Goal: Task Accomplishment & Management: Complete application form

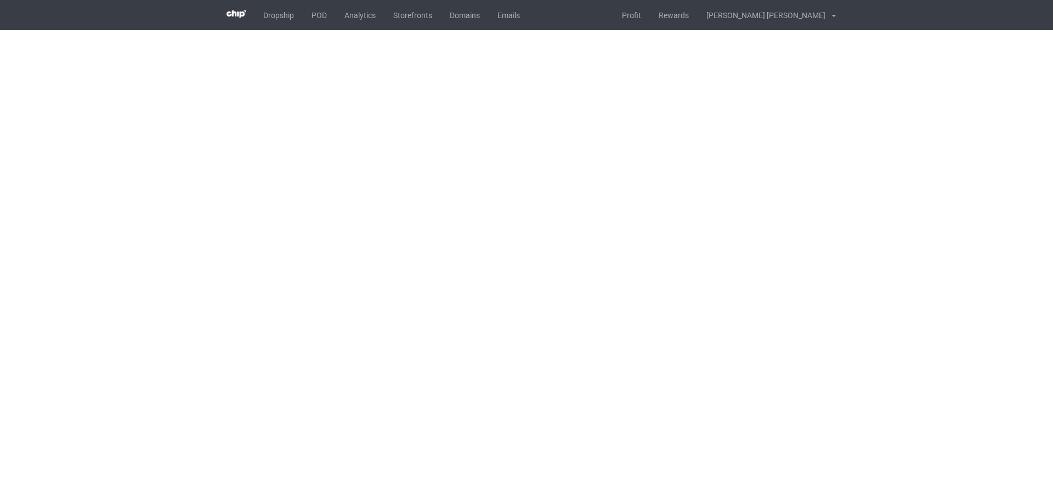
click at [625, 8] on div "Dropship POD Analytics Storefronts Domains Emails Profit Rewards [PERSON_NAME] …" at bounding box center [527, 15] width 618 height 30
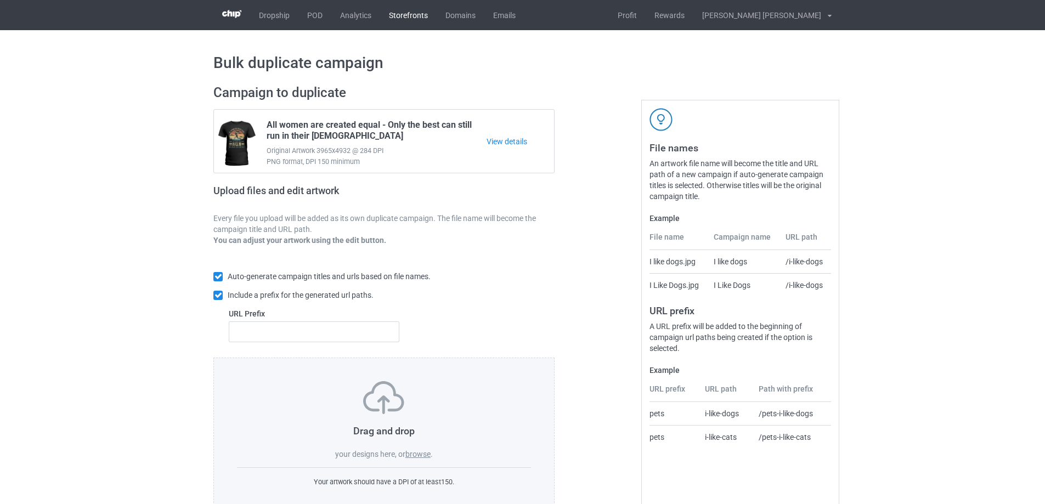
click at [404, 15] on link "Storefronts" at bounding box center [408, 15] width 56 height 30
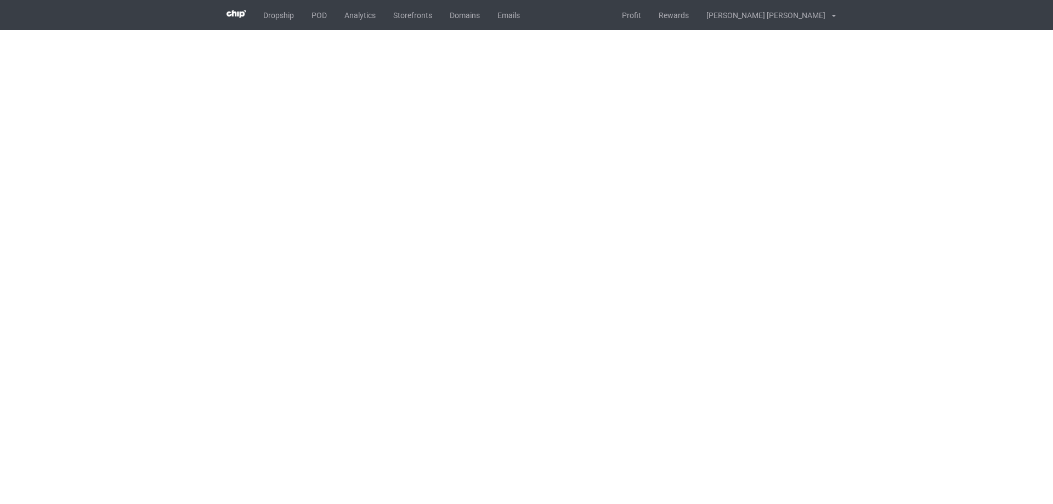
click at [582, 16] on div "Dropship POD Analytics Storefronts Domains Emails Profit Rewards [PERSON_NAME] …" at bounding box center [527, 15] width 618 height 30
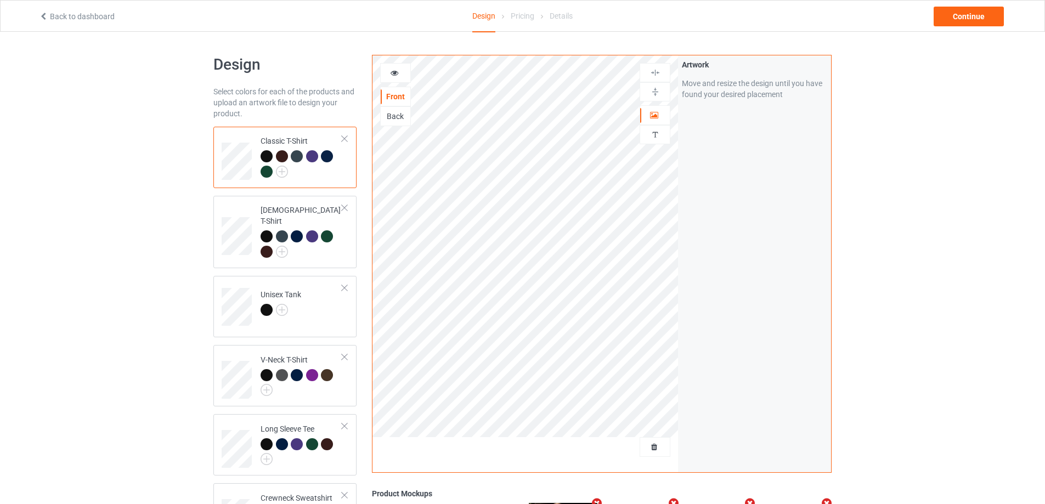
click at [981, 161] on div "Design Select colors for each of the products and upload an artwork file to des…" at bounding box center [522, 370] width 1045 height 677
click at [915, 223] on div "Design Select colors for each of the products and upload an artwork file to des…" at bounding box center [522, 370] width 1045 height 677
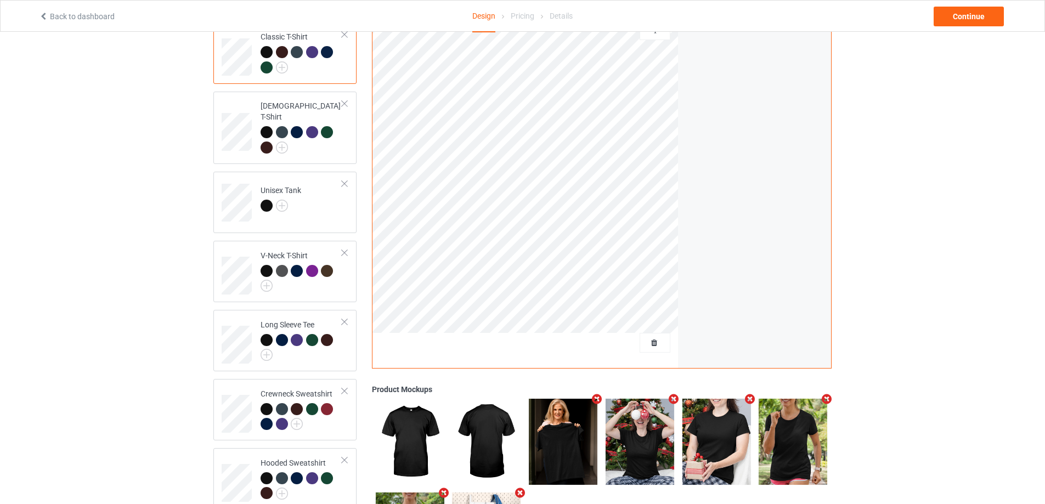
scroll to position [23, 0]
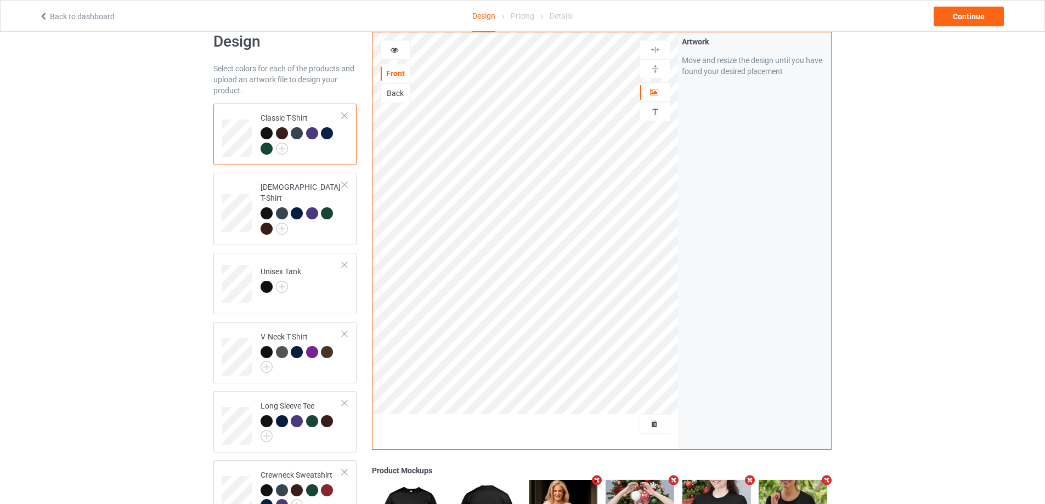
click at [890, 214] on div "Design Select colors for each of the products and upload an artwork file to des…" at bounding box center [522, 347] width 1045 height 677
click at [111, 194] on div "Design Select colors for each of the products and upload an artwork file to des…" at bounding box center [522, 347] width 1045 height 677
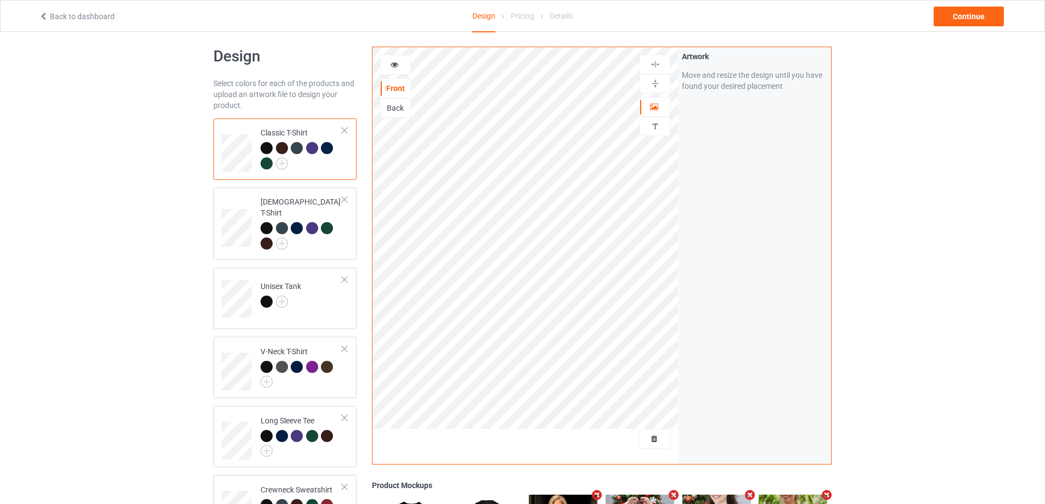
scroll to position [0, 0]
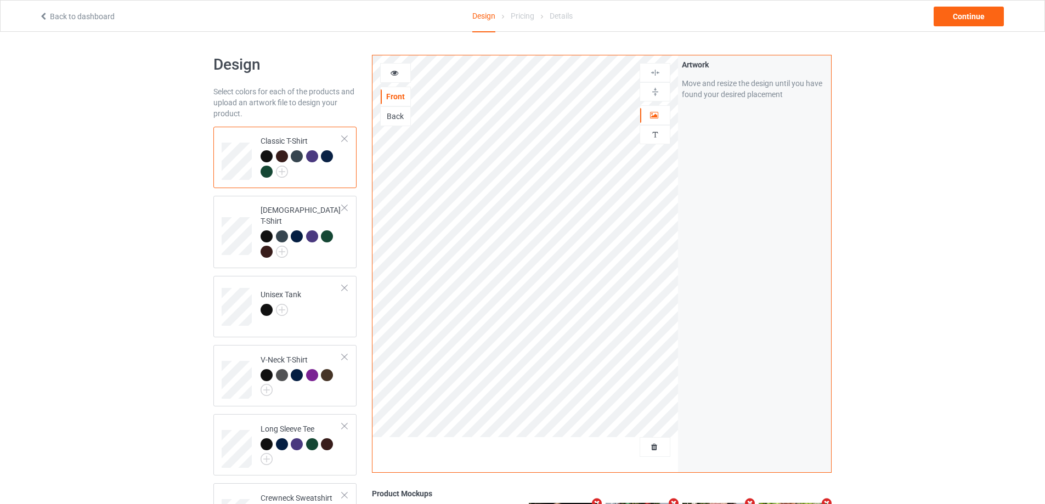
click at [930, 277] on div "Design Select colors for each of the products and upload an artwork file to des…" at bounding box center [522, 370] width 1045 height 677
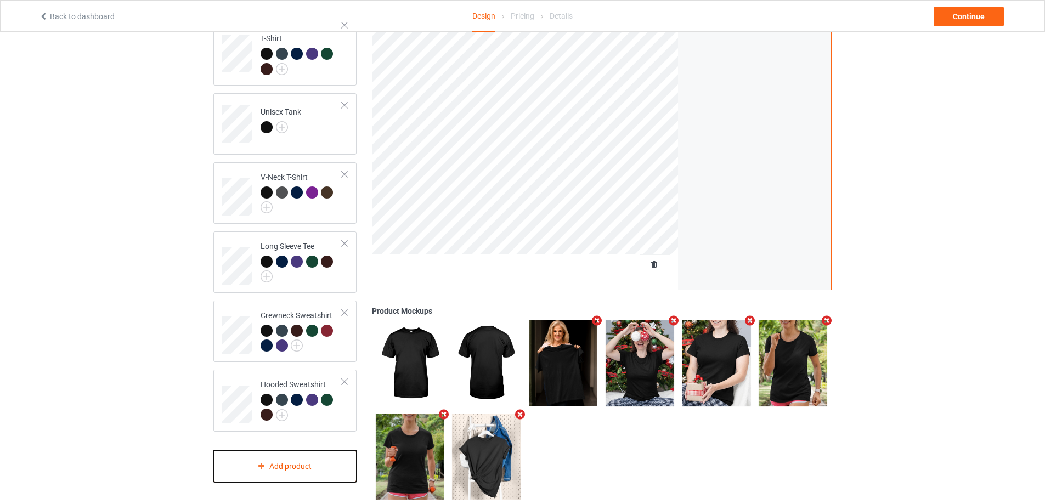
click at [301, 461] on div "Add product" at bounding box center [284, 466] width 143 height 32
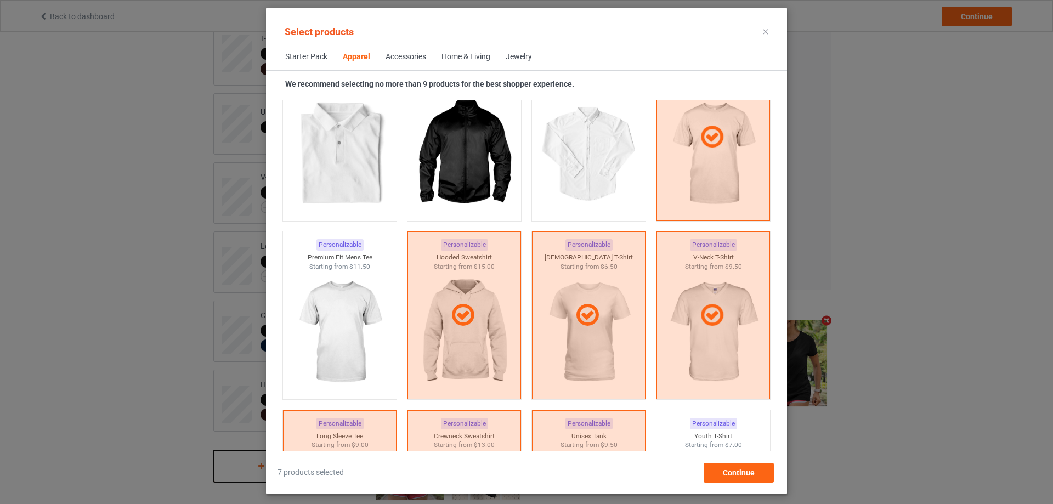
scroll to position [500, 0]
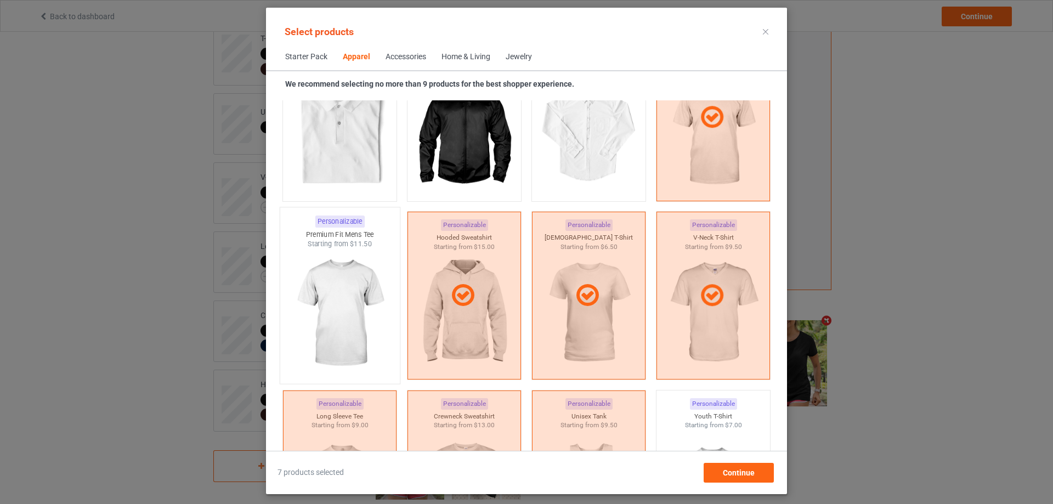
click at [346, 286] on img at bounding box center [339, 313] width 103 height 129
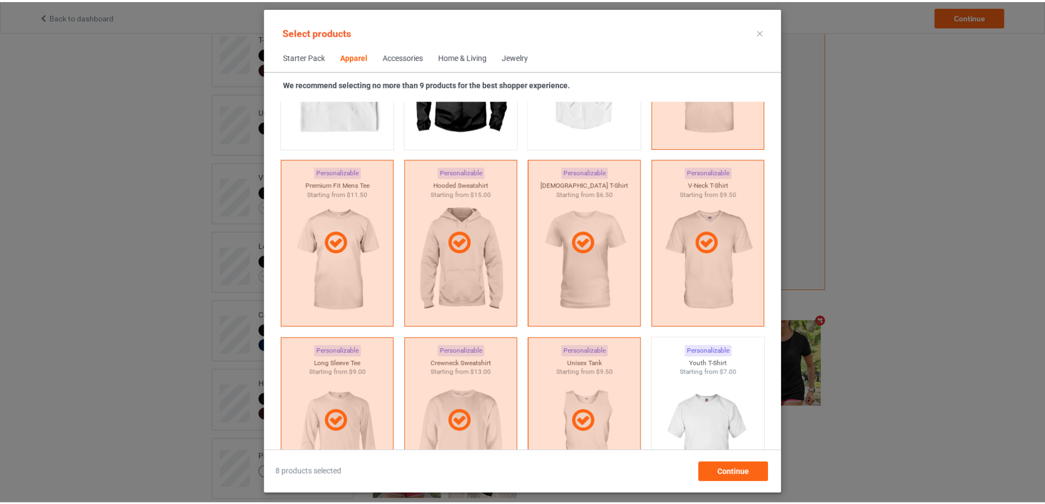
scroll to position [591, 0]
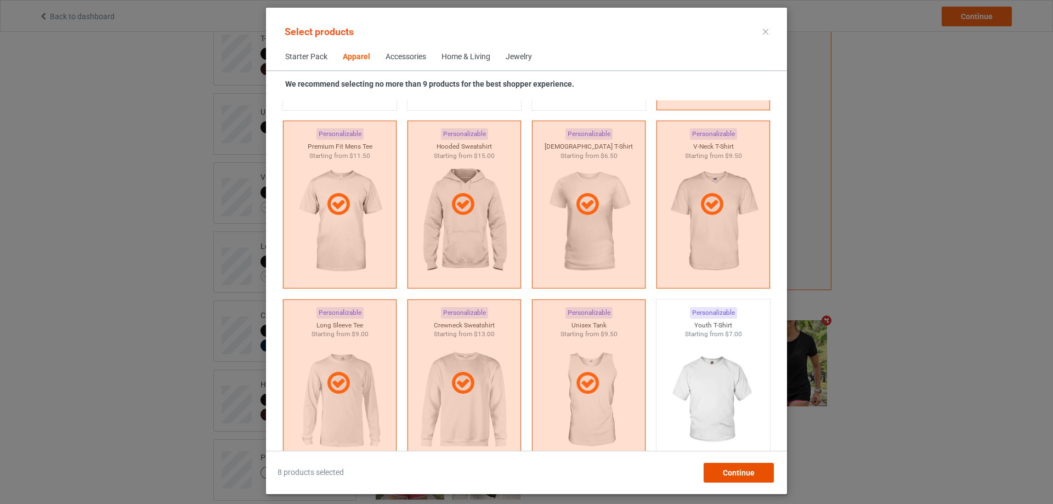
click at [750, 472] on span "Continue" at bounding box center [739, 472] width 32 height 9
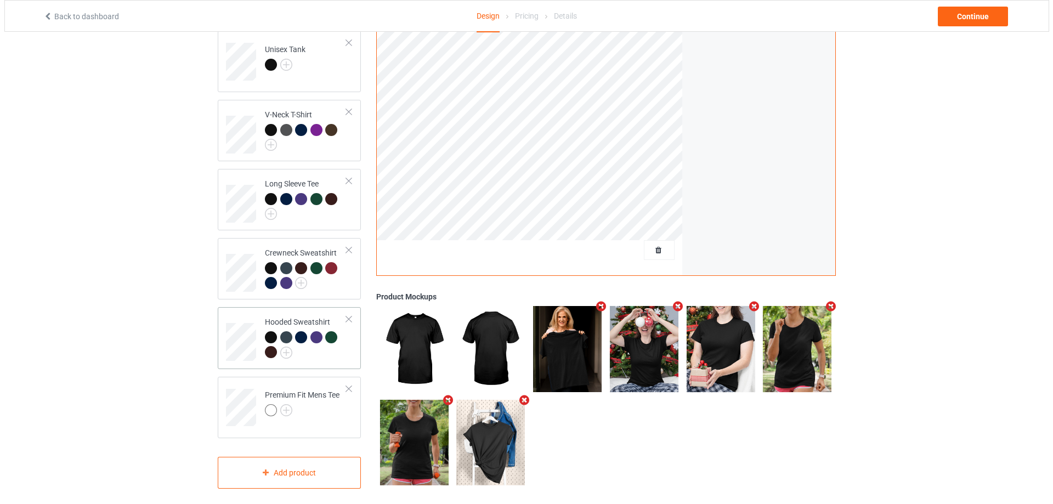
scroll to position [246, 0]
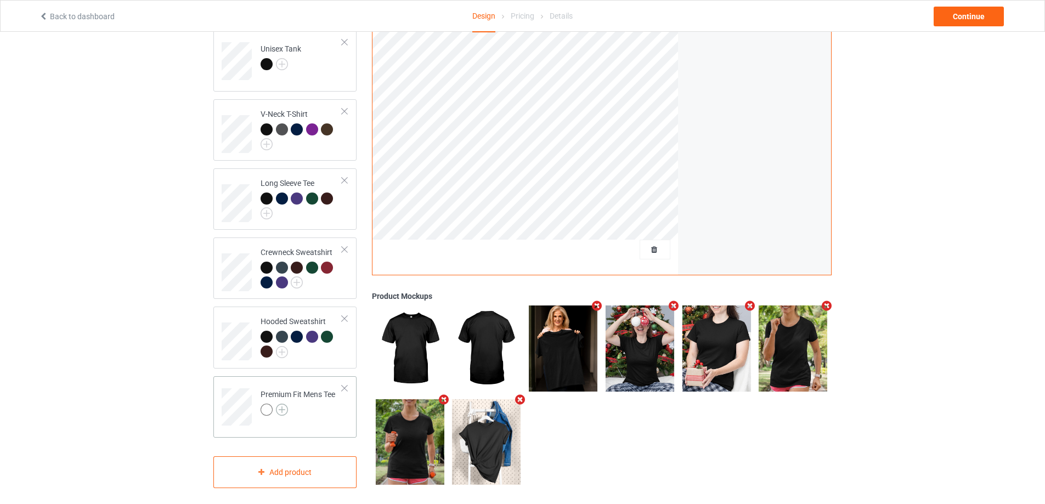
click at [285, 404] on img at bounding box center [282, 410] width 12 height 12
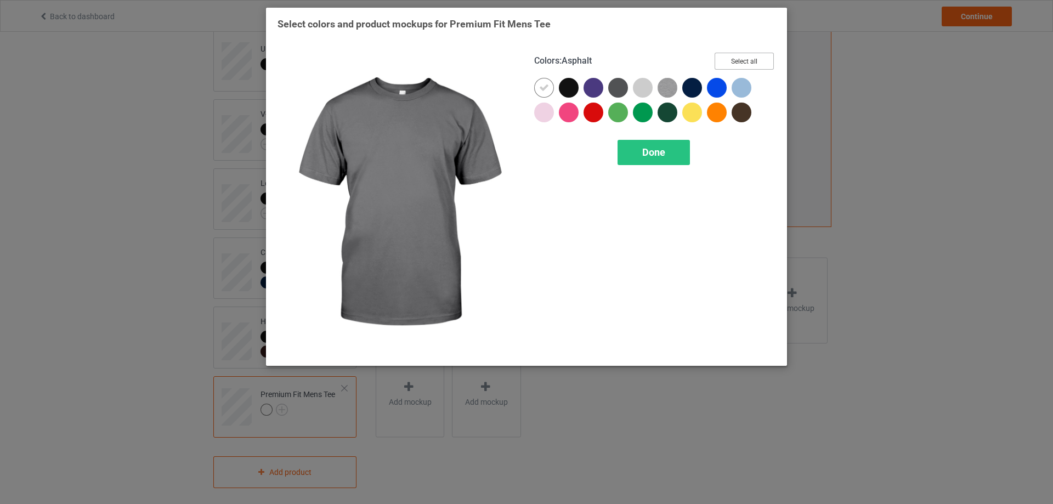
click at [758, 61] on button "Select all" at bounding box center [743, 61] width 59 height 17
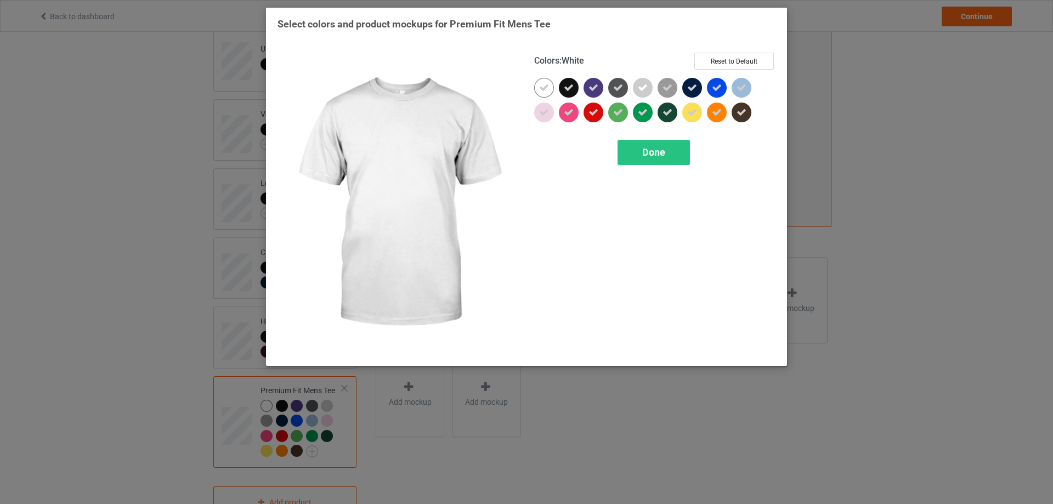
click at [545, 87] on icon at bounding box center [544, 88] width 10 height 10
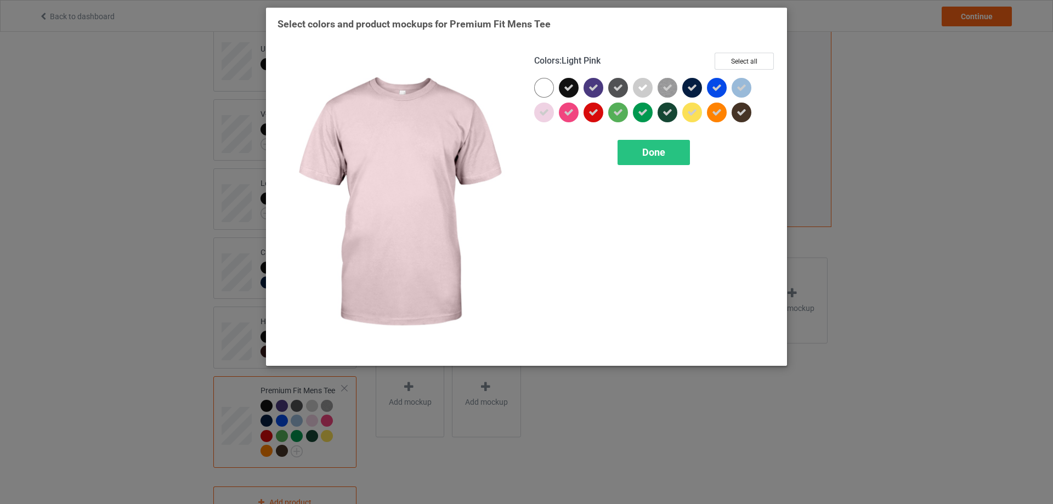
click at [535, 112] on div at bounding box center [544, 113] width 20 height 20
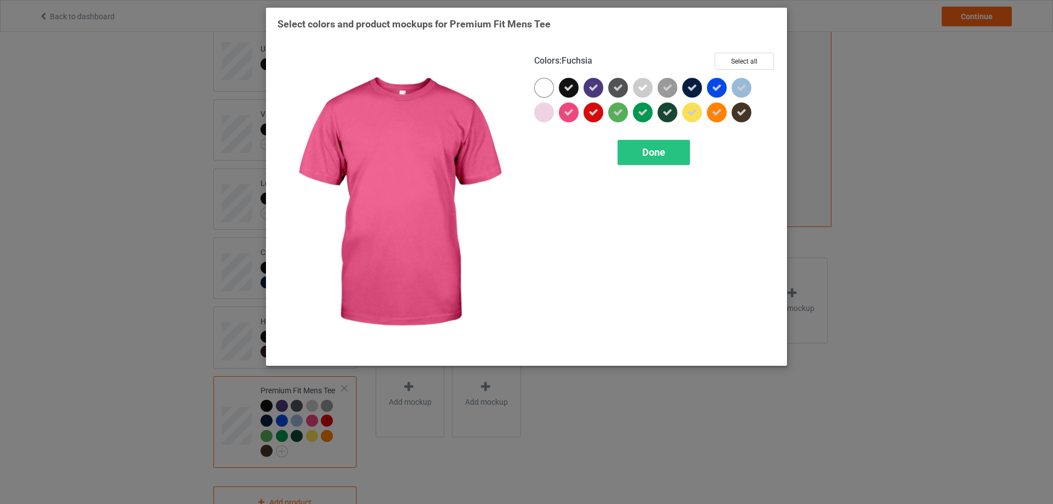
click at [576, 116] on div at bounding box center [569, 113] width 20 height 20
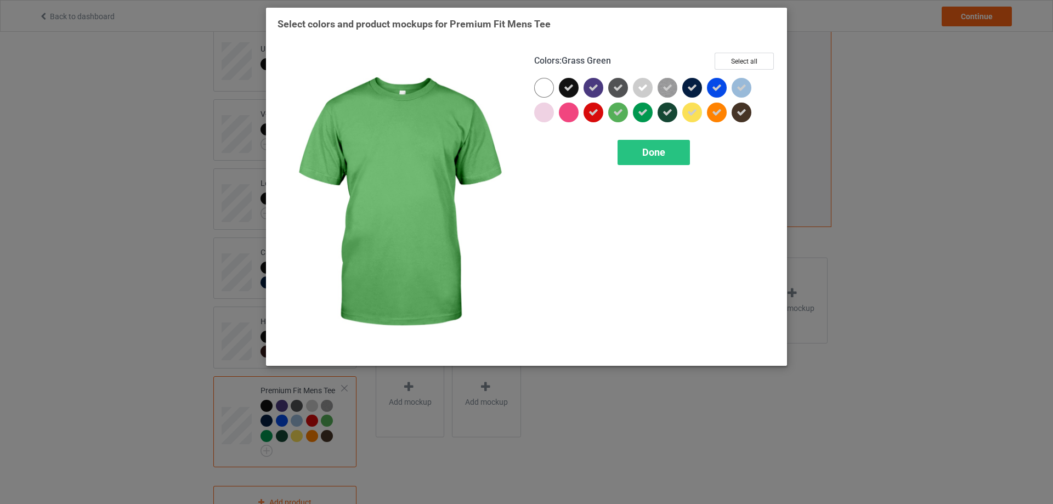
click at [620, 111] on icon at bounding box center [618, 112] width 10 height 10
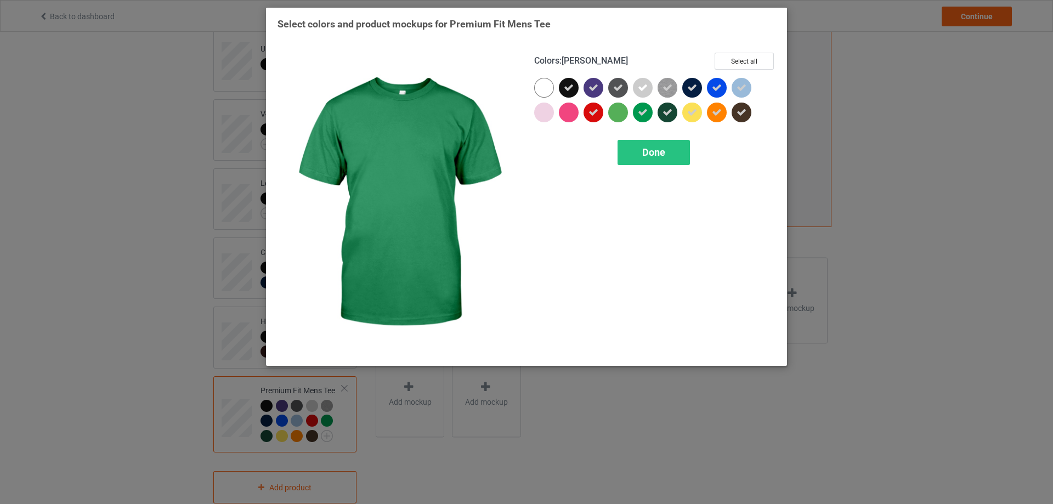
click at [645, 115] on icon at bounding box center [643, 112] width 10 height 10
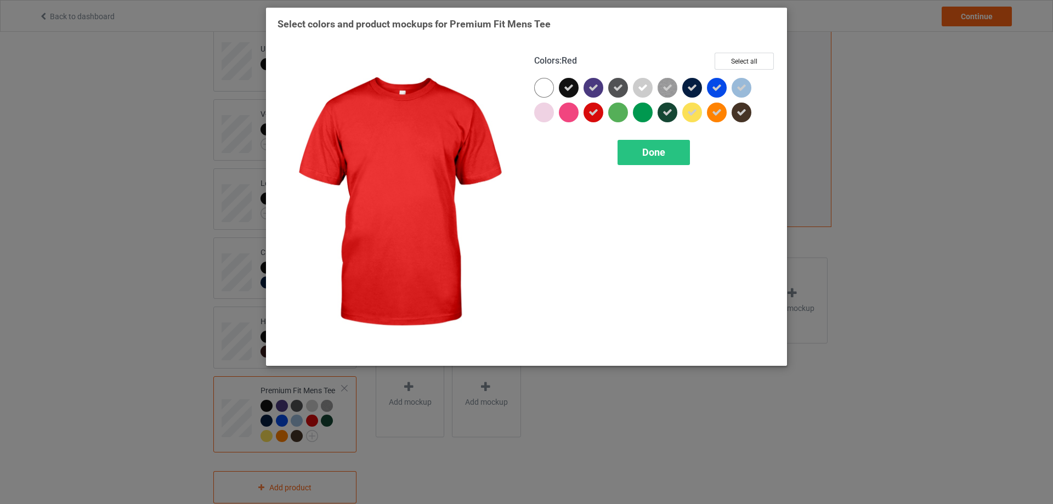
click at [593, 116] on icon at bounding box center [593, 112] width 10 height 10
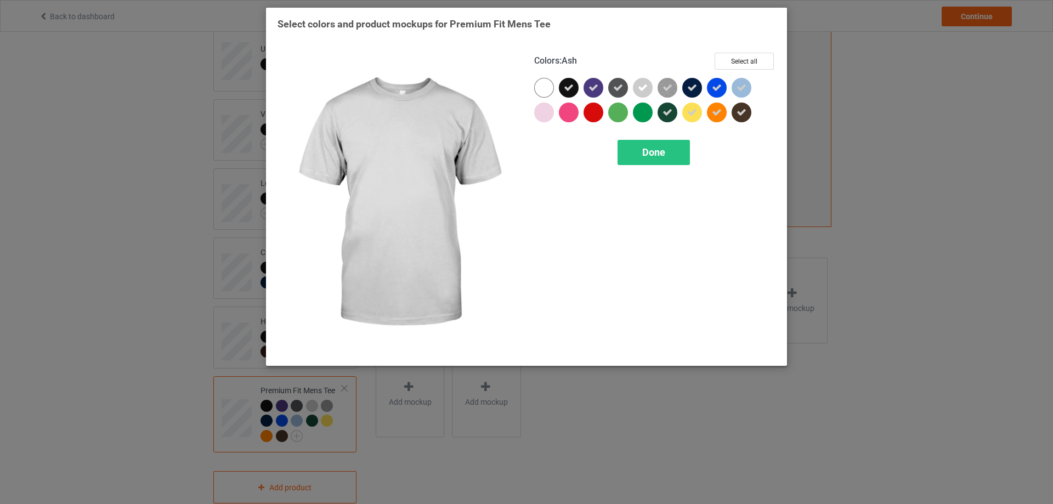
click at [644, 92] on icon at bounding box center [643, 88] width 10 height 10
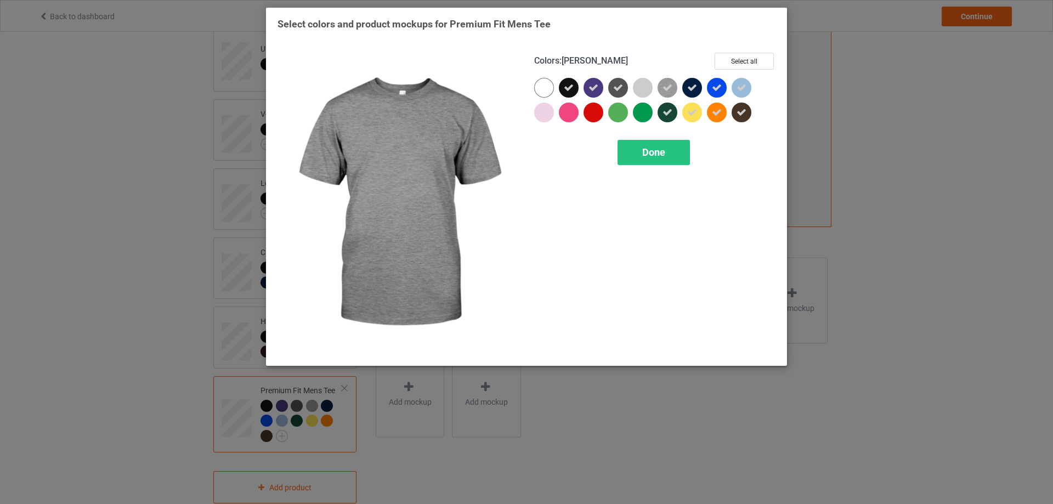
click at [667, 88] on icon at bounding box center [667, 88] width 10 height 10
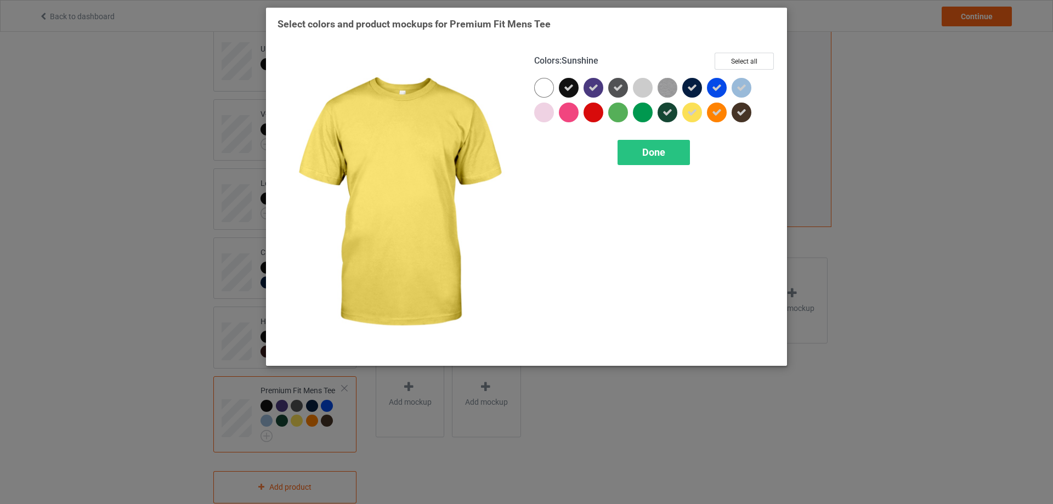
drag, startPoint x: 688, startPoint y: 114, endPoint x: 695, endPoint y: 115, distance: 7.2
click at [688, 115] on icon at bounding box center [692, 112] width 10 height 10
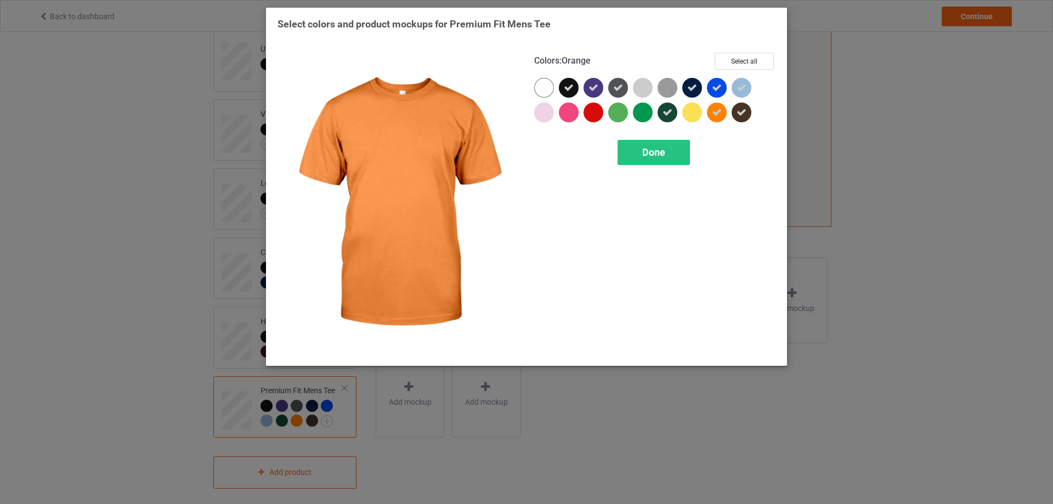
click at [716, 116] on icon at bounding box center [717, 112] width 10 height 10
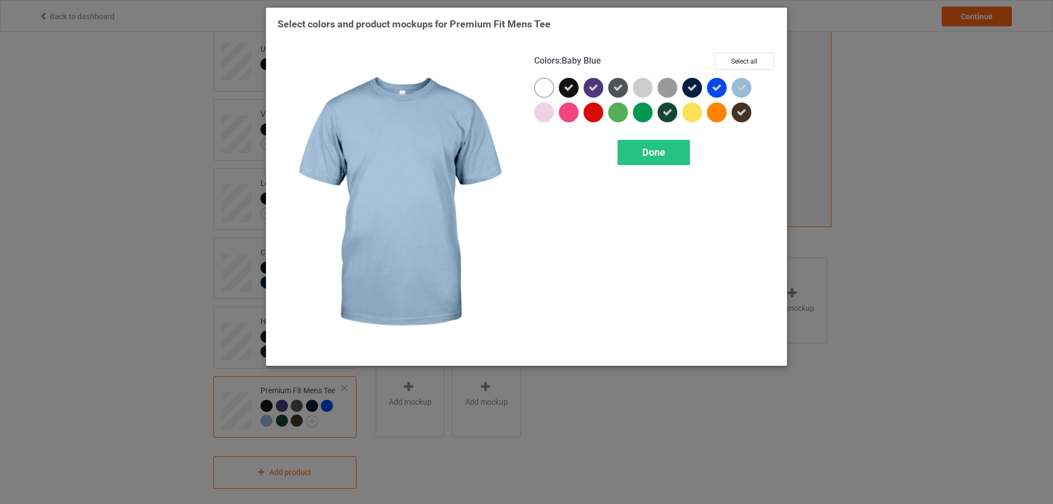
click at [738, 90] on icon at bounding box center [741, 88] width 10 height 10
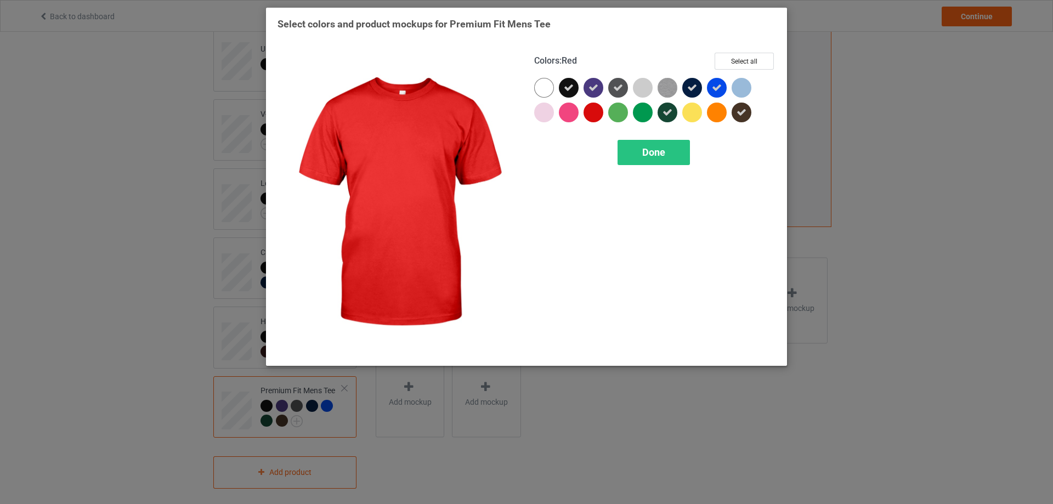
click at [590, 114] on div at bounding box center [593, 113] width 20 height 20
click at [671, 148] on div "Done" at bounding box center [653, 152] width 72 height 25
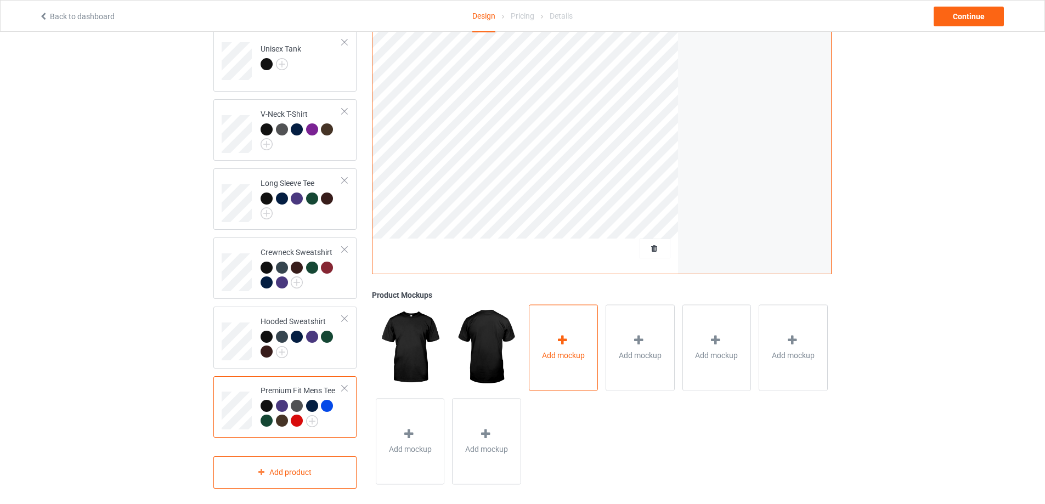
click at [553, 350] on span "Add mockup" at bounding box center [563, 355] width 43 height 11
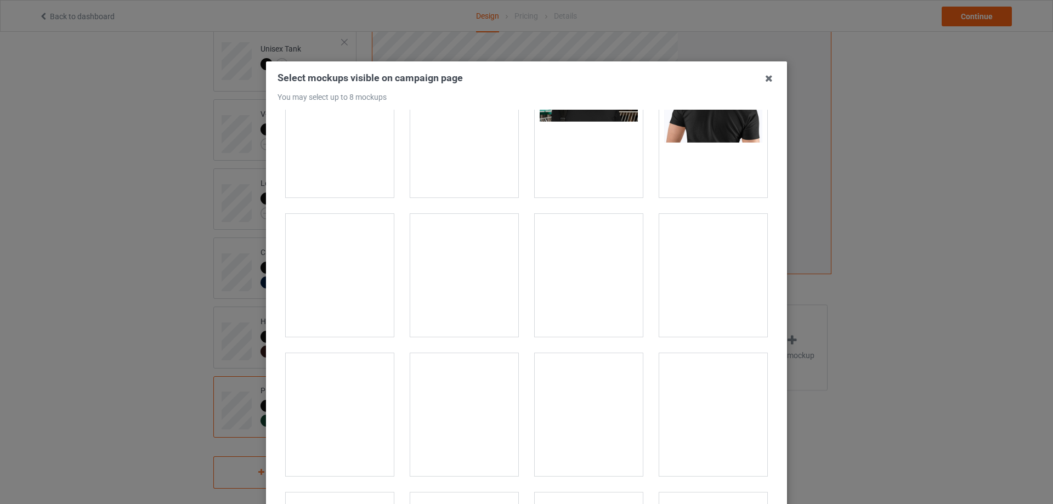
scroll to position [640, 0]
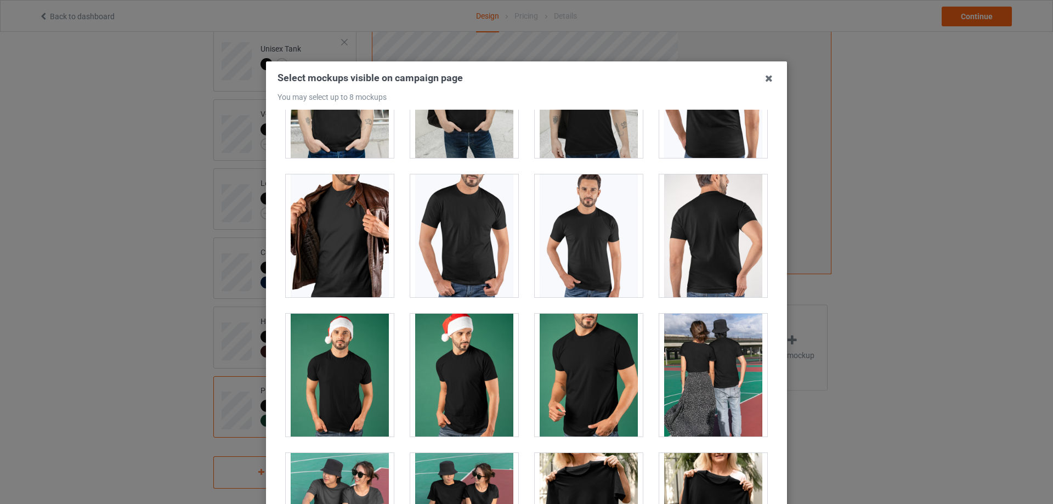
click at [579, 250] on div at bounding box center [589, 235] width 108 height 123
click at [691, 234] on div at bounding box center [713, 235] width 108 height 123
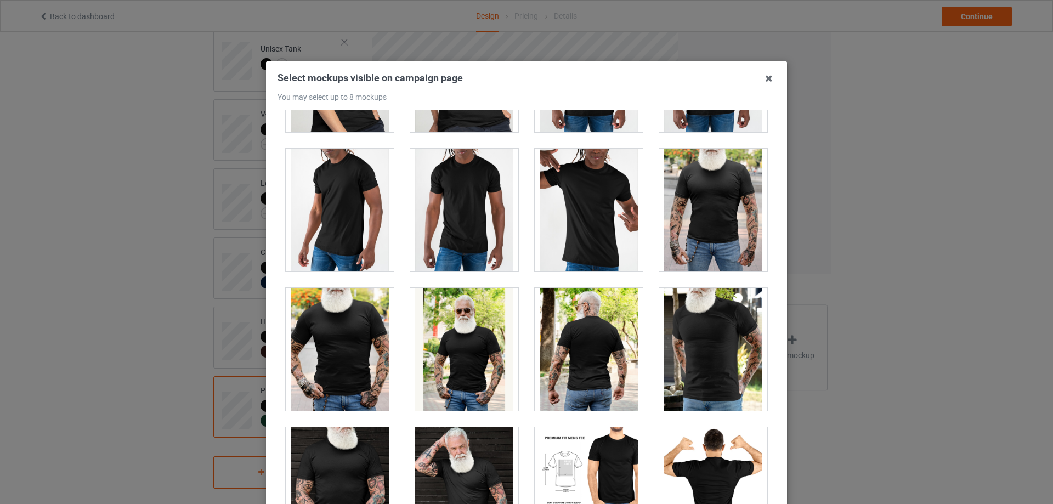
scroll to position [2102, 0]
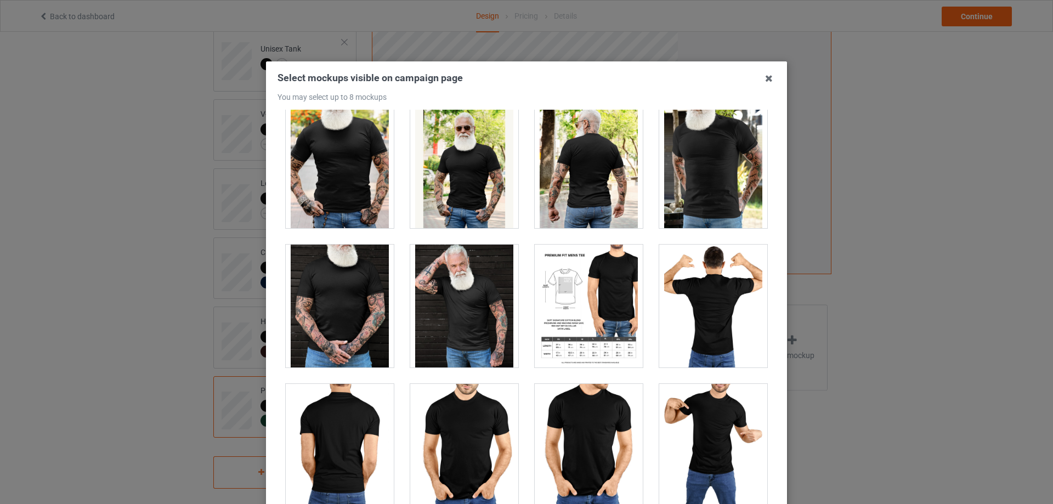
click at [571, 298] on div at bounding box center [589, 306] width 108 height 123
click at [350, 320] on div at bounding box center [340, 306] width 108 height 123
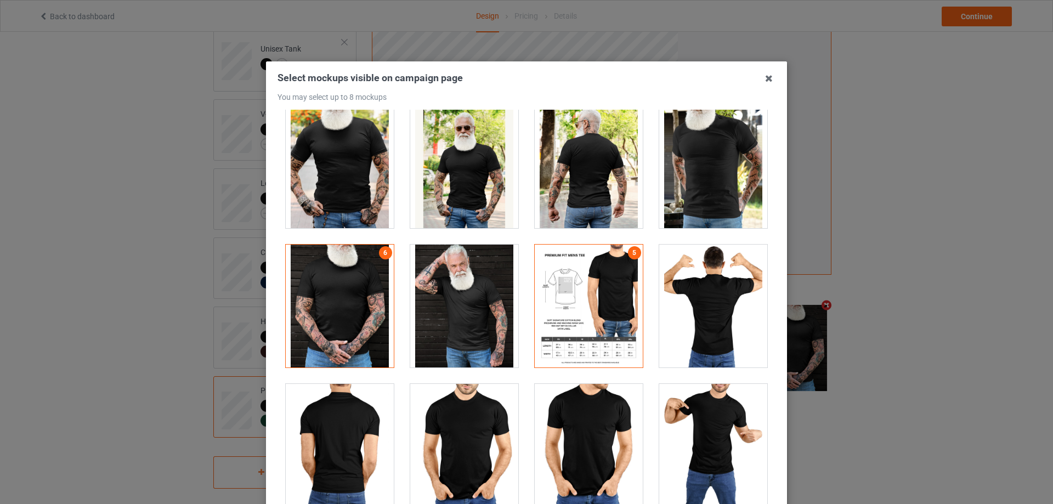
click at [468, 287] on div at bounding box center [464, 306] width 108 height 123
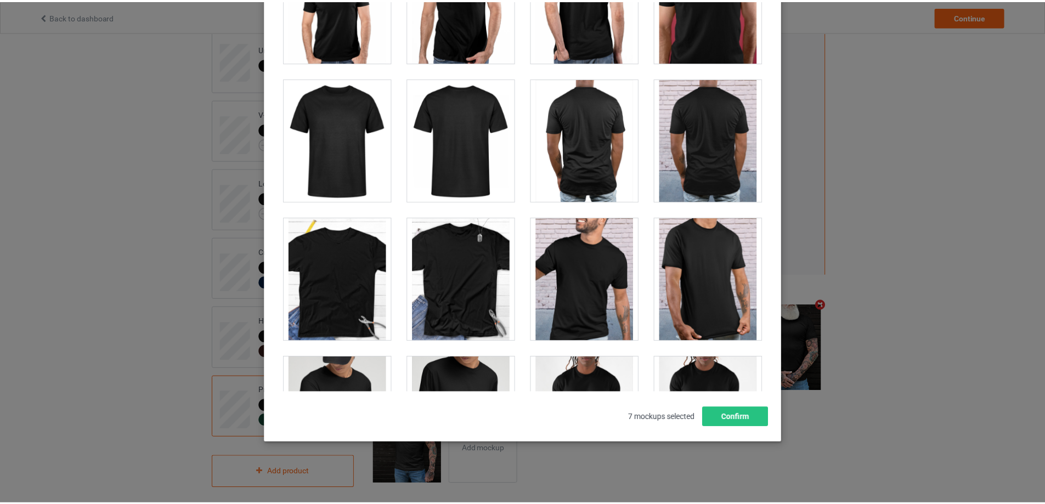
scroll to position [1438, 0]
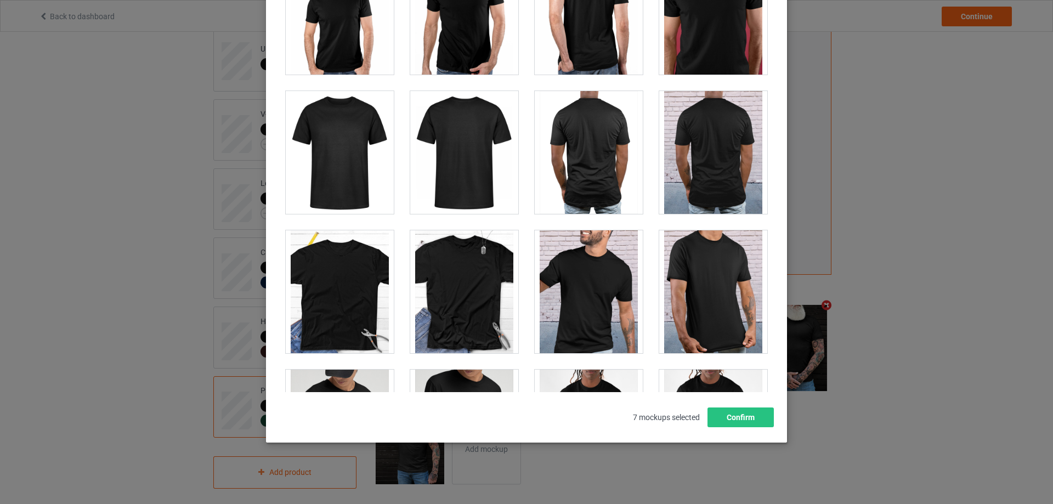
click at [463, 290] on div at bounding box center [464, 291] width 108 height 123
click at [716, 420] on button "Confirm" at bounding box center [740, 417] width 66 height 20
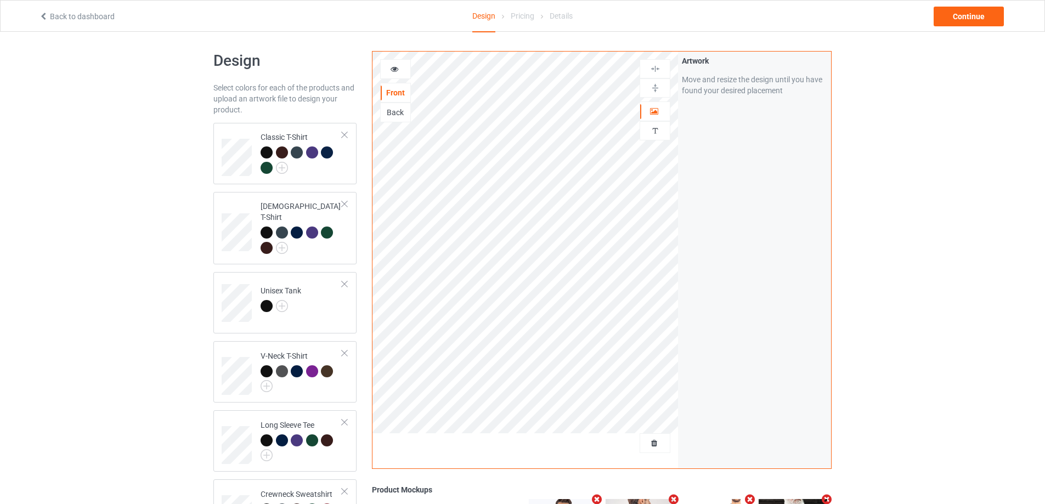
scroll to position [0, 0]
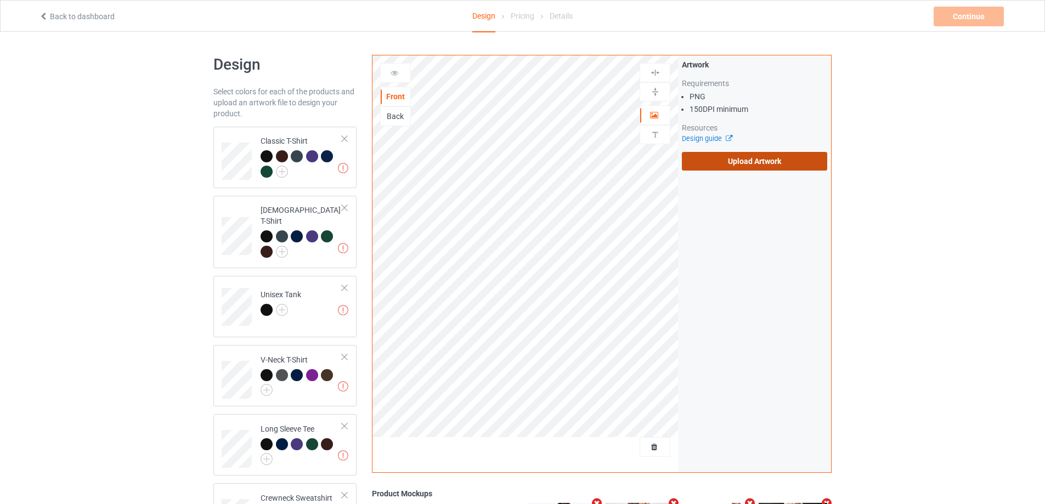
click at [761, 155] on label "Upload Artwork" at bounding box center [754, 161] width 145 height 19
click at [0, 0] on input "Upload Artwork" at bounding box center [0, 0] width 0 height 0
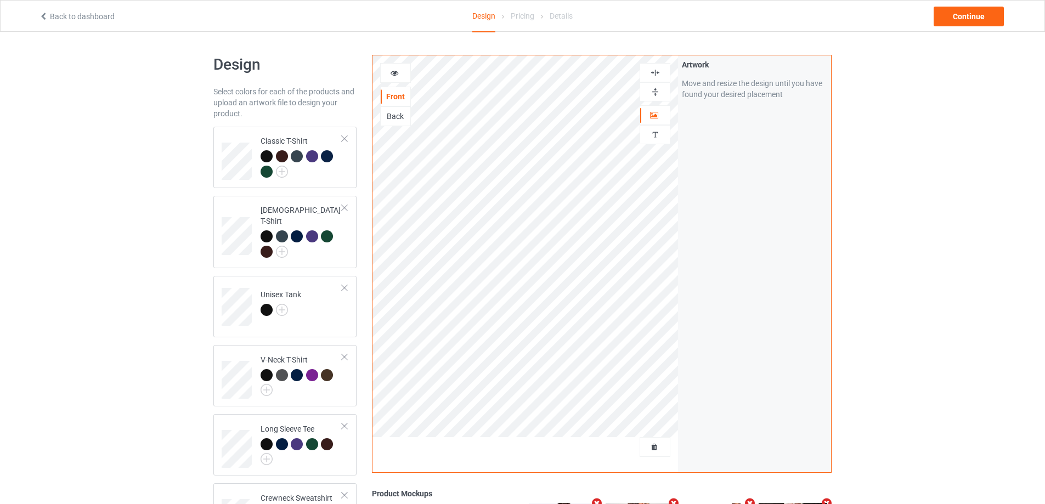
scroll to position [92, 0]
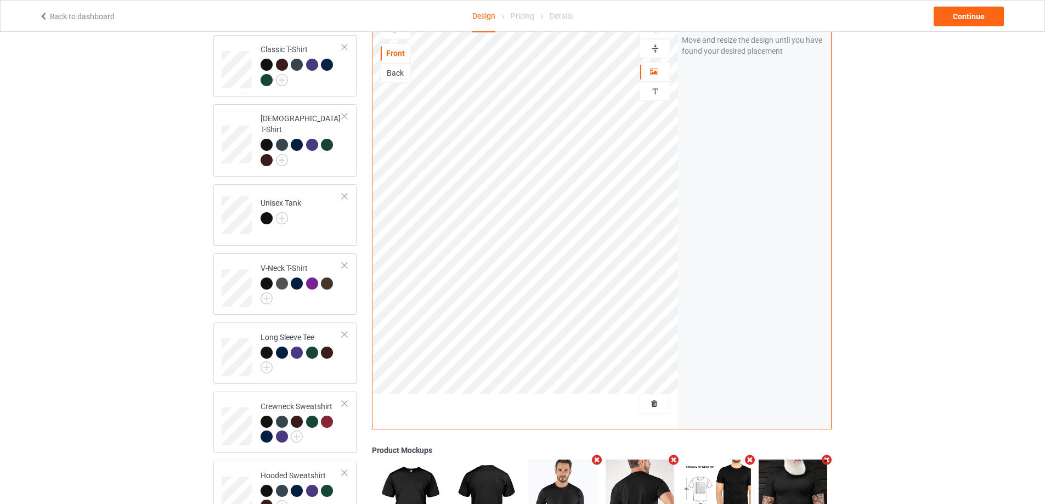
click at [915, 171] on div "Design Select colors for each of the products and upload an artwork file to des…" at bounding box center [522, 302] width 1045 height 725
click at [308, 149] on div at bounding box center [301, 154] width 82 height 30
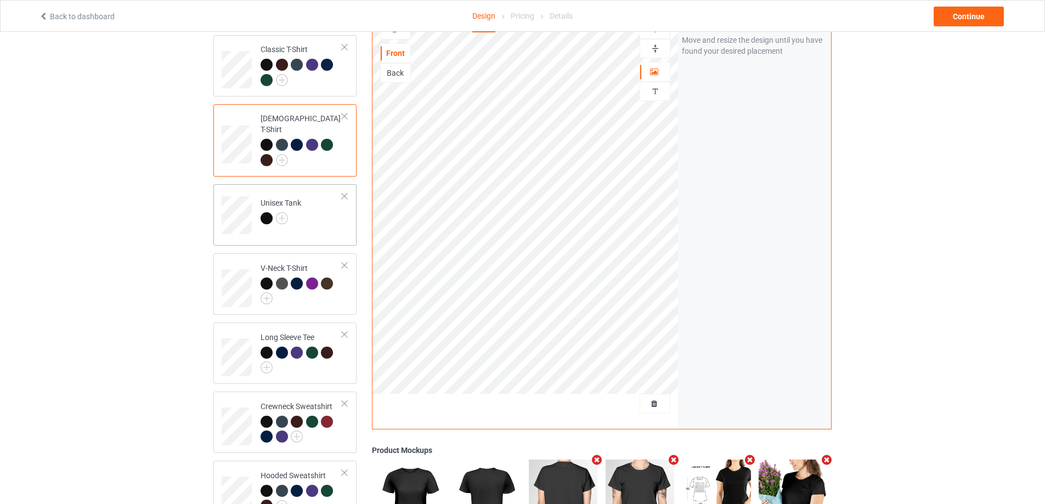
click at [331, 217] on td "Unisex Tank" at bounding box center [301, 212] width 94 height 46
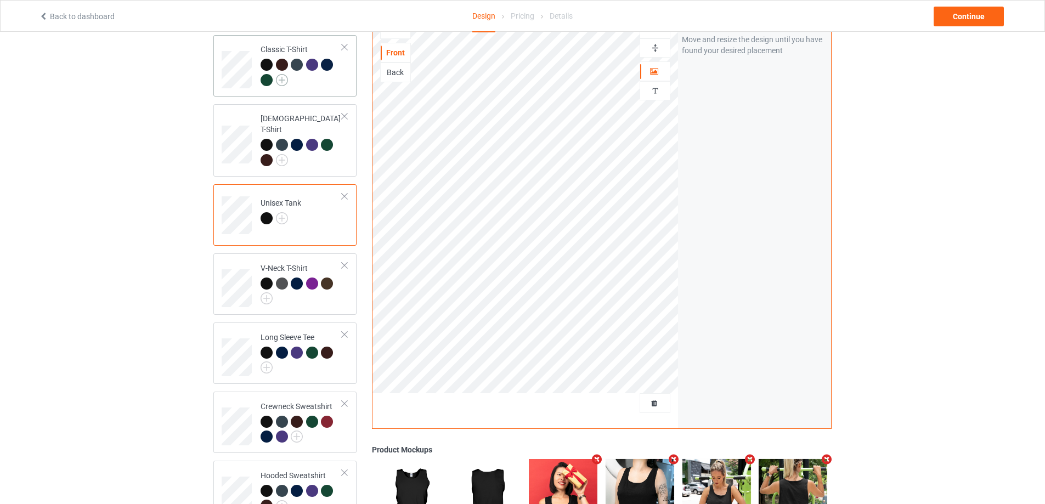
click at [279, 81] on img at bounding box center [282, 80] width 12 height 12
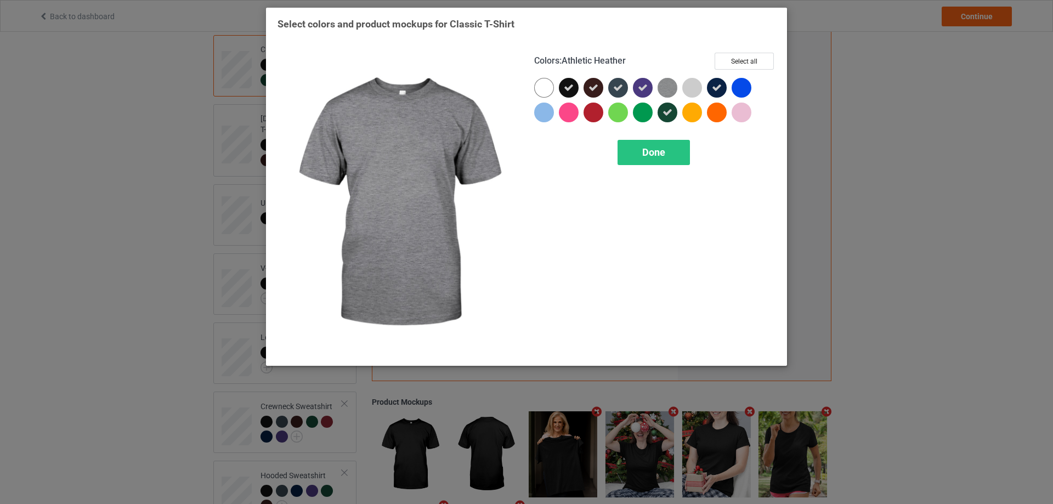
click at [666, 84] on img at bounding box center [667, 88] width 20 height 20
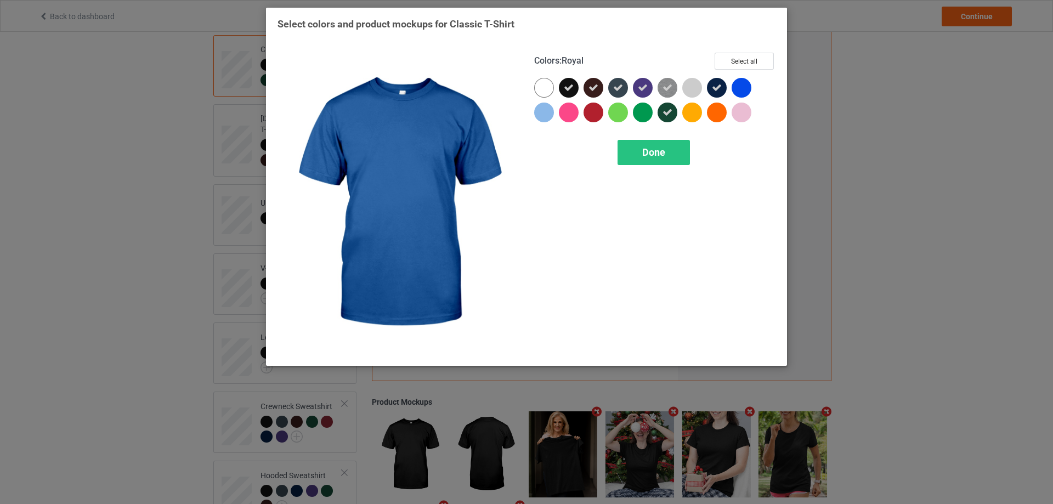
click at [744, 91] on div at bounding box center [741, 88] width 20 height 20
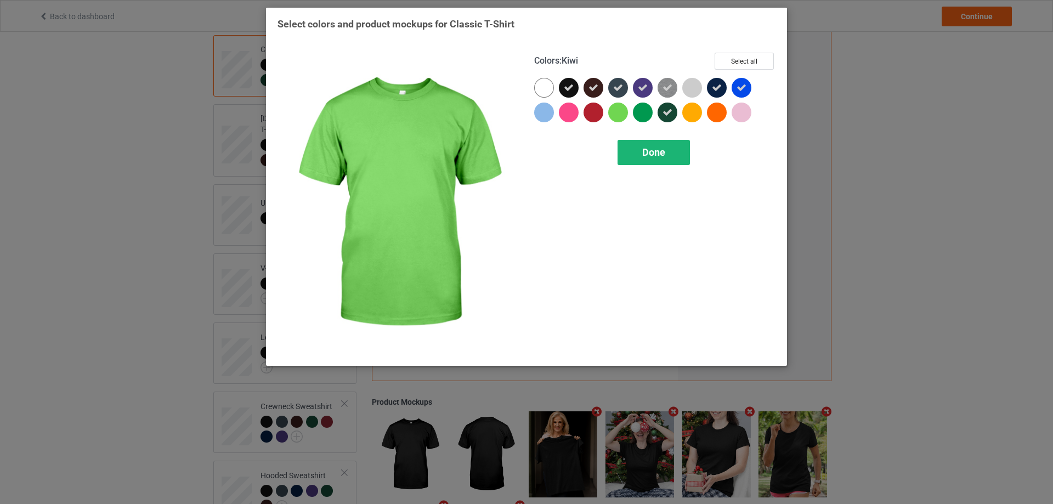
click at [648, 153] on span "Done" at bounding box center [653, 152] width 23 height 12
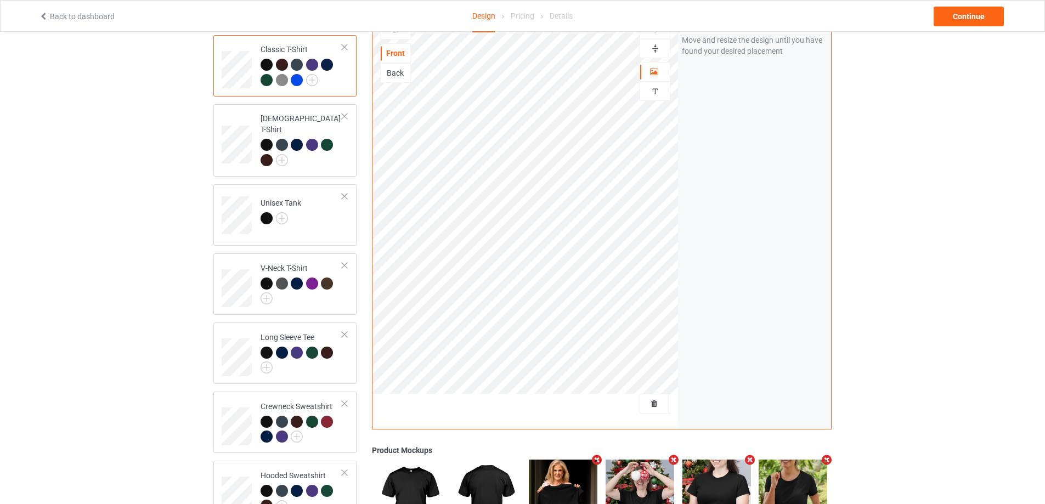
click at [297, 77] on div at bounding box center [297, 80] width 12 height 12
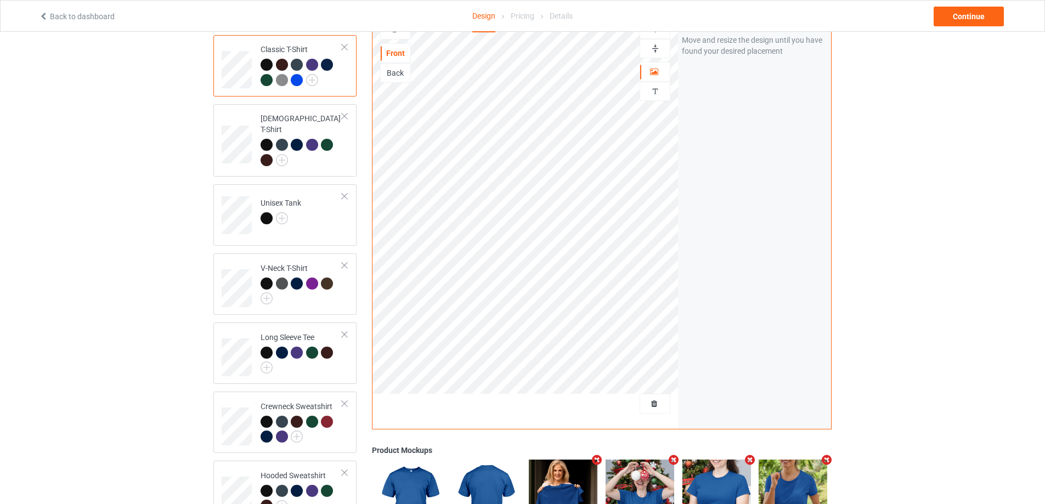
click at [282, 80] on img at bounding box center [282, 80] width 12 height 12
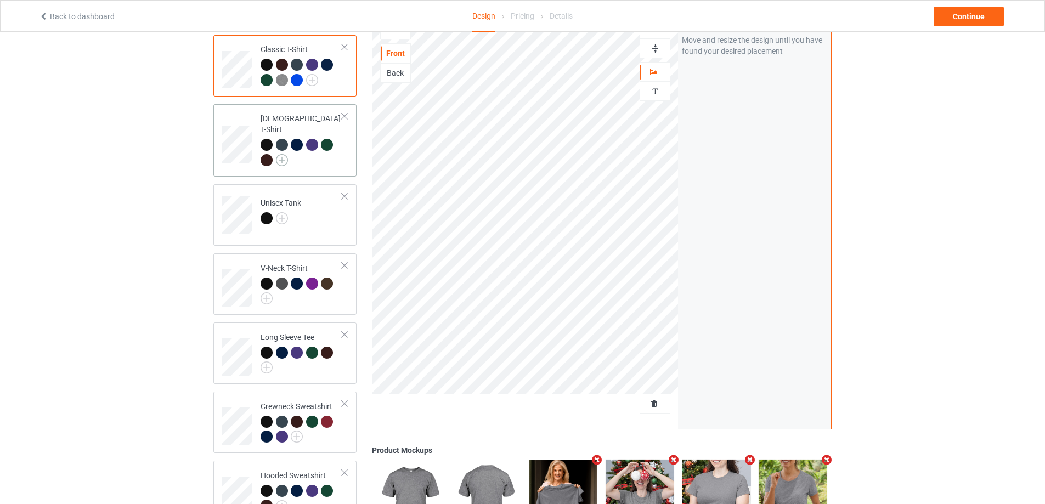
click at [281, 154] on img at bounding box center [282, 160] width 12 height 12
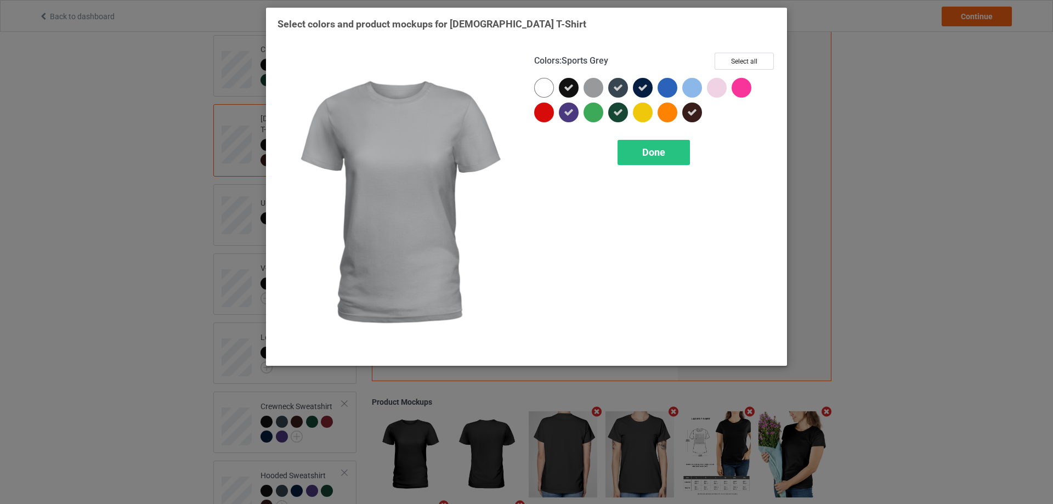
click at [594, 85] on div at bounding box center [593, 88] width 20 height 20
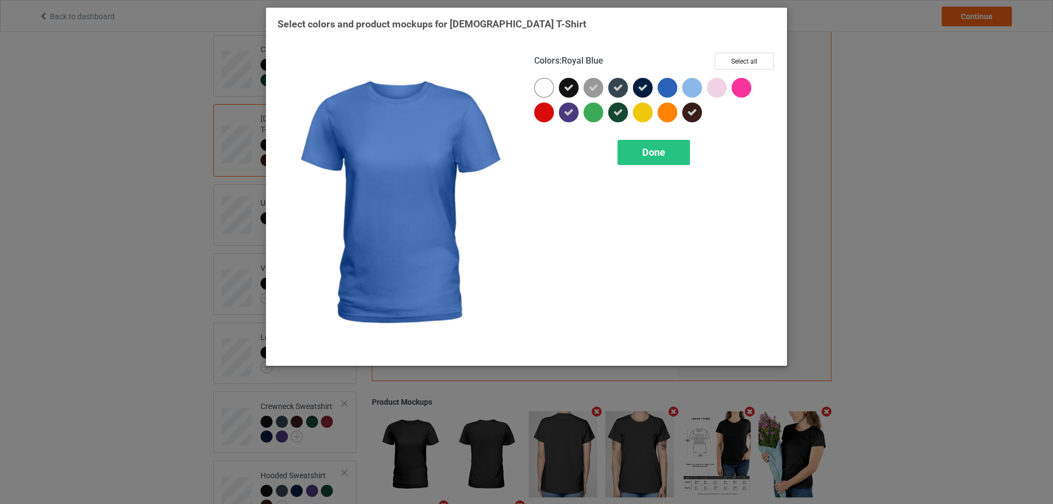
click at [667, 93] on div at bounding box center [667, 88] width 20 height 20
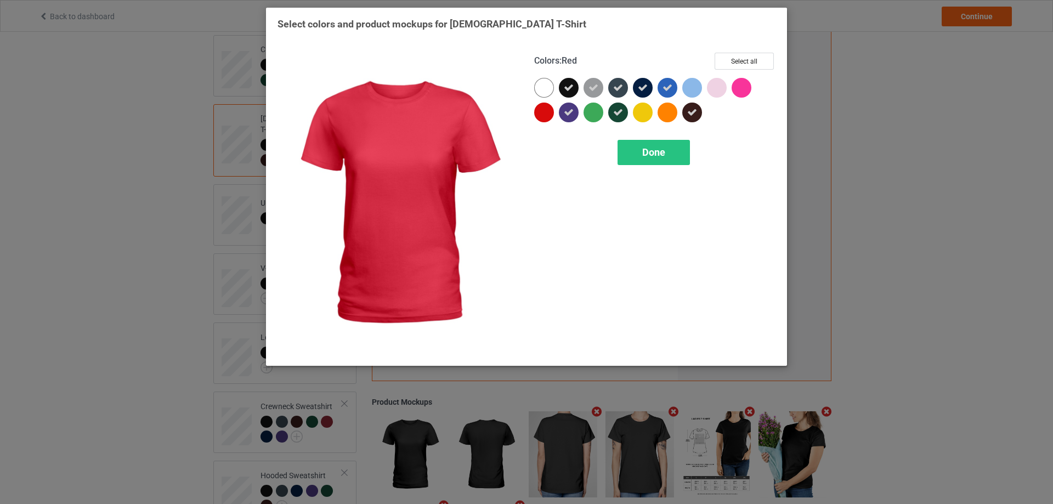
click at [545, 109] on div at bounding box center [544, 113] width 20 height 20
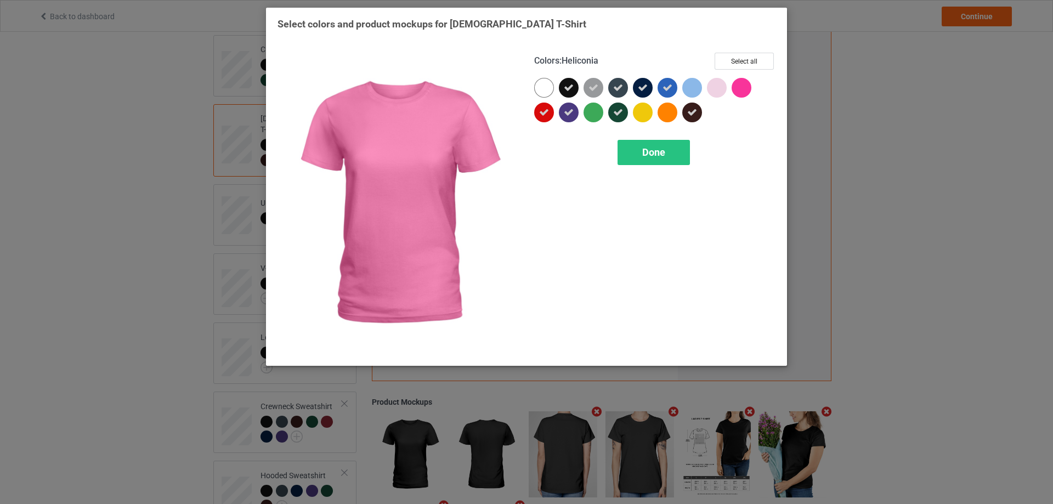
click at [740, 88] on div at bounding box center [741, 88] width 20 height 20
click at [667, 153] on div "Done" at bounding box center [653, 152] width 72 height 25
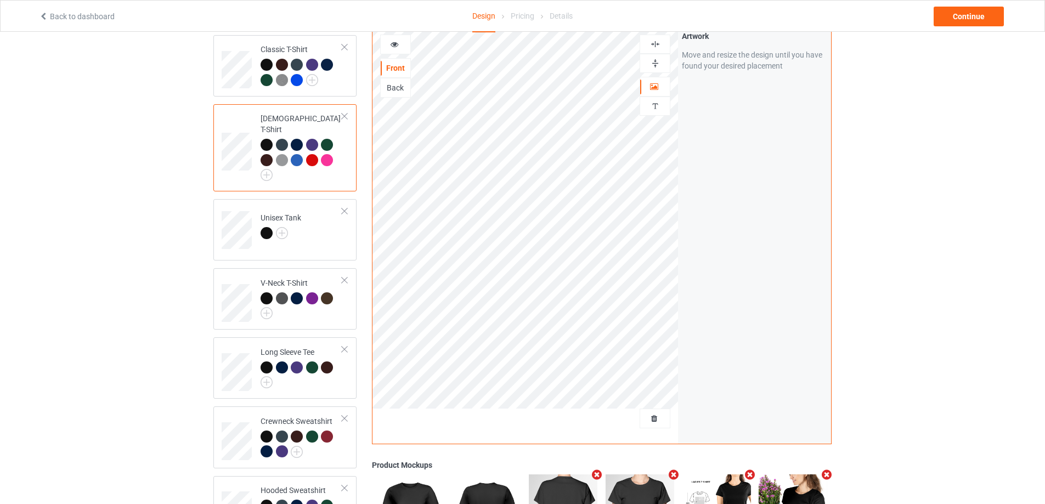
click at [328, 154] on div at bounding box center [327, 160] width 12 height 12
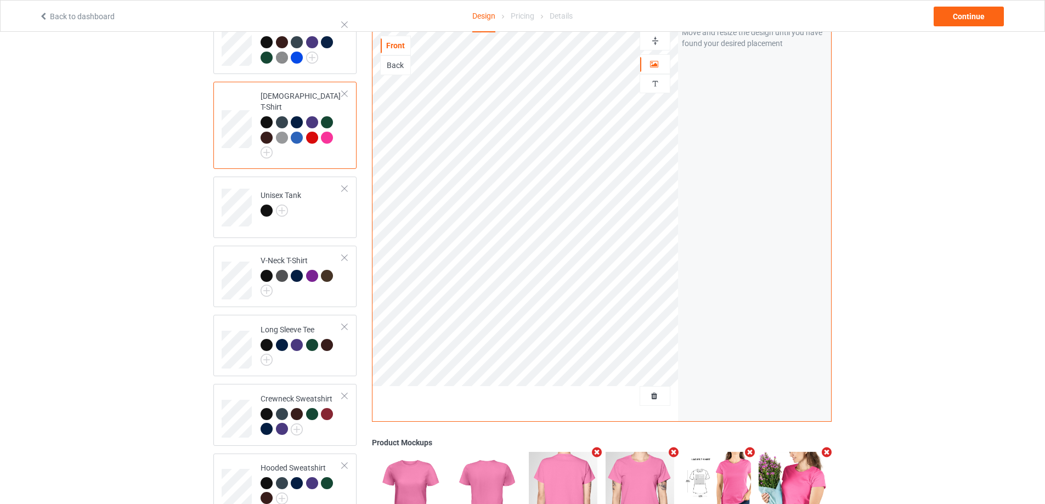
scroll to position [92, 0]
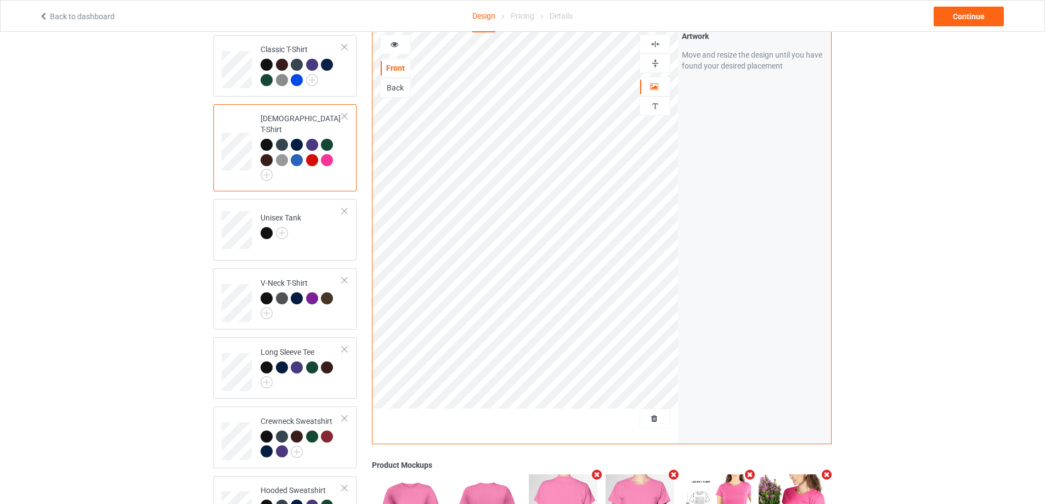
click at [292, 154] on div at bounding box center [297, 160] width 12 height 12
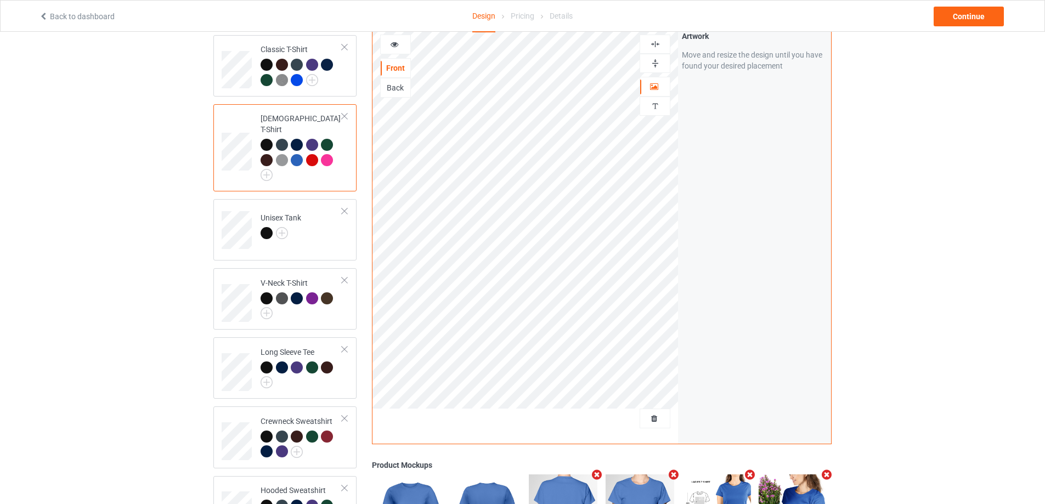
click at [295, 139] on div at bounding box center [297, 145] width 12 height 12
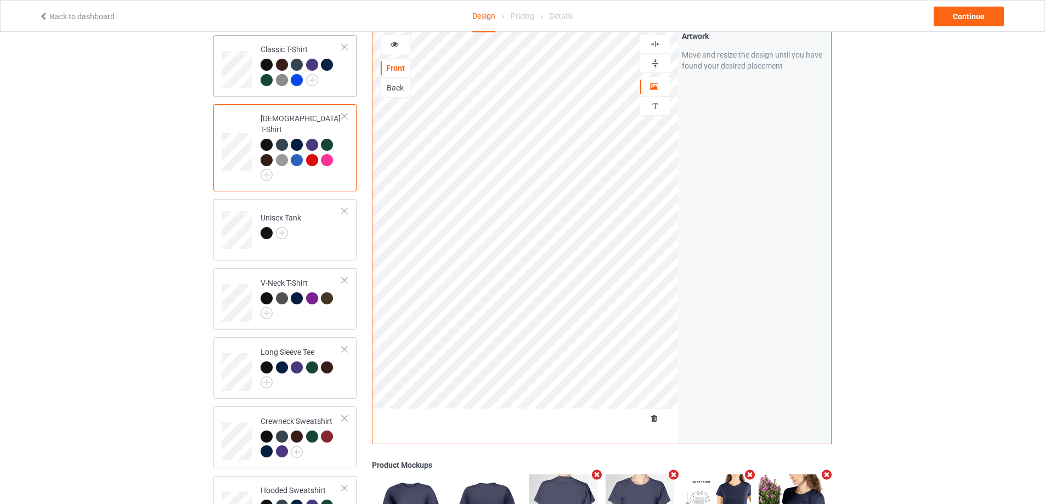
click at [328, 65] on div at bounding box center [327, 65] width 12 height 12
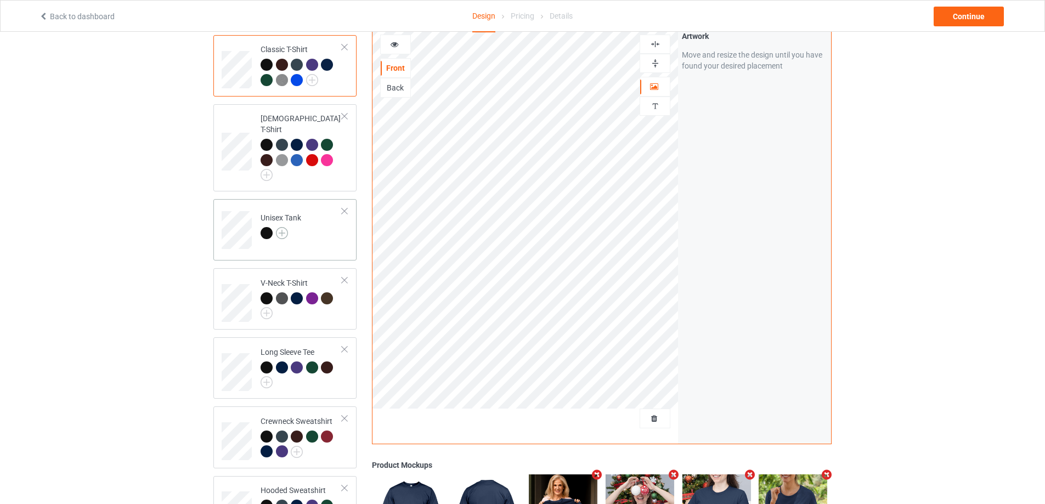
click at [283, 227] on img at bounding box center [282, 233] width 12 height 12
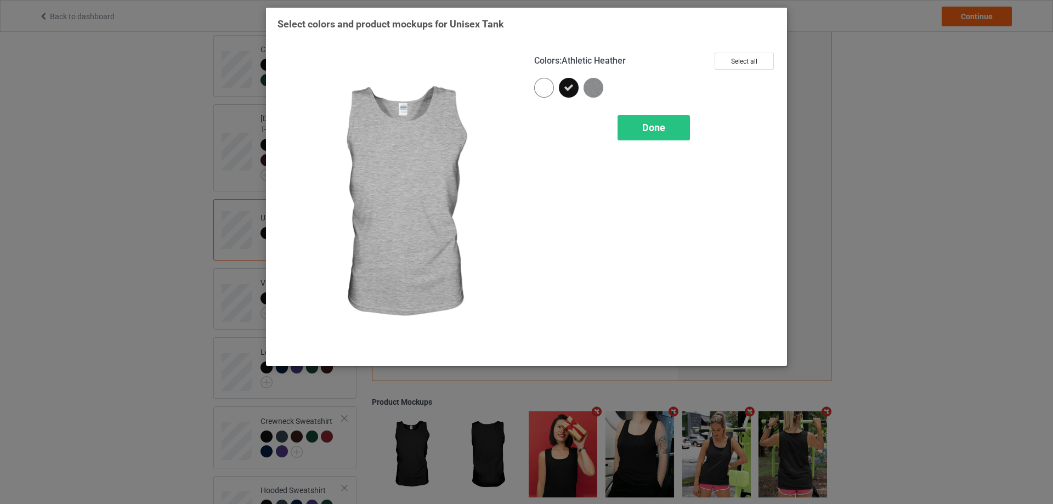
click at [592, 86] on img at bounding box center [593, 88] width 20 height 20
click at [634, 134] on div "Done" at bounding box center [653, 127] width 72 height 25
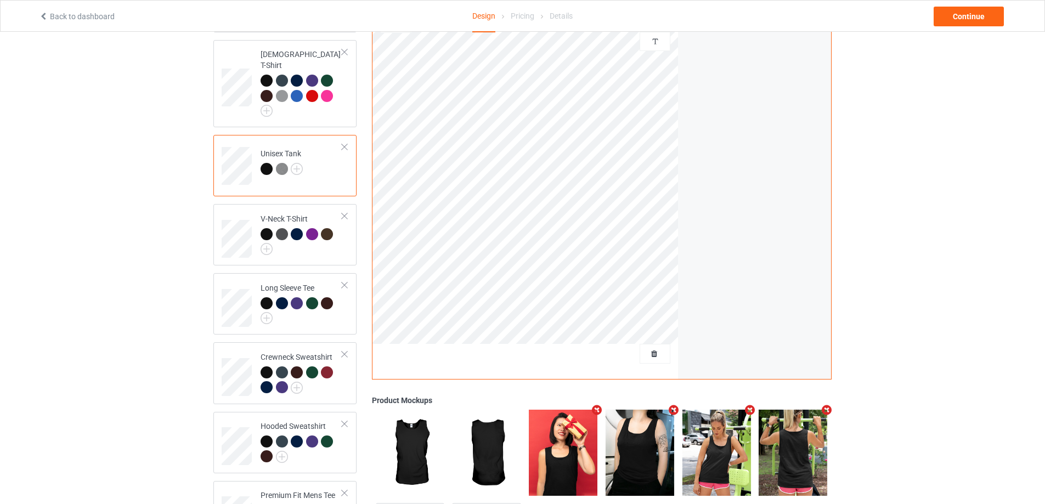
scroll to position [183, 0]
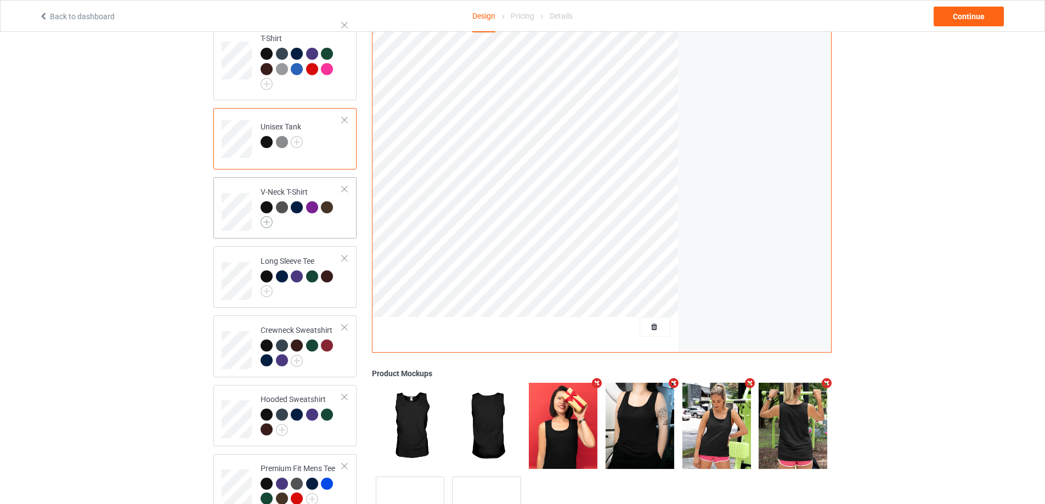
click at [264, 216] on img at bounding box center [266, 222] width 12 height 12
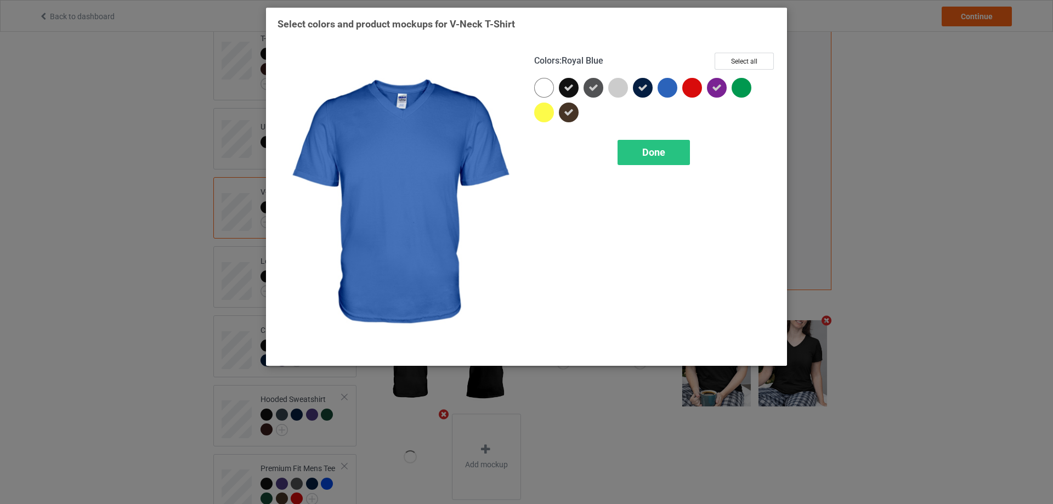
click at [672, 89] on div at bounding box center [667, 88] width 20 height 20
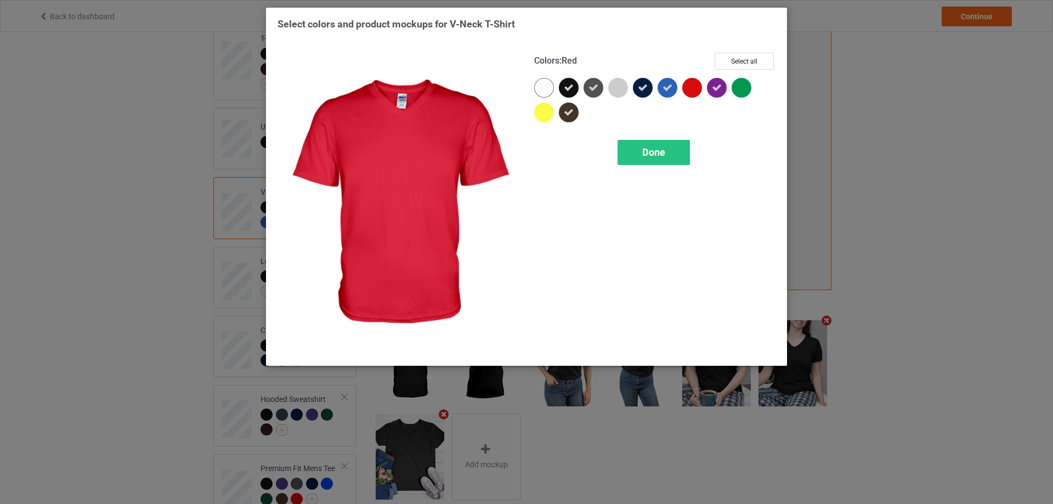
drag, startPoint x: 693, startPoint y: 88, endPoint x: 679, endPoint y: 111, distance: 26.3
click at [693, 89] on div at bounding box center [692, 88] width 20 height 20
click at [657, 159] on div "Done" at bounding box center [653, 152] width 72 height 25
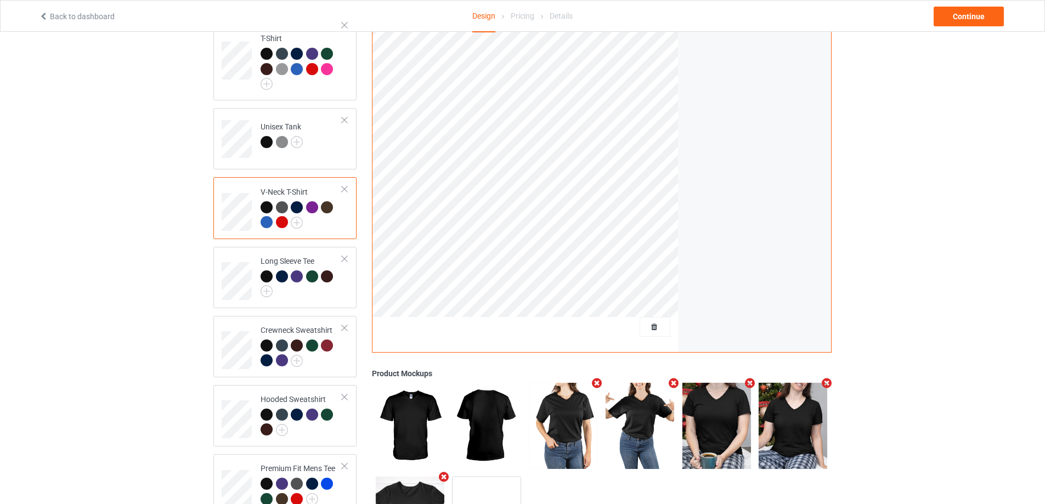
scroll to position [262, 0]
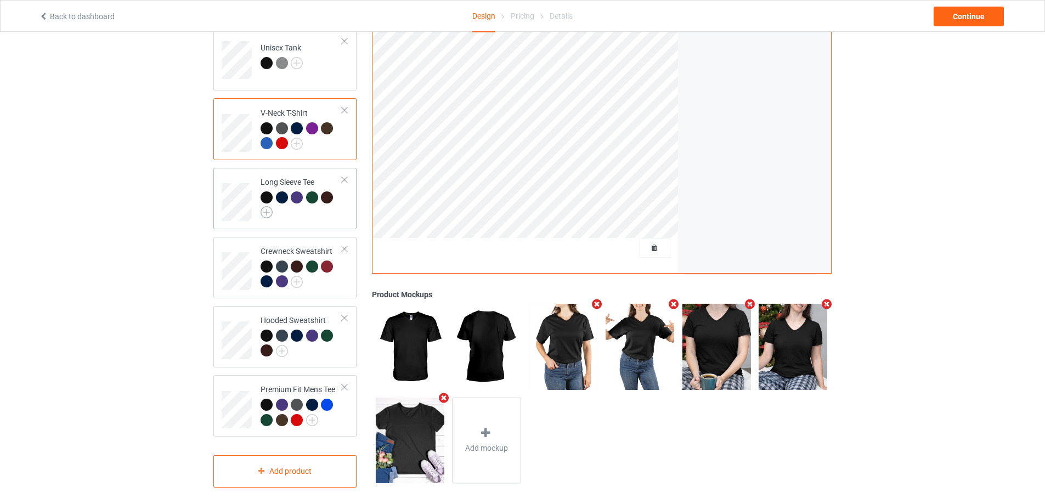
click at [265, 206] on img at bounding box center [266, 212] width 12 height 12
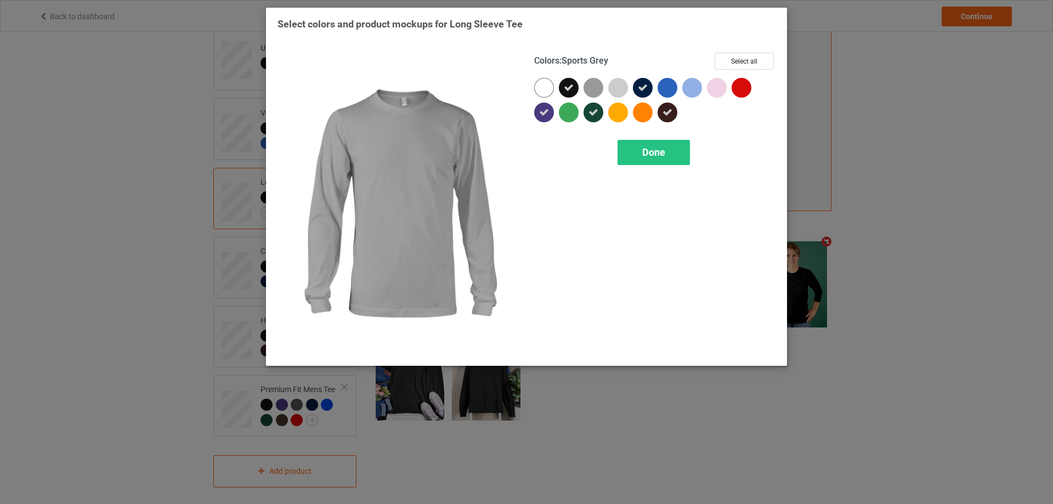
click at [593, 88] on div at bounding box center [593, 88] width 20 height 20
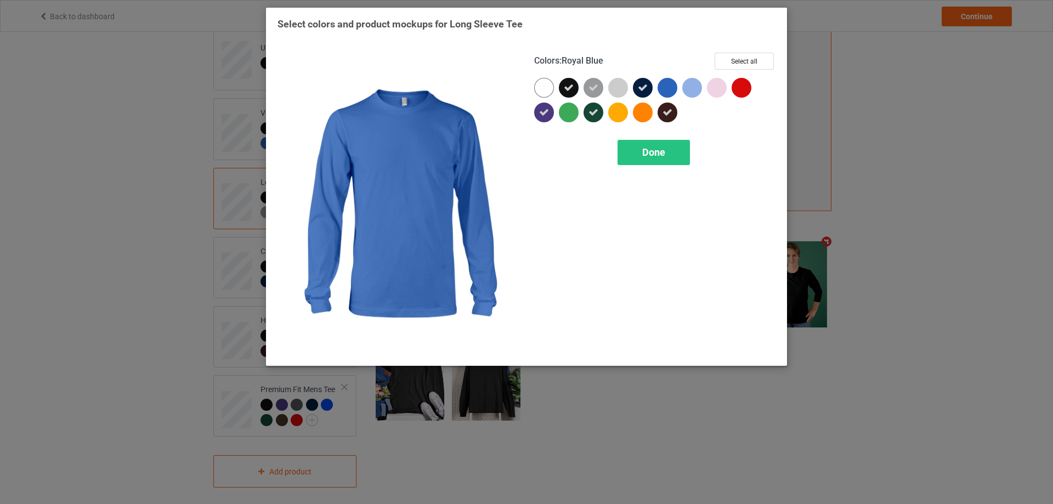
click at [666, 90] on div at bounding box center [667, 88] width 20 height 20
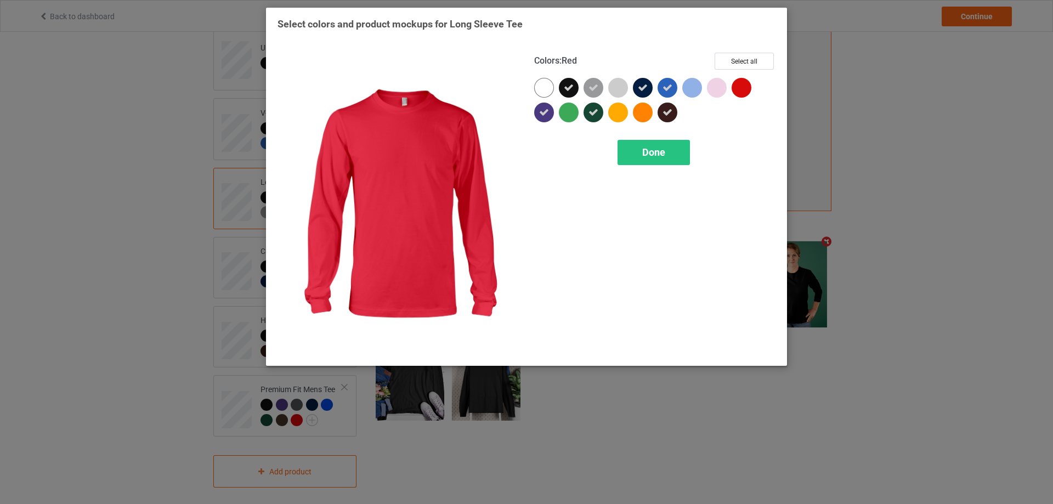
click at [745, 89] on div at bounding box center [741, 88] width 20 height 20
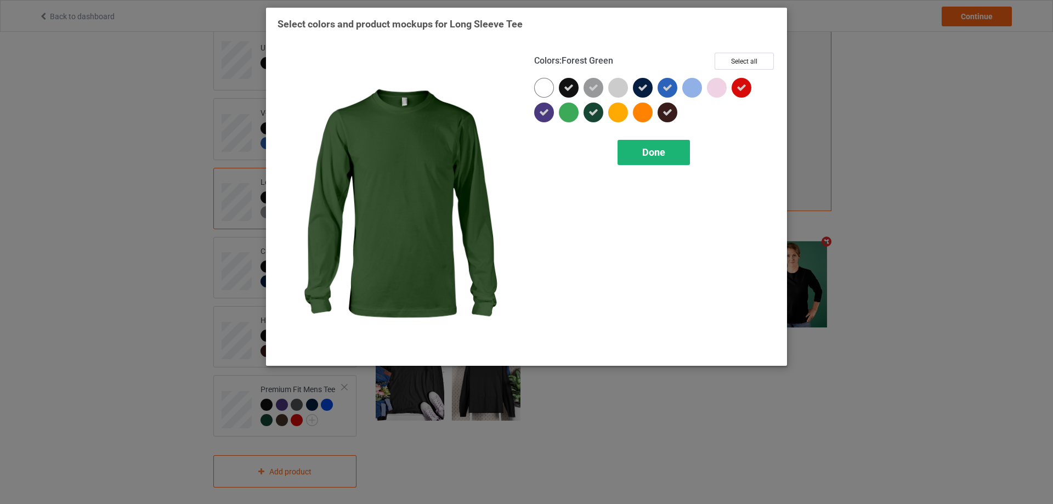
click at [639, 151] on div "Done" at bounding box center [653, 152] width 72 height 25
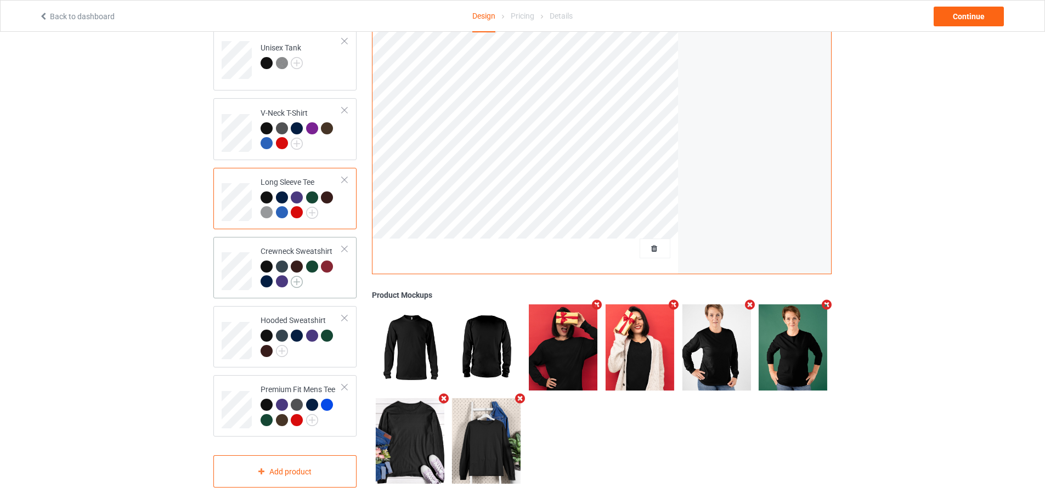
click at [296, 276] on img at bounding box center [297, 282] width 12 height 12
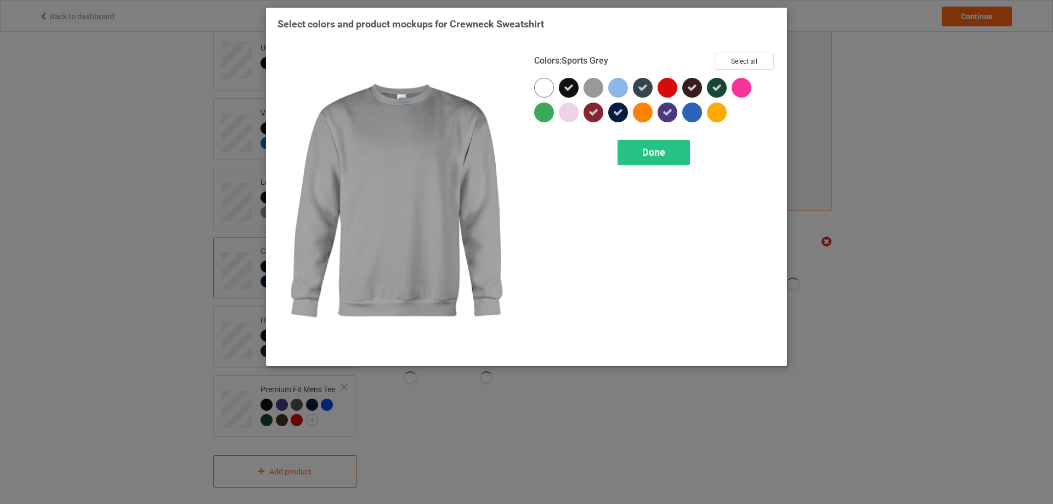
click at [595, 88] on div at bounding box center [593, 88] width 20 height 20
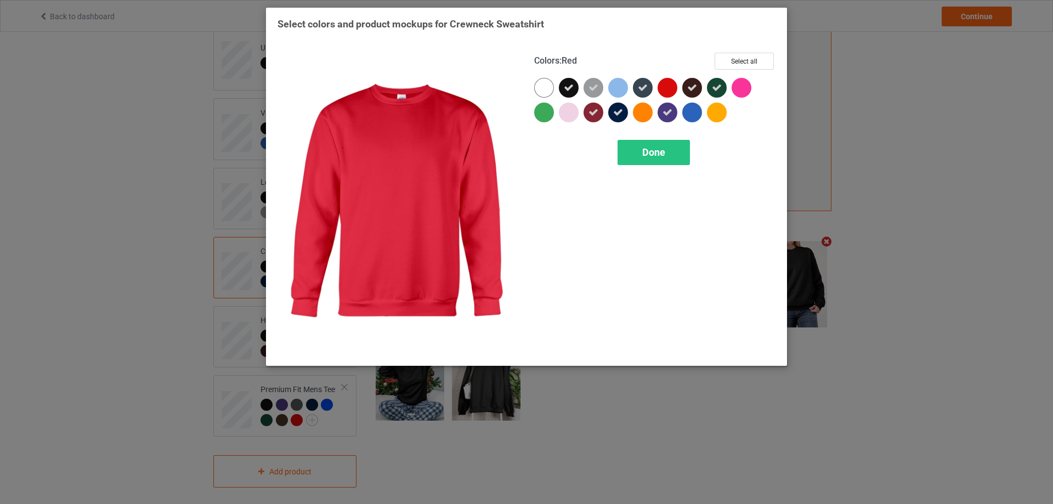
click at [666, 90] on div at bounding box center [667, 88] width 20 height 20
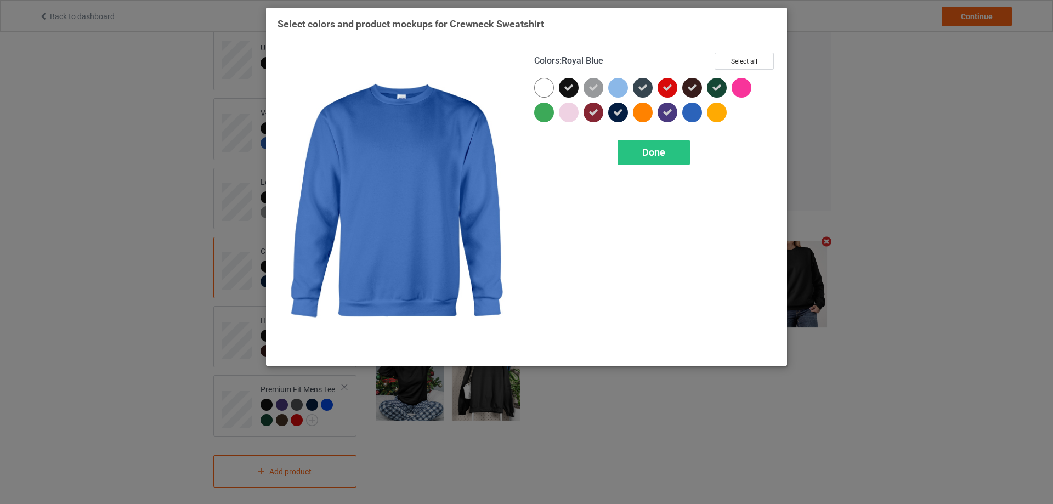
click at [689, 113] on div at bounding box center [692, 113] width 20 height 20
click at [648, 154] on span "Done" at bounding box center [653, 152] width 23 height 12
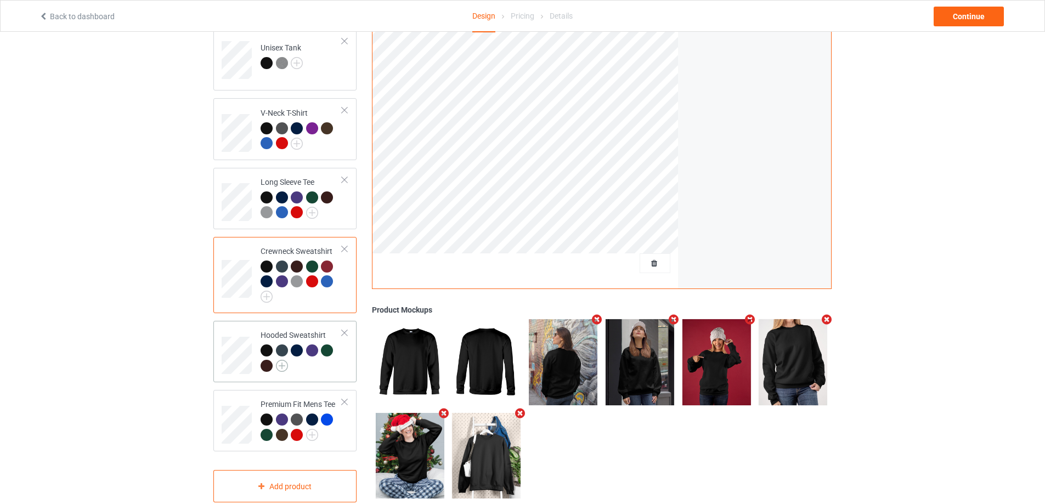
click at [283, 360] on img at bounding box center [282, 366] width 12 height 12
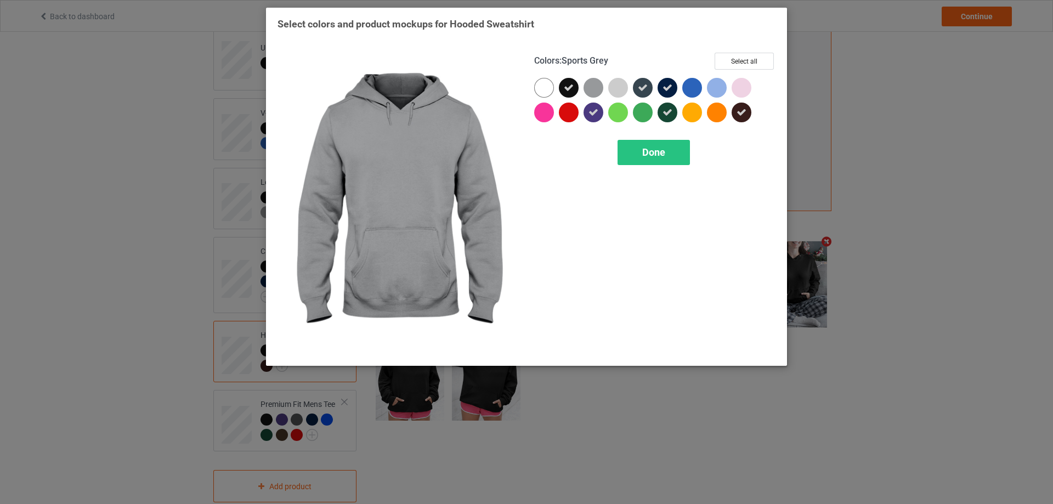
click at [599, 88] on div at bounding box center [593, 88] width 20 height 20
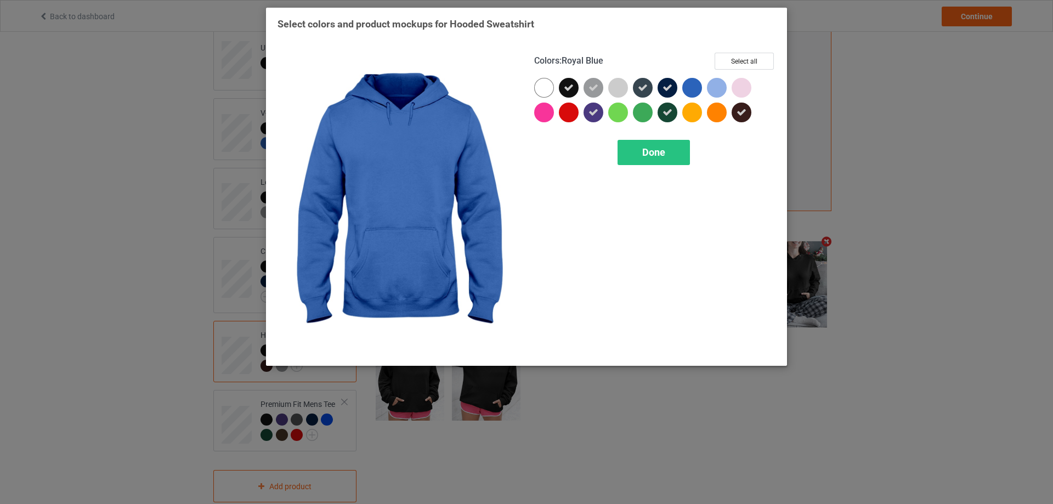
click at [693, 88] on div at bounding box center [692, 88] width 20 height 20
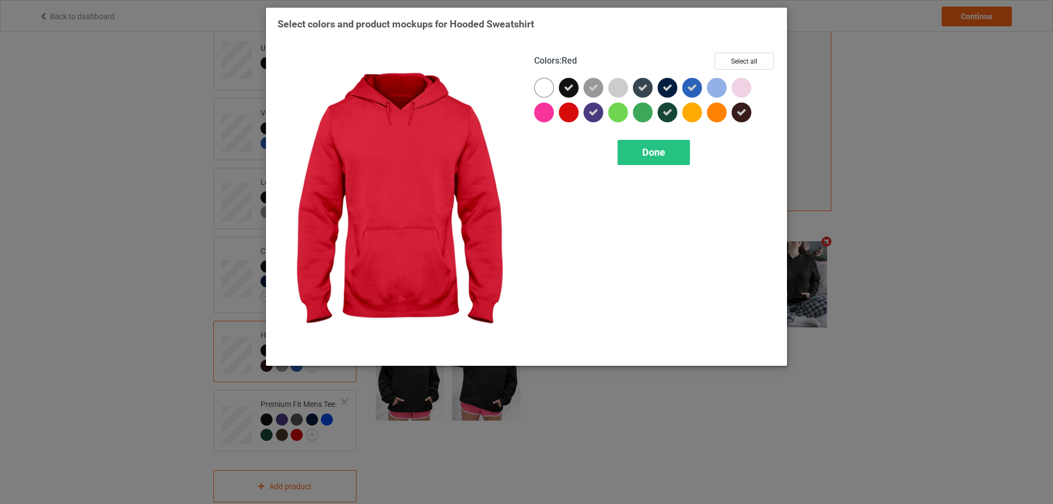
click at [569, 115] on div at bounding box center [569, 113] width 20 height 20
click at [652, 150] on span "Done" at bounding box center [653, 152] width 23 height 12
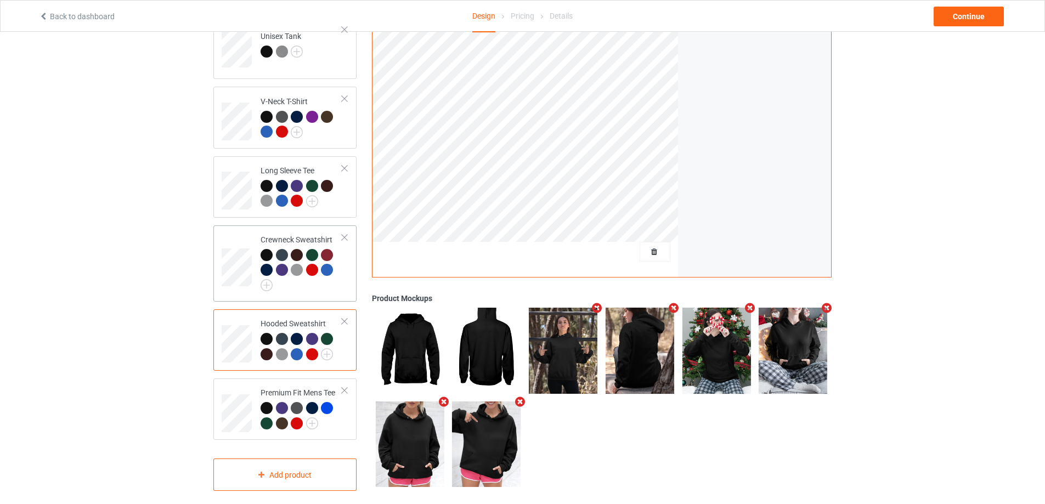
scroll to position [276, 0]
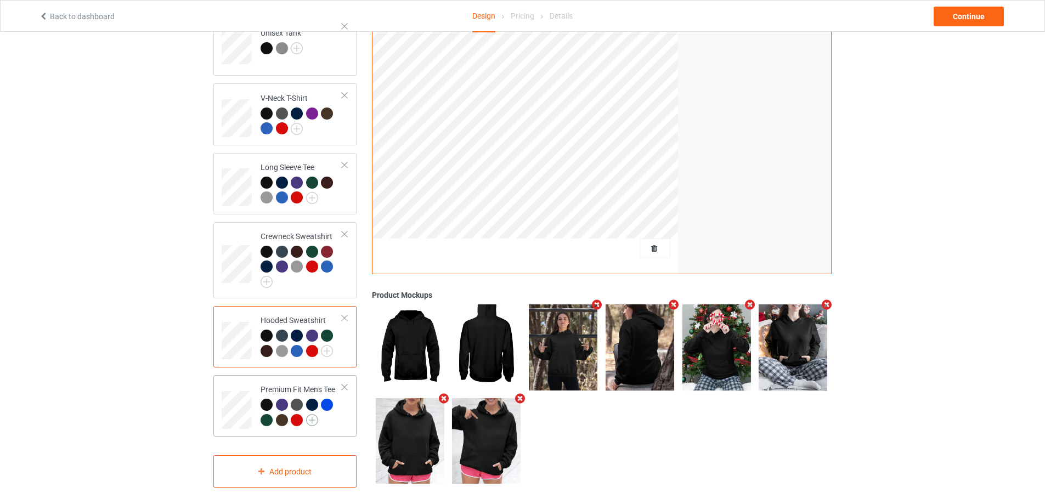
click at [314, 414] on img at bounding box center [312, 420] width 12 height 12
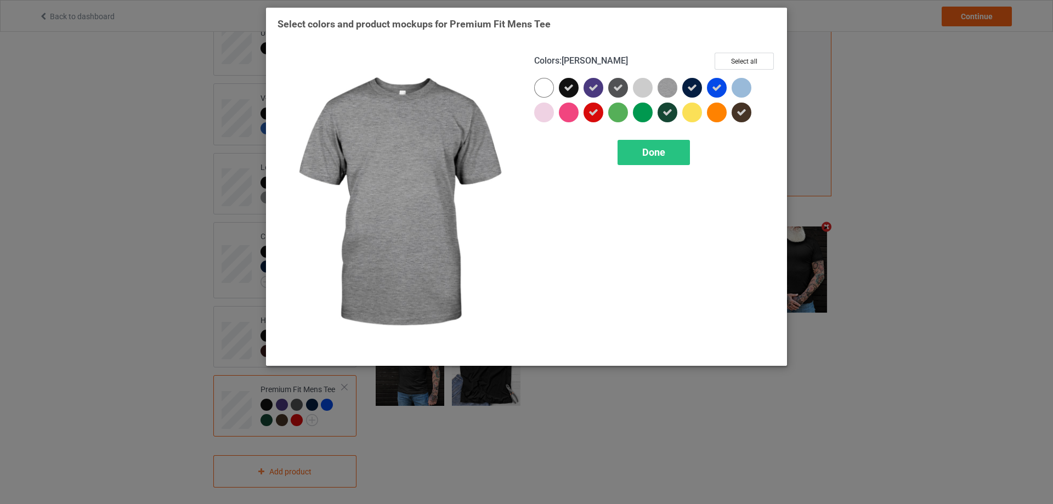
click at [669, 89] on img at bounding box center [667, 88] width 20 height 20
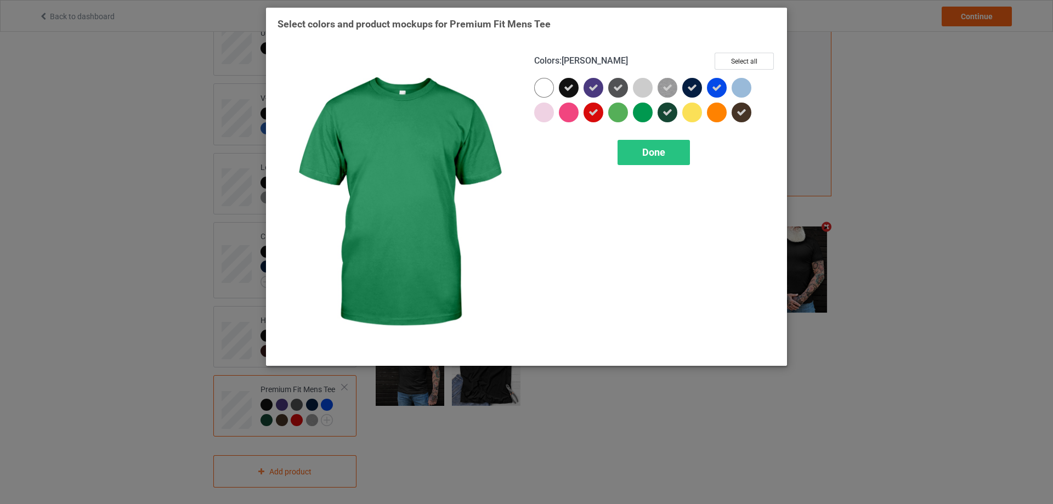
click at [638, 117] on div at bounding box center [643, 113] width 20 height 20
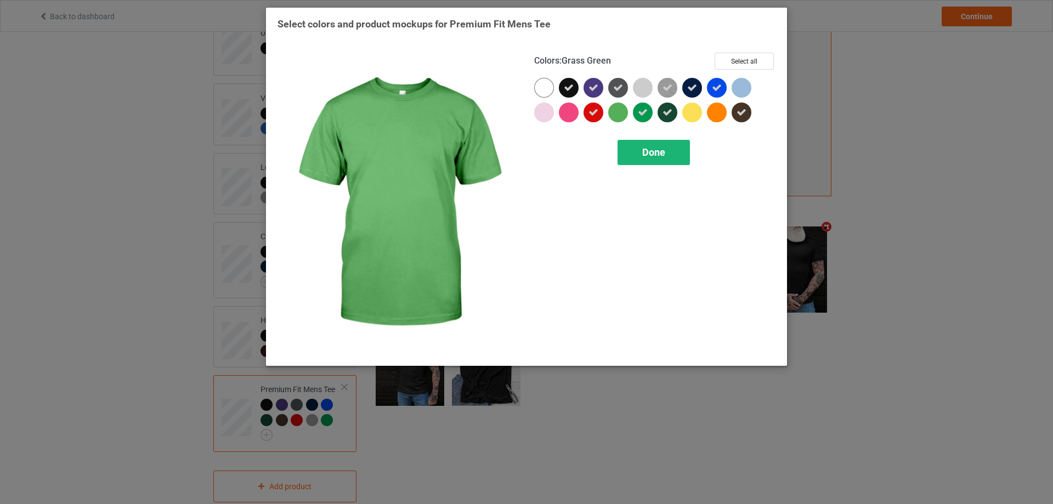
click at [637, 157] on div "Done" at bounding box center [653, 152] width 72 height 25
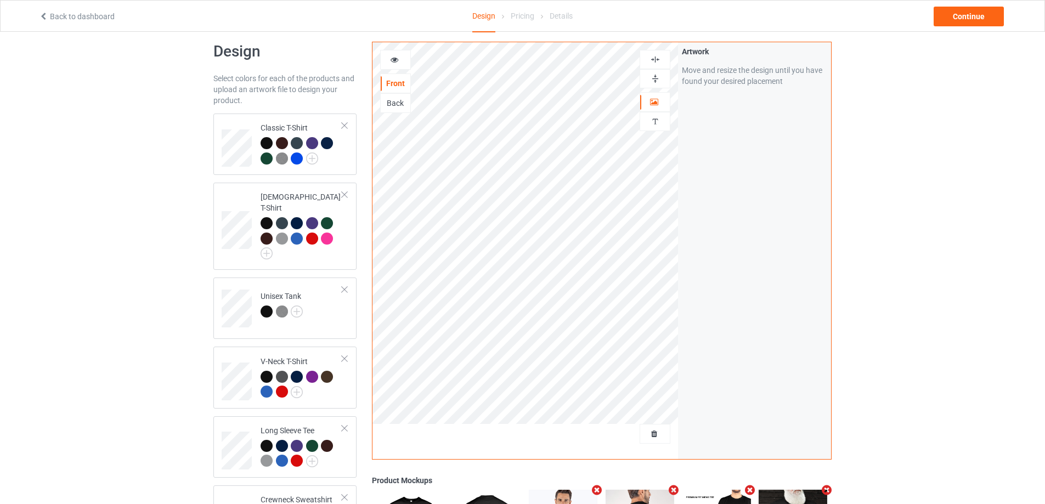
scroll to position [2, 0]
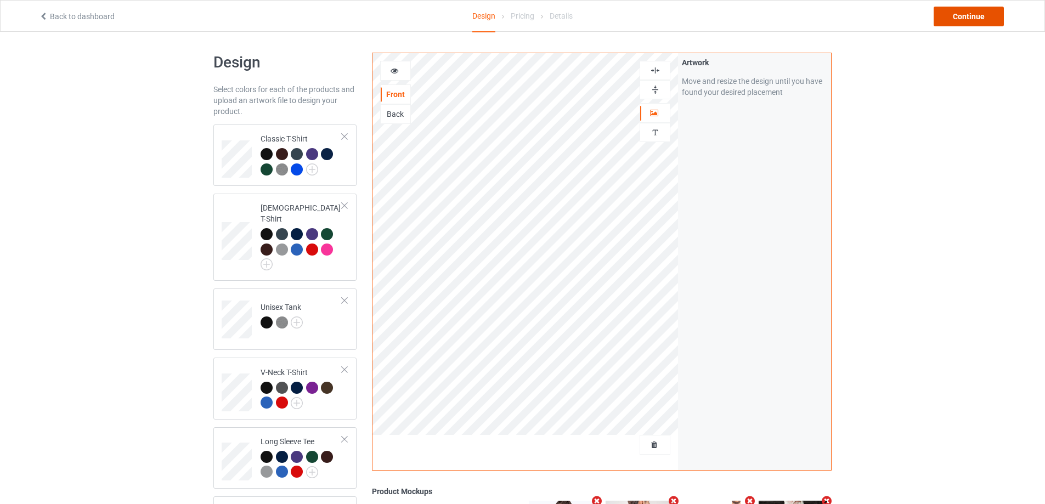
drag, startPoint x: 979, startPoint y: 19, endPoint x: 882, endPoint y: 64, distance: 106.5
click at [979, 21] on div "Continue" at bounding box center [968, 17] width 70 height 20
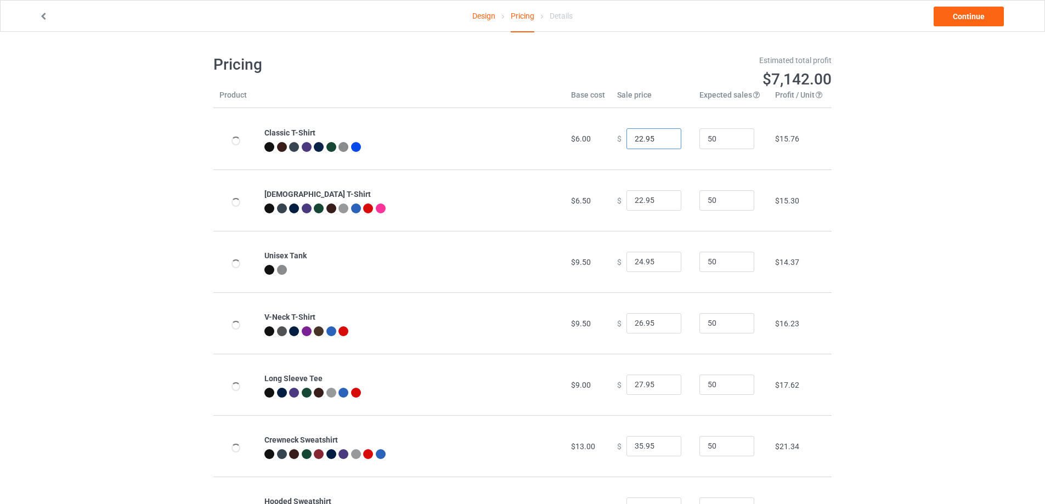
click at [635, 137] on input "22.95" at bounding box center [653, 138] width 55 height 21
type input "24.95"
click at [932, 173] on div "Design Pricing Details Continue Pricing Estimated total profit $7,235.00 Produc…" at bounding box center [522, 327] width 1045 height 591
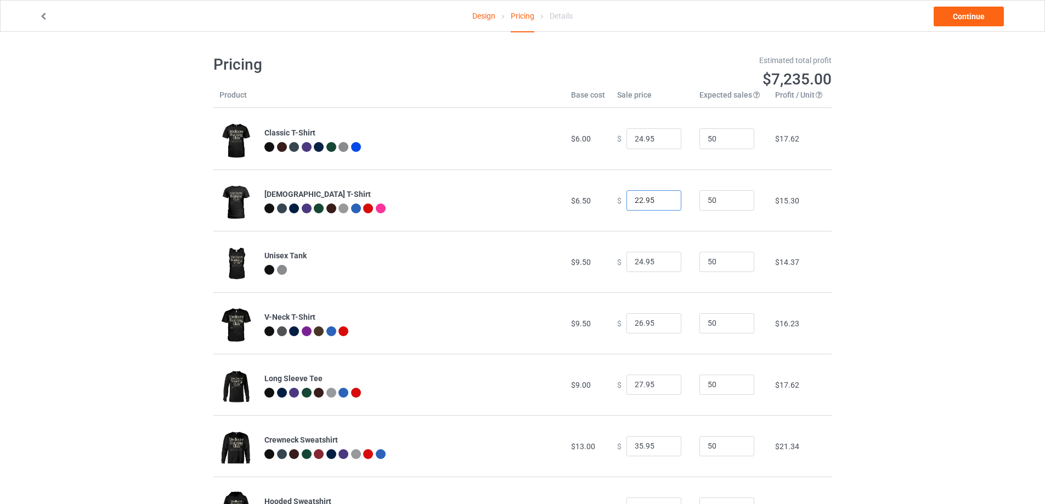
click at [633, 198] on input "22.95" at bounding box center [653, 200] width 55 height 21
type input "24.95"
click at [864, 211] on div "Design Pricing Details Continue Pricing Estimated total profit $7,328.00 Produc…" at bounding box center [522, 327] width 1045 height 591
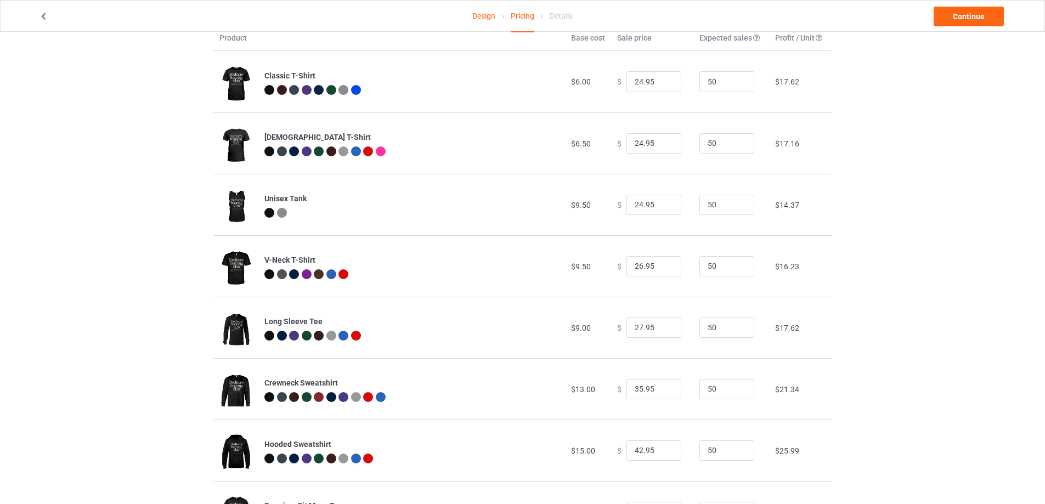
scroll to position [92, 0]
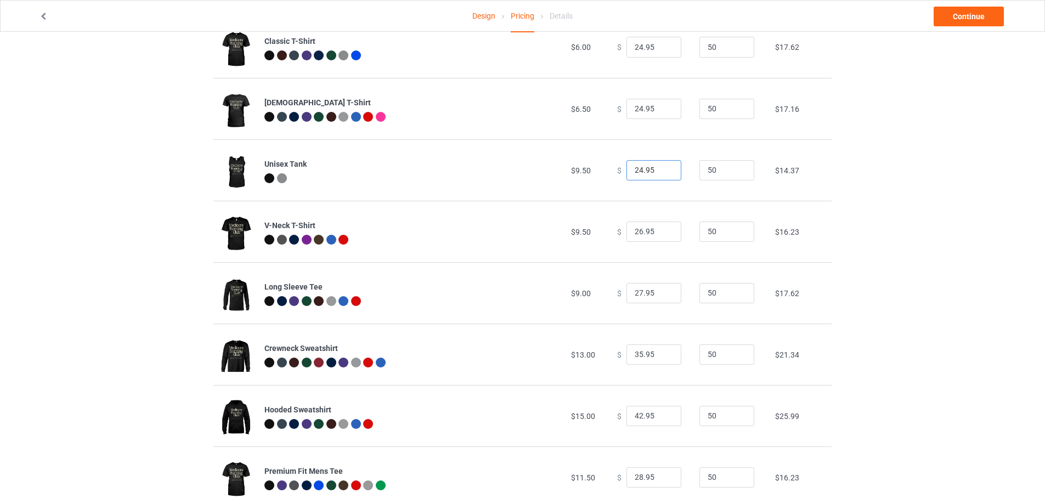
click at [635, 170] on input "24.95" at bounding box center [653, 170] width 55 height 21
type input "26.95"
click at [899, 204] on div "Design Pricing Details Continue Pricing Estimated total profit $7,421.00 Produc…" at bounding box center [522, 235] width 1045 height 591
drag, startPoint x: 635, startPoint y: 234, endPoint x: 641, endPoint y: 235, distance: 6.3
click at [634, 234] on input "26.95" at bounding box center [653, 232] width 55 height 21
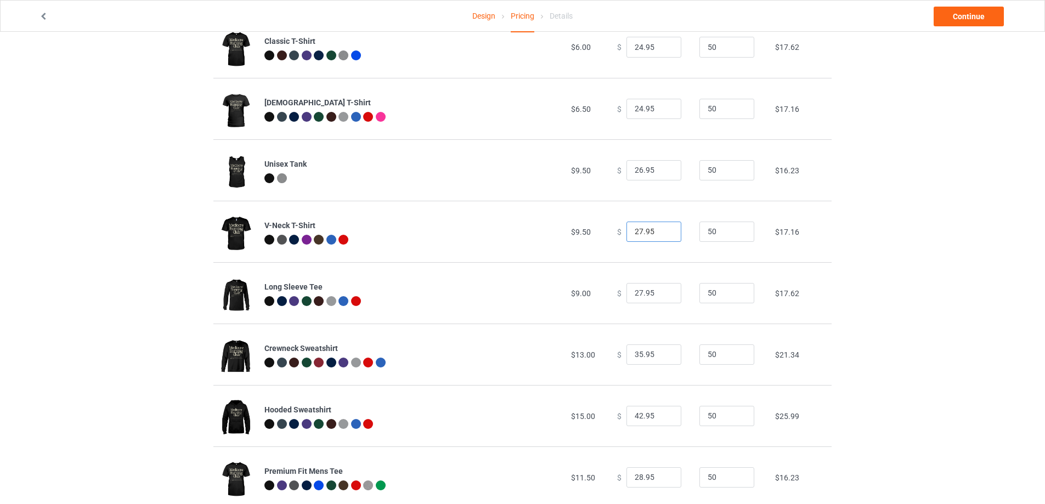
type input "27.95"
drag, startPoint x: 955, startPoint y: 253, endPoint x: 942, endPoint y: 253, distance: 13.2
click at [955, 253] on div "Design Pricing Details Continue Pricing Estimated total profit $7,467.50 Produc…" at bounding box center [522, 235] width 1045 height 591
click at [637, 293] on input "27.95" at bounding box center [653, 293] width 55 height 21
type input "29.95"
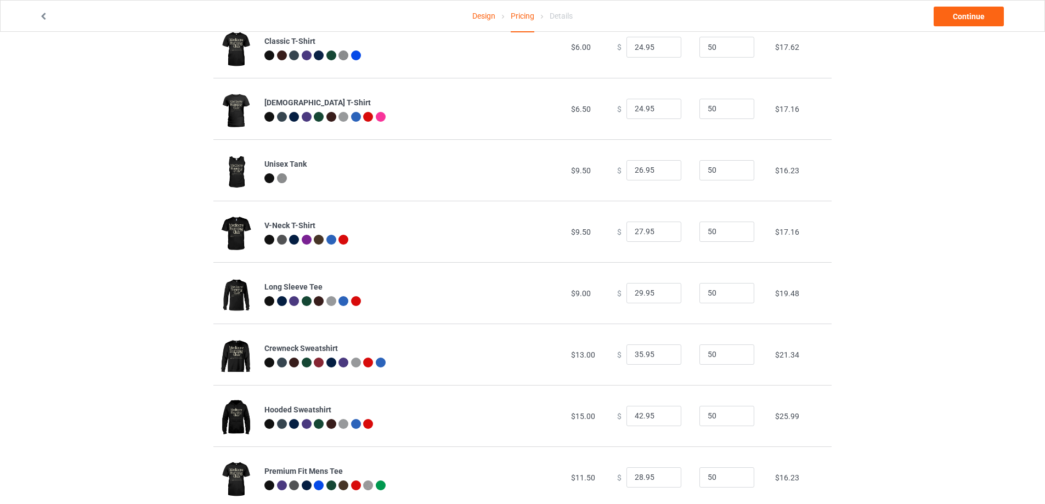
click at [891, 290] on div "Design Pricing Details Continue Pricing Estimated total profit $7,560.50 Produc…" at bounding box center [522, 235] width 1045 height 591
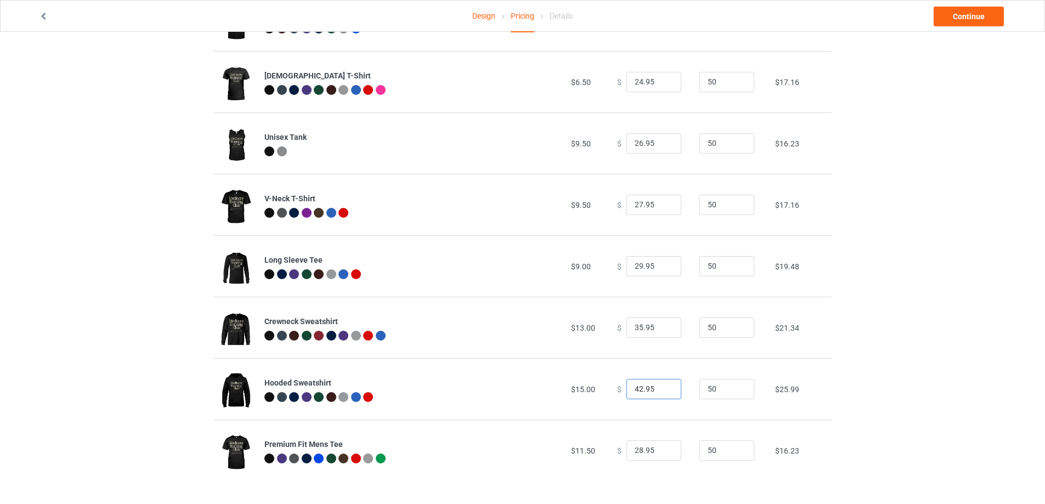
drag, startPoint x: 637, startPoint y: 389, endPoint x: 619, endPoint y: 392, distance: 17.8
click at [619, 392] on div "$ 42.95" at bounding box center [652, 389] width 70 height 21
type input "39.95"
click at [933, 335] on div "Design Pricing Details Continue Pricing Estimated total profit $7,421.00 Produc…" at bounding box center [522, 208] width 1045 height 591
click at [636, 448] on input "28.95" at bounding box center [653, 450] width 55 height 21
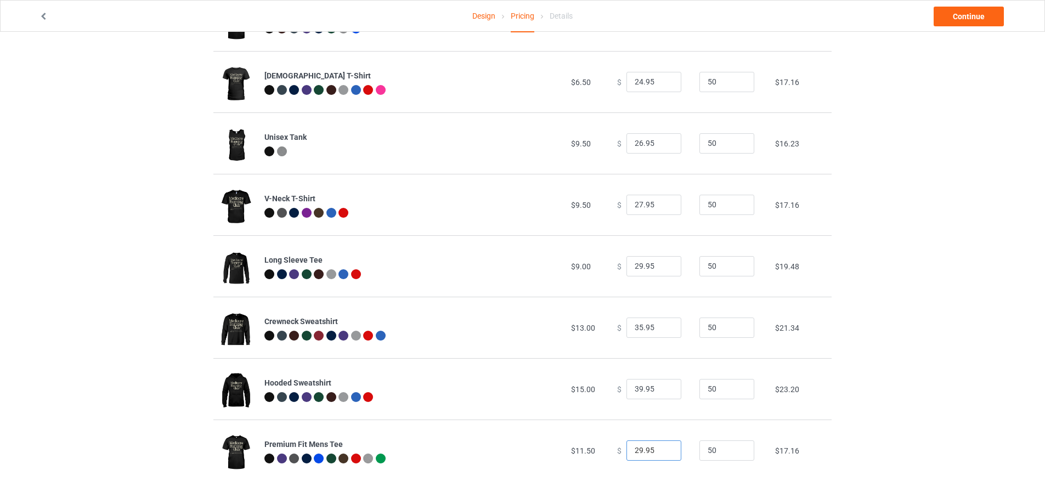
type input "29.95"
click at [954, 382] on div "Design Pricing Details Continue Pricing Estimated total profit $7,467.50 Produc…" at bounding box center [522, 208] width 1045 height 591
click at [974, 21] on link "Continue" at bounding box center [968, 17] width 70 height 20
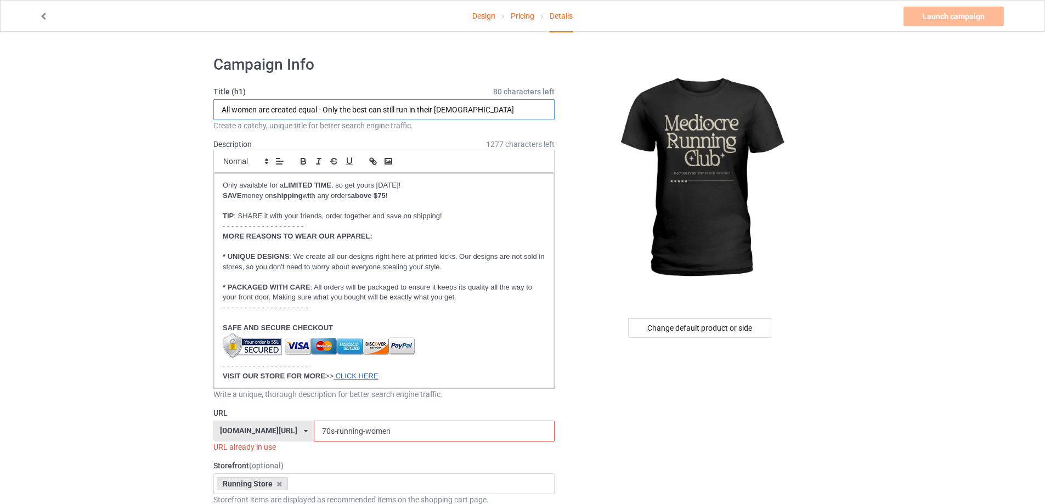
click at [433, 112] on input "All women are created equal - Only the best can still run in their 70s" at bounding box center [383, 109] width 341 height 21
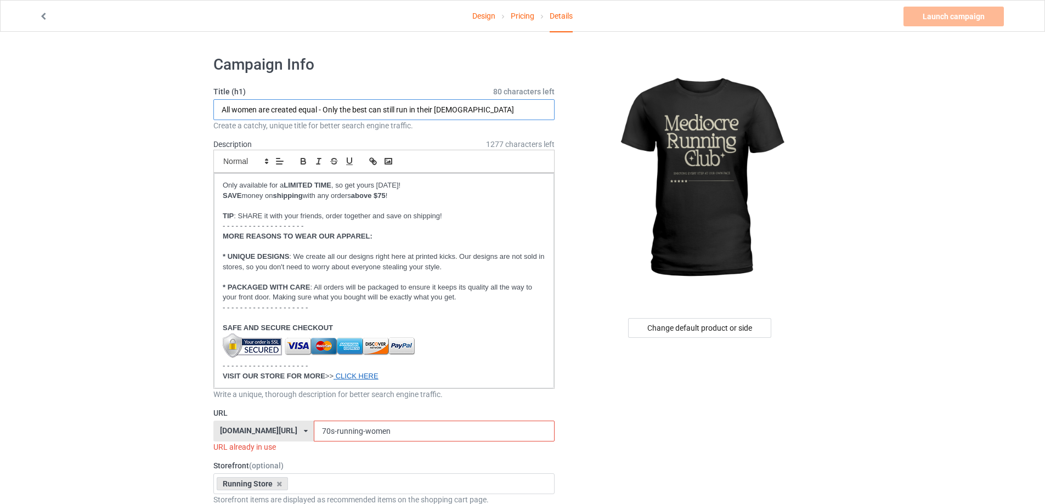
click at [269, 105] on input "All women are created equal - Only the best can still run in their 70s" at bounding box center [383, 109] width 341 height 21
paste input "Mediocre Running Club"
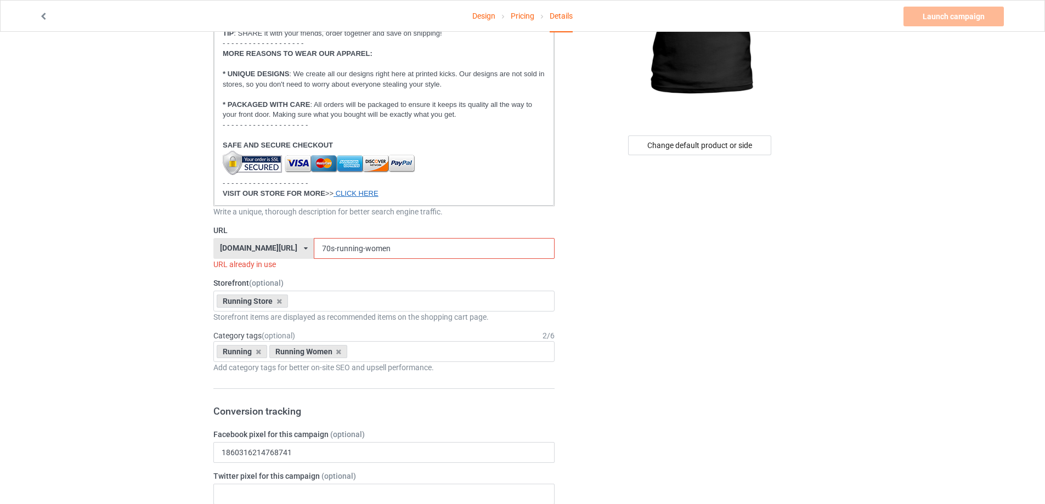
type input "Mediocre Running Club"
click at [387, 248] on input "70s-running-women" at bounding box center [434, 248] width 240 height 21
paste input "Mediocre Running Club"
click at [336, 245] on input "Mediocre Running Club" at bounding box center [434, 248] width 240 height 21
click at [333, 251] on input "Mediocre Running Club" at bounding box center [434, 248] width 240 height 21
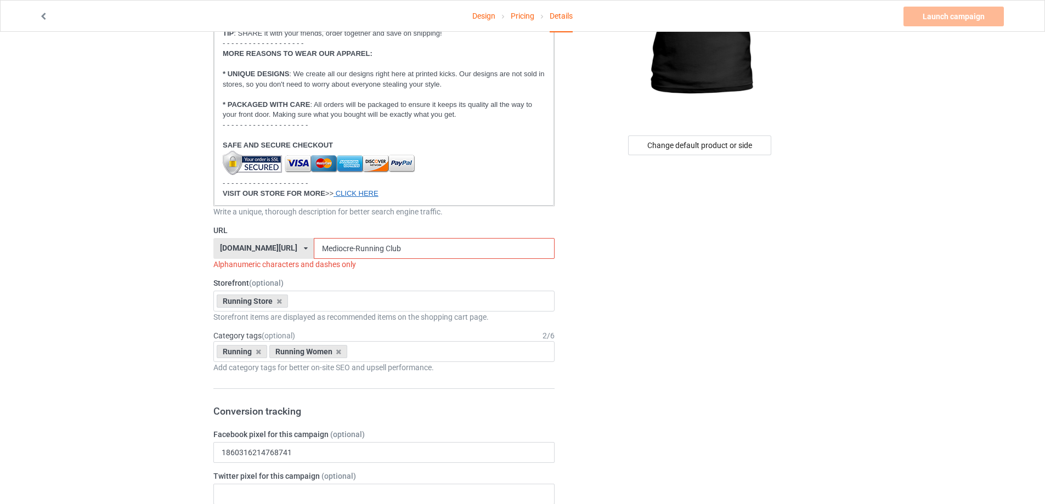
click at [358, 250] on input "Mediocre-Running Club" at bounding box center [434, 248] width 240 height 21
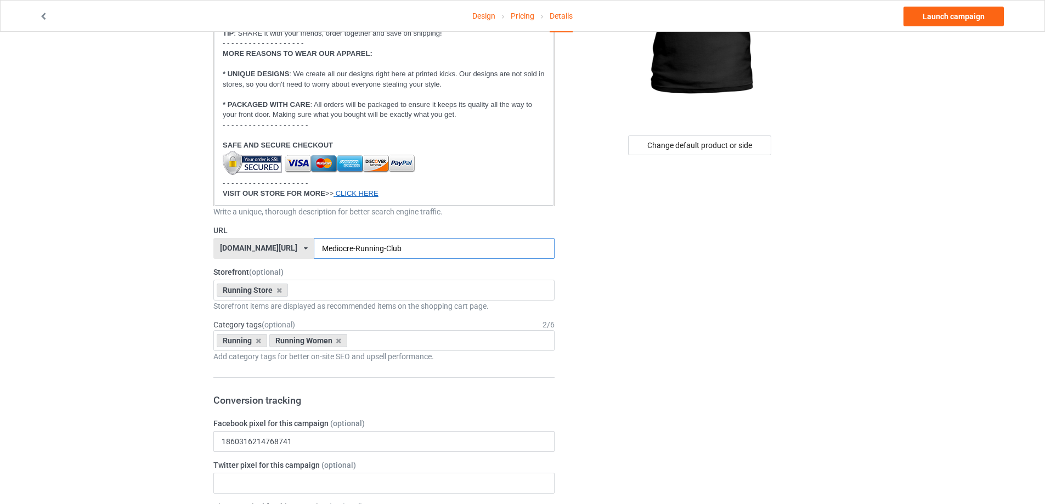
drag, startPoint x: 304, startPoint y: 251, endPoint x: 277, endPoint y: 251, distance: 26.9
click at [277, 251] on div "steezylife.com/ bestees-4u.com/ books-4life.com/ pethouse88.com/ steezylife.com…" at bounding box center [383, 248] width 341 height 21
click at [336, 251] on input "mediocre-Running-Club" at bounding box center [434, 248] width 240 height 21
click at [365, 248] on input "mediocre-running-Club" at bounding box center [434, 248] width 240 height 21
click at [364, 251] on input "mediocre-running-Club" at bounding box center [434, 248] width 240 height 21
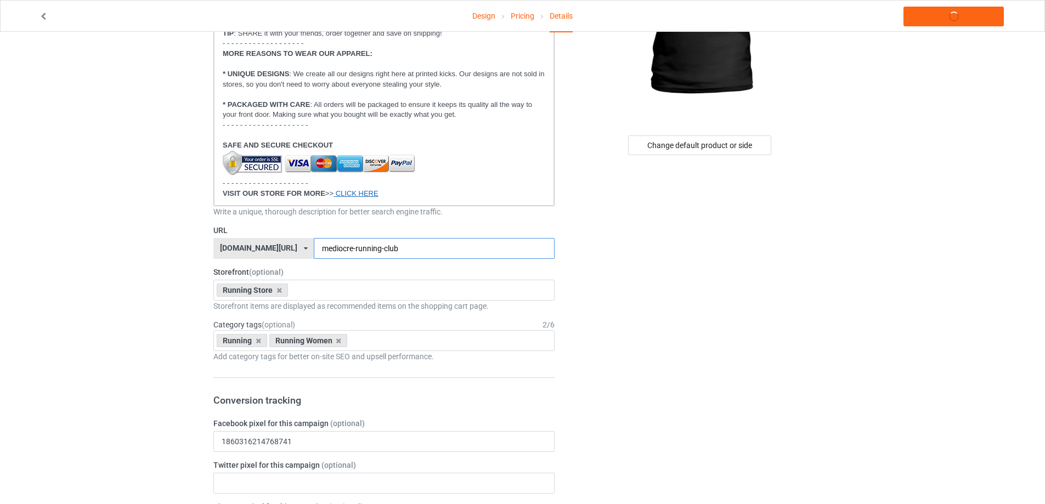
type input "mediocre-running-club"
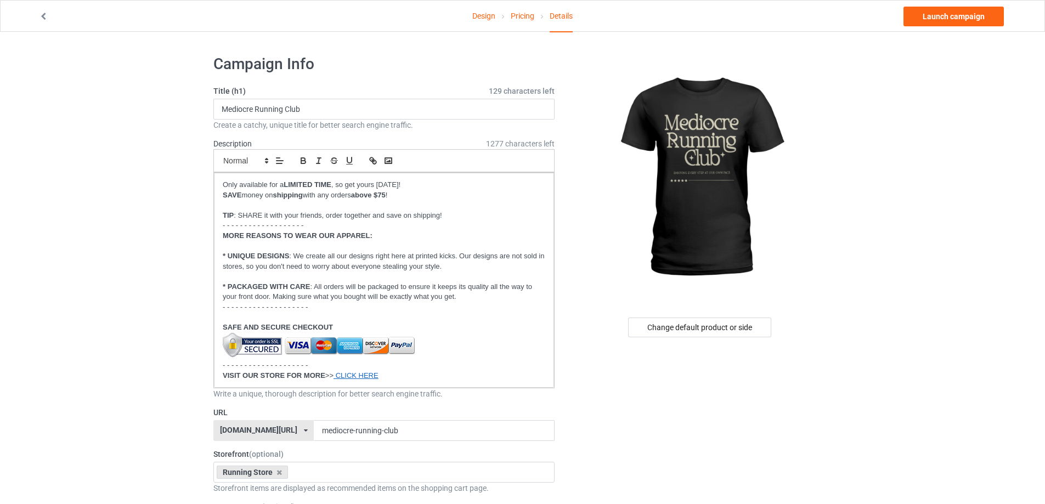
scroll to position [0, 0]
click at [735, 327] on div "Change default product or side" at bounding box center [699, 328] width 143 height 20
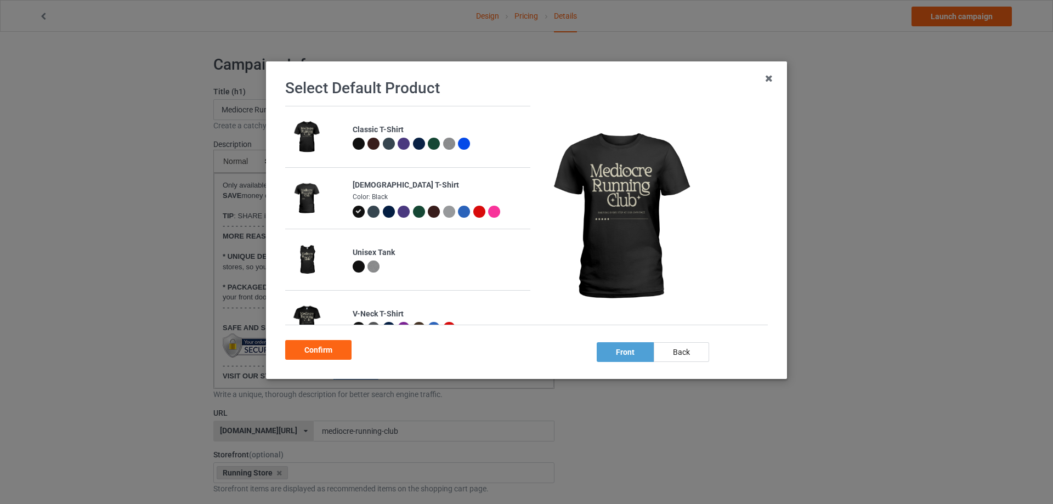
click at [387, 212] on div at bounding box center [389, 212] width 12 height 12
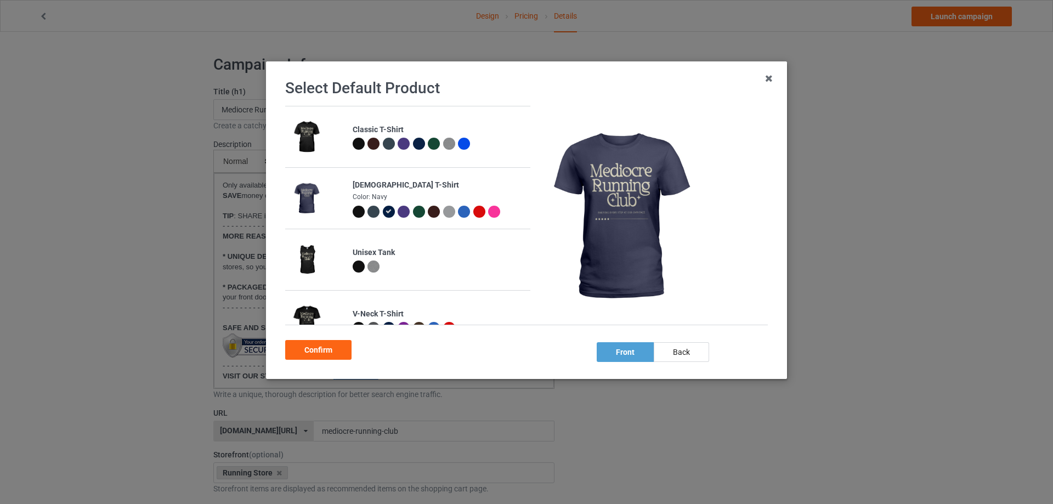
click at [370, 208] on div at bounding box center [373, 212] width 12 height 12
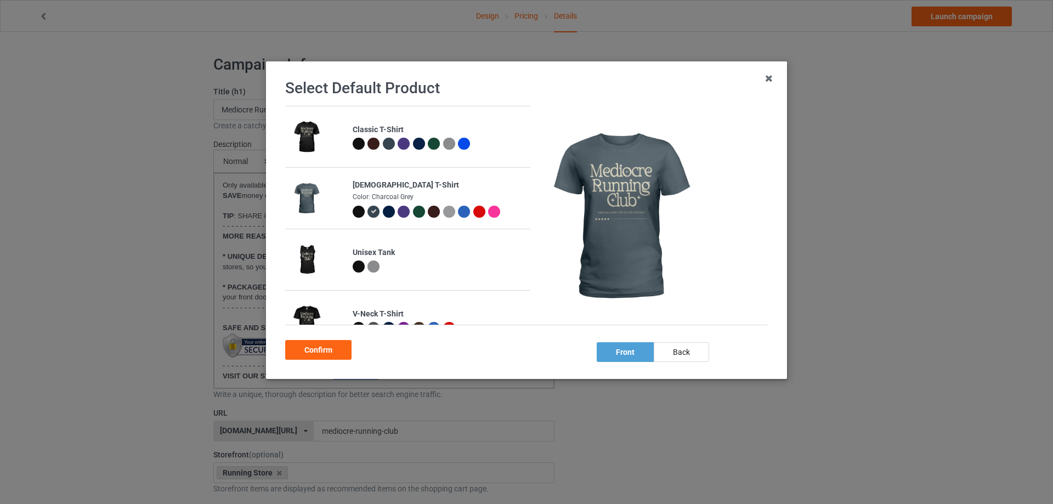
click at [463, 213] on div at bounding box center [464, 212] width 12 height 12
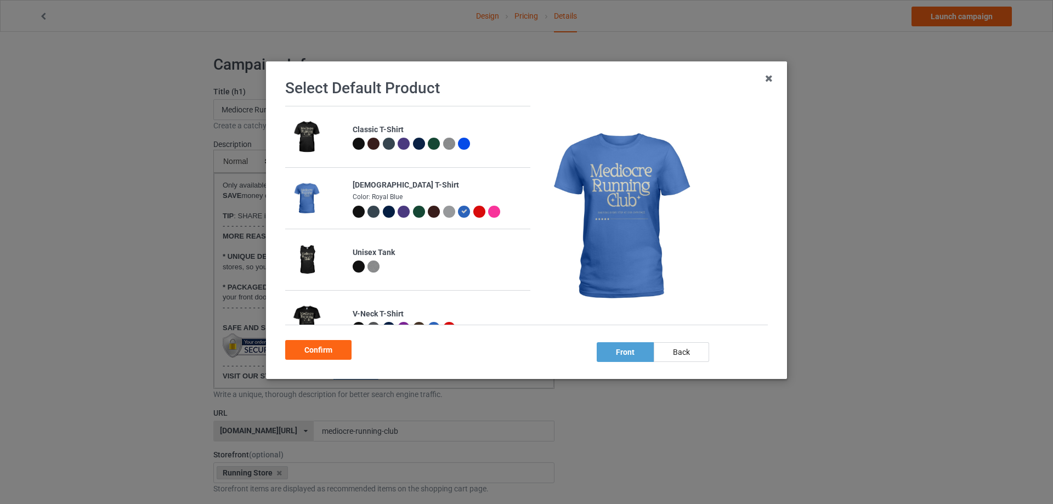
click at [497, 213] on div at bounding box center [494, 212] width 12 height 12
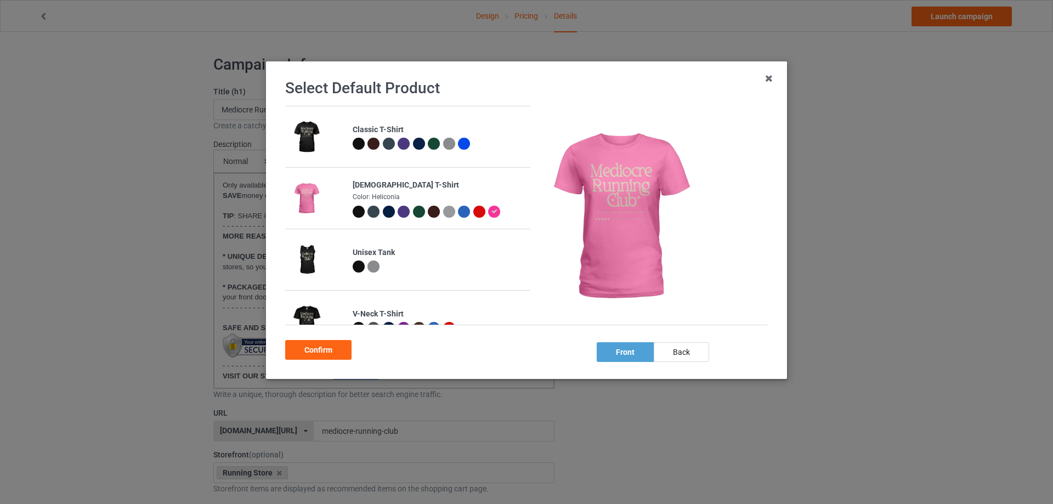
click at [386, 209] on div at bounding box center [389, 212] width 12 height 12
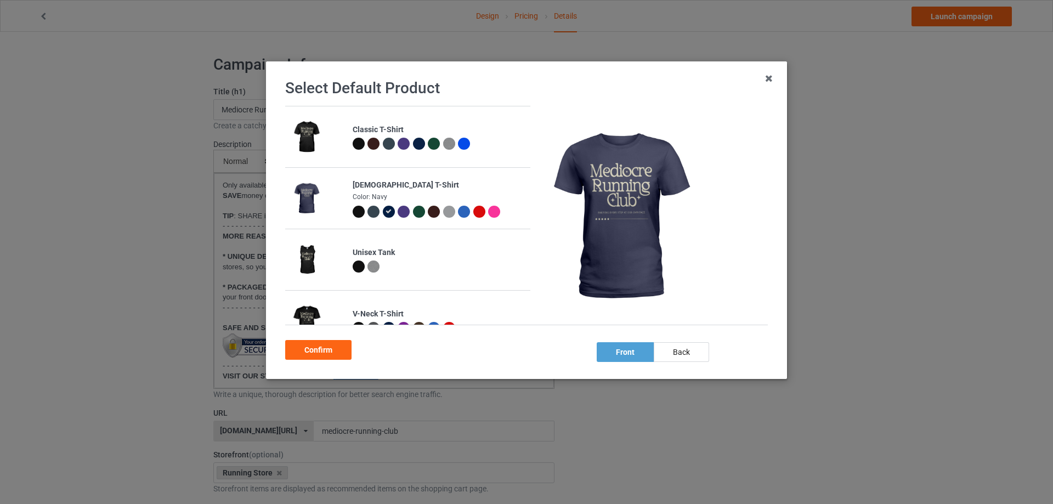
click at [414, 213] on div at bounding box center [419, 212] width 12 height 12
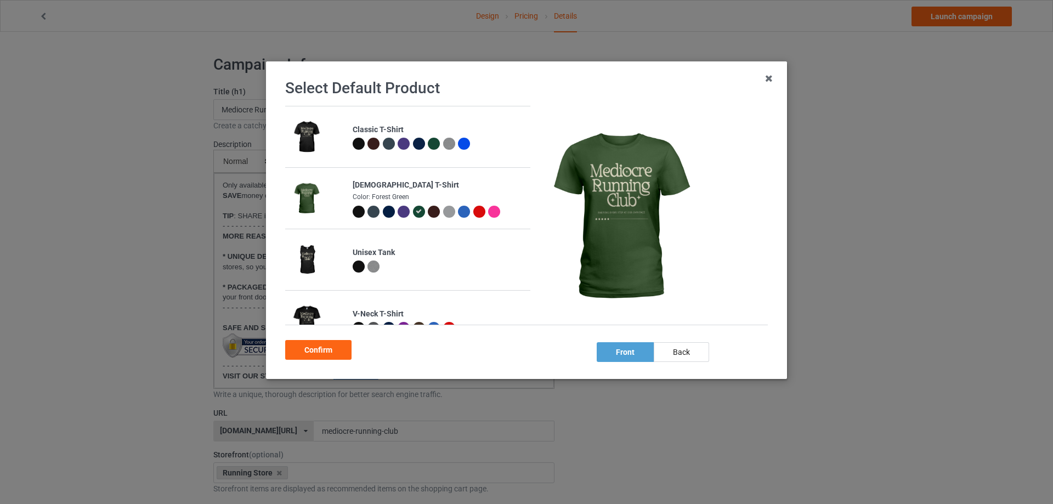
drag, startPoint x: 405, startPoint y: 210, endPoint x: 413, endPoint y: 229, distance: 20.2
click at [405, 211] on div at bounding box center [404, 212] width 12 height 12
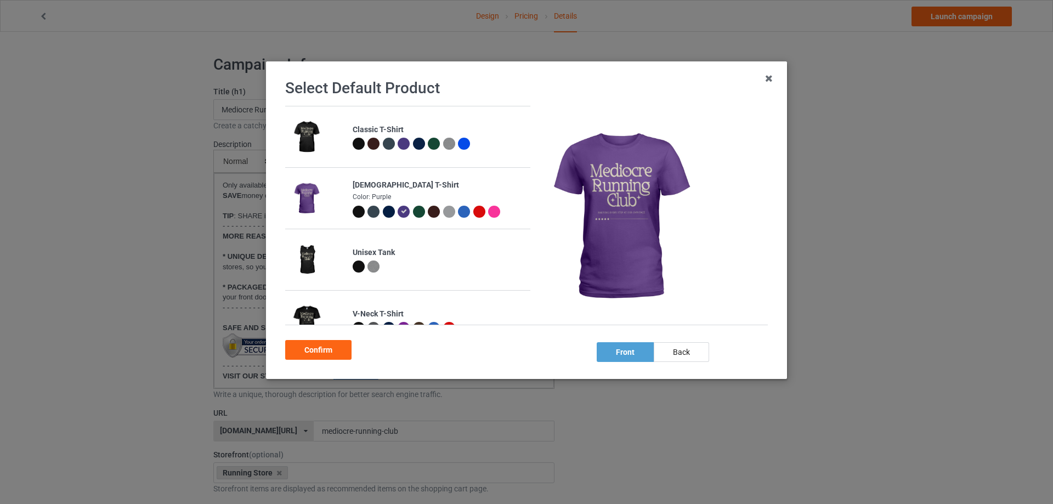
click at [387, 213] on div at bounding box center [389, 212] width 12 height 12
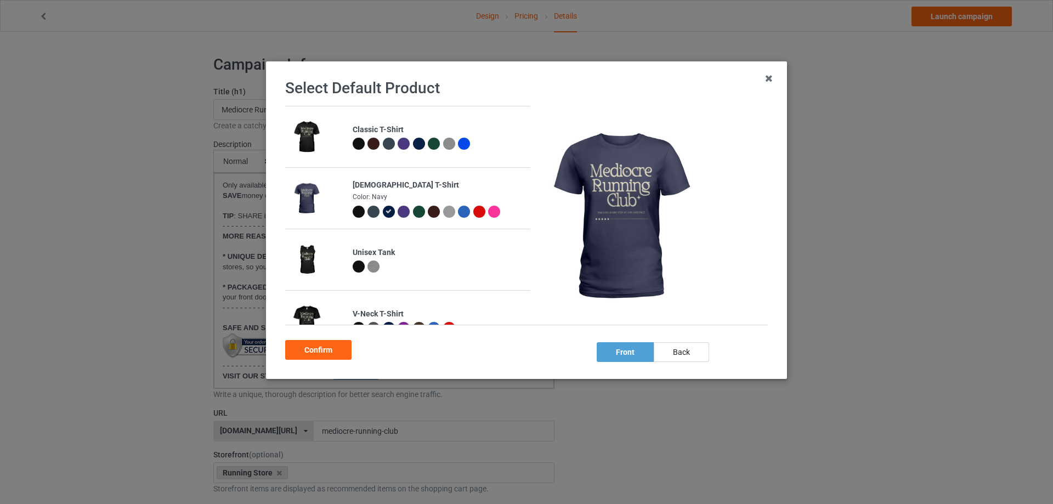
click at [358, 212] on div at bounding box center [359, 212] width 12 height 12
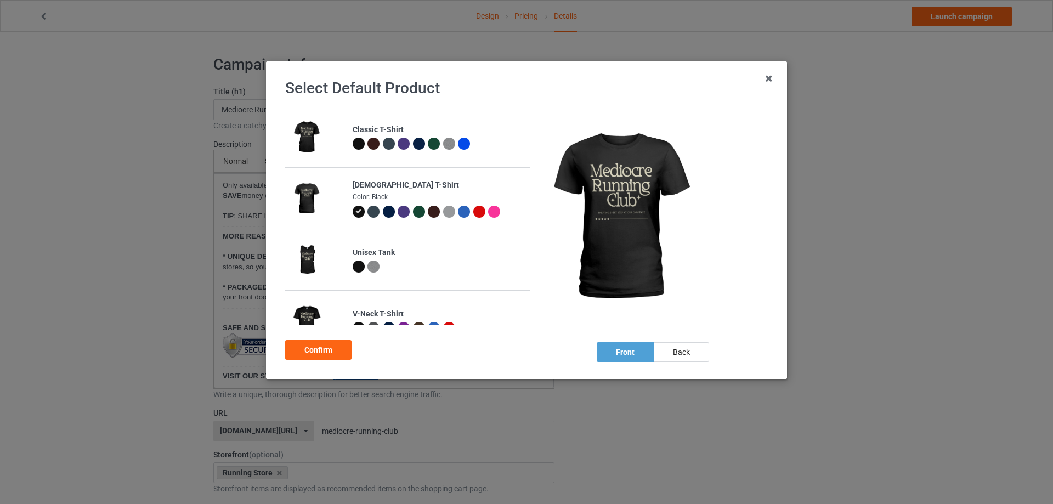
click at [372, 213] on div at bounding box center [373, 212] width 12 height 12
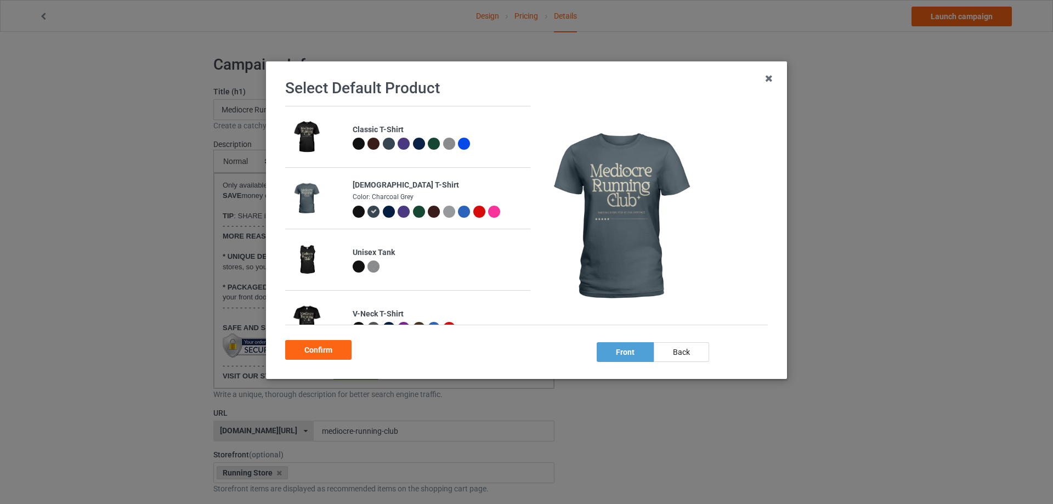
click at [389, 210] on div at bounding box center [389, 212] width 12 height 12
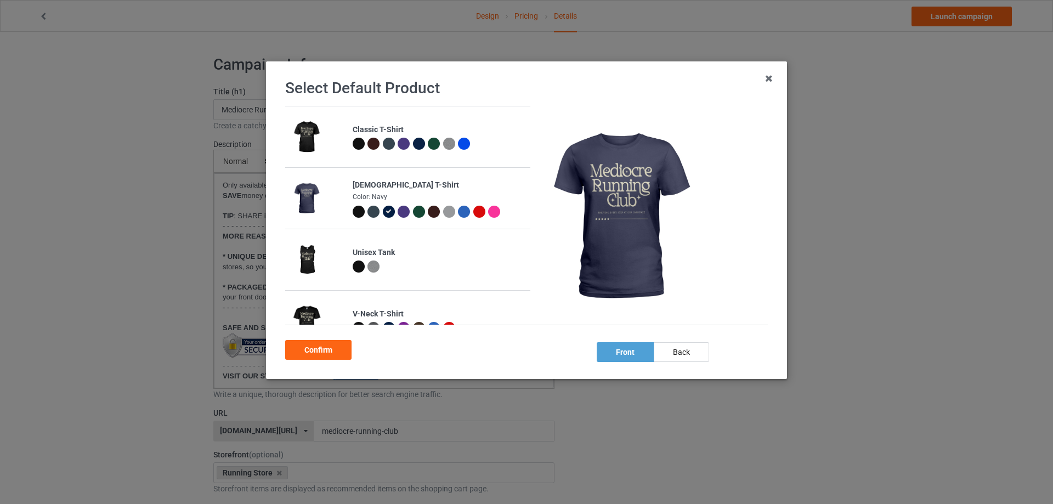
click at [415, 143] on div at bounding box center [419, 144] width 12 height 12
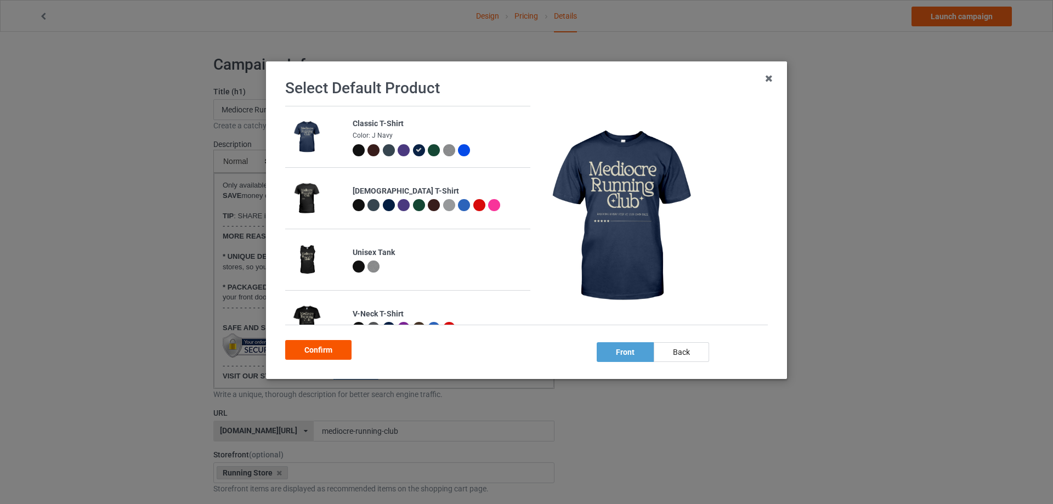
click at [339, 349] on div "Confirm" at bounding box center [318, 350] width 66 height 20
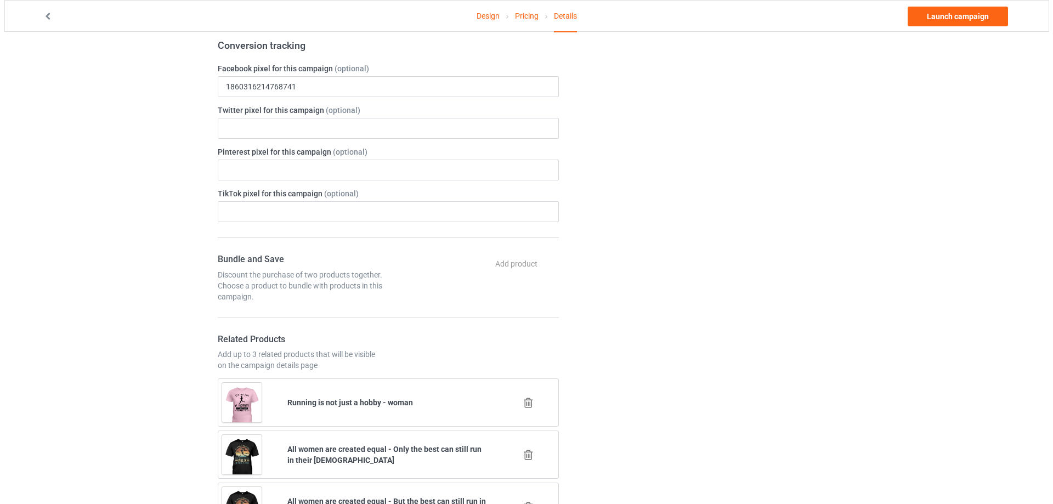
scroll to position [640, 0]
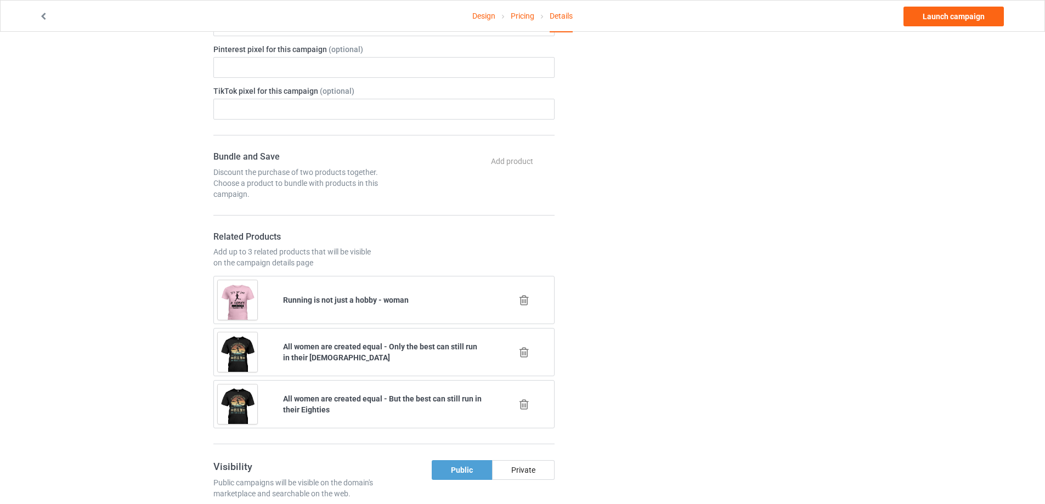
click at [523, 405] on icon at bounding box center [524, 405] width 14 height 12
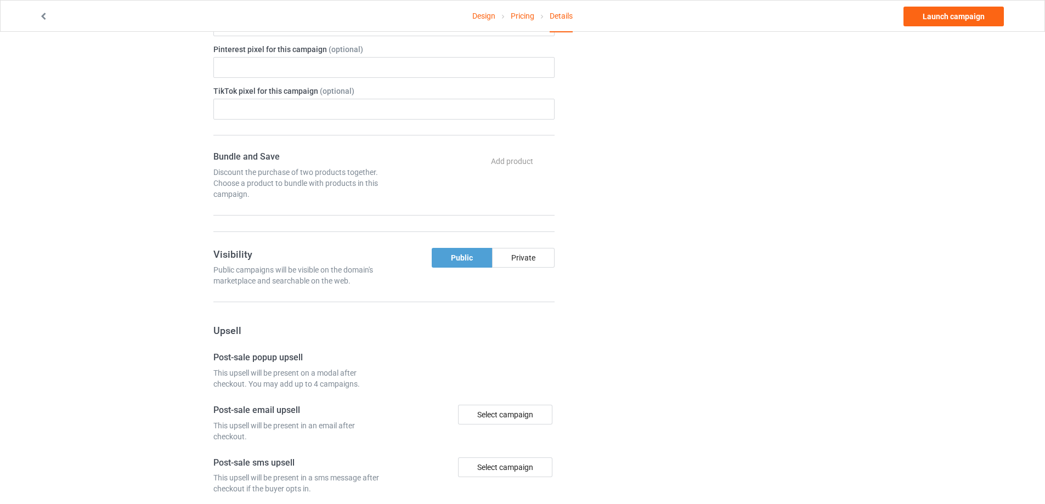
click at [659, 376] on div "Change default product or side" at bounding box center [700, 18] width 277 height 1223
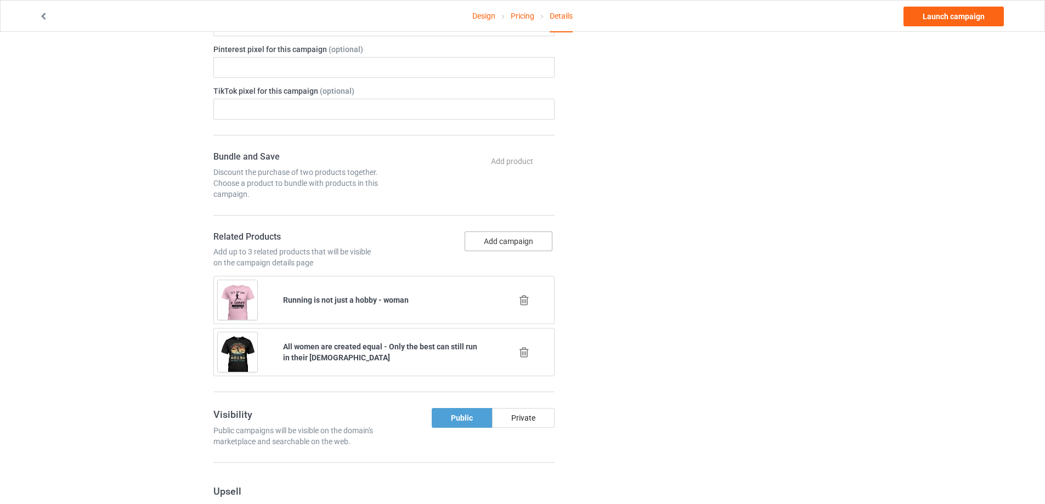
click at [532, 239] on button "Add campaign" at bounding box center [508, 241] width 88 height 20
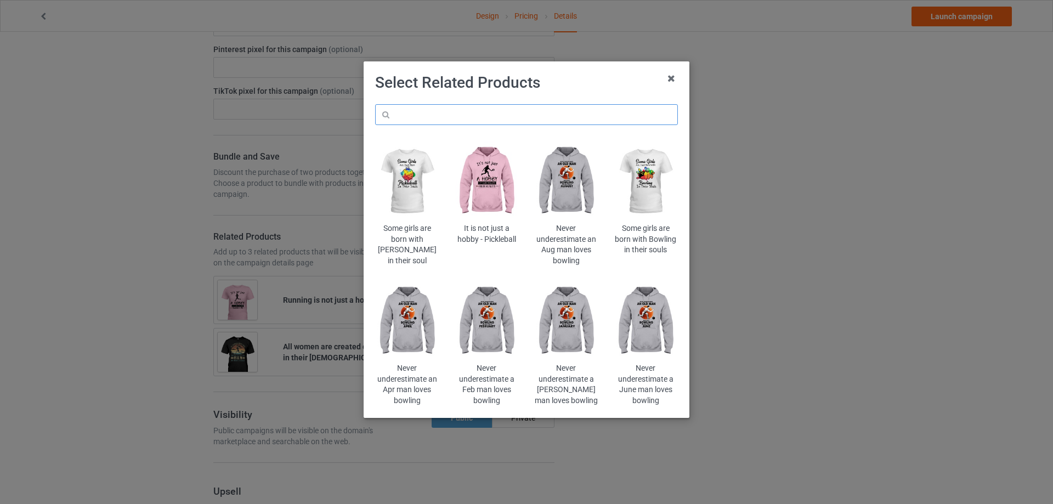
click at [602, 121] on input "text" at bounding box center [526, 114] width 303 height 21
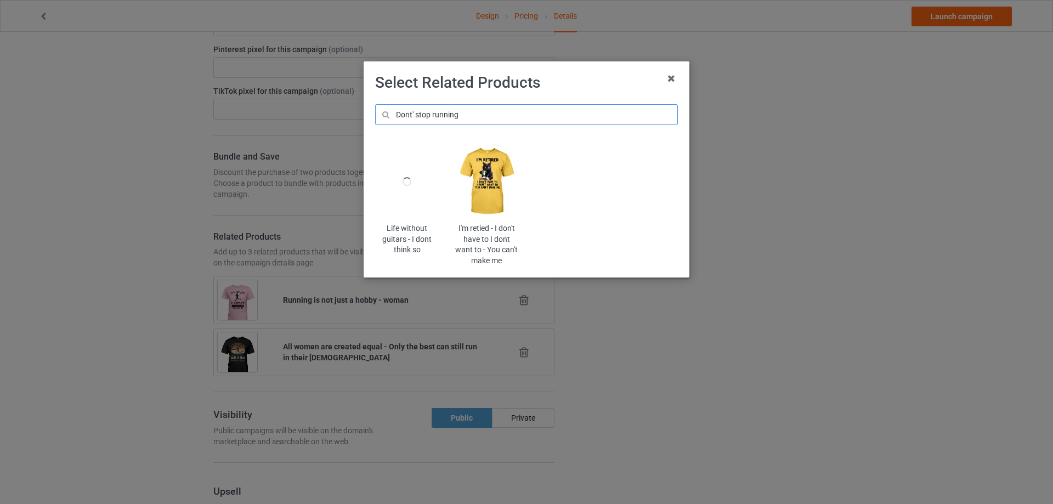
type input "Dont' stop running"
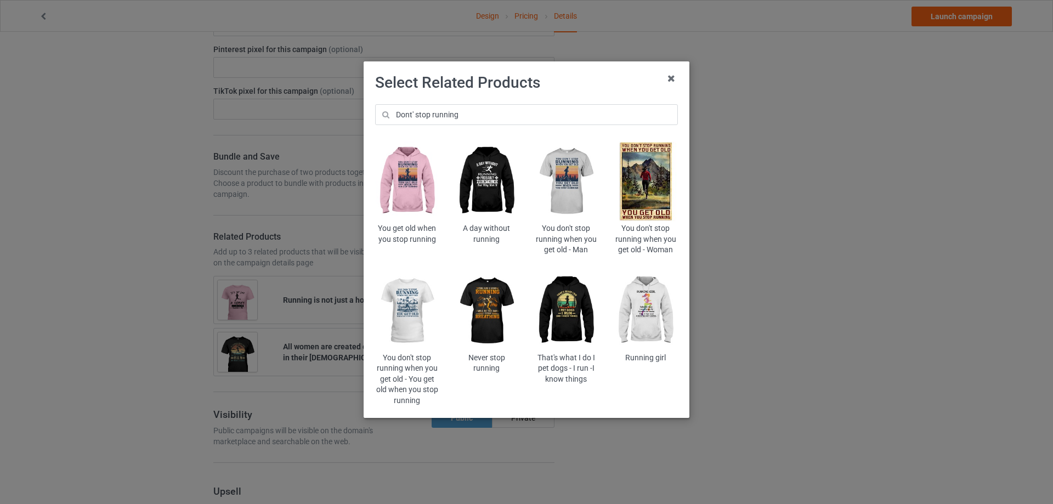
click at [405, 305] on img at bounding box center [407, 311] width 64 height 80
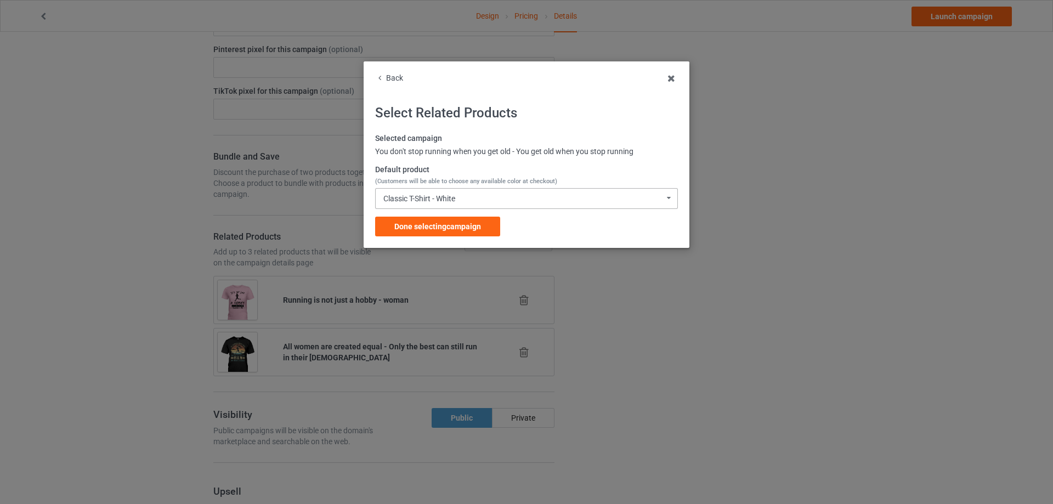
click at [456, 204] on div "Classic T-Shirt - White Classic T-Shirt - White Classic T-Shirt - Athletic Heat…" at bounding box center [526, 198] width 303 height 21
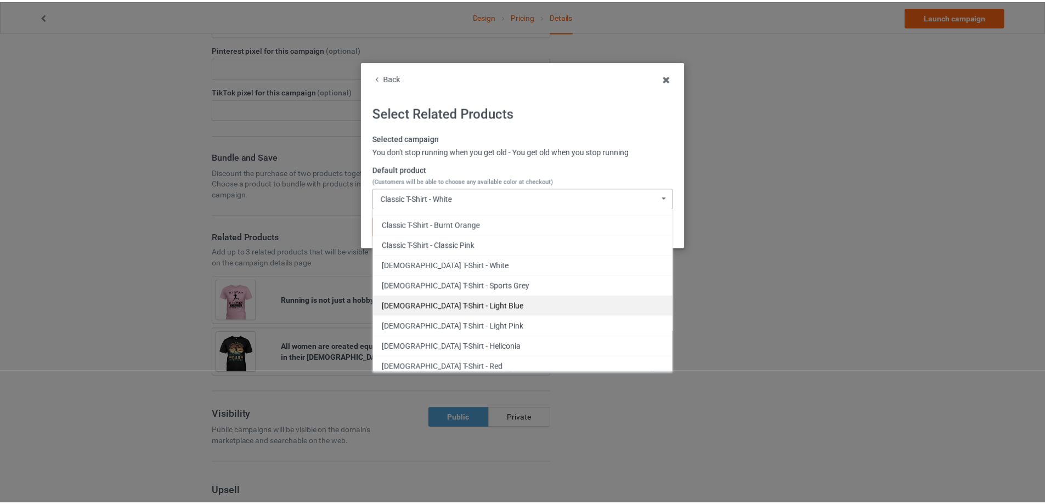
scroll to position [183, 0]
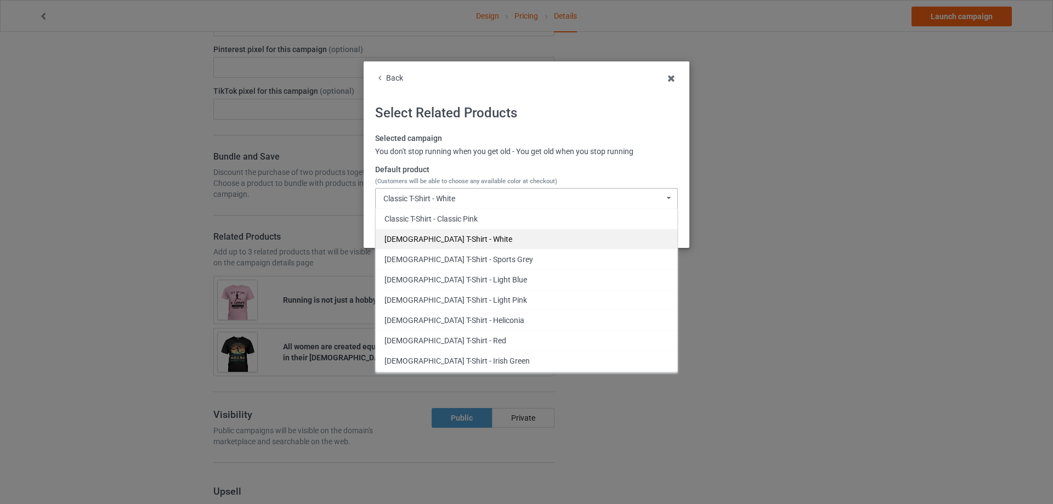
click at [481, 239] on div "Ladies T-Shirt - White" at bounding box center [527, 239] width 302 height 20
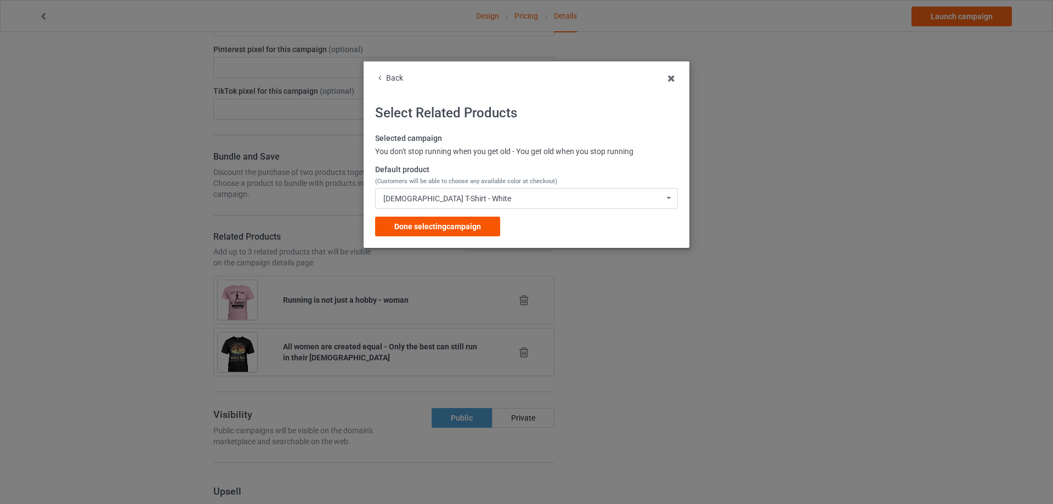
click at [432, 220] on div "Done selecting campaign" at bounding box center [437, 227] width 125 height 20
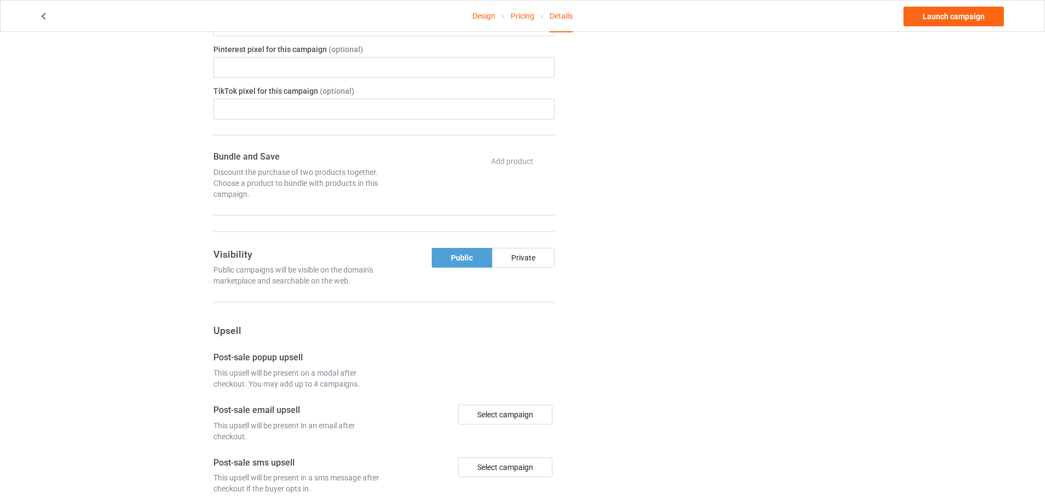
click at [662, 236] on div "Change default product or side" at bounding box center [700, 18] width 277 height 1223
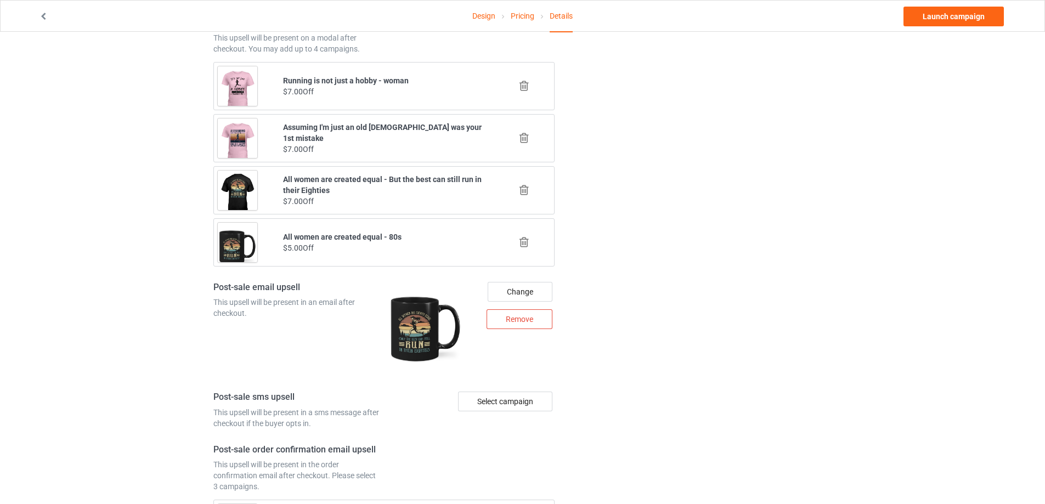
scroll to position [1188, 0]
click at [524, 135] on icon at bounding box center [524, 138] width 14 height 12
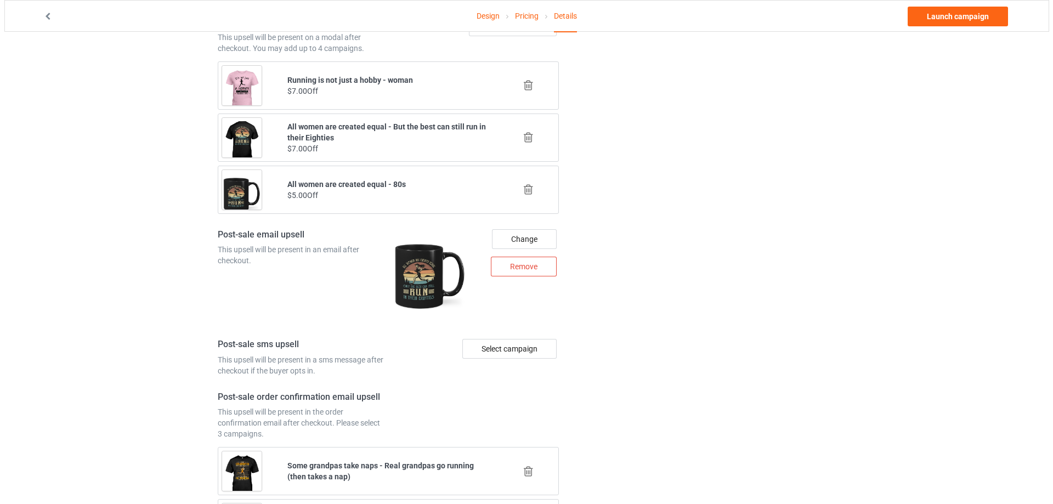
scroll to position [1097, 0]
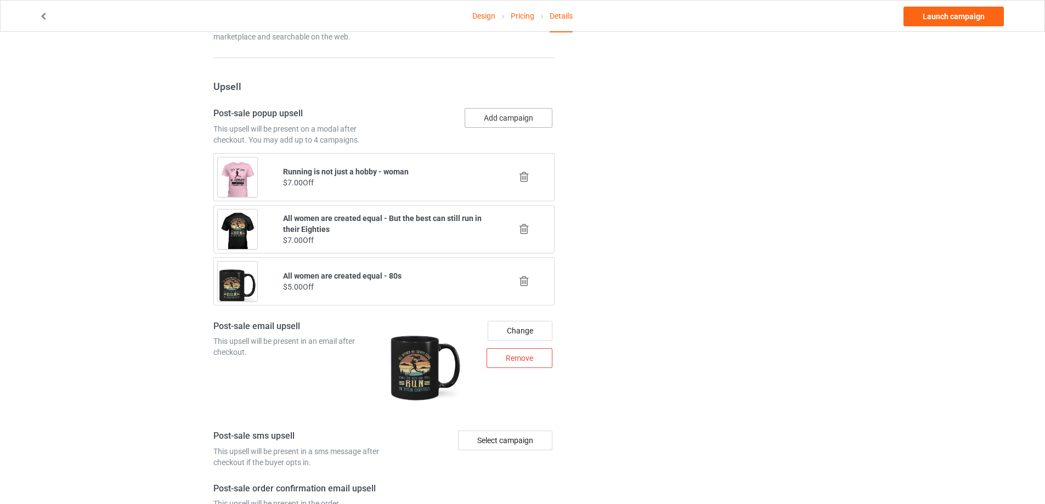
click at [517, 121] on button "Add campaign" at bounding box center [508, 118] width 88 height 20
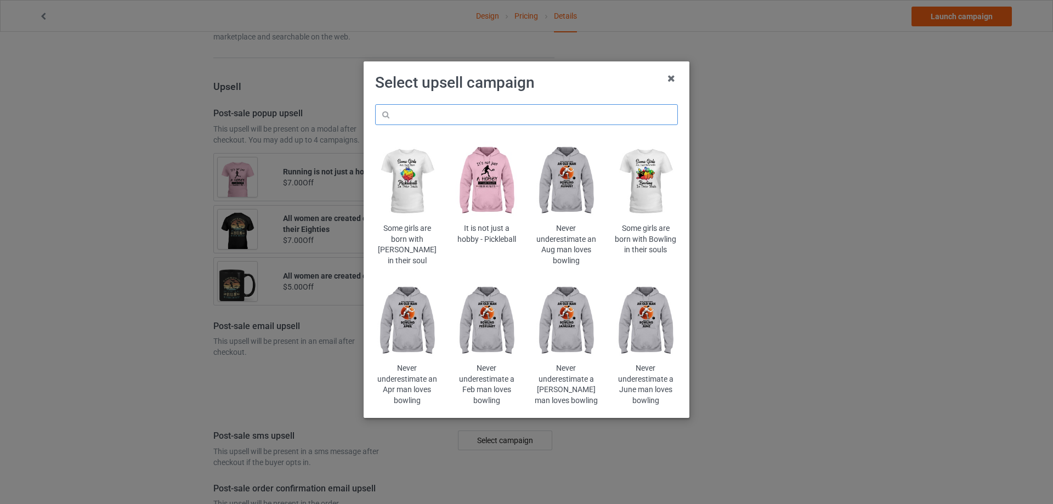
click at [566, 106] on input "text" at bounding box center [526, 114] width 303 height 21
paste input "Dont' stop running"
type input "Dont' stop running"
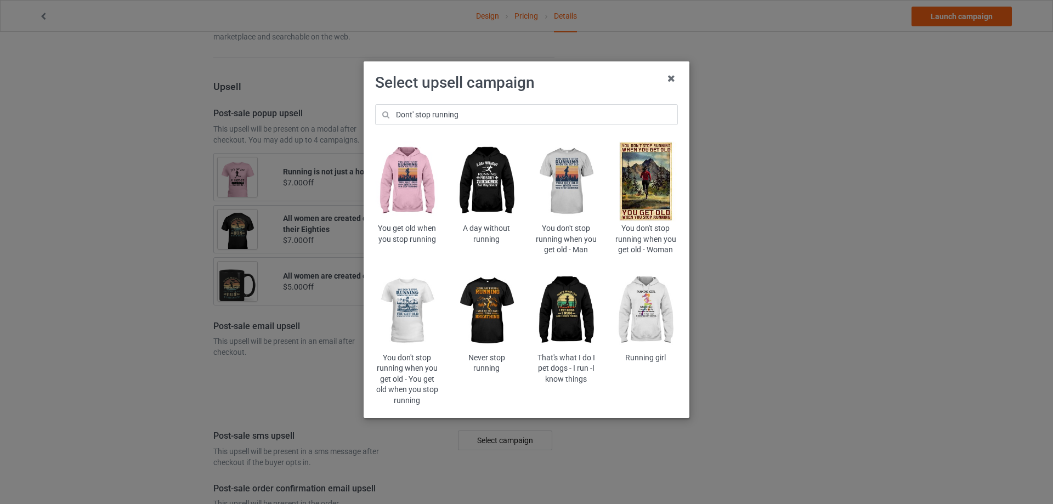
click at [404, 314] on img at bounding box center [407, 311] width 64 height 80
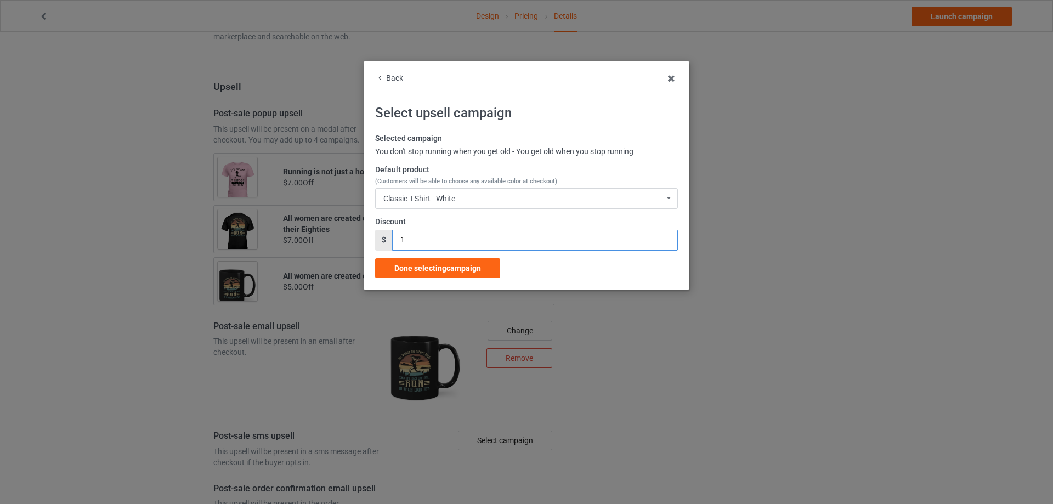
drag, startPoint x: 409, startPoint y: 244, endPoint x: 359, endPoint y: 243, distance: 49.9
click at [359, 243] on div "Back Select upsell campaign Selected campaign You don't stop running when you g…" at bounding box center [526, 252] width 1053 height 504
type input "7"
click at [496, 202] on div "Classic T-Shirt - White Classic T-Shirt - White Classic T-Shirt - Athletic Heat…" at bounding box center [526, 198] width 303 height 21
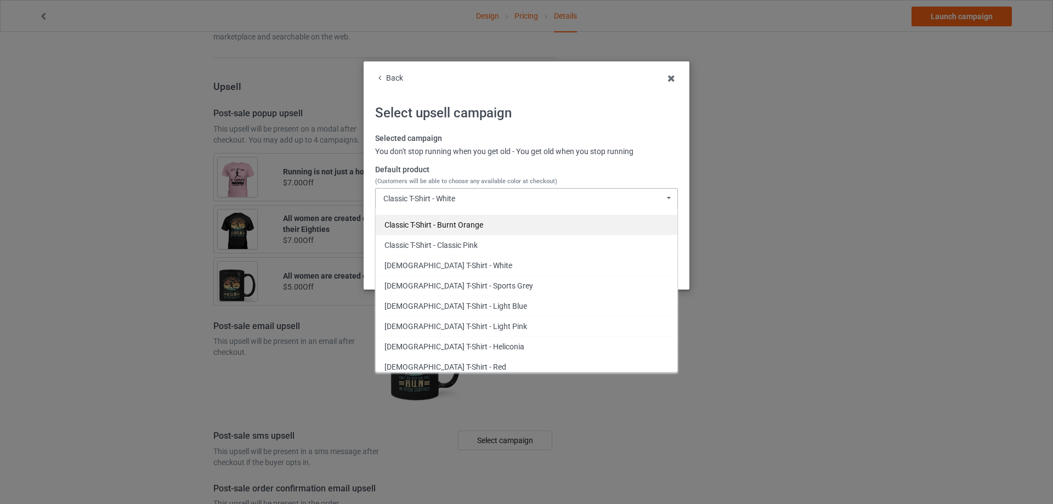
scroll to position [183, 0]
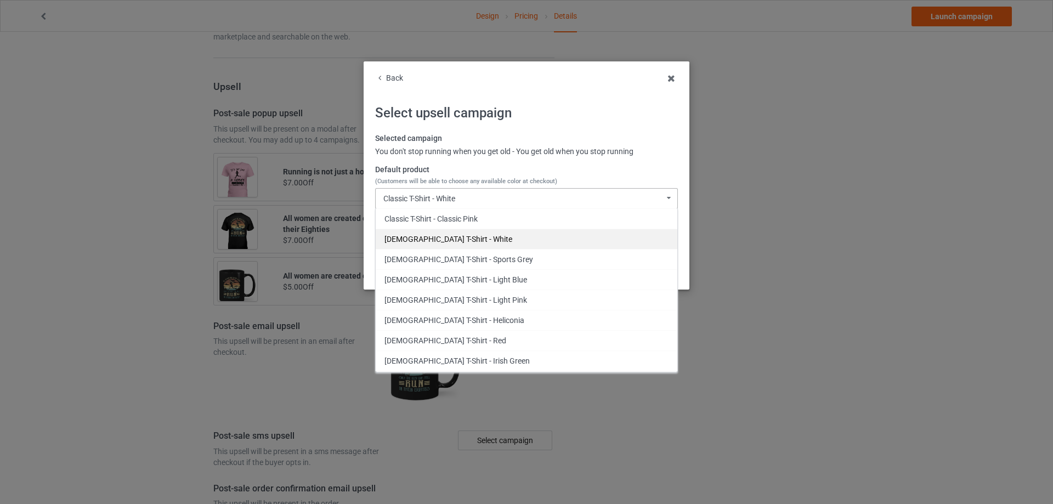
click at [473, 235] on div "Ladies T-Shirt - White" at bounding box center [527, 239] width 302 height 20
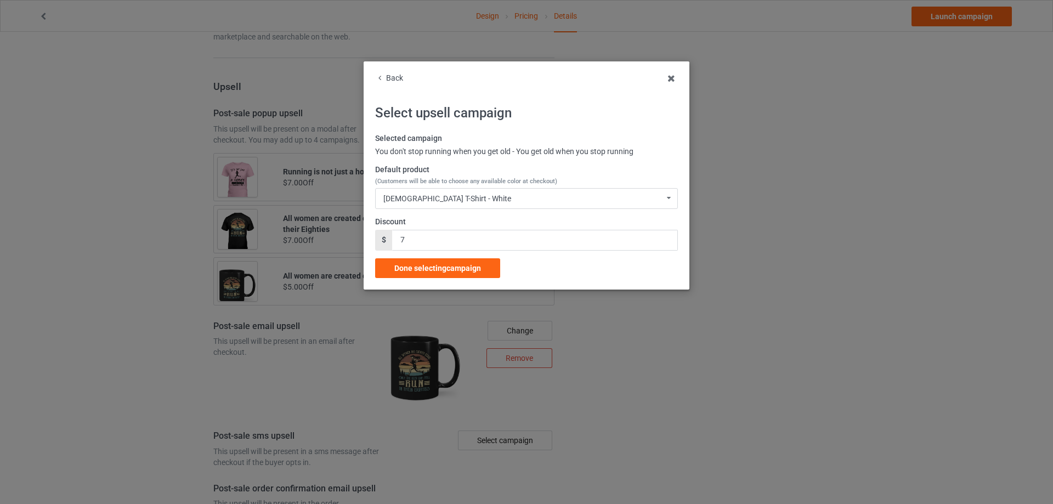
drag, startPoint x: 449, startPoint y: 269, endPoint x: 470, endPoint y: 269, distance: 21.9
click at [450, 269] on span "Done selecting campaign" at bounding box center [437, 268] width 87 height 9
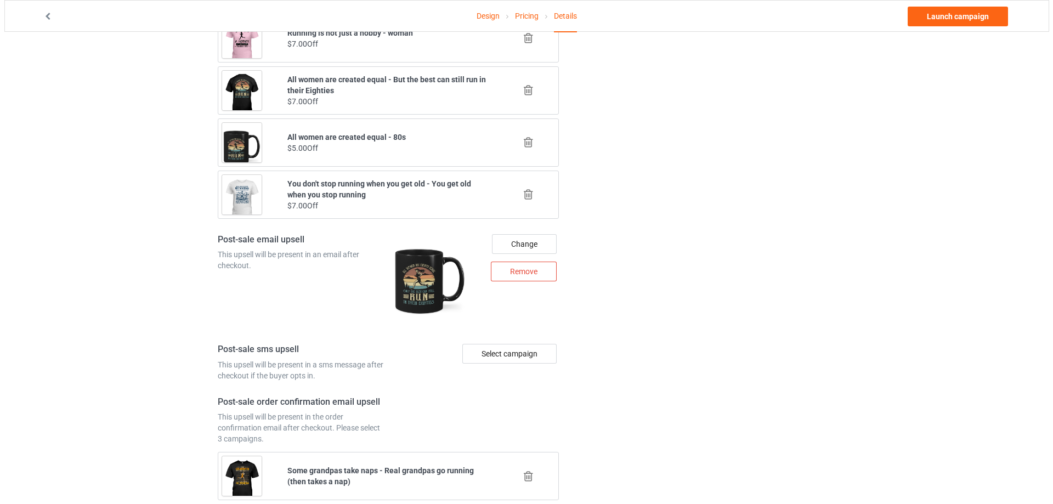
scroll to position [1330, 0]
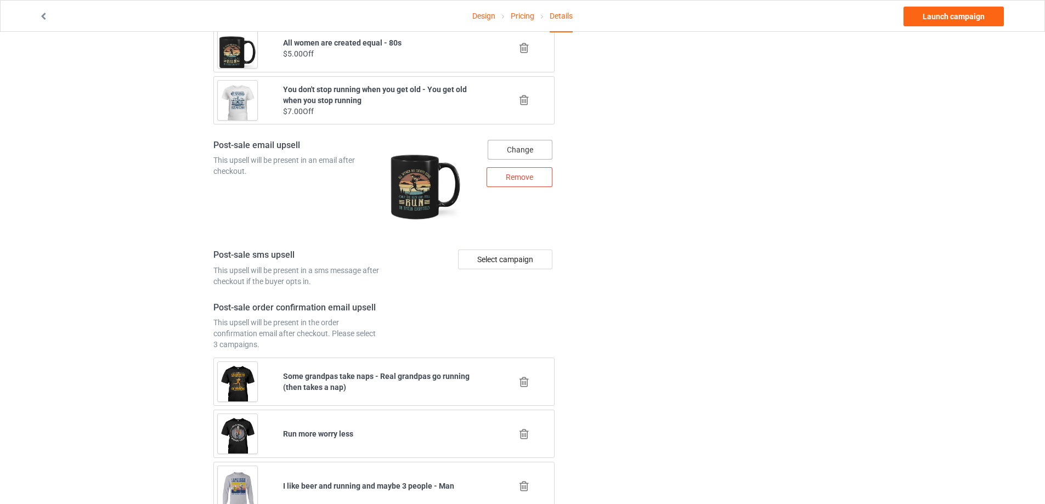
click at [523, 145] on div "Change" at bounding box center [519, 150] width 65 height 20
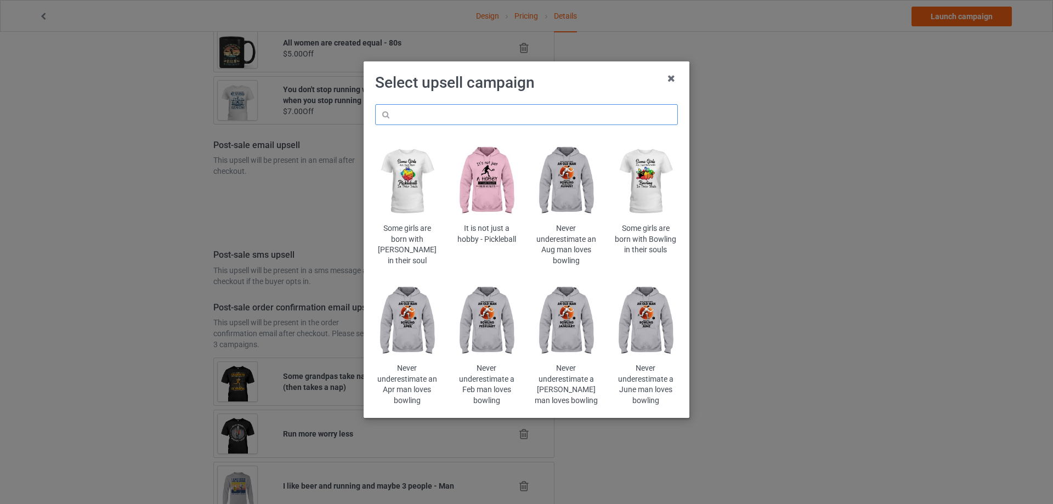
click at [580, 110] on input "text" at bounding box center [526, 114] width 303 height 21
paste input "Dont' stop running"
type input "Dont' stop running"
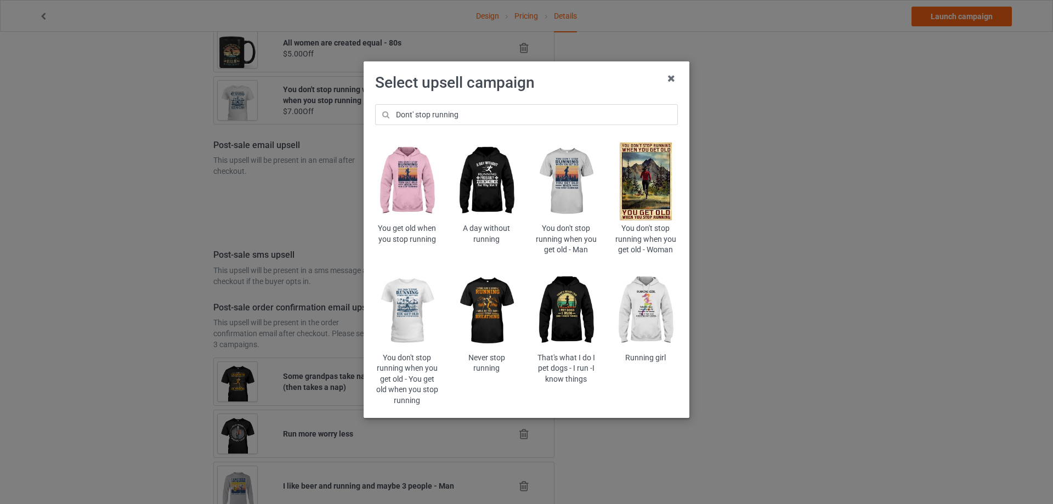
click at [399, 320] on img at bounding box center [407, 311] width 64 height 80
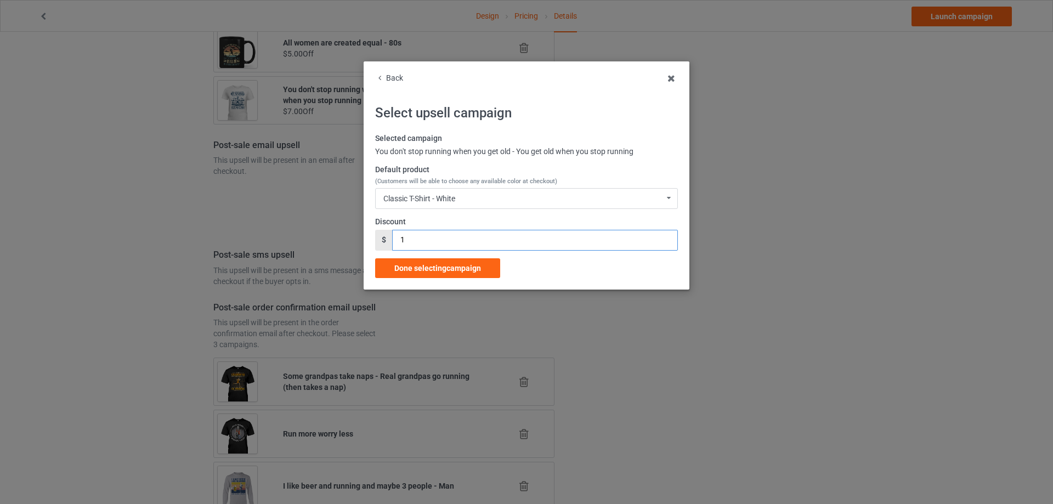
drag, startPoint x: 422, startPoint y: 241, endPoint x: 360, endPoint y: 247, distance: 62.9
click at [360, 247] on div "Back Select upsell campaign Selected campaign You don't stop running when you g…" at bounding box center [526, 252] width 1053 height 504
type input "7"
click at [469, 203] on div "Classic T-Shirt - White Classic T-Shirt - White Classic T-Shirt - Athletic Heat…" at bounding box center [526, 198] width 303 height 21
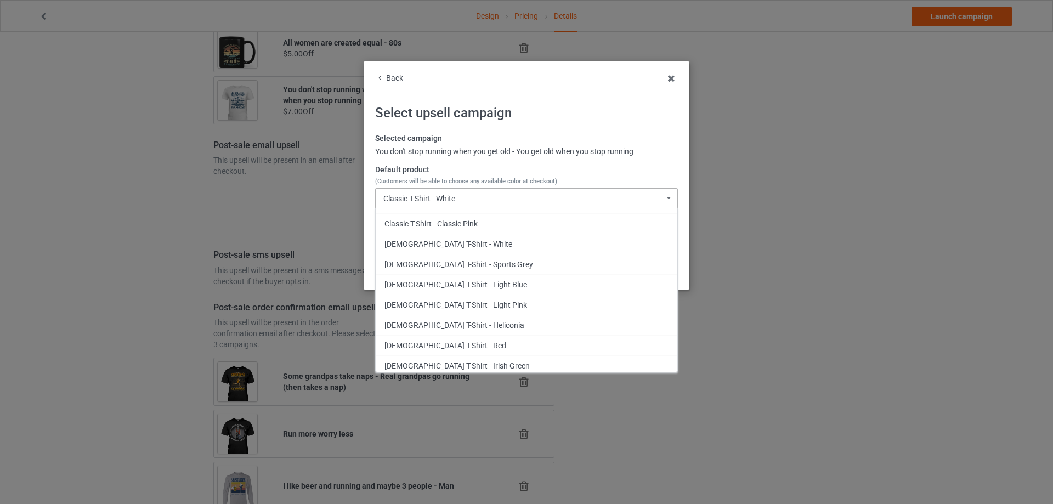
scroll to position [183, 0]
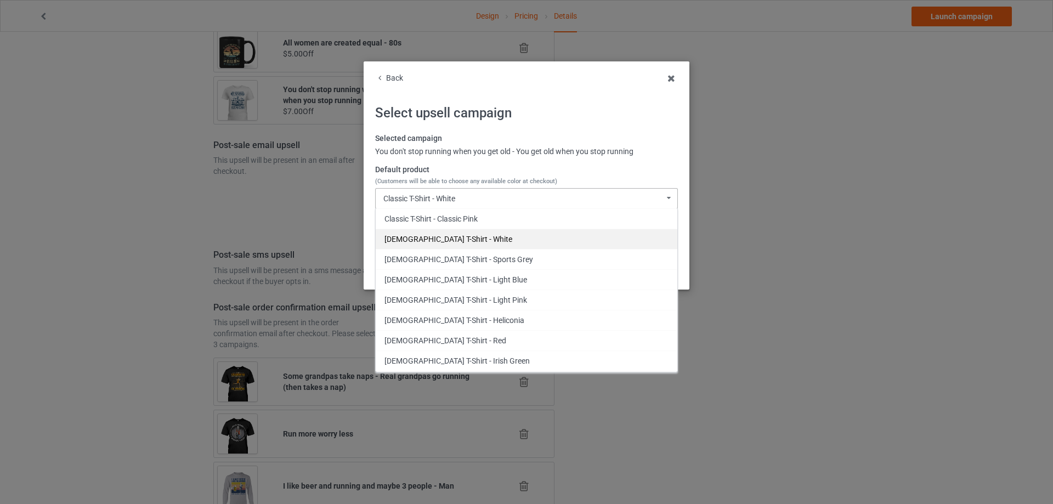
click at [468, 234] on div "Ladies T-Shirt - White" at bounding box center [527, 239] width 302 height 20
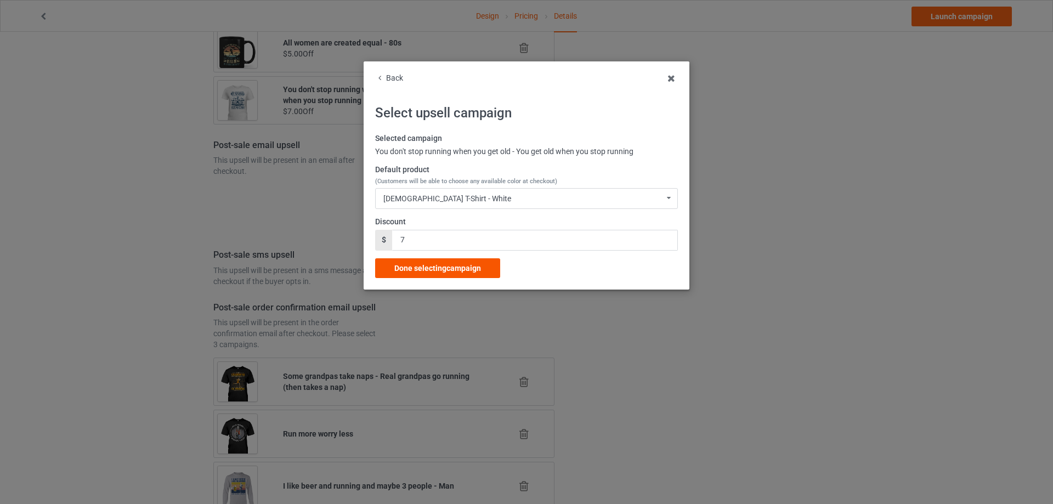
click at [447, 266] on span "Done selecting campaign" at bounding box center [437, 268] width 87 height 9
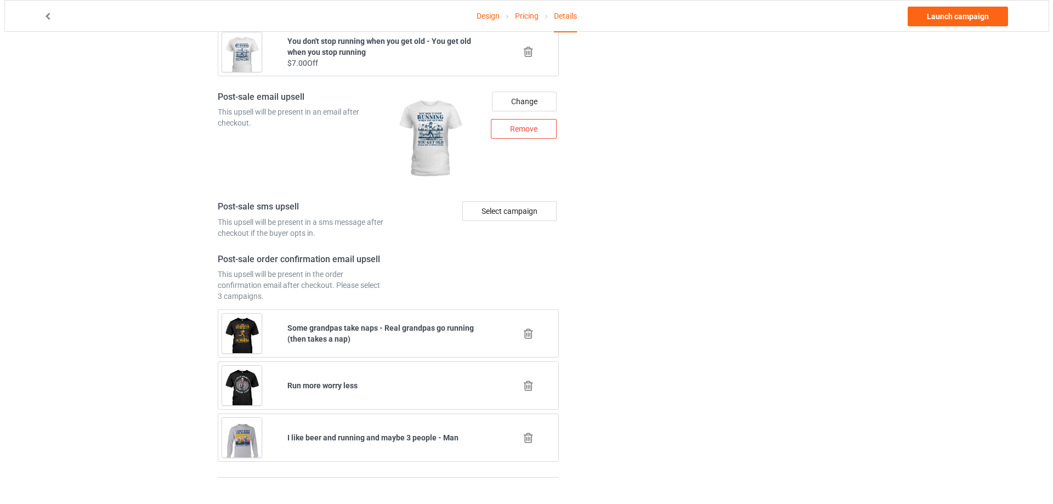
scroll to position [1382, 0]
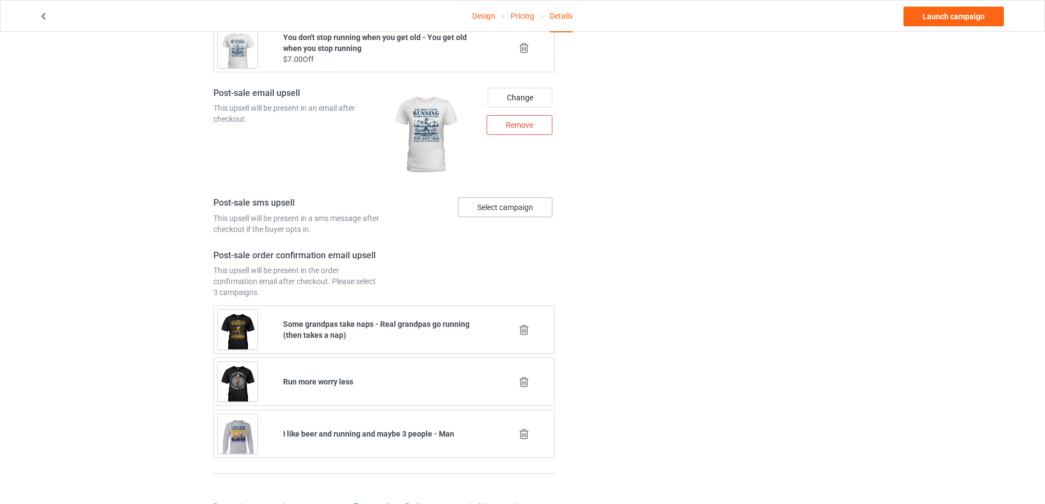
click at [530, 211] on div "Select campaign" at bounding box center [505, 207] width 94 height 20
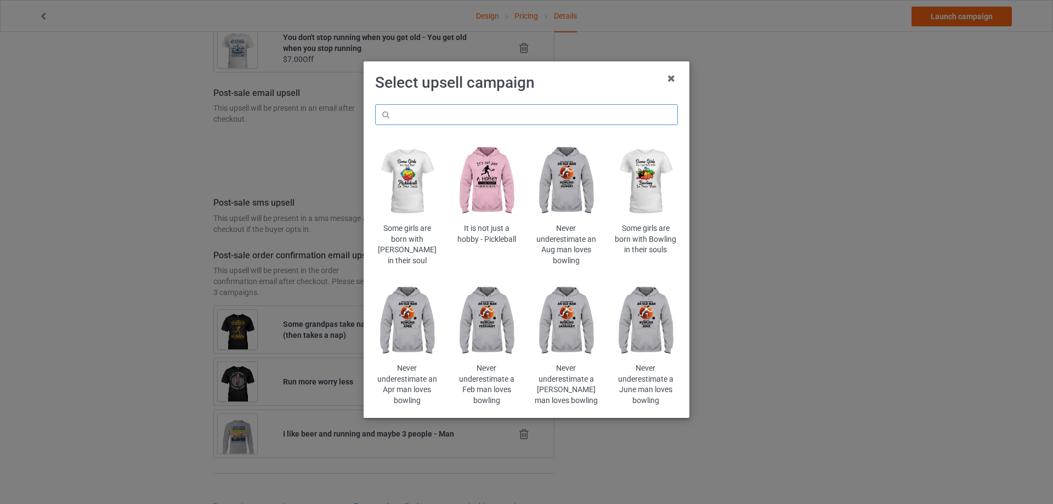
drag, startPoint x: 587, startPoint y: 115, endPoint x: 575, endPoint y: 119, distance: 13.2
click at [587, 115] on input "text" at bounding box center [526, 114] width 303 height 21
paste input "Dont' stop running"
type input "Dont' stop running"
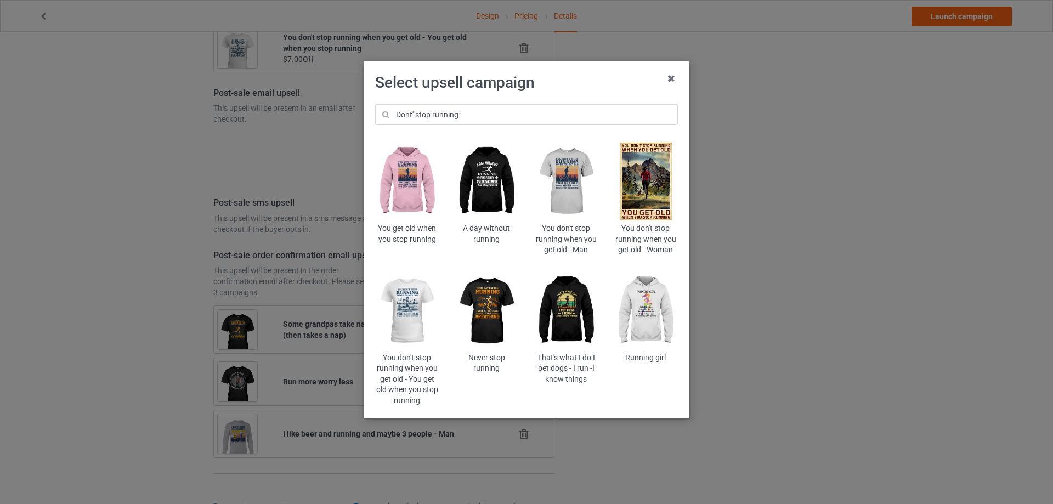
click at [410, 312] on img at bounding box center [407, 311] width 64 height 80
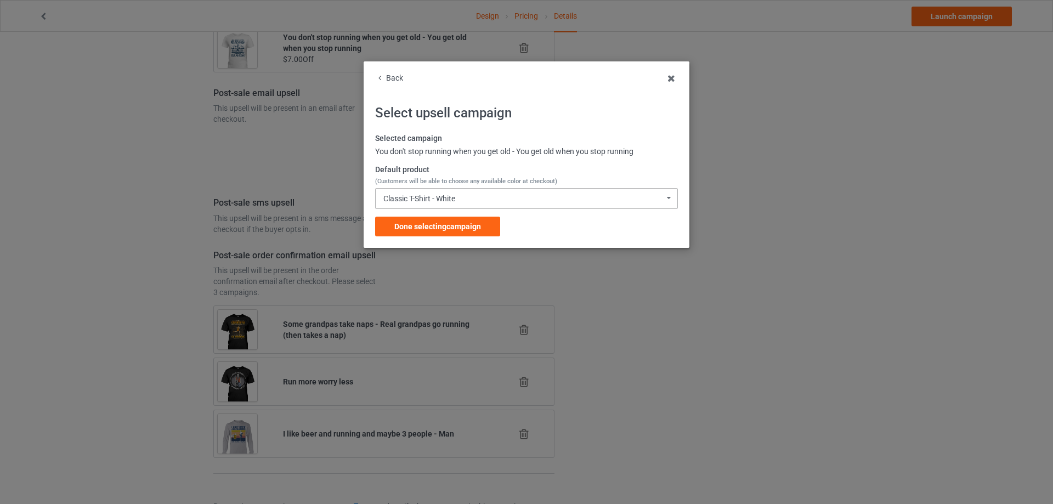
click at [466, 202] on div "Classic T-Shirt - White Classic T-Shirt - White Classic T-Shirt - Athletic Heat…" at bounding box center [526, 198] width 303 height 21
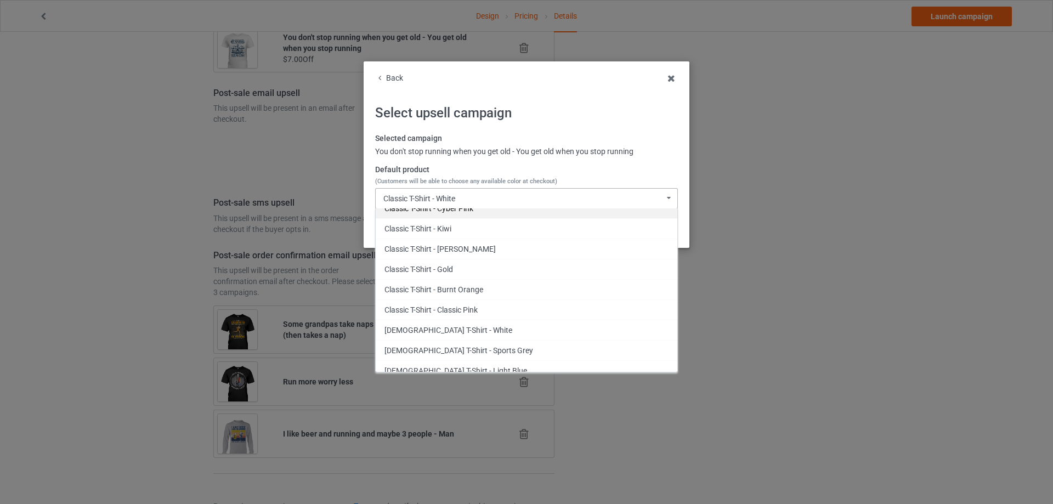
scroll to position [183, 0]
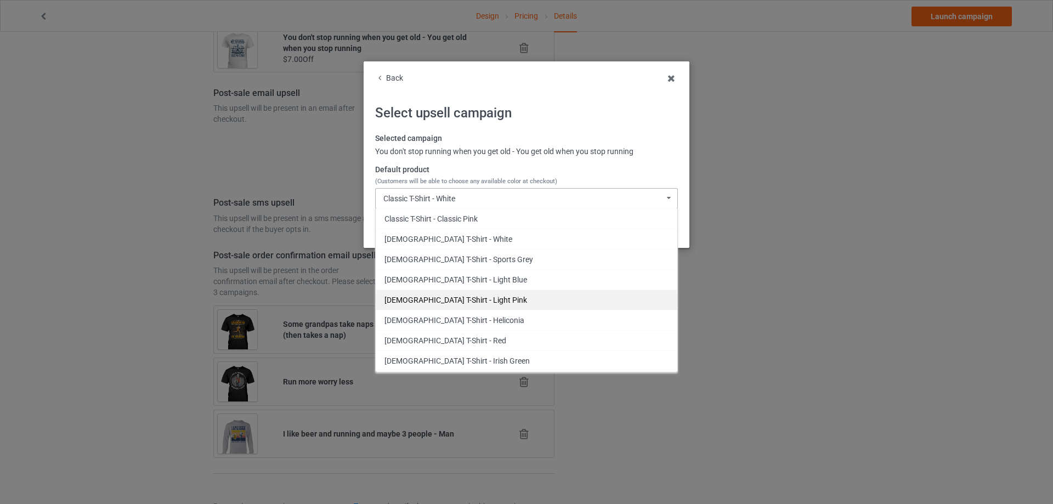
click at [478, 299] on div "Ladies T-Shirt - Light Pink" at bounding box center [527, 300] width 302 height 20
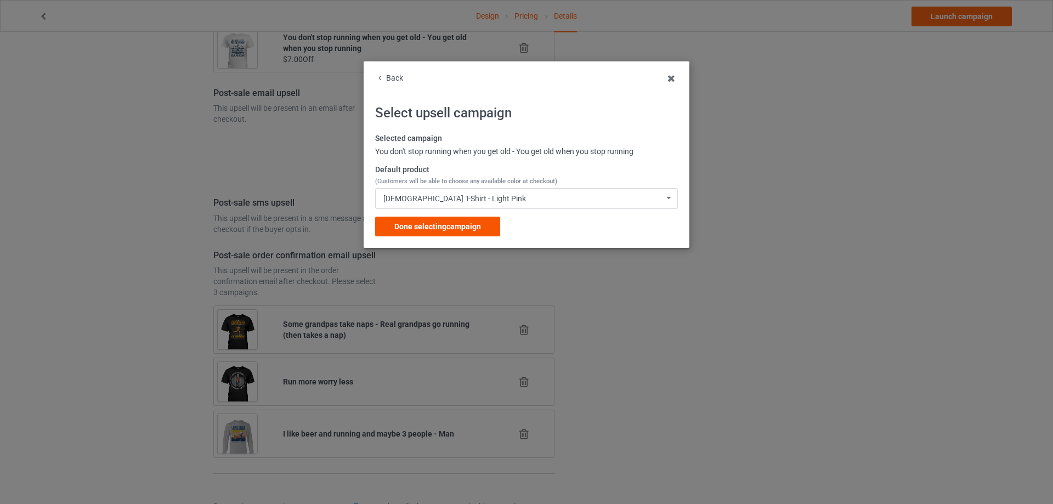
click at [467, 231] on div "Done selecting campaign" at bounding box center [437, 227] width 125 height 20
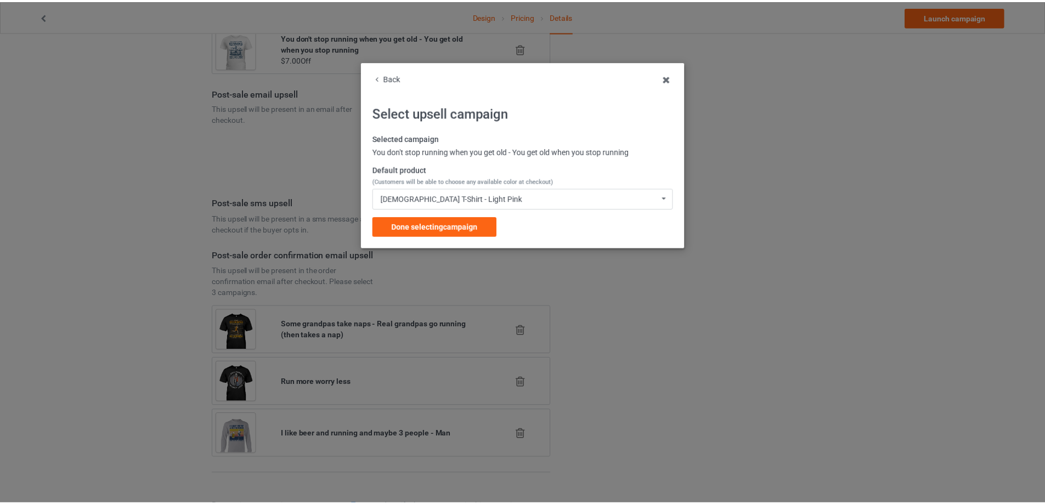
scroll to position [833, 0]
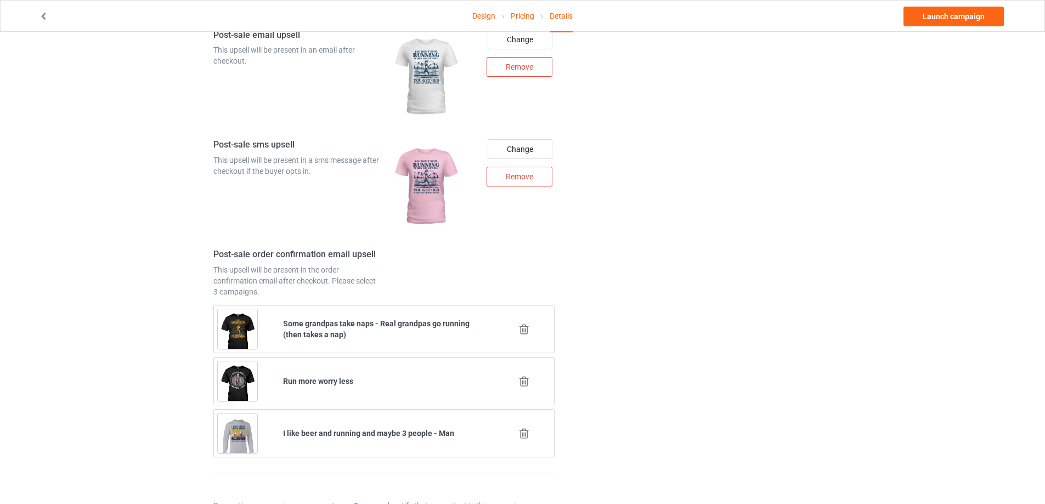
scroll to position [1481, 0]
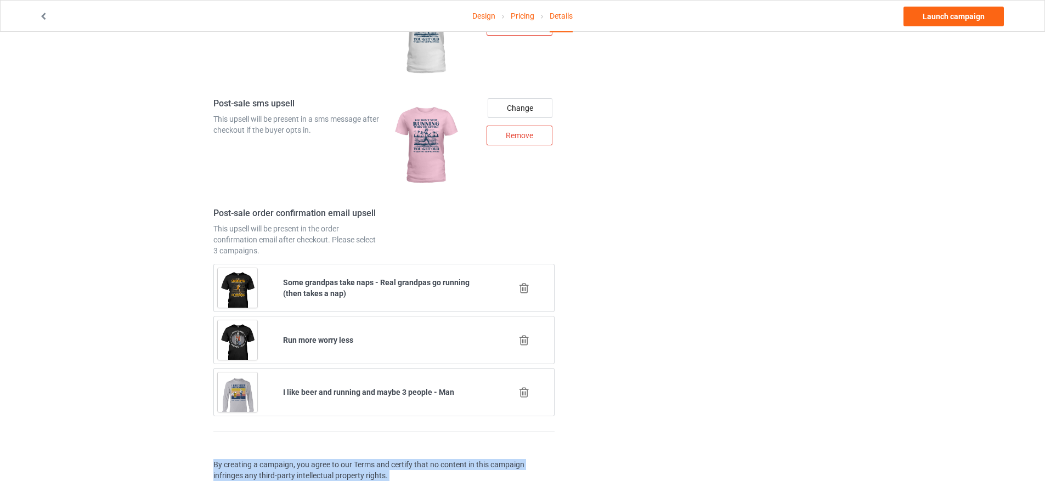
drag, startPoint x: 522, startPoint y: 394, endPoint x: 599, endPoint y: 383, distance: 77.6
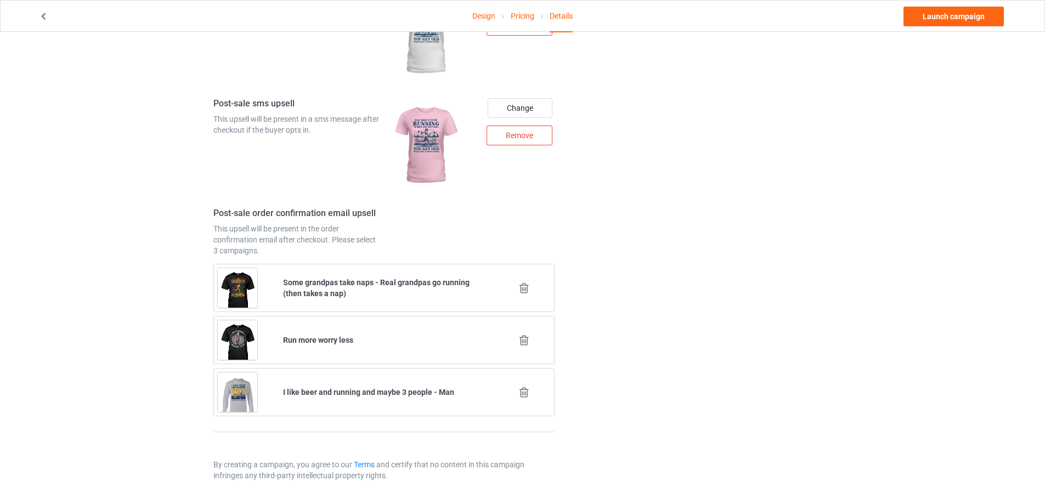
click at [525, 393] on icon at bounding box center [524, 393] width 14 height 12
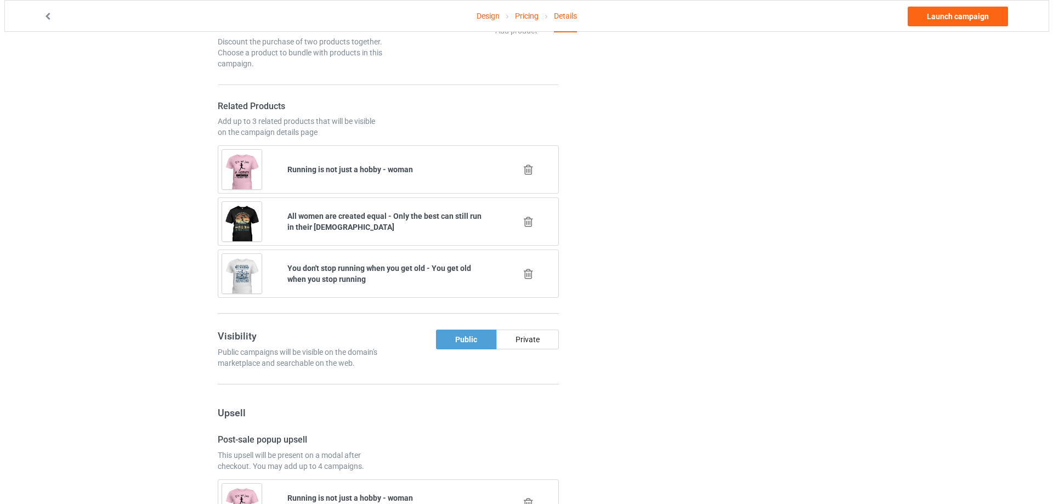
scroll to position [1429, 0]
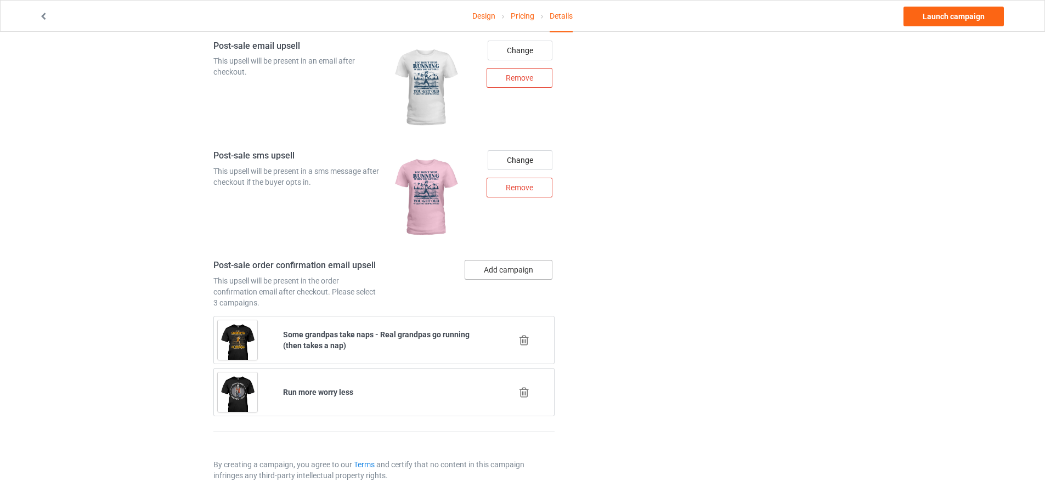
click at [534, 267] on button "Add campaign" at bounding box center [508, 270] width 88 height 20
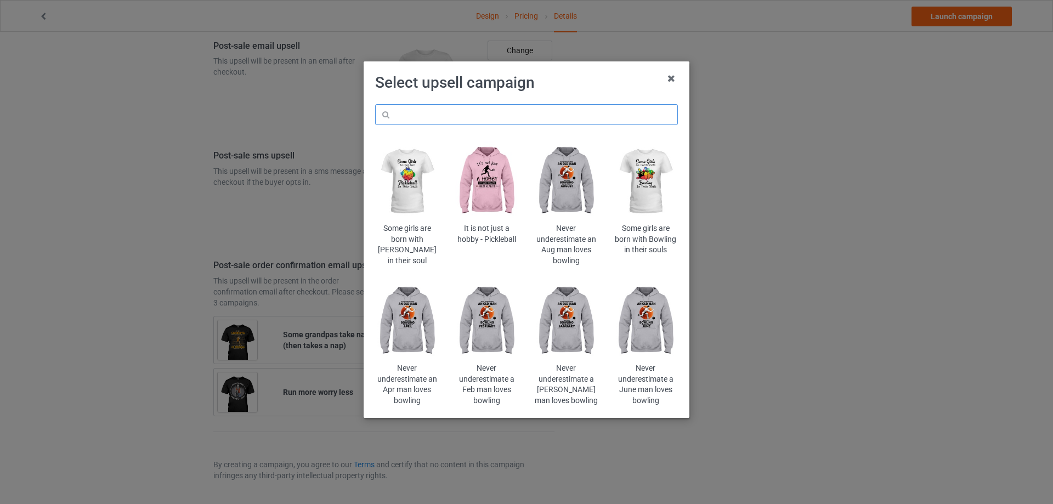
click at [623, 119] on input "text" at bounding box center [526, 114] width 303 height 21
paste input "Dont' stop running"
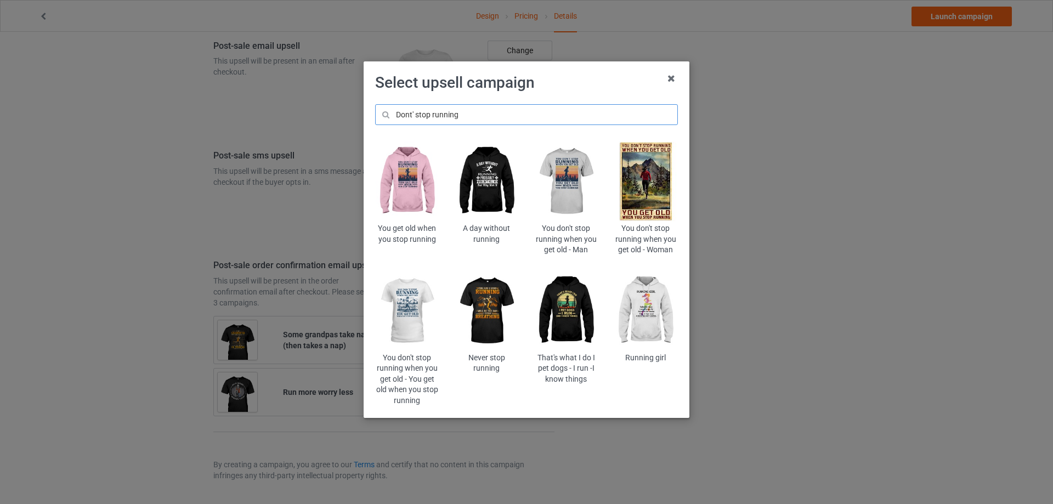
type input "Dont' stop running"
click at [416, 316] on img at bounding box center [407, 311] width 64 height 80
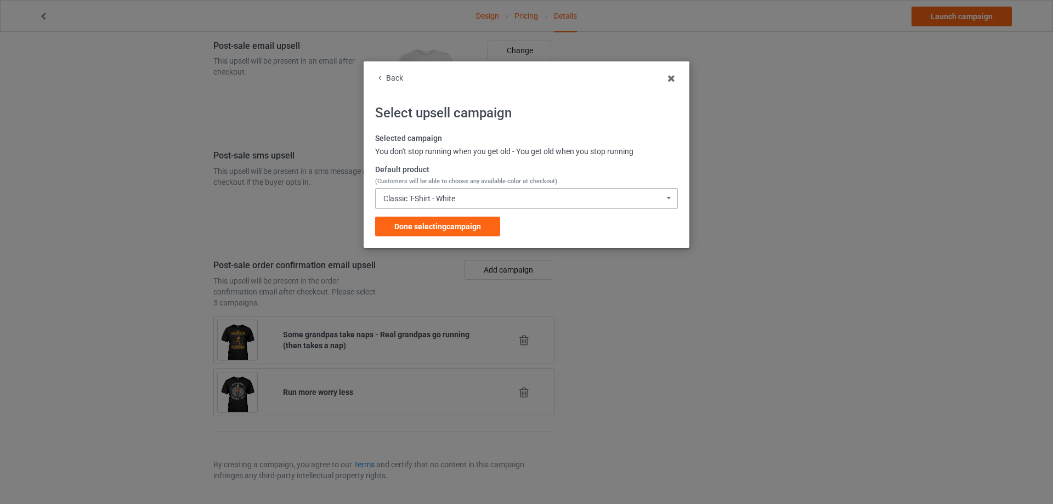
click at [486, 196] on div "Classic T-Shirt - White Classic T-Shirt - White Classic T-Shirt - Athletic Heat…" at bounding box center [526, 198] width 303 height 21
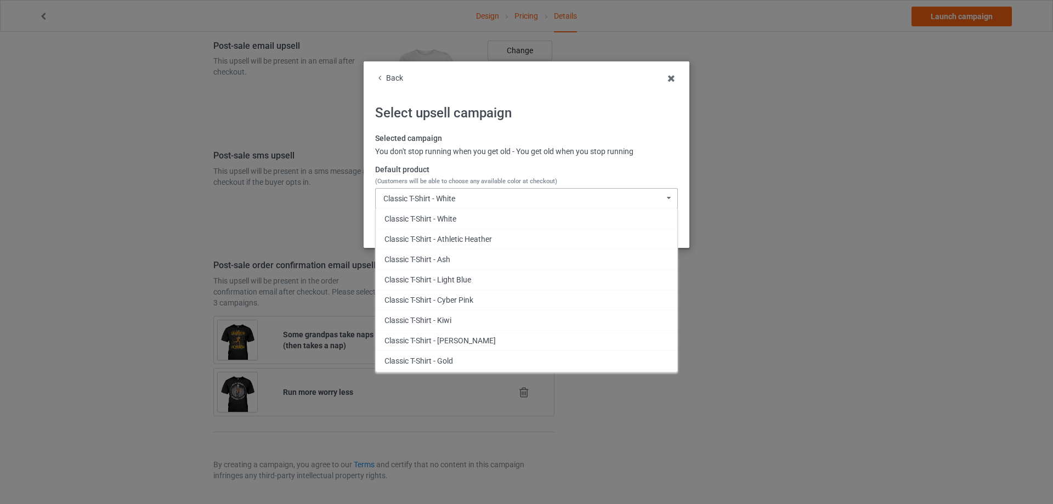
click at [486, 196] on div "Classic T-Shirt - White Classic T-Shirt - White Classic T-Shirt - Athletic Heat…" at bounding box center [526, 198] width 303 height 21
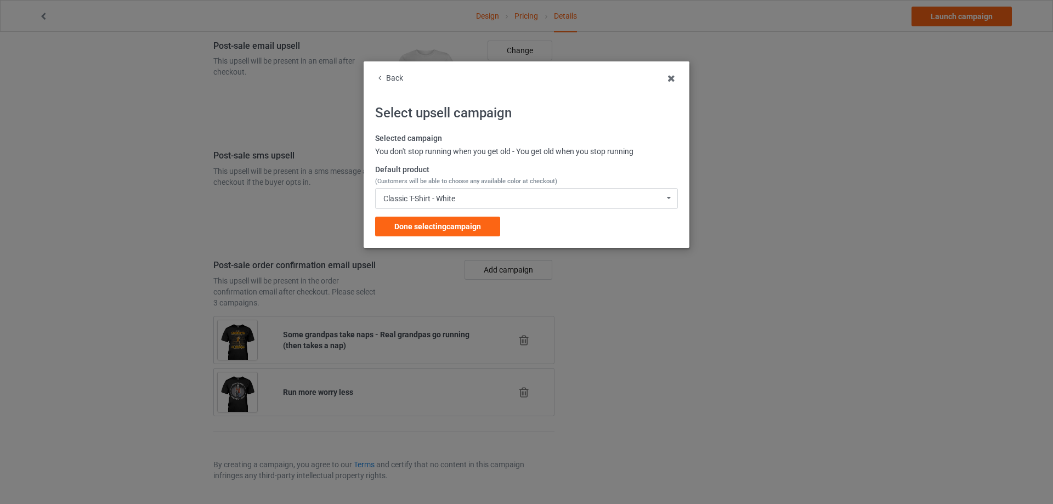
click at [484, 228] on div "Done selecting campaign" at bounding box center [437, 227] width 125 height 20
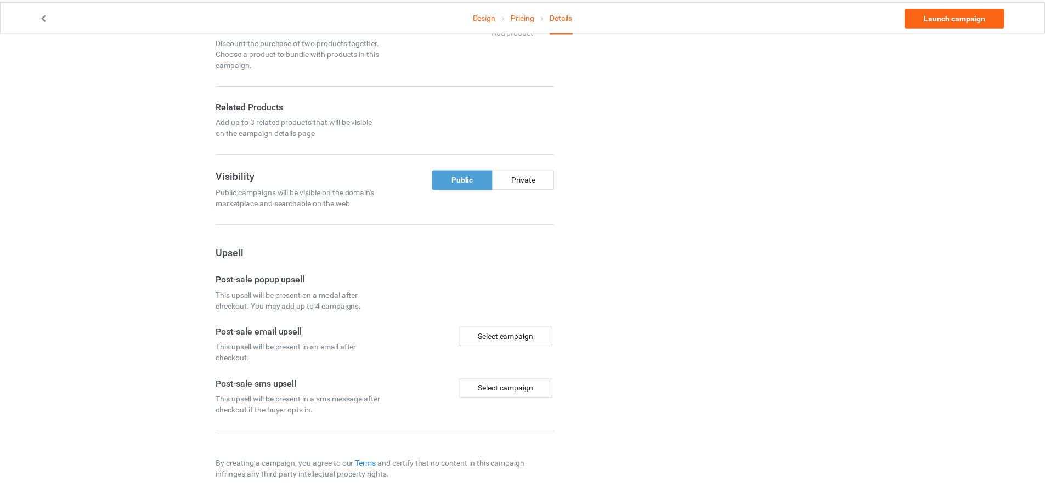
scroll to position [770, 0]
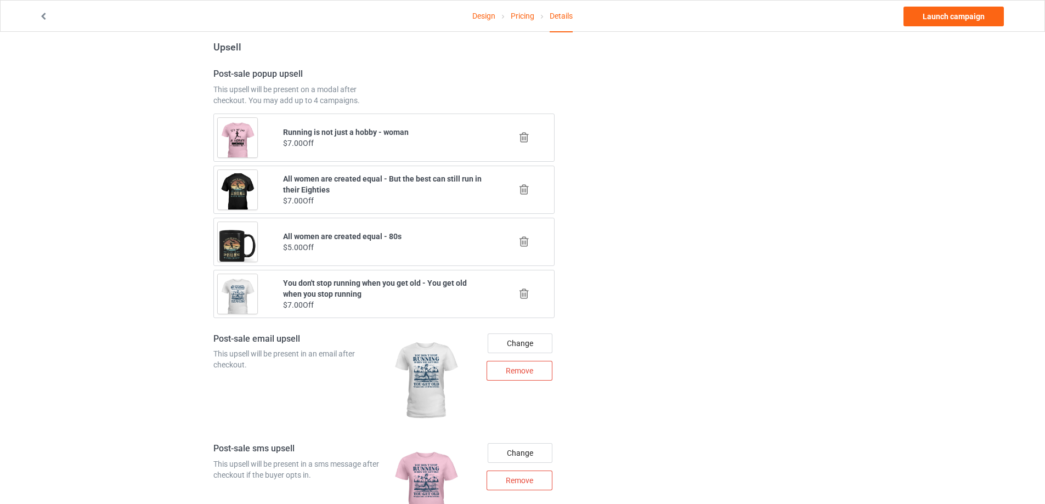
scroll to position [1481, 0]
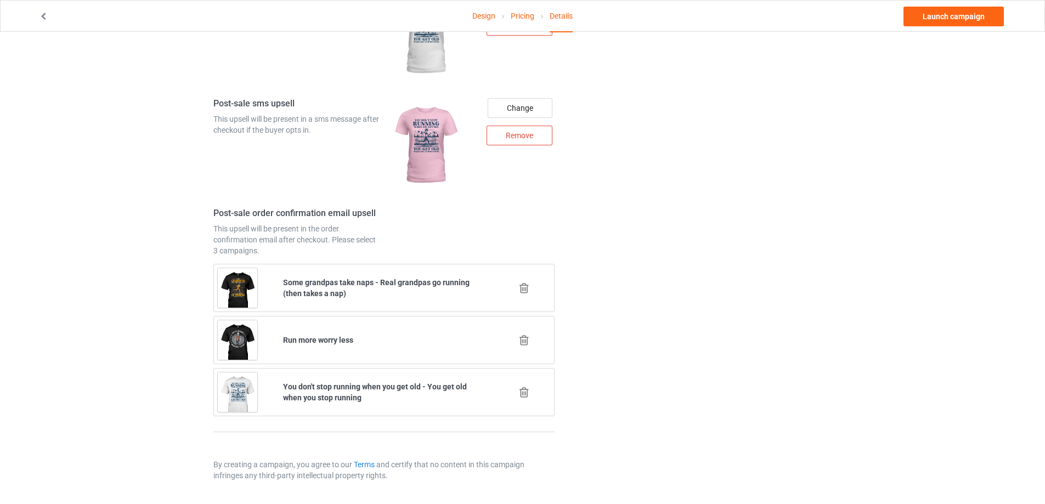
click at [525, 342] on icon at bounding box center [524, 340] width 14 height 12
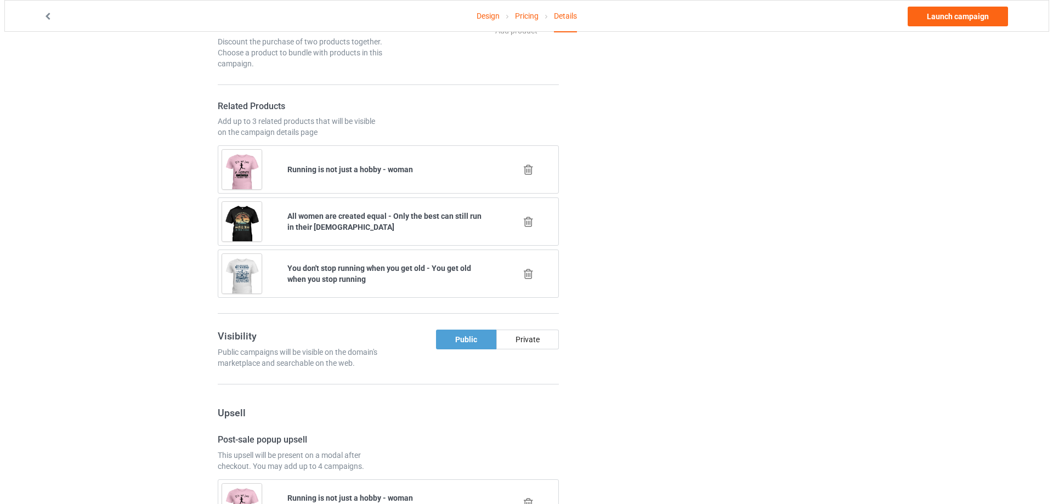
scroll to position [1429, 0]
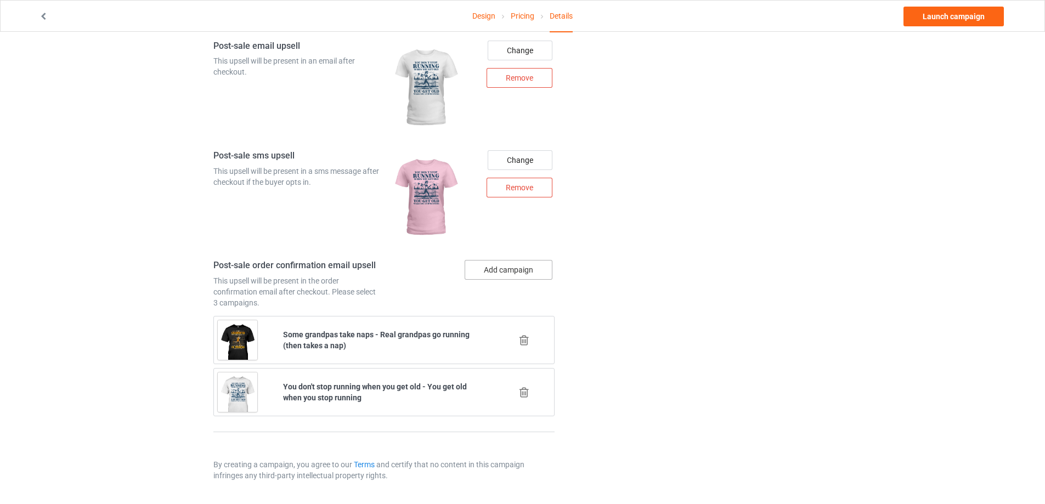
click at [536, 262] on button "Add campaign" at bounding box center [508, 270] width 88 height 20
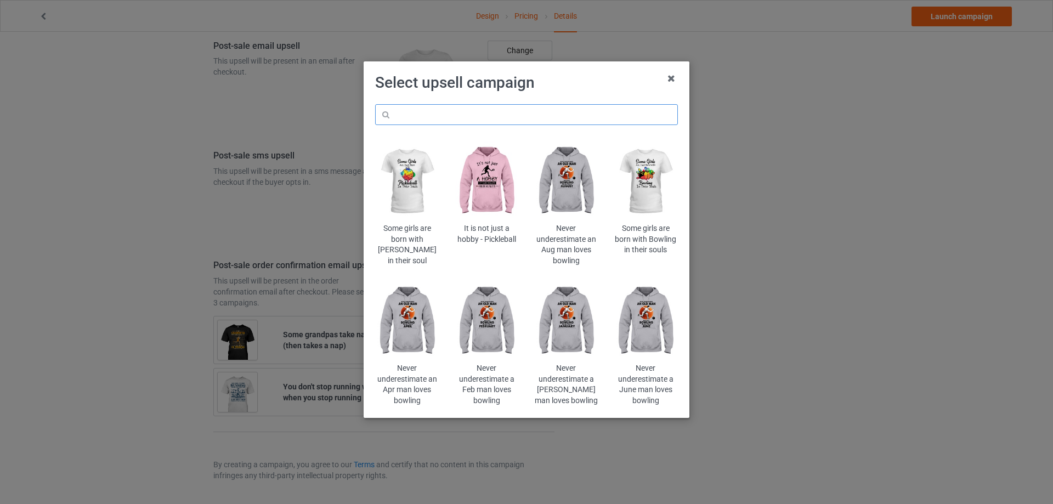
click at [581, 114] on input "text" at bounding box center [526, 114] width 303 height 21
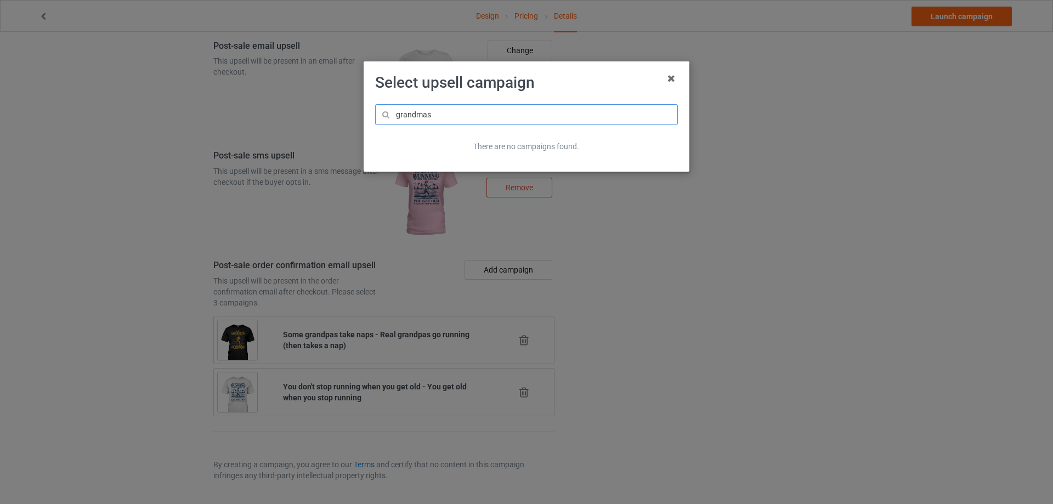
type input "grandmas"
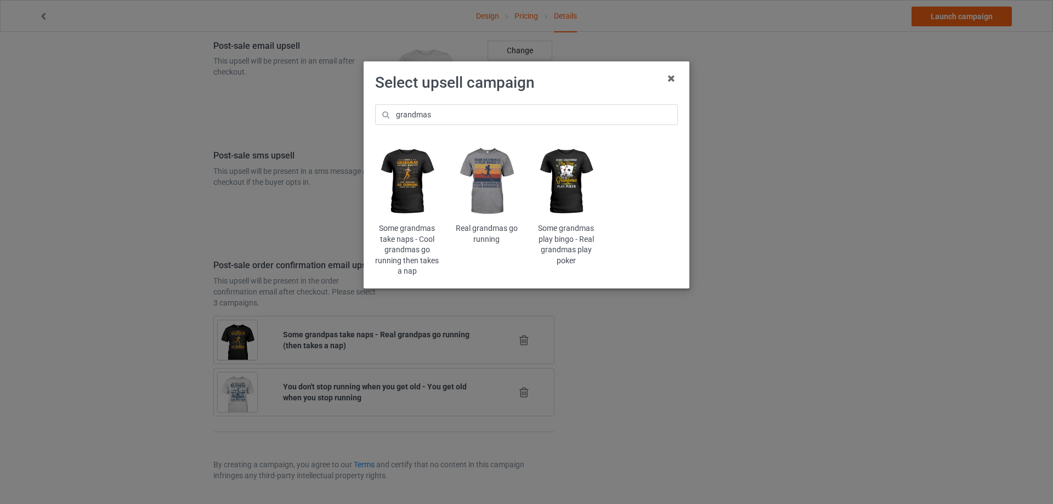
click at [411, 181] on img at bounding box center [407, 181] width 64 height 80
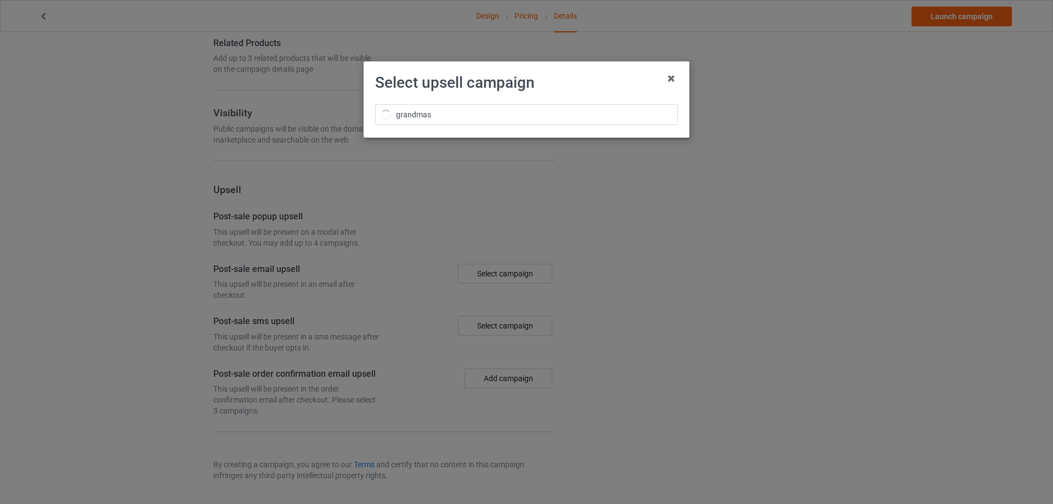
scroll to position [1429, 0]
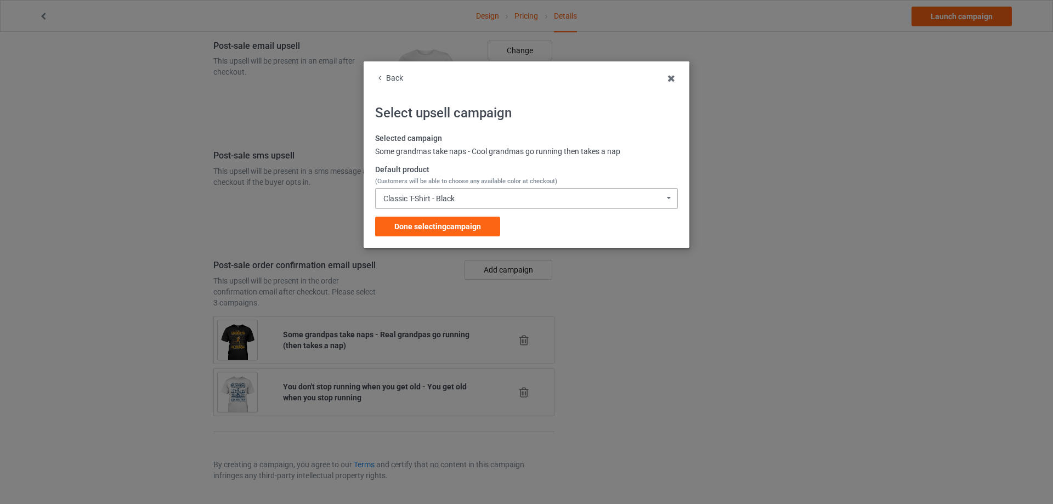
click at [451, 207] on div "Classic T-Shirt - Black Classic T-Shirt - Black Classic T-Shirt - Chocolate Cla…" at bounding box center [526, 198] width 303 height 21
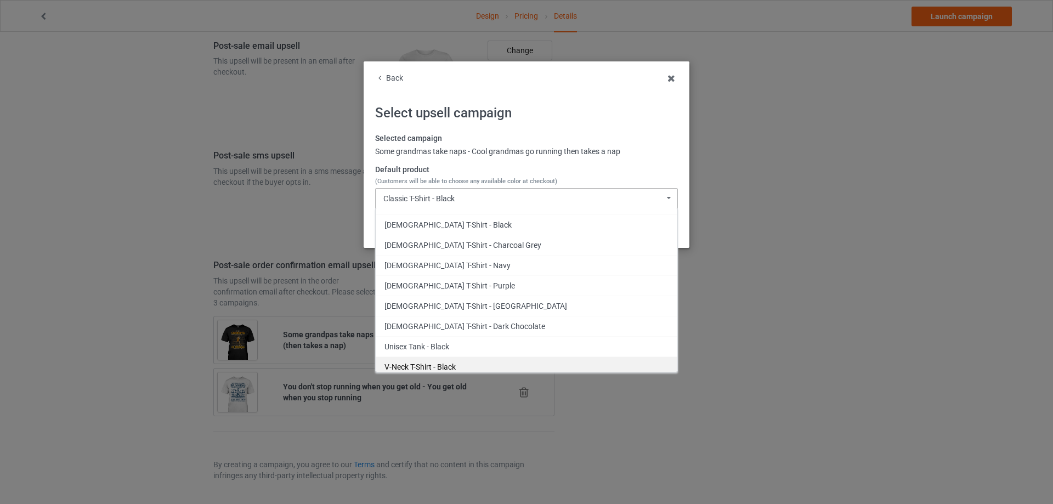
scroll to position [0, 0]
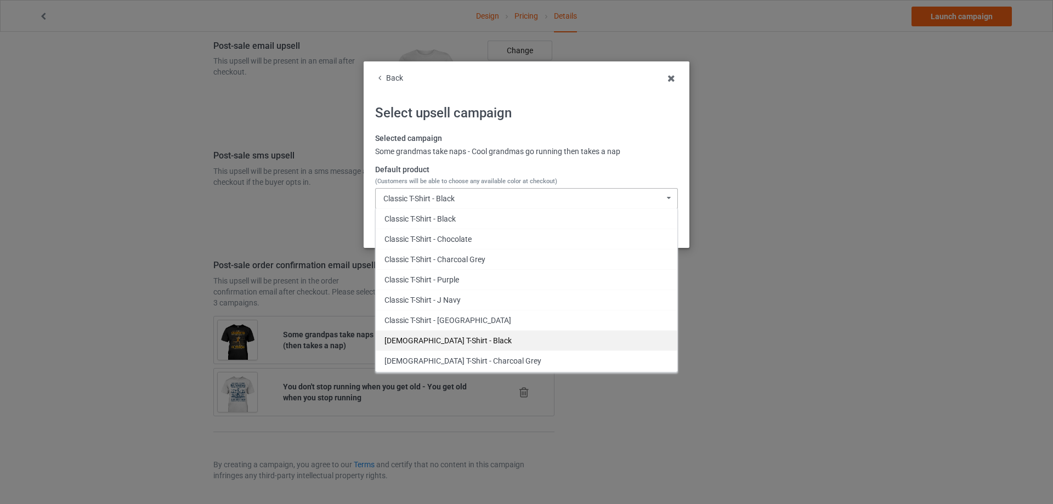
click at [451, 343] on div "Ladies T-Shirt - Black" at bounding box center [527, 340] width 302 height 20
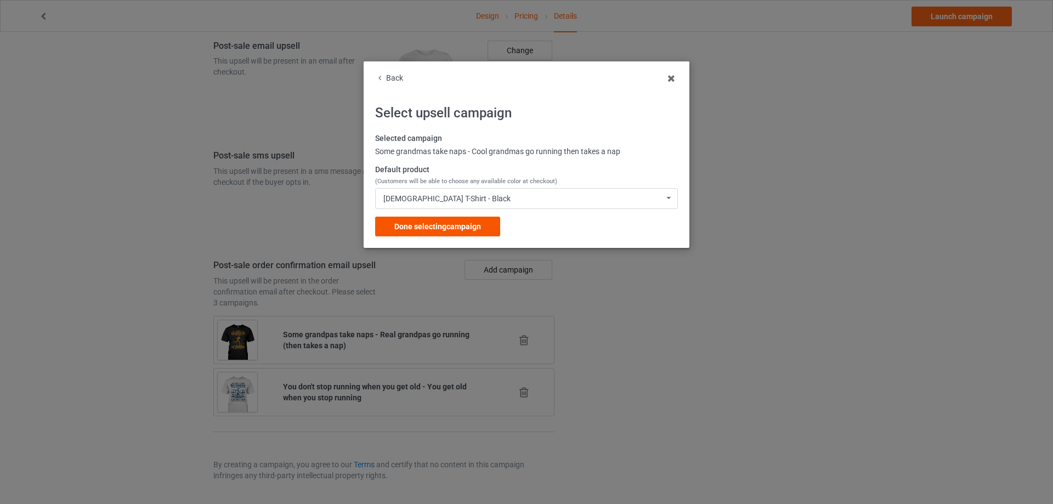
click at [460, 232] on div "Done selecting campaign" at bounding box center [437, 227] width 125 height 20
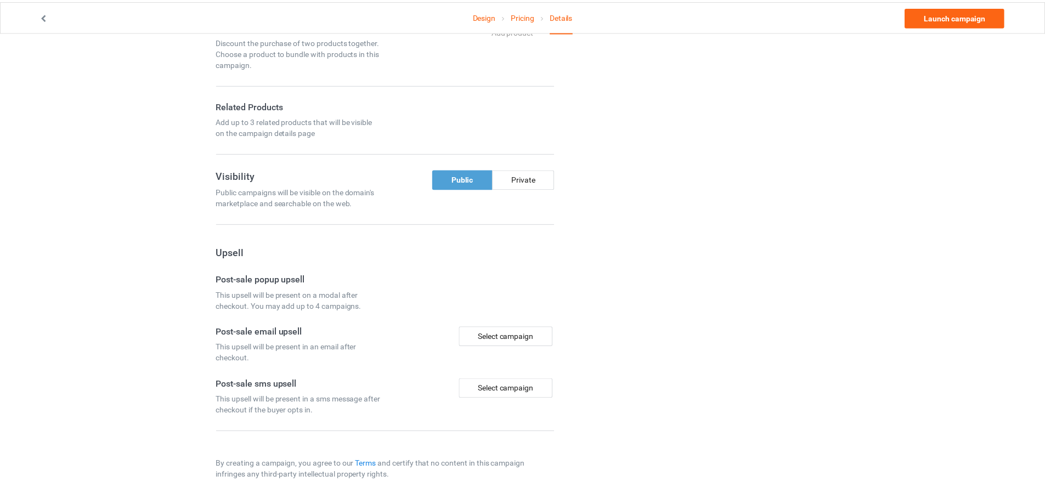
scroll to position [770, 0]
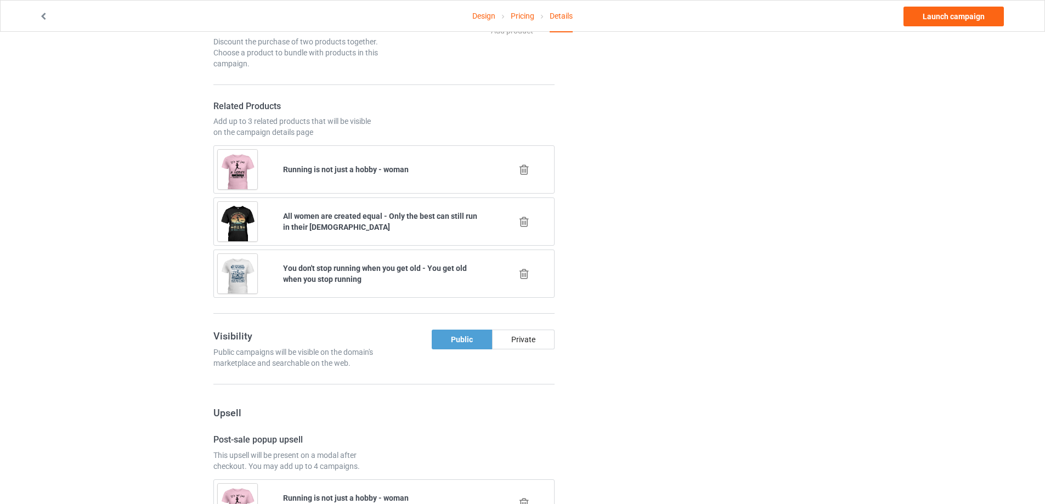
click at [642, 152] on div "Change default product or side" at bounding box center [700, 238] width 277 height 1922
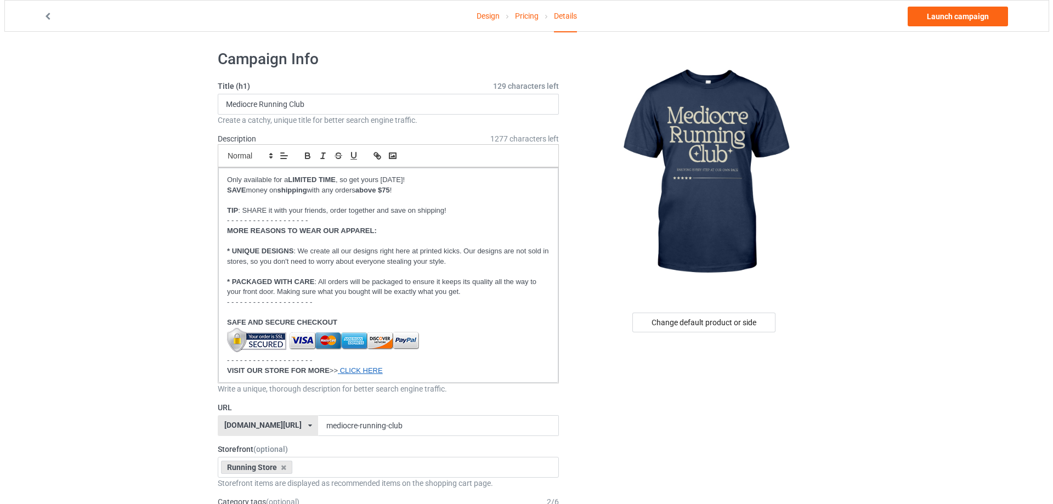
scroll to position [0, 0]
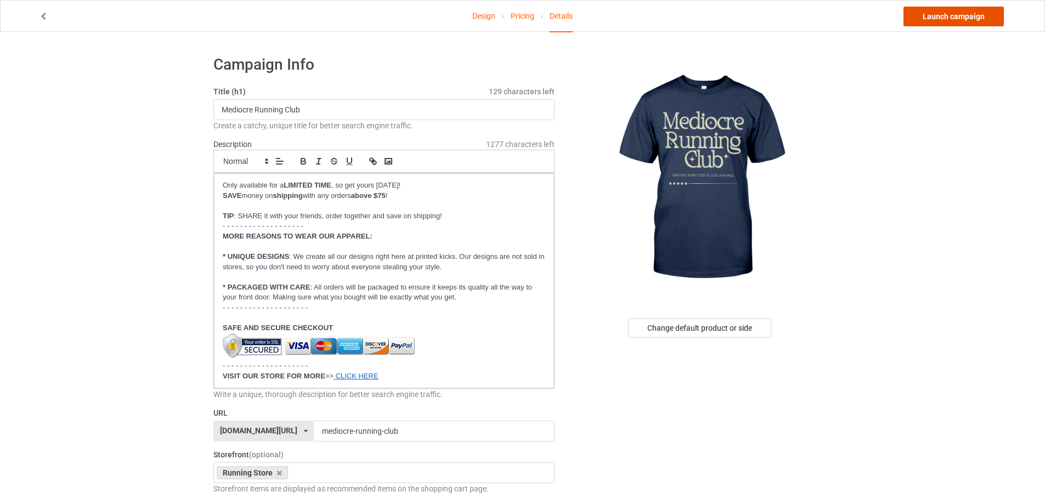
click at [950, 17] on link "Launch campaign" at bounding box center [953, 17] width 100 height 20
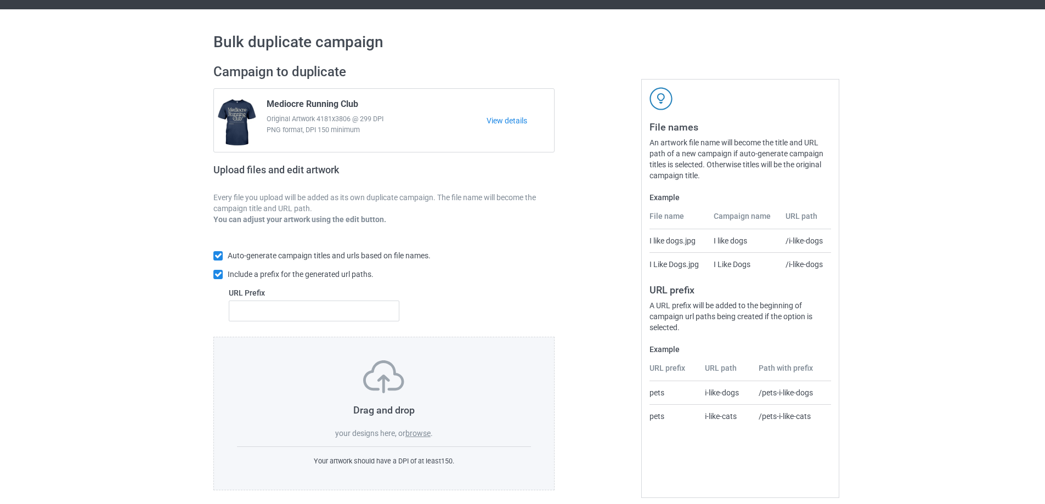
scroll to position [31, 0]
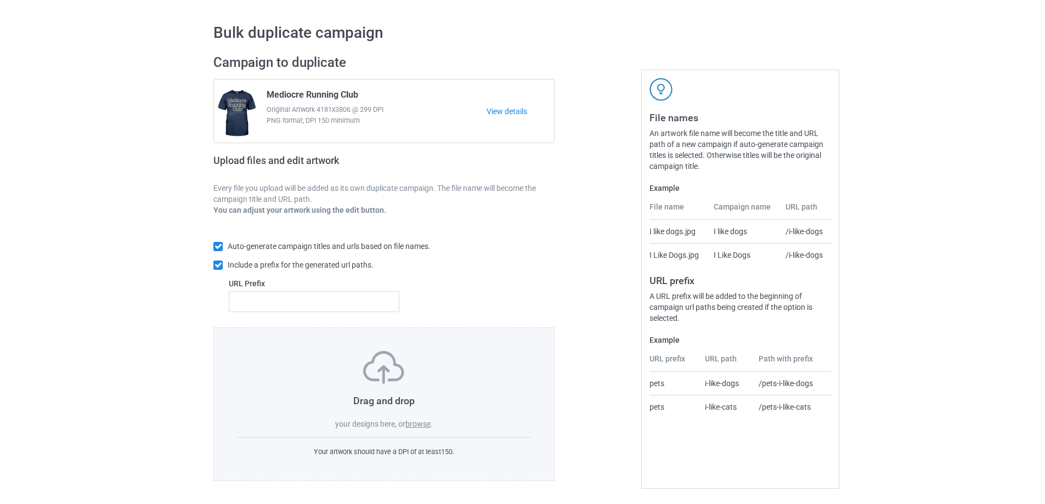
click at [428, 427] on label "browse" at bounding box center [417, 423] width 25 height 9
click at [0, 0] on input "browse" at bounding box center [0, 0] width 0 height 0
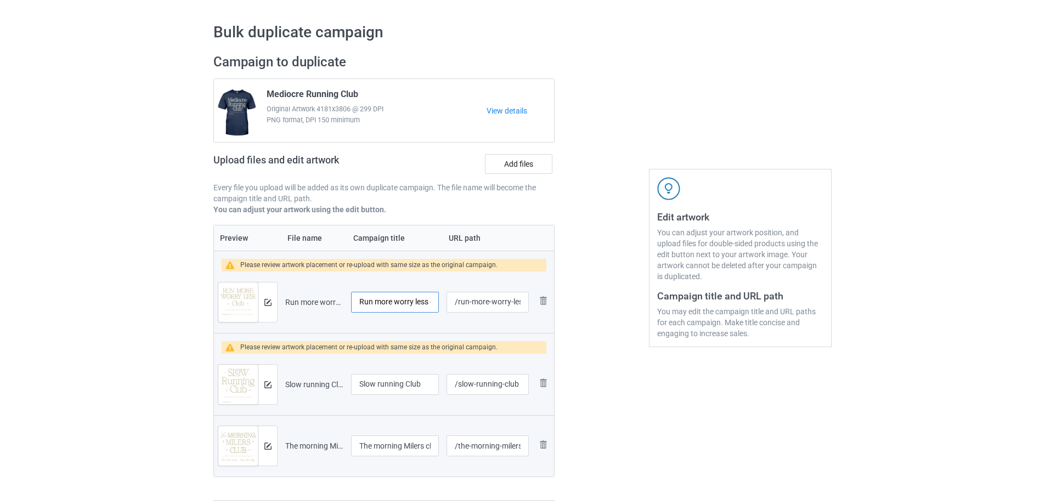
scroll to position [0, 15]
drag, startPoint x: 385, startPoint y: 304, endPoint x: 437, endPoint y: 304, distance: 51.5
click at [437, 304] on input "Run more worry less club" at bounding box center [395, 302] width 88 height 21
click at [414, 302] on input "Run more worry less club" at bounding box center [395, 302] width 88 height 21
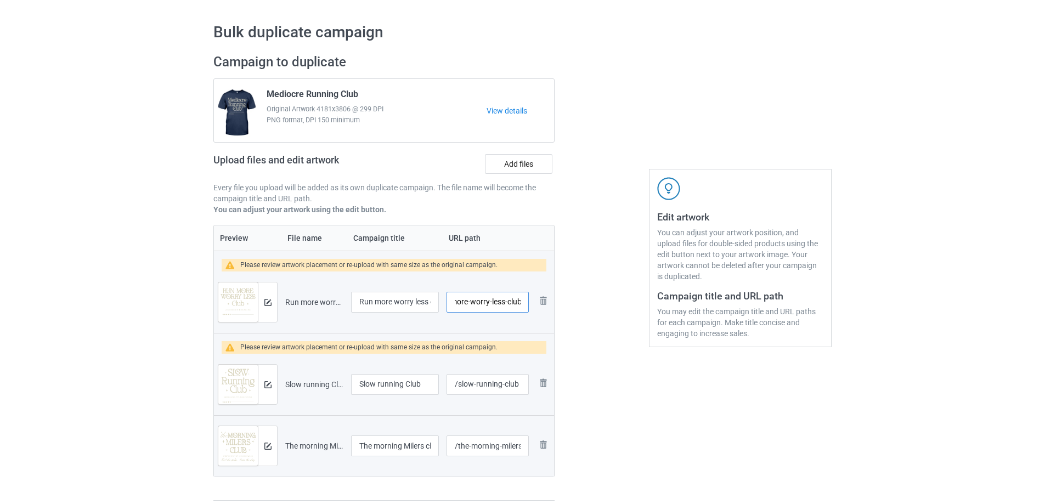
drag, startPoint x: 457, startPoint y: 299, endPoint x: 523, endPoint y: 300, distance: 65.8
click at [523, 300] on input "/run-more-worry-less-club" at bounding box center [487, 302] width 82 height 21
drag, startPoint x: 586, startPoint y: 306, endPoint x: 568, endPoint y: 312, distance: 19.6
click at [586, 307] on div at bounding box center [601, 277] width 79 height 463
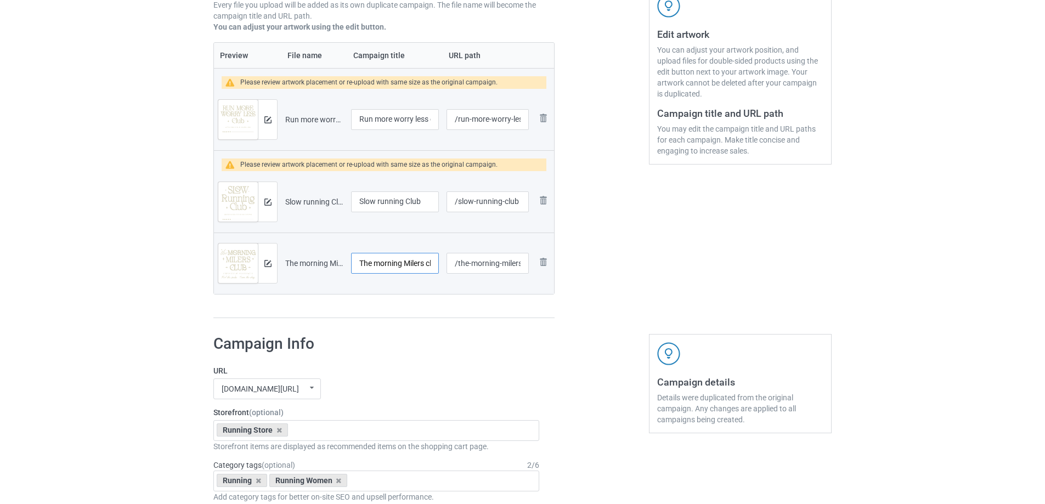
scroll to position [0, 12]
drag, startPoint x: 404, startPoint y: 263, endPoint x: 447, endPoint y: 265, distance: 42.9
click at [447, 265] on tr "Preview and edit artwork The morning Milers club.png The morning Milers club /t…" at bounding box center [384, 262] width 340 height 61
drag, startPoint x: 479, startPoint y: 264, endPoint x: 549, endPoint y: 262, distance: 70.2
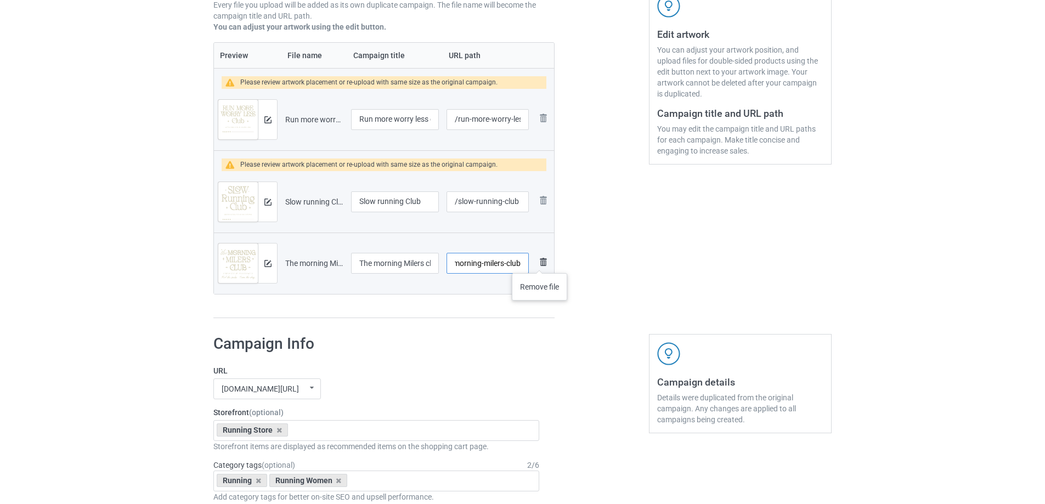
click at [546, 262] on tr "Preview and edit artwork The morning Milers club.png The morning Milers club /t…" at bounding box center [384, 262] width 340 height 61
click at [662, 260] on div "Edit artwork You can adjust your artwork position, and upload files for double-…" at bounding box center [740, 94] width 198 height 463
click at [269, 268] on button at bounding box center [267, 263] width 7 height 9
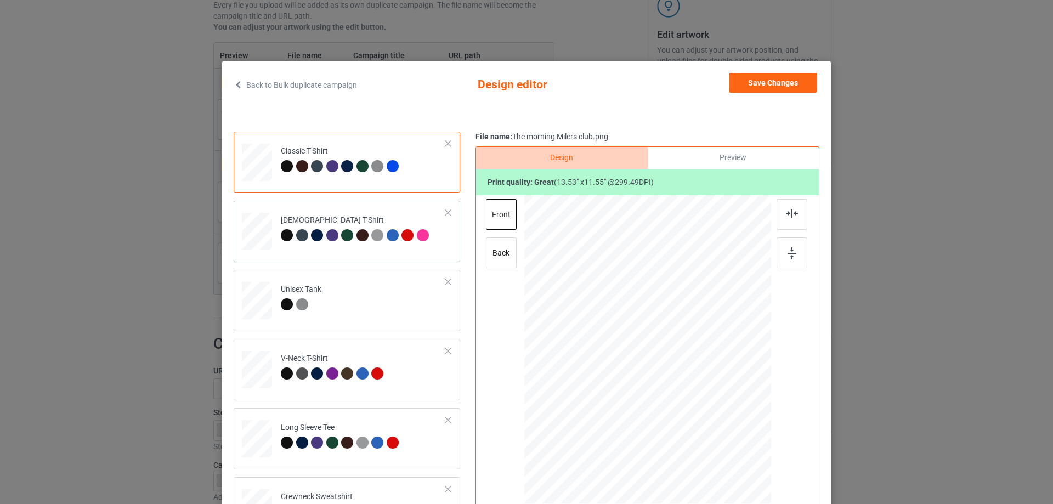
click at [365, 249] on td "[DEMOGRAPHIC_DATA] T-Shirt" at bounding box center [363, 229] width 177 height 48
click at [281, 236] on div at bounding box center [287, 235] width 12 height 12
click at [316, 178] on td "Classic T-Shirt" at bounding box center [363, 160] width 177 height 48
click at [767, 84] on button "Save Changes" at bounding box center [773, 83] width 88 height 20
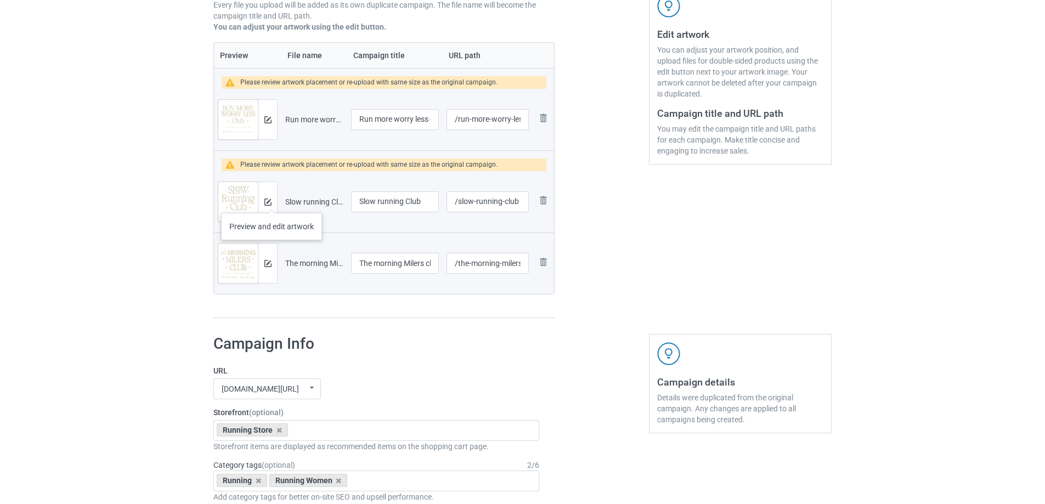
click at [271, 202] on div at bounding box center [267, 201] width 19 height 39
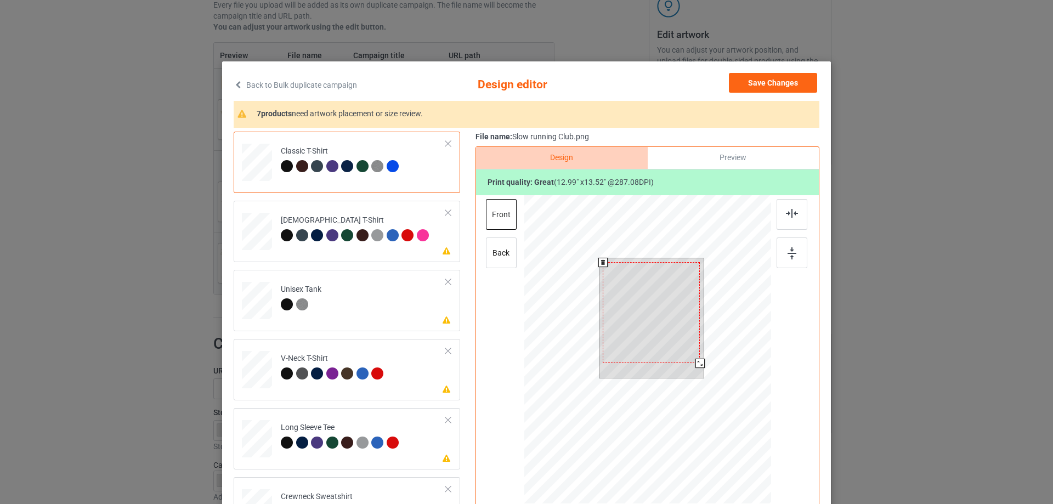
click at [695, 364] on div at bounding box center [699, 363] width 9 height 9
click at [325, 255] on div "Please review artwork placement [DEMOGRAPHIC_DATA] T-Shirt" at bounding box center [347, 231] width 226 height 61
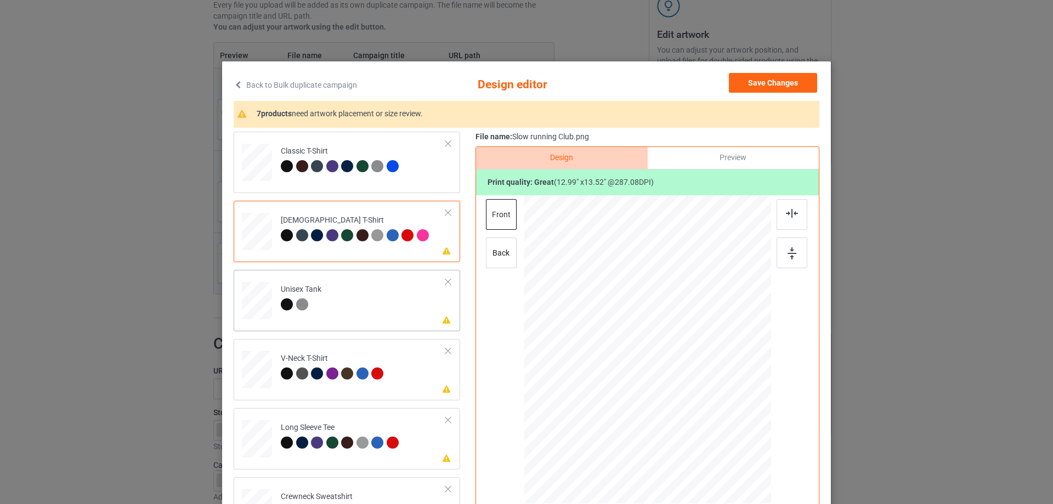
click at [367, 307] on td "Please review artwork placement Unisex Tank" at bounding box center [363, 298] width 177 height 48
click at [405, 367] on td "Please review artwork placement V-Neck T-Shirt" at bounding box center [363, 367] width 177 height 48
click at [342, 246] on td "Please review artwork placement [DEMOGRAPHIC_DATA] T-Shirt" at bounding box center [363, 229] width 177 height 48
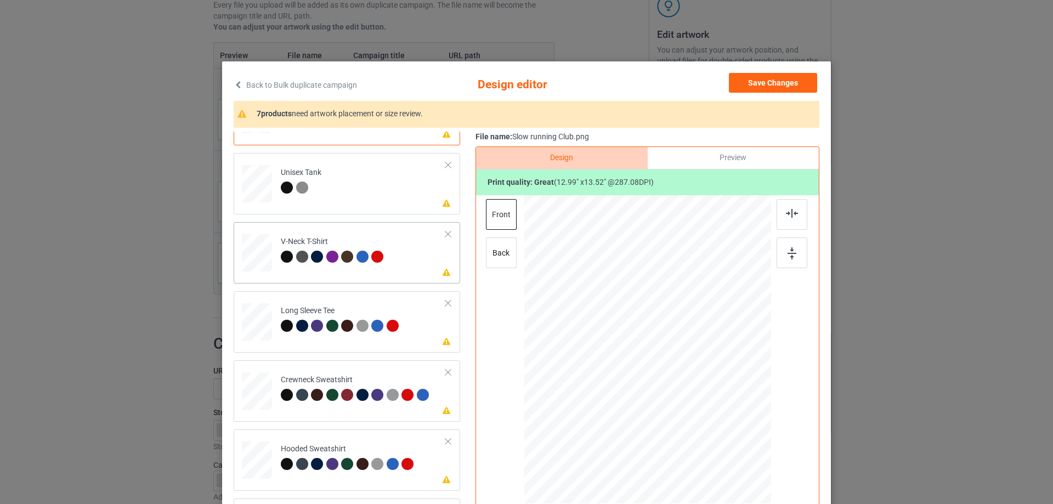
scroll to position [117, 0]
click at [361, 343] on td "Please review artwork placement Long Sleeve Tee" at bounding box center [363, 319] width 177 height 48
click at [373, 411] on td "Please review artwork placement Crewneck Sweatshirt" at bounding box center [363, 388] width 177 height 48
click at [373, 444] on div "Hooded Sweatshirt" at bounding box center [349, 456] width 136 height 26
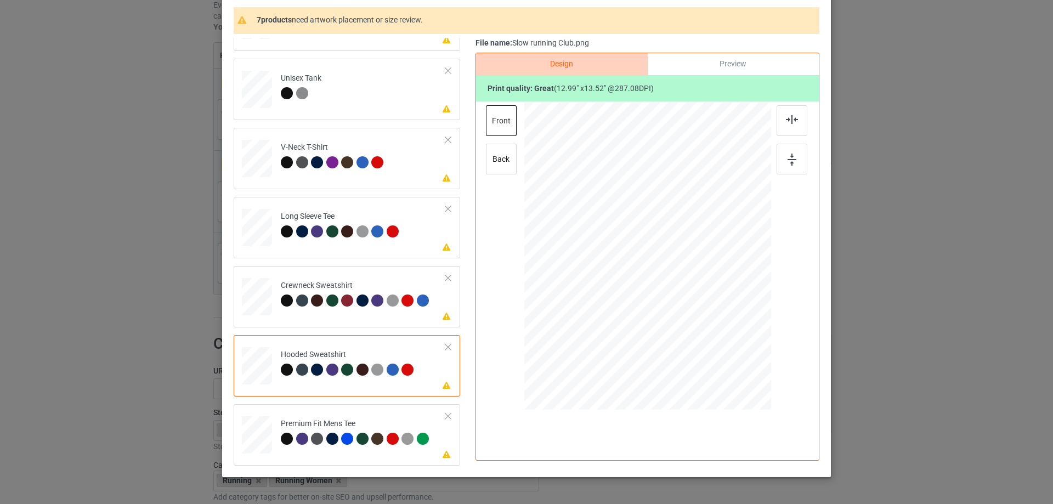
scroll to position [129, 0]
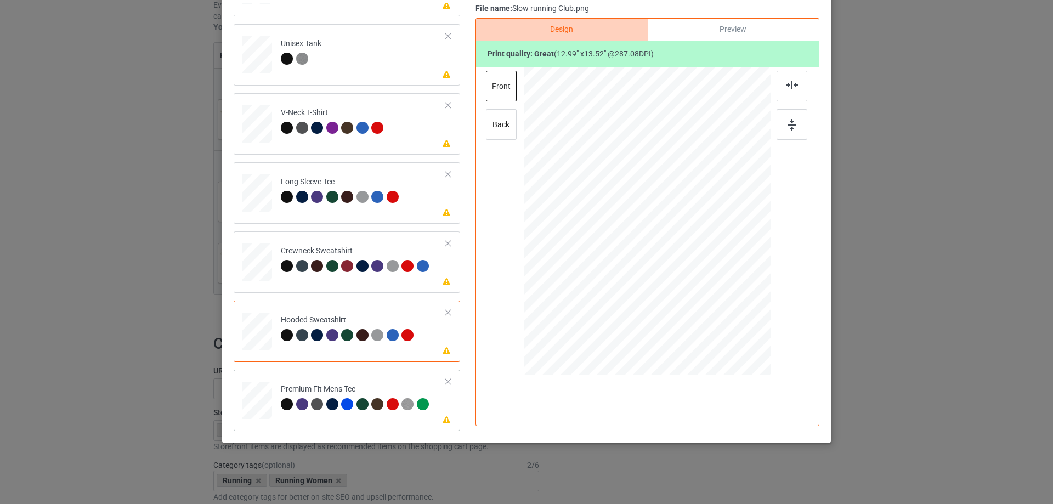
click at [321, 384] on div "Premium Fit Mens Tee" at bounding box center [356, 397] width 151 height 26
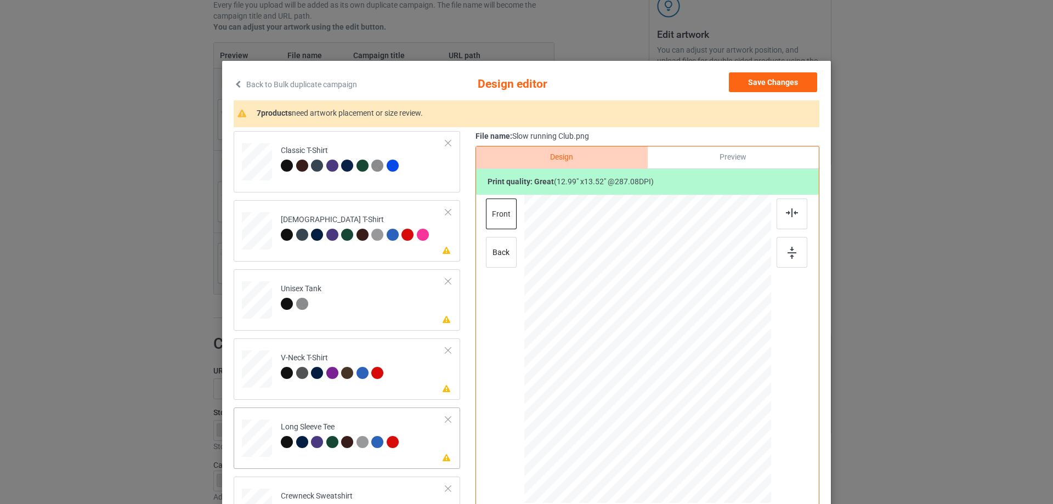
scroll to position [0, 0]
click at [349, 211] on td "Please review artwork placement [DEMOGRAPHIC_DATA] T-Shirt" at bounding box center [363, 229] width 177 height 48
click at [345, 184] on td "Classic T-Shirt" at bounding box center [363, 160] width 177 height 48
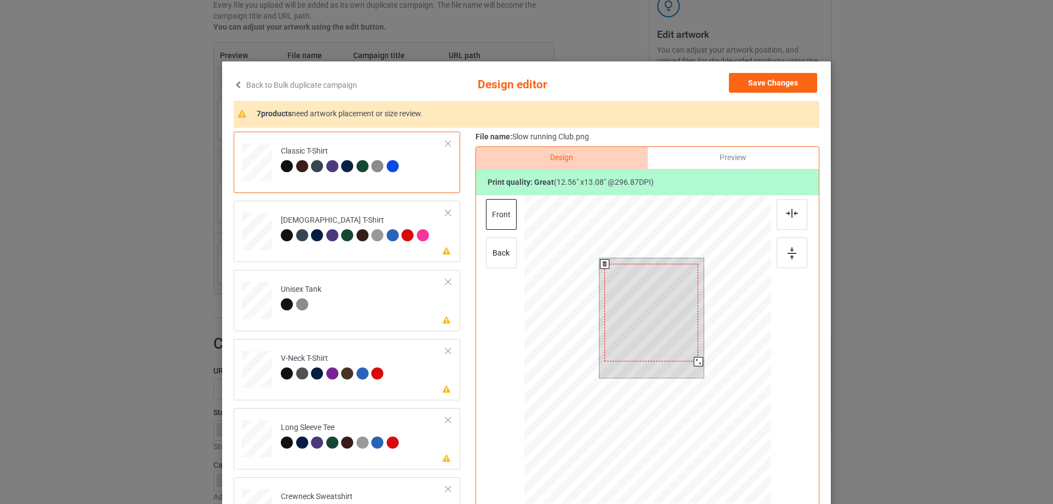
click at [694, 362] on div at bounding box center [698, 361] width 9 height 9
click at [349, 220] on div "[DEMOGRAPHIC_DATA] T-Shirt" at bounding box center [356, 228] width 151 height 26
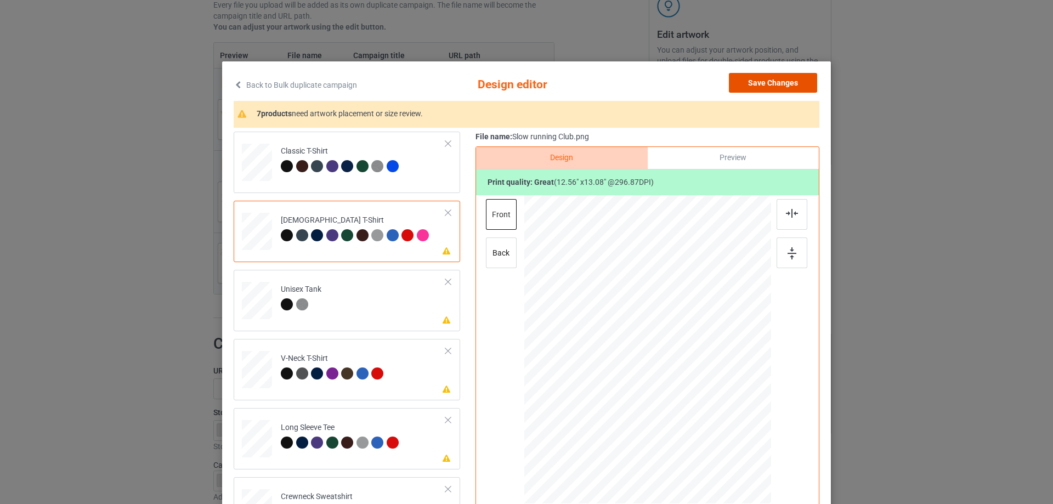
click at [786, 83] on button "Save Changes" at bounding box center [773, 83] width 88 height 20
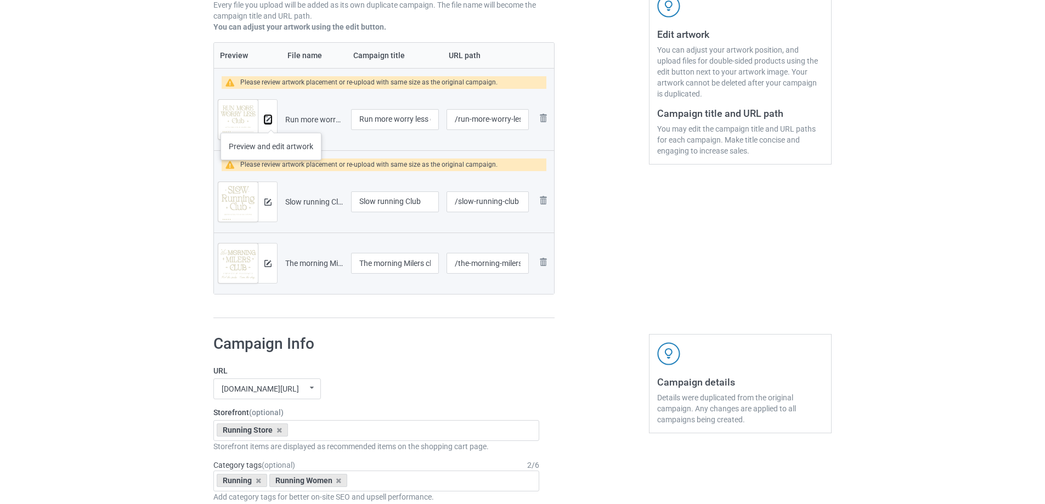
click at [271, 122] on img at bounding box center [267, 119] width 7 height 7
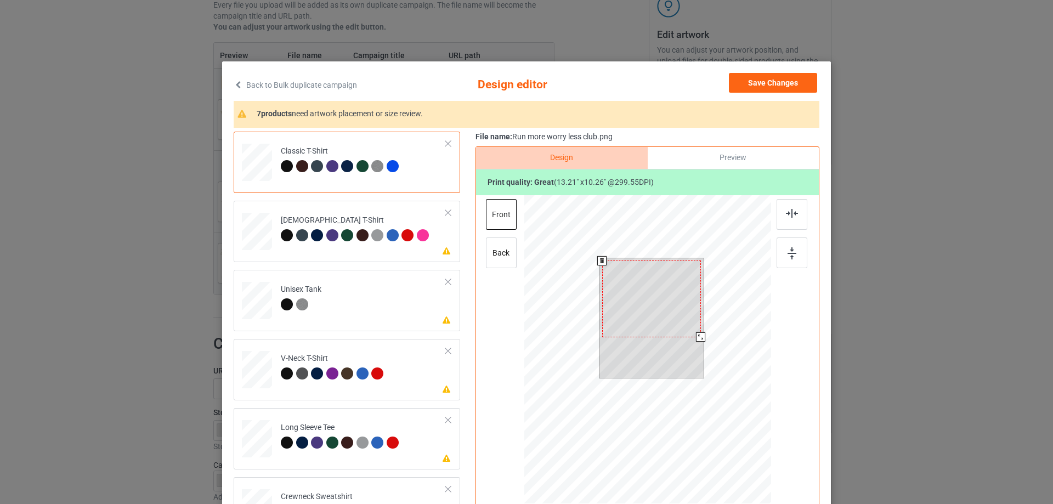
click at [700, 335] on div at bounding box center [700, 336] width 9 height 9
click at [662, 308] on div at bounding box center [651, 303] width 99 height 77
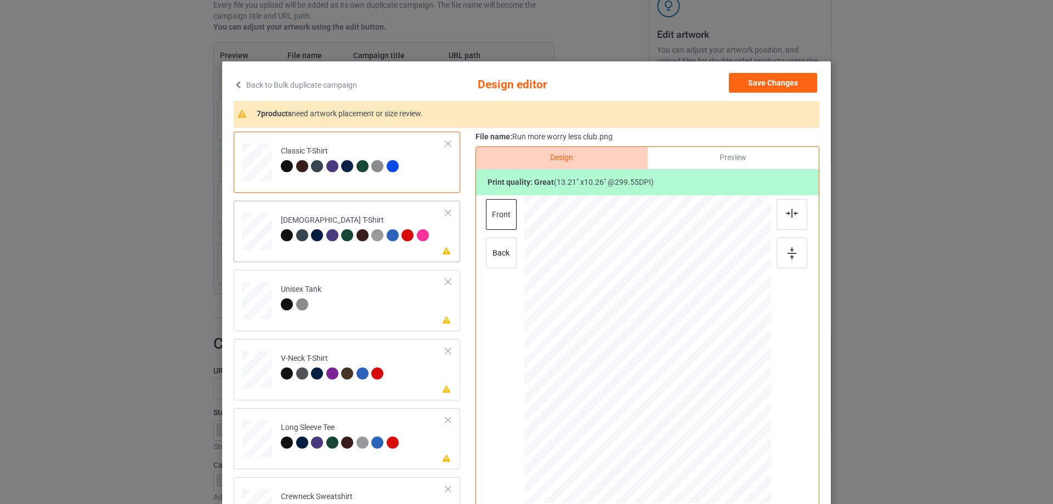
click at [287, 252] on td "Please review artwork placement [DEMOGRAPHIC_DATA] T-Shirt" at bounding box center [363, 229] width 177 height 48
click at [353, 310] on td "Please review artwork placement Unisex Tank" at bounding box center [363, 298] width 177 height 48
click at [405, 368] on td "Please review artwork placement V-Neck T-Shirt" at bounding box center [363, 367] width 177 height 48
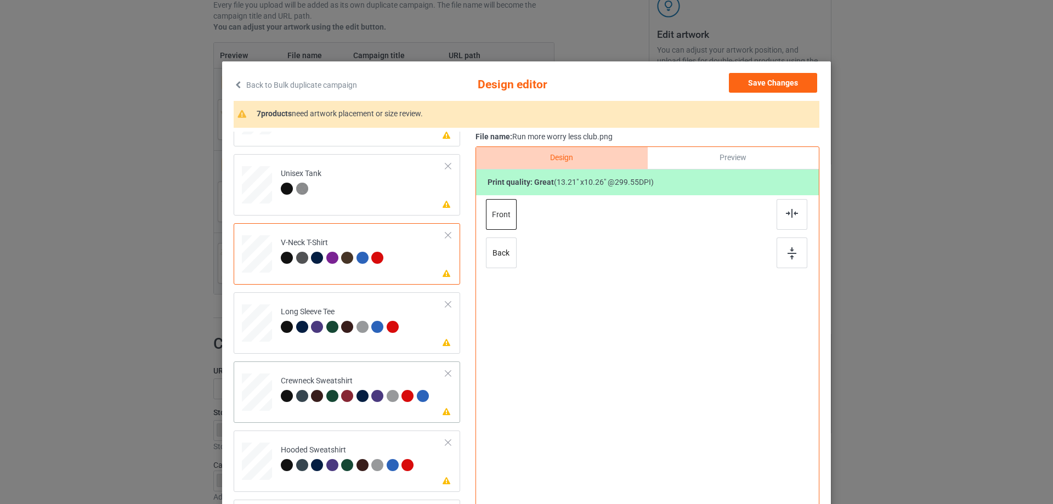
scroll to position [117, 0]
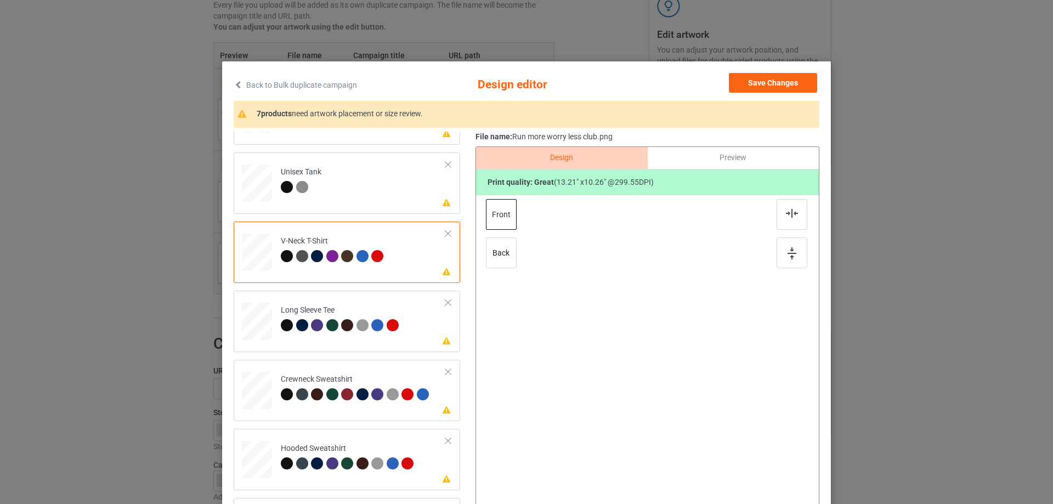
click at [625, 331] on div at bounding box center [647, 337] width 285 height 285
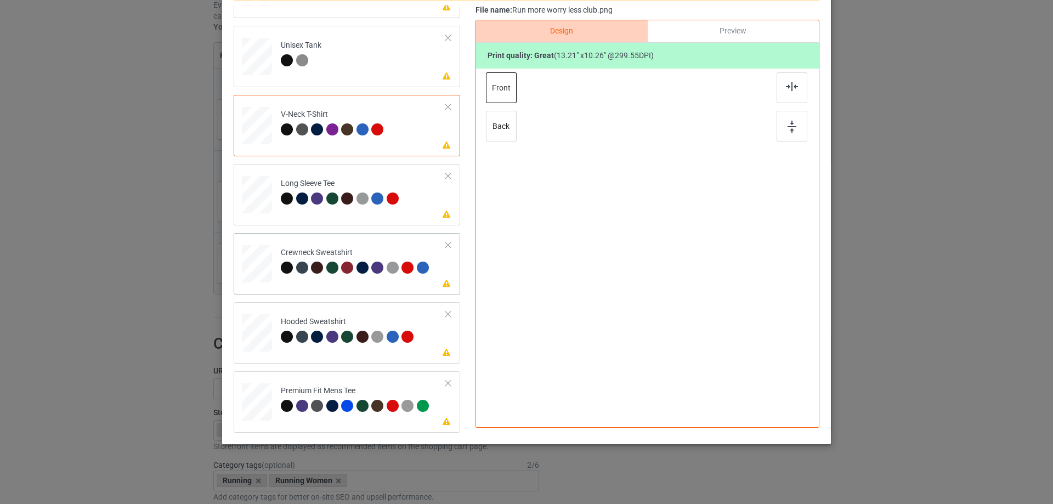
scroll to position [129, 0]
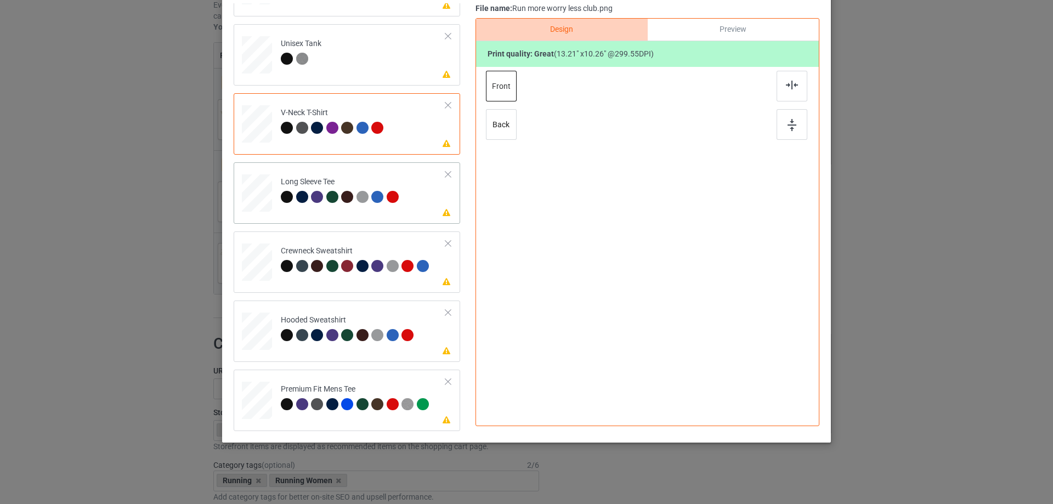
click at [416, 203] on td "Please review artwork placement Long Sleeve Tee" at bounding box center [363, 191] width 177 height 48
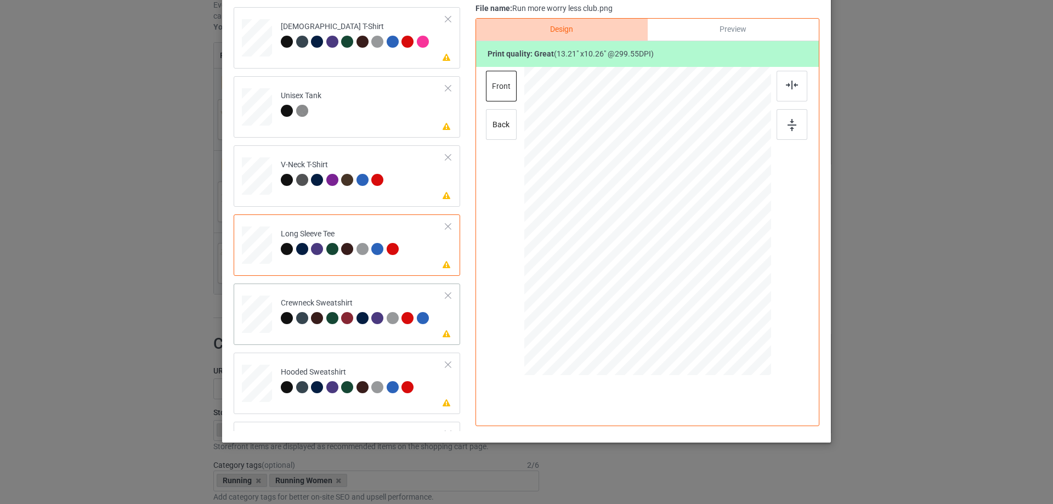
scroll to position [0, 0]
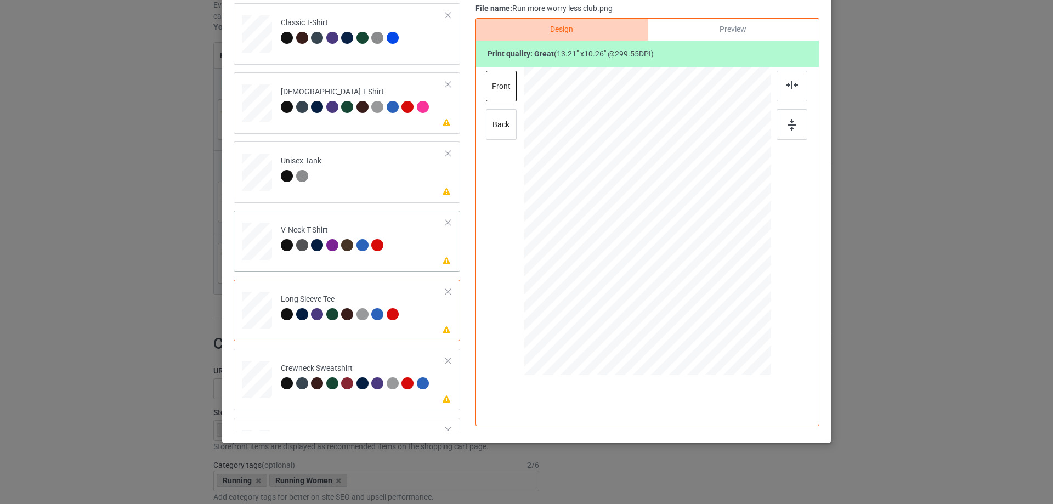
click at [398, 254] on td "Please review artwork placement V-Neck T-Shirt" at bounding box center [363, 239] width 177 height 48
click at [407, 302] on td "Please review artwork placement Long Sleeve Tee" at bounding box center [363, 308] width 177 height 48
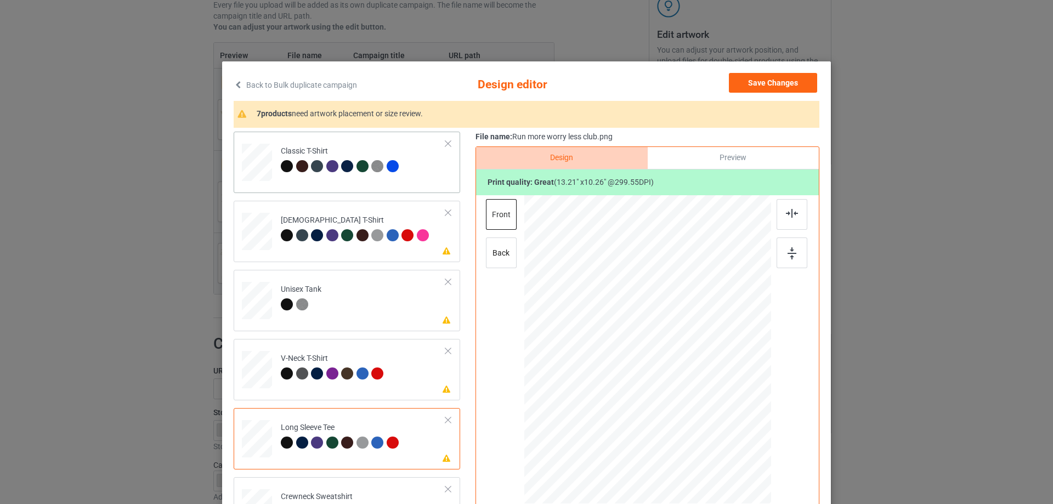
click at [403, 184] on td "Classic T-Shirt" at bounding box center [363, 160] width 177 height 48
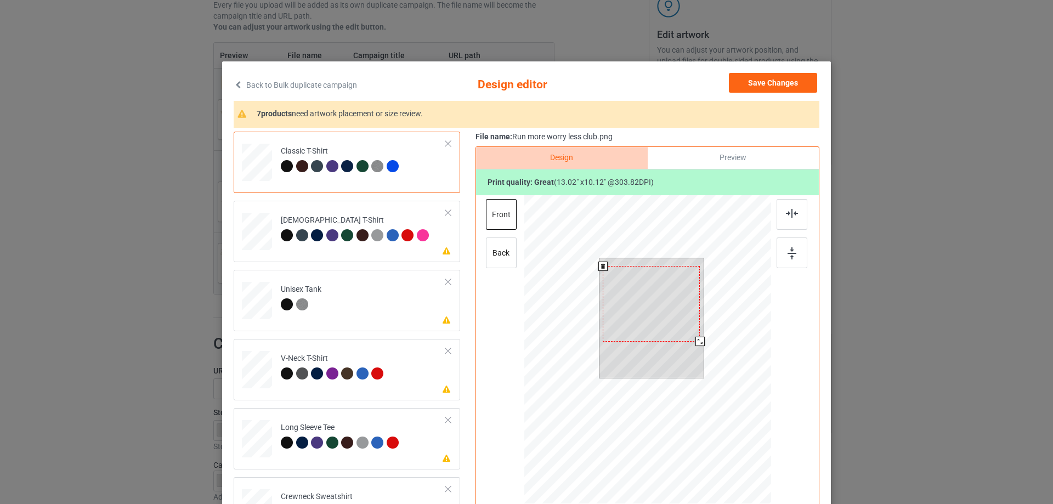
click at [696, 342] on div at bounding box center [699, 341] width 9 height 9
click at [761, 79] on button "Save Changes" at bounding box center [773, 83] width 88 height 20
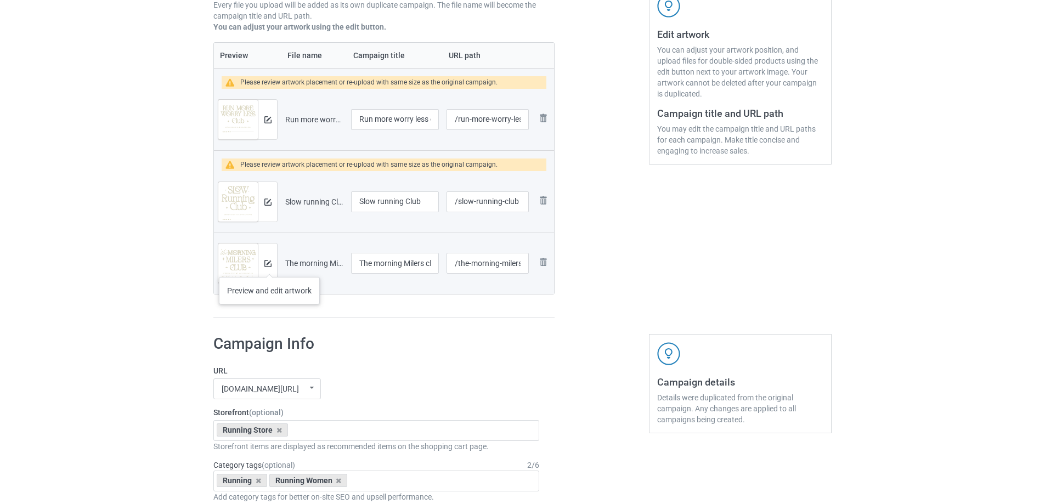
click at [271, 268] on div at bounding box center [267, 262] width 19 height 39
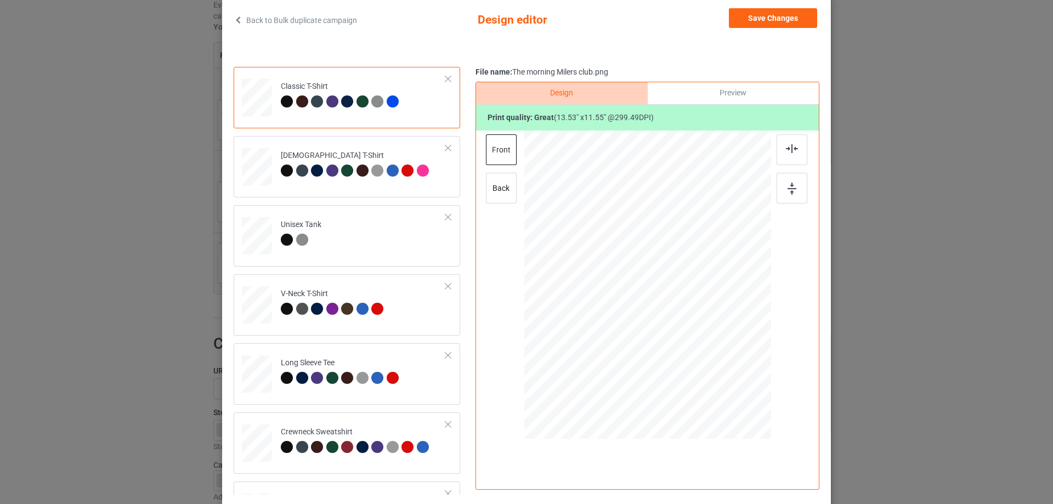
scroll to position [92, 0]
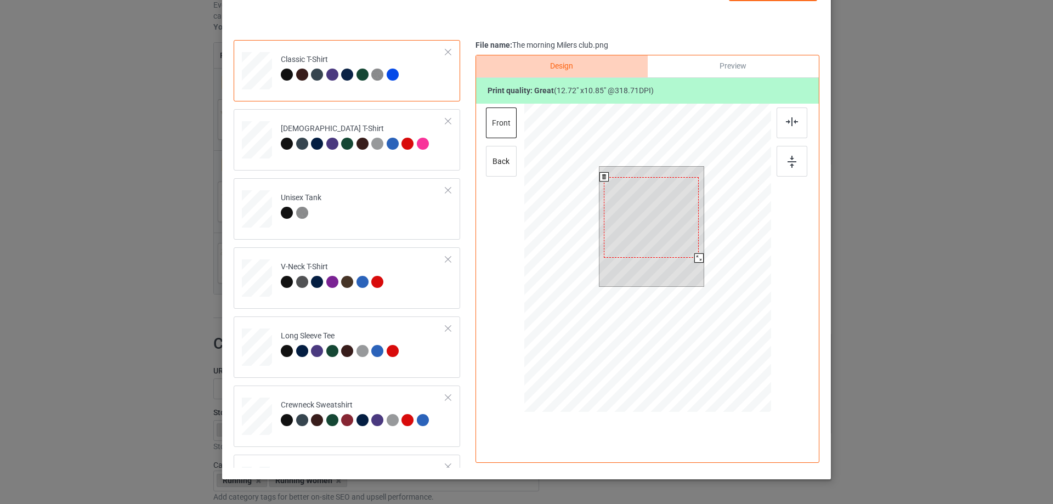
click at [695, 258] on div at bounding box center [698, 257] width 9 height 9
click at [669, 240] on div at bounding box center [651, 215] width 95 height 81
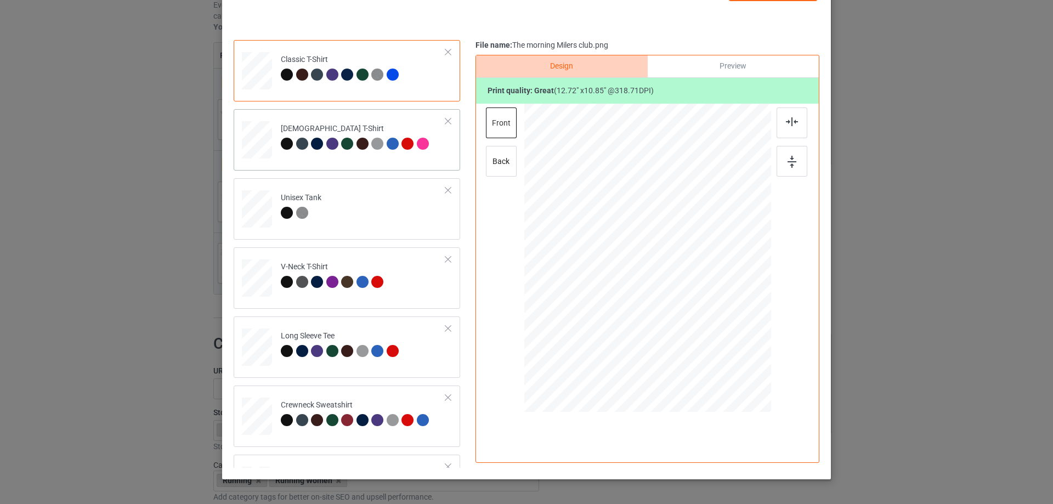
click at [353, 168] on div "[DEMOGRAPHIC_DATA] T-Shirt" at bounding box center [347, 139] width 226 height 61
click at [383, 94] on div "Classic T-Shirt" at bounding box center [347, 70] width 226 height 61
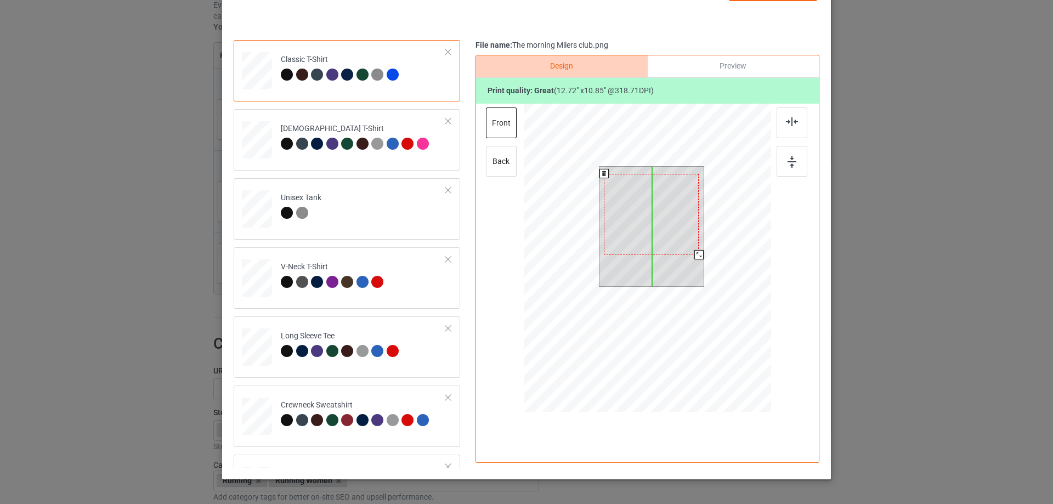
click at [646, 223] on div at bounding box center [651, 214] width 95 height 81
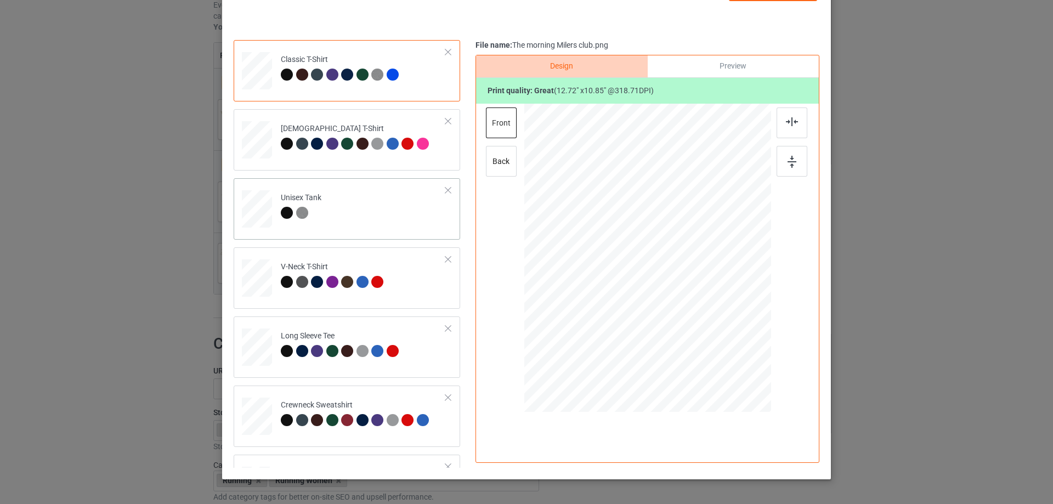
click at [362, 200] on td "Unisex Tank" at bounding box center [363, 207] width 177 height 48
click at [409, 280] on td "V-Neck T-Shirt" at bounding box center [363, 276] width 177 height 48
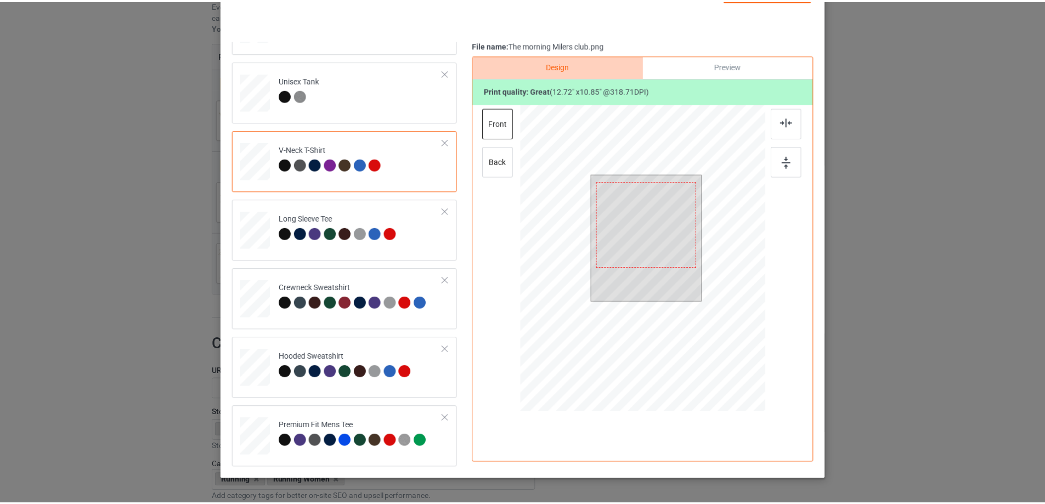
scroll to position [0, 0]
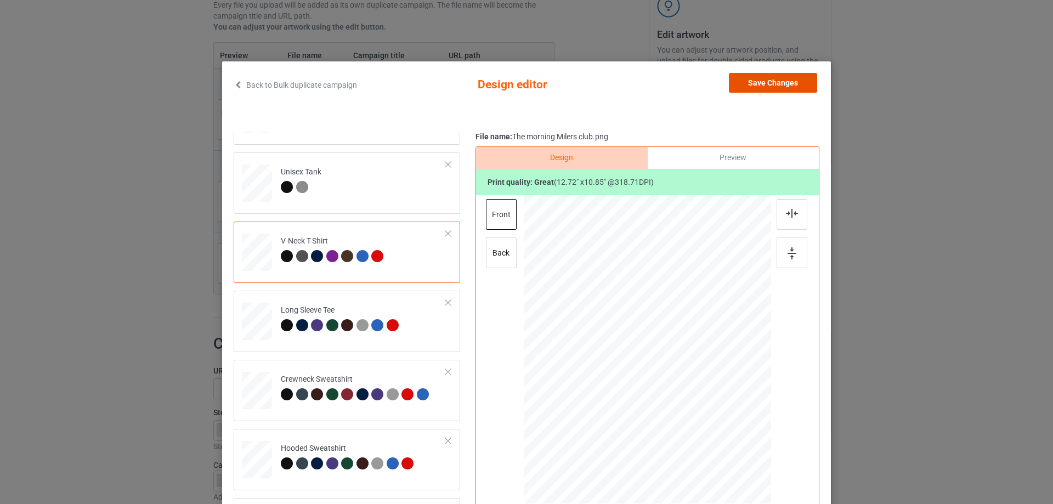
click at [774, 78] on button "Save Changes" at bounding box center [773, 83] width 88 height 20
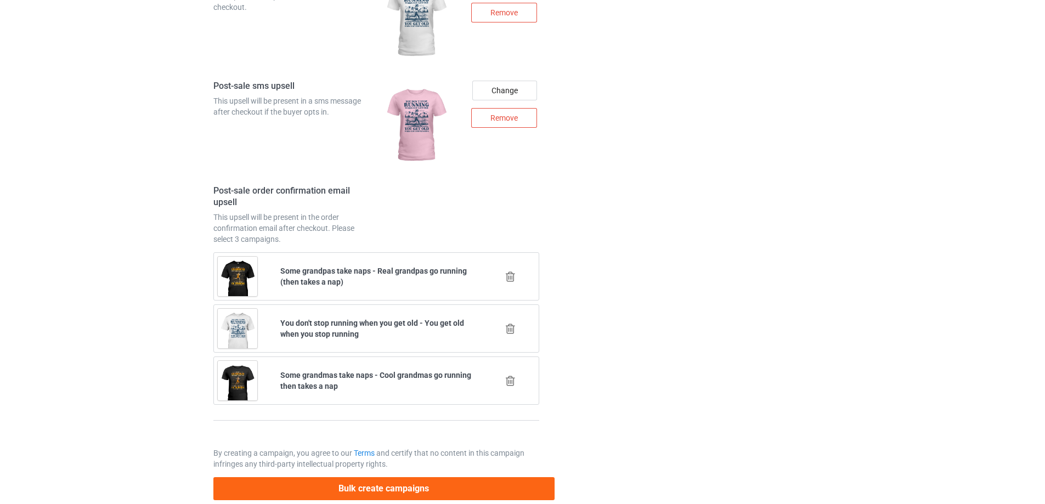
scroll to position [1695, 0]
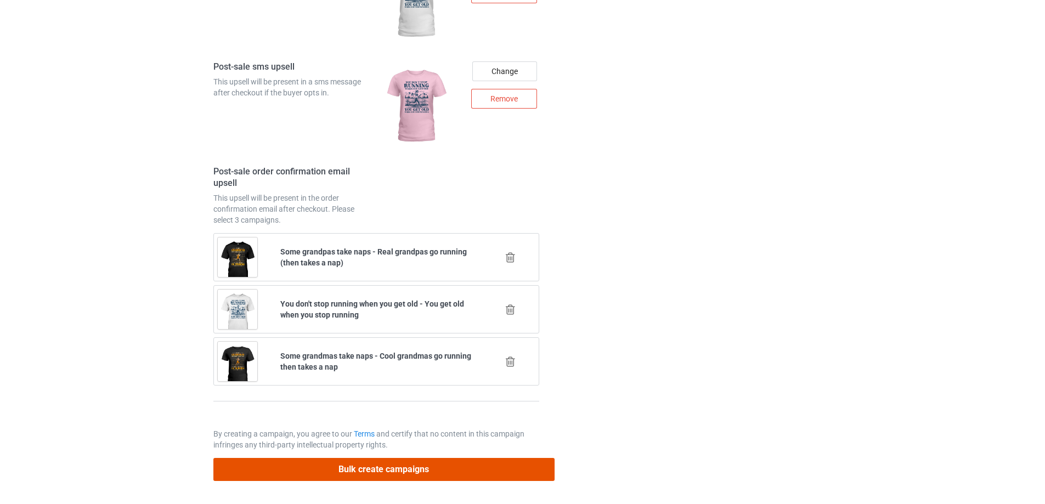
click at [417, 467] on button "Bulk create campaigns" at bounding box center [383, 469] width 341 height 22
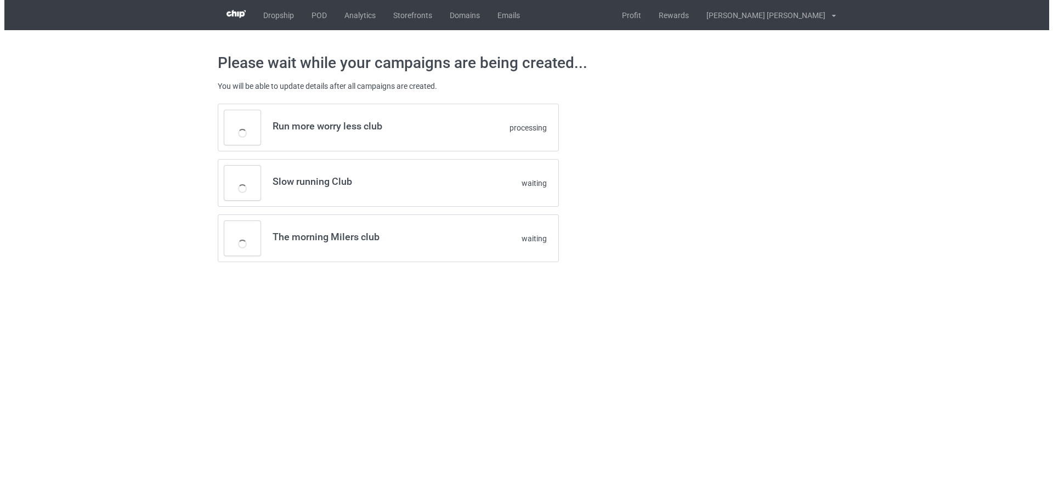
scroll to position [0, 0]
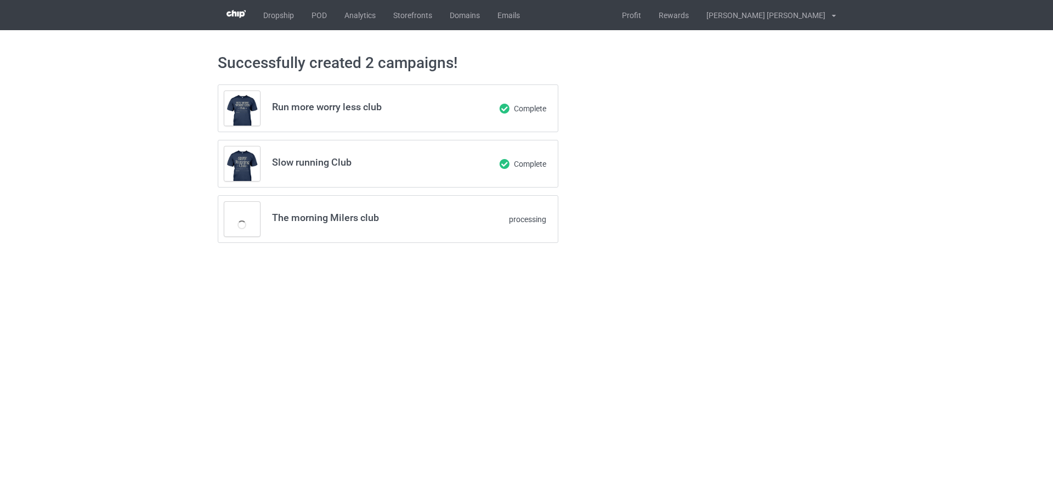
click at [130, 133] on div "Successfully created 2 campaigns! Run more worry less club Complete Slow runnin…" at bounding box center [526, 148] width 1053 height 236
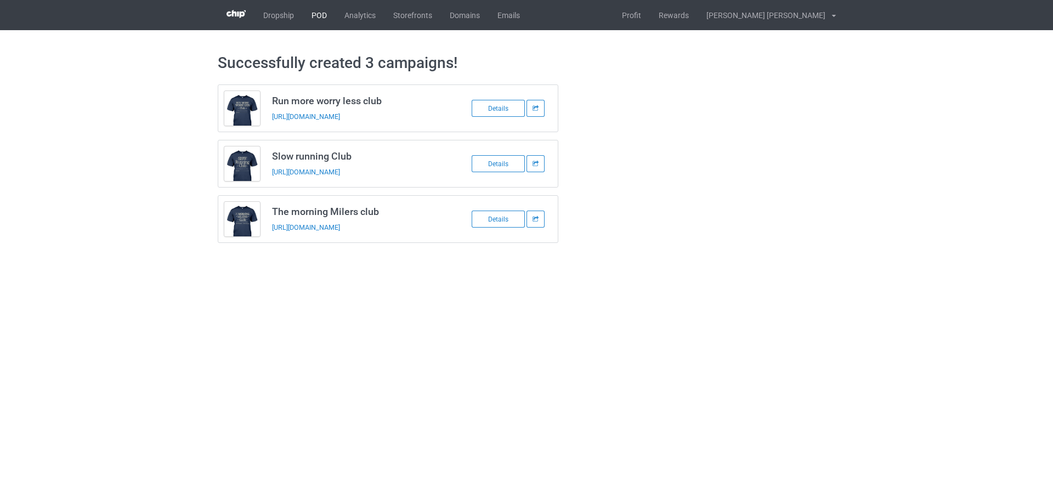
click at [321, 16] on link "POD" at bounding box center [319, 15] width 33 height 30
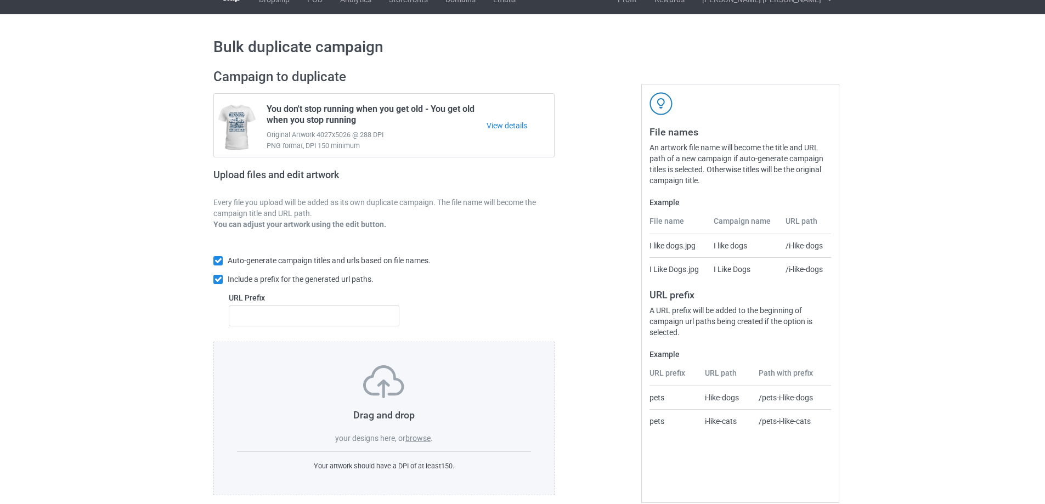
scroll to position [31, 0]
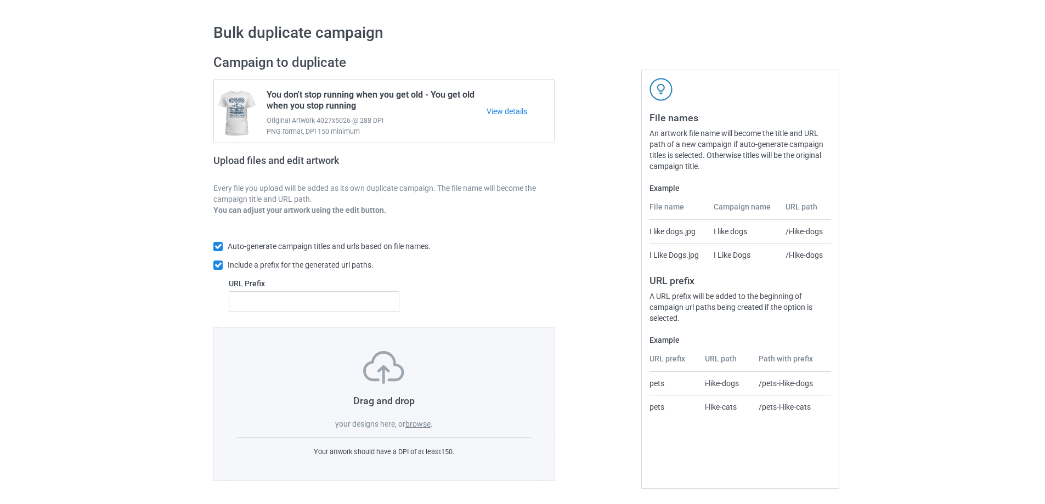
click at [422, 425] on label "browse" at bounding box center [417, 423] width 25 height 9
click at [0, 0] on input "browse" at bounding box center [0, 0] width 0 height 0
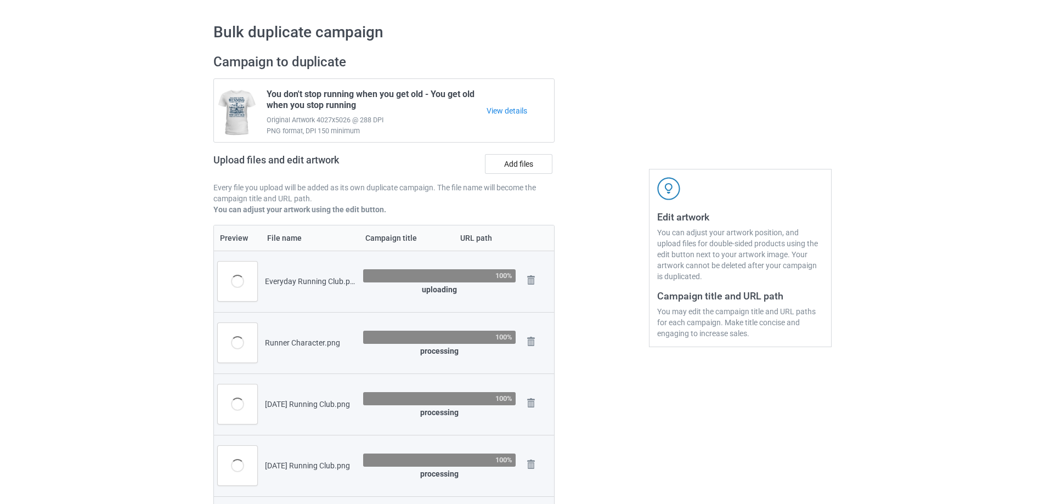
click at [594, 100] on div at bounding box center [601, 318] width 79 height 544
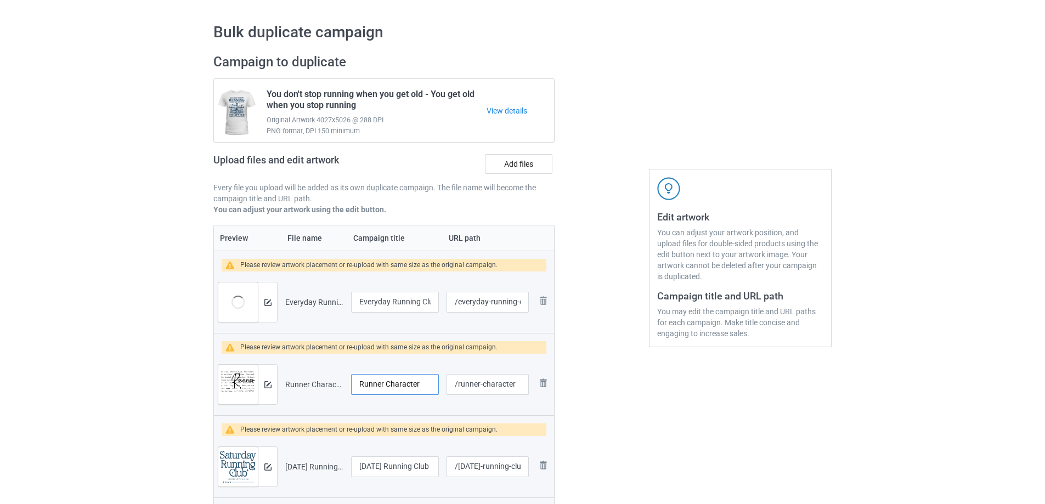
drag, startPoint x: 389, startPoint y: 366, endPoint x: 435, endPoint y: 361, distance: 46.3
click at [432, 362] on td "Runner Character" at bounding box center [394, 384] width 95 height 61
drag, startPoint x: 629, startPoint y: 376, endPoint x: 620, endPoint y: 374, distance: 9.6
click at [627, 375] on div at bounding box center [601, 349] width 79 height 606
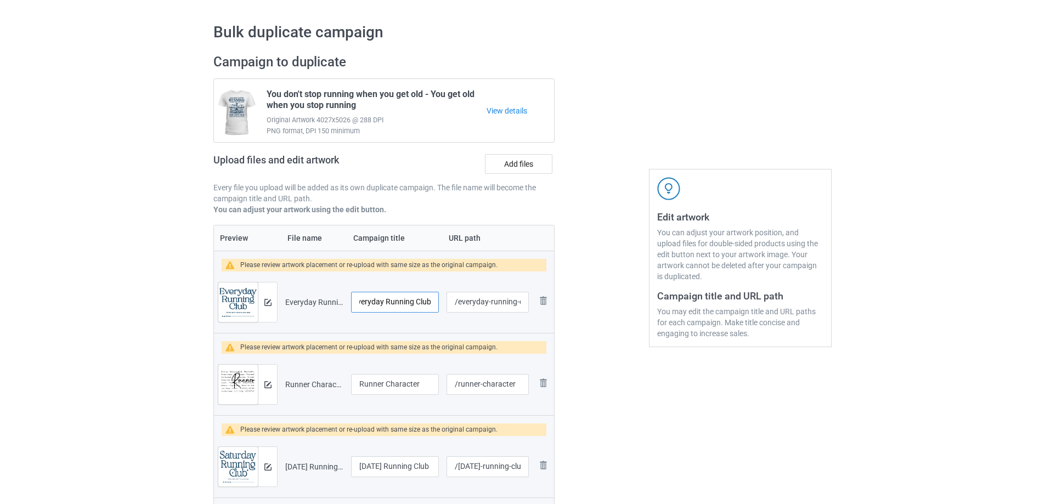
drag, startPoint x: 366, startPoint y: 303, endPoint x: 468, endPoint y: 300, distance: 102.0
click at [457, 299] on tr "Preview and edit artwork Everyday Running Club.png Everyday Running Club /every…" at bounding box center [384, 301] width 340 height 61
click at [588, 319] on div at bounding box center [601, 370] width 79 height 648
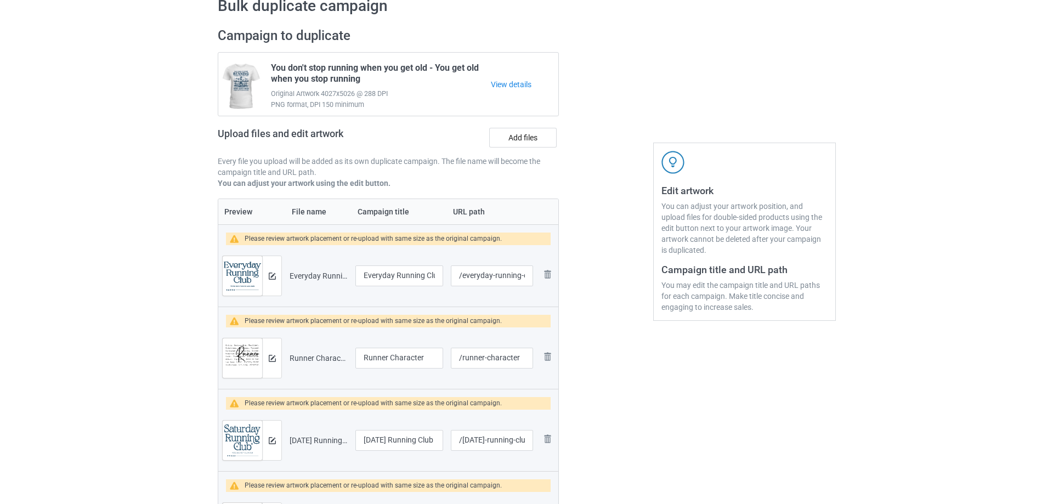
scroll to position [122, 0]
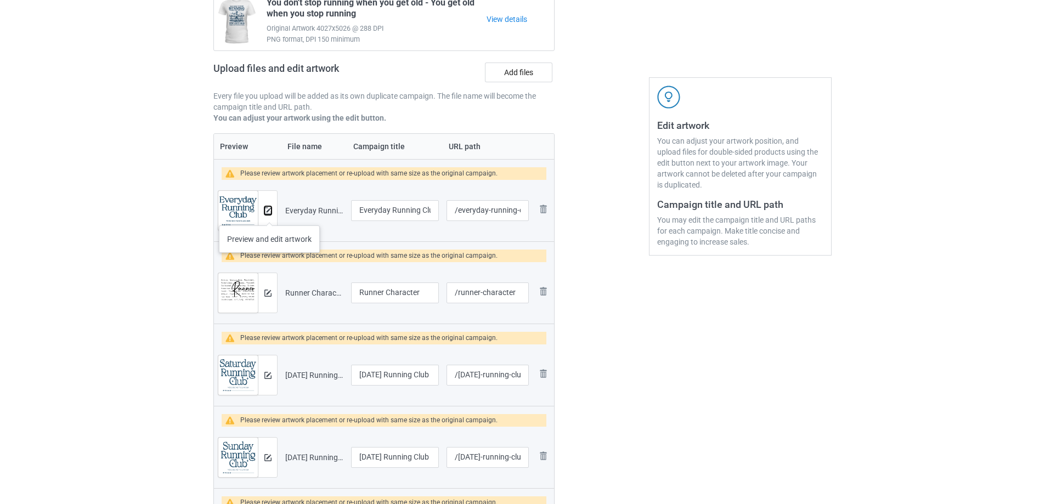
click at [269, 214] on button at bounding box center [267, 210] width 7 height 9
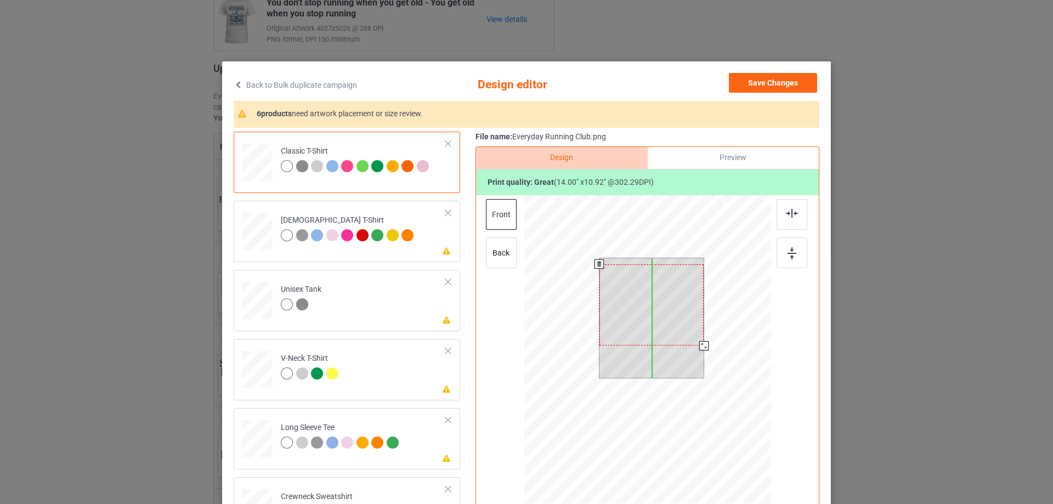
click at [674, 302] on div at bounding box center [651, 305] width 105 height 82
click at [685, 329] on div at bounding box center [651, 306] width 105 height 82
click at [696, 344] on div at bounding box center [700, 343] width 9 height 9
click at [360, 252] on td "Please review artwork placement [DEMOGRAPHIC_DATA] T-Shirt" at bounding box center [363, 229] width 177 height 48
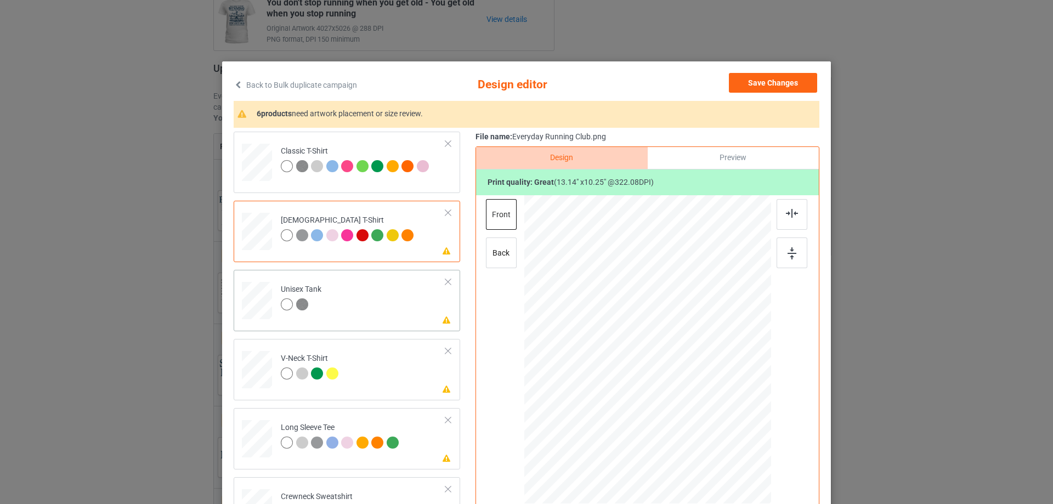
click at [366, 320] on td "Please review artwork placement Unisex Tank" at bounding box center [363, 298] width 177 height 48
click at [383, 256] on div "Please review artwork placement [DEMOGRAPHIC_DATA] T-Shirt" at bounding box center [347, 231] width 226 height 61
click at [406, 191] on div "Classic T-Shirt" at bounding box center [347, 162] width 226 height 61
click at [790, 79] on button "Save Changes" at bounding box center [773, 83] width 88 height 20
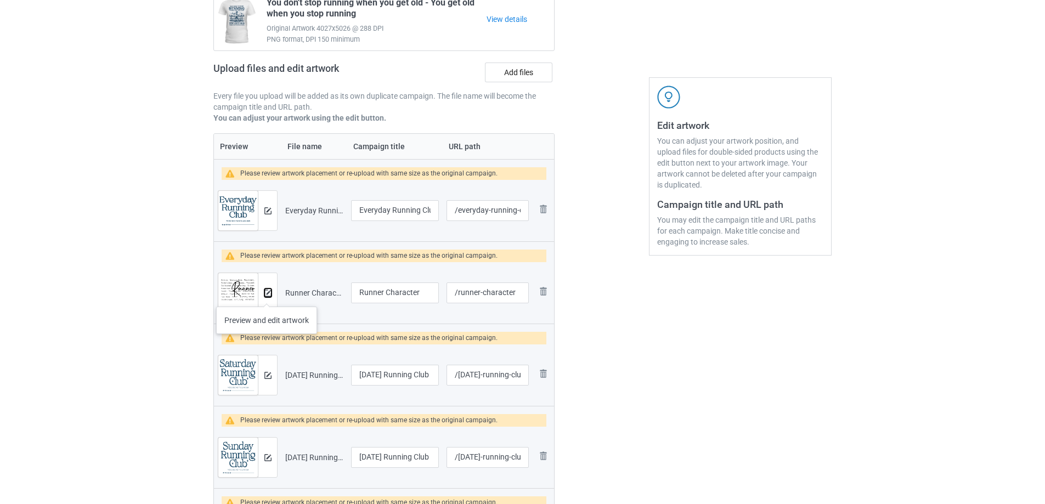
click at [266, 296] on img at bounding box center [267, 293] width 7 height 7
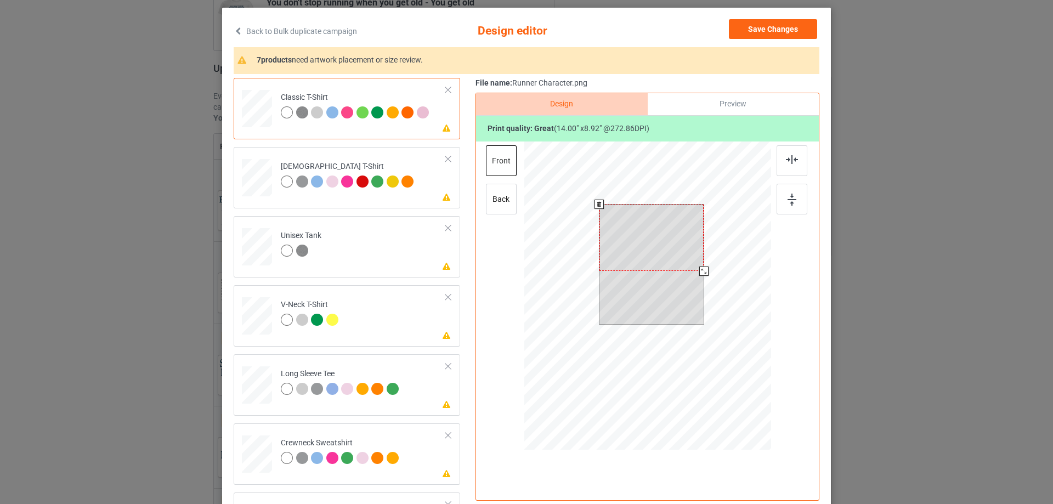
scroll to position [92, 0]
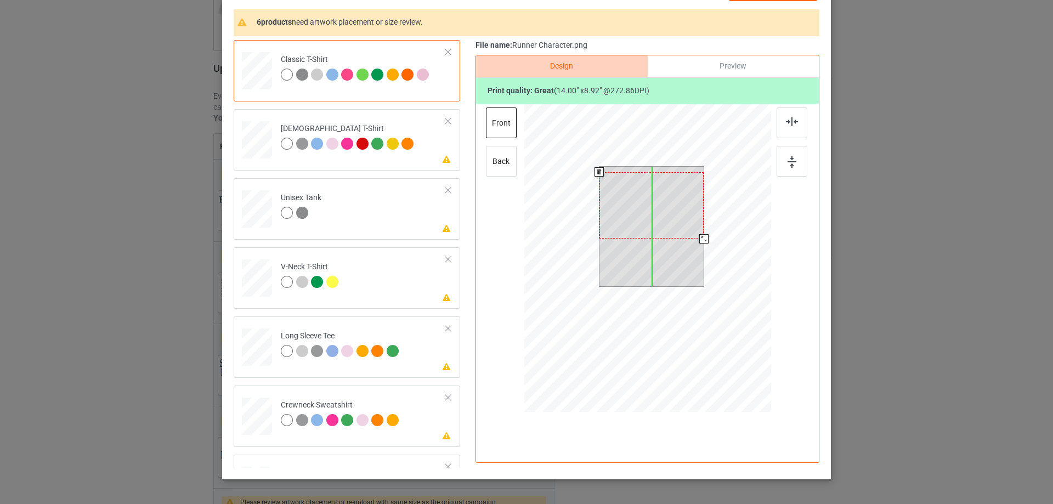
drag, startPoint x: 666, startPoint y: 203, endPoint x: 672, endPoint y: 209, distance: 7.8
click at [672, 209] on div at bounding box center [651, 205] width 105 height 66
click at [698, 238] on div at bounding box center [699, 235] width 9 height 9
click at [305, 164] on div "Please review artwork placement [DEMOGRAPHIC_DATA] T-Shirt" at bounding box center [347, 139] width 226 height 61
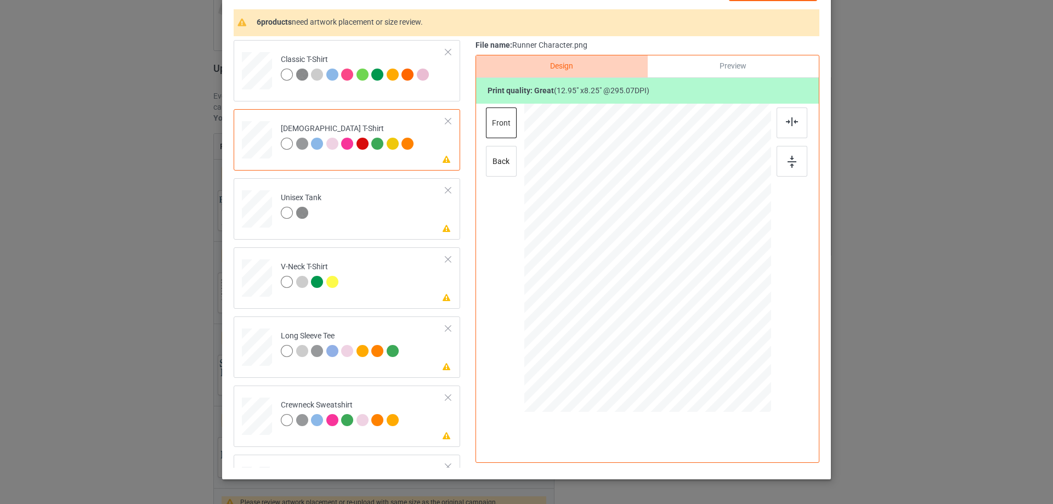
scroll to position [0, 0]
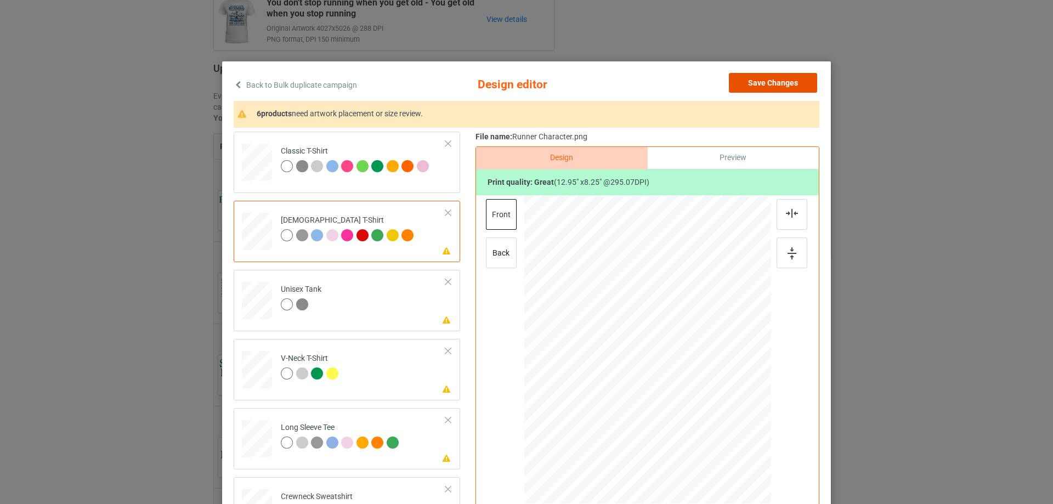
click at [786, 84] on button "Save Changes" at bounding box center [773, 83] width 88 height 20
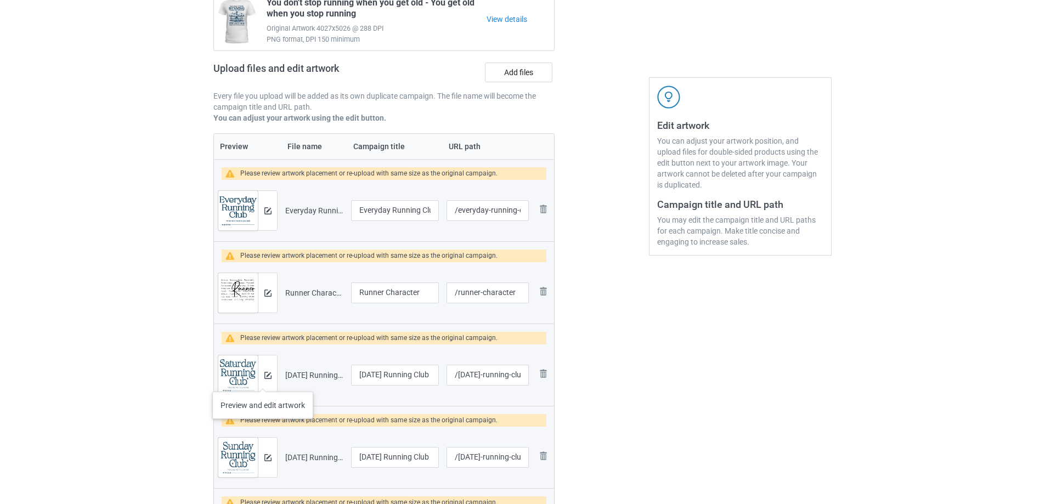
click at [263, 381] on div at bounding box center [267, 374] width 19 height 39
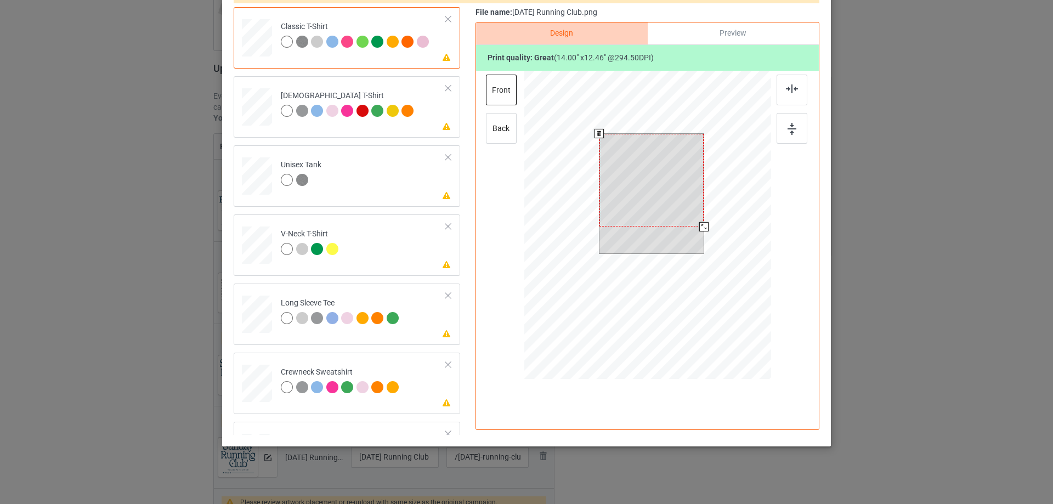
scroll to position [129, 0]
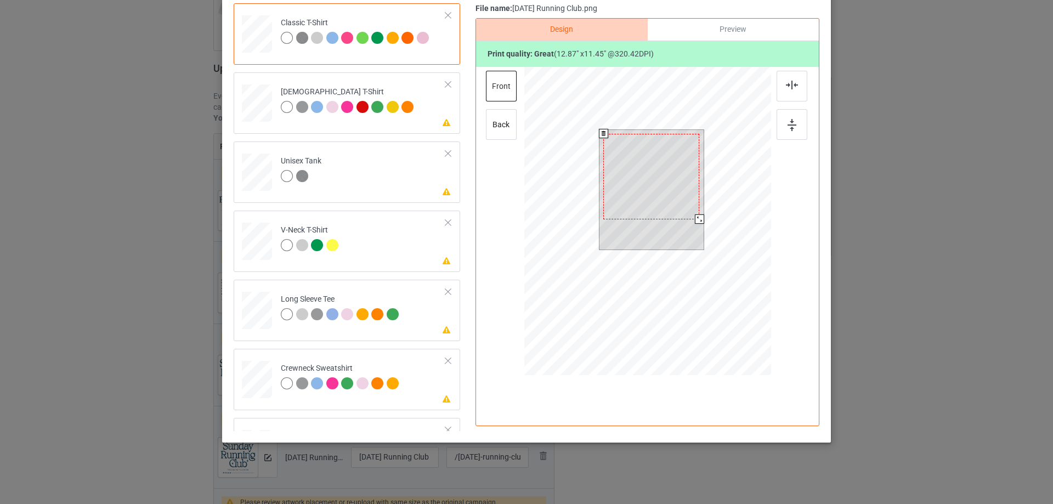
drag, startPoint x: 697, startPoint y: 223, endPoint x: 696, endPoint y: 216, distance: 7.2
click at [696, 216] on div at bounding box center [699, 218] width 9 height 9
click at [668, 201] on div at bounding box center [651, 177] width 96 height 86
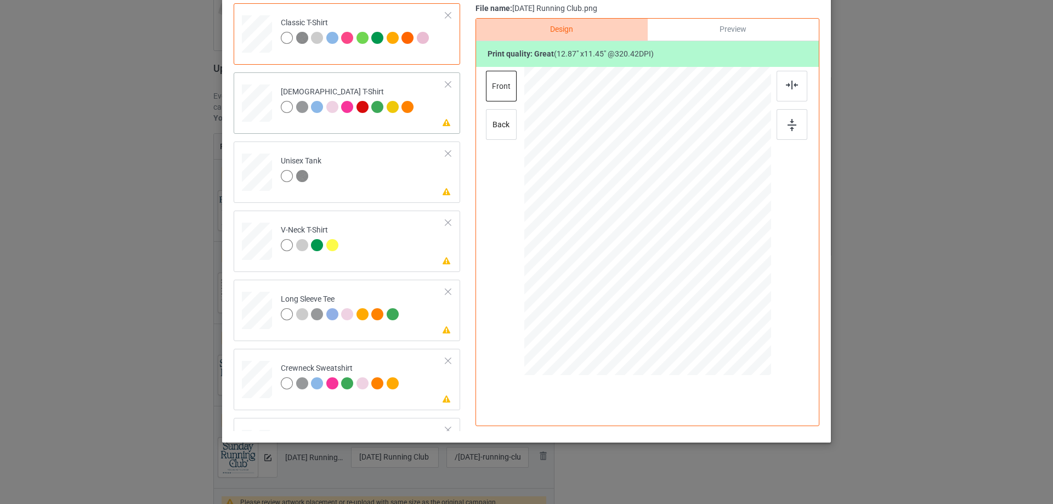
click at [321, 120] on td "Please review artwork placement [DEMOGRAPHIC_DATA] T-Shirt" at bounding box center [363, 101] width 177 height 48
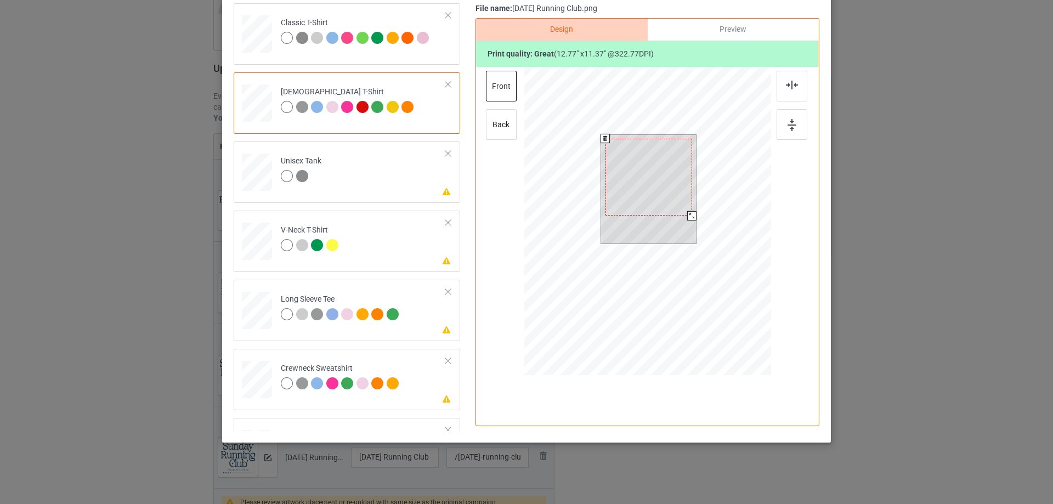
click at [690, 214] on div at bounding box center [691, 215] width 9 height 9
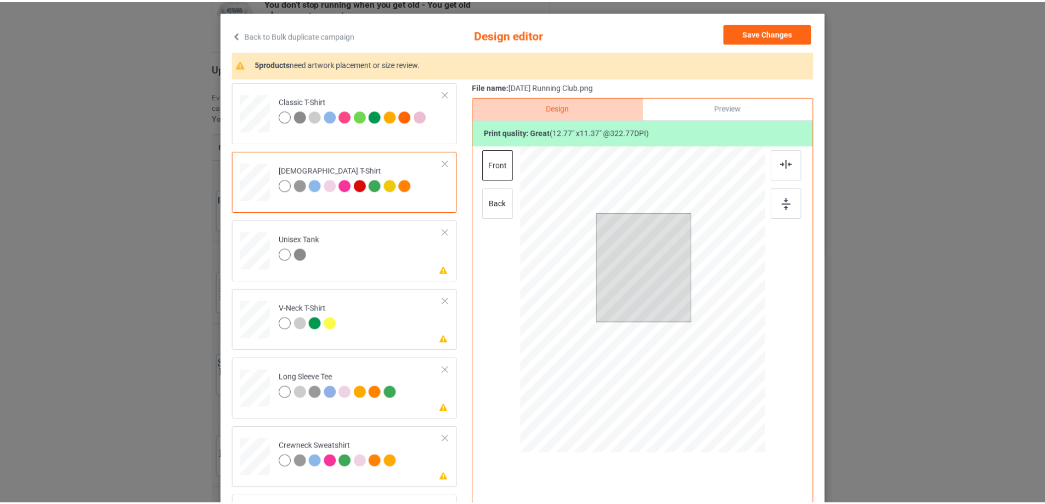
scroll to position [0, 0]
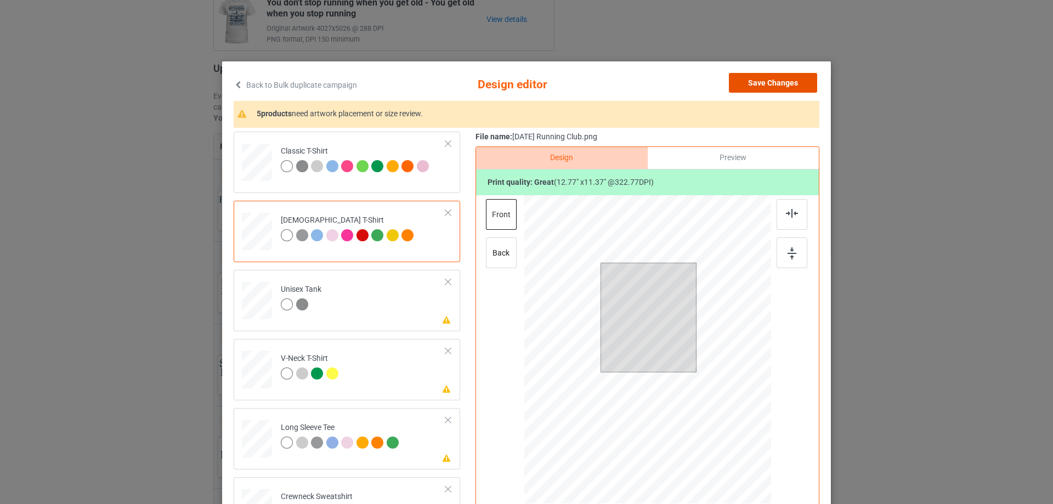
click at [790, 78] on button "Save Changes" at bounding box center [773, 83] width 88 height 20
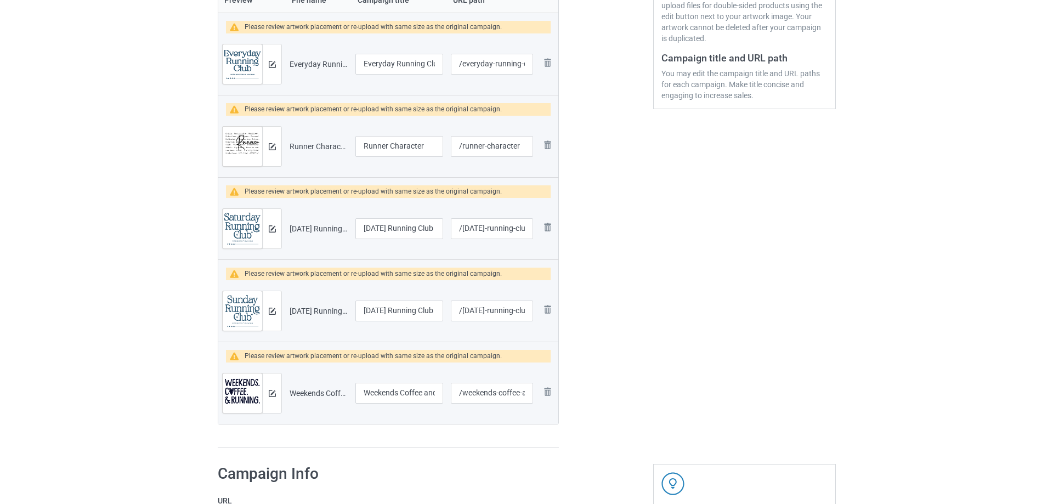
scroll to position [305, 0]
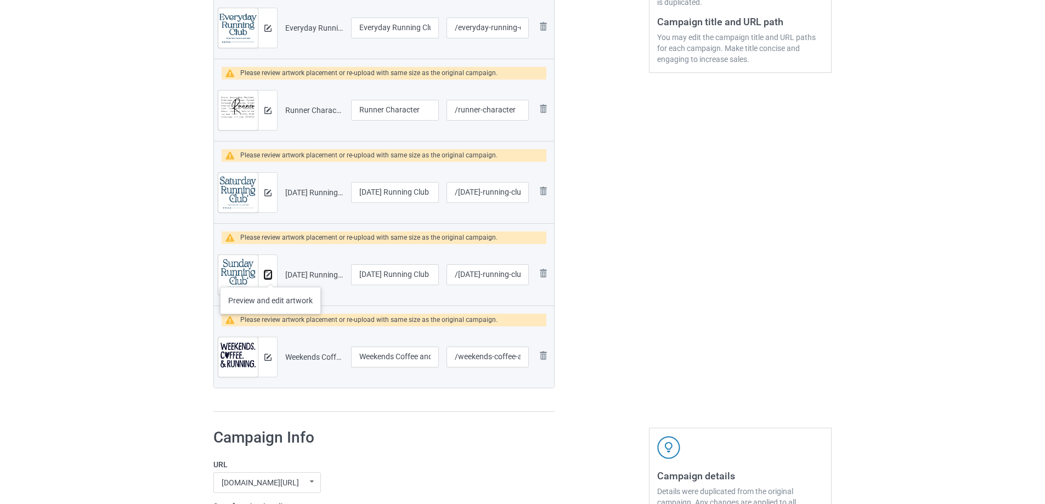
click at [269, 276] on img at bounding box center [267, 274] width 7 height 7
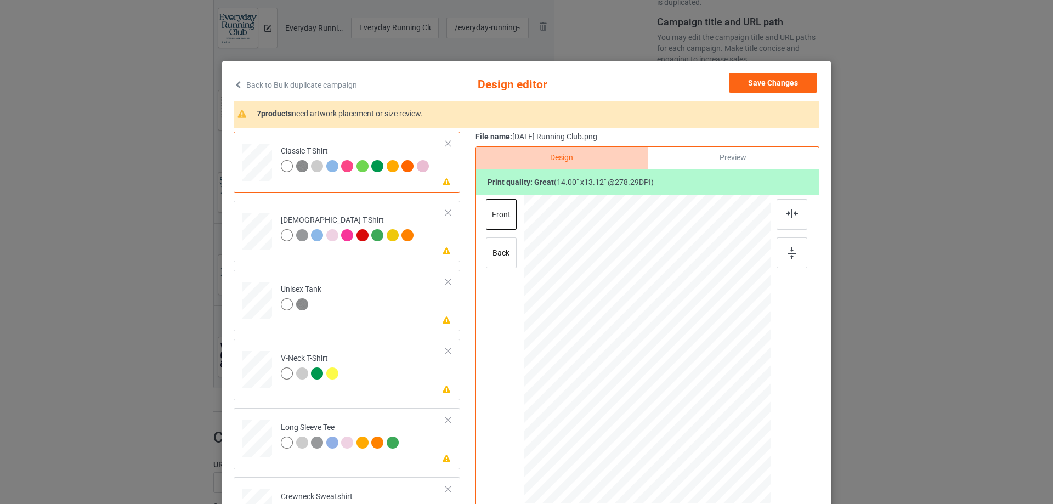
scroll to position [92, 0]
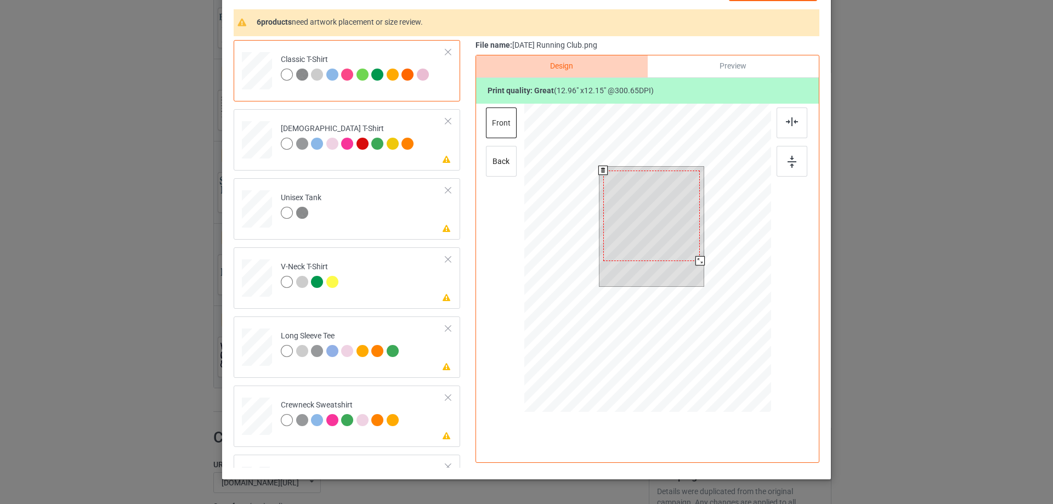
drag, startPoint x: 700, startPoint y: 267, endPoint x: 689, endPoint y: 260, distance: 13.3
click at [696, 263] on div at bounding box center [699, 260] width 9 height 9
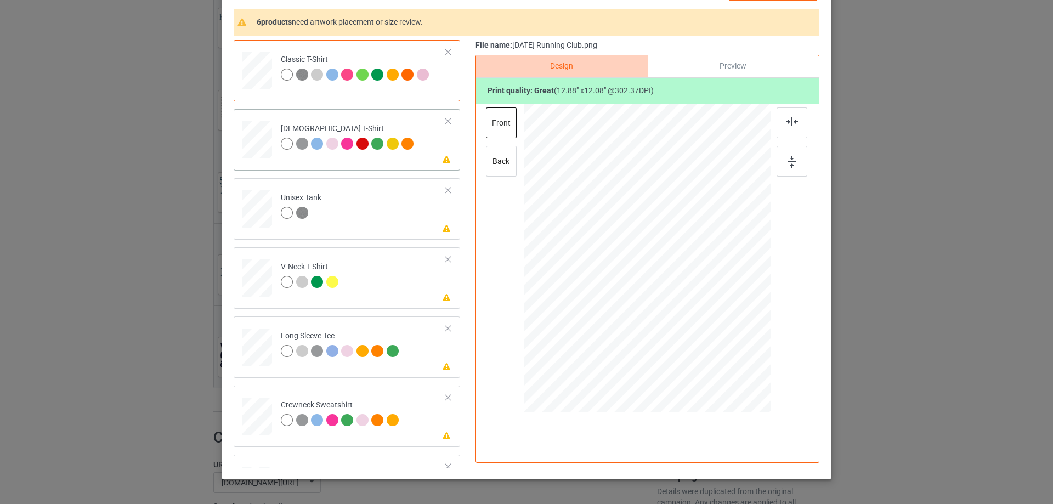
click at [355, 163] on div "Please review artwork placement [DEMOGRAPHIC_DATA] T-Shirt" at bounding box center [347, 139] width 226 height 61
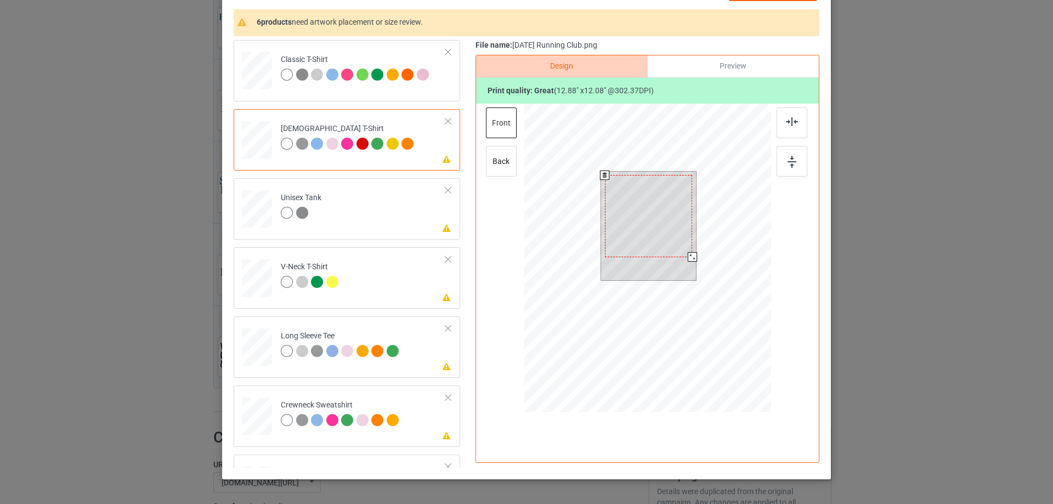
click at [688, 258] on div at bounding box center [692, 256] width 9 height 9
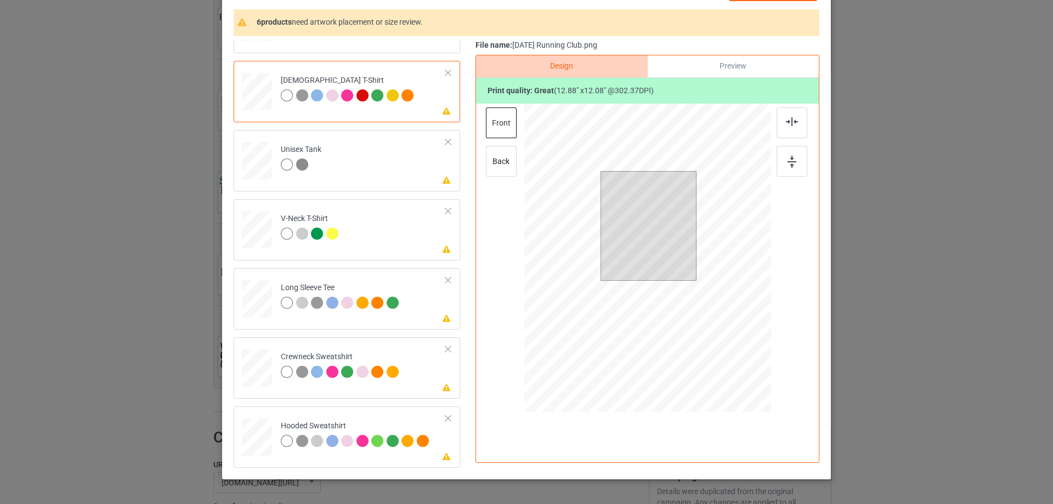
scroll to position [0, 0]
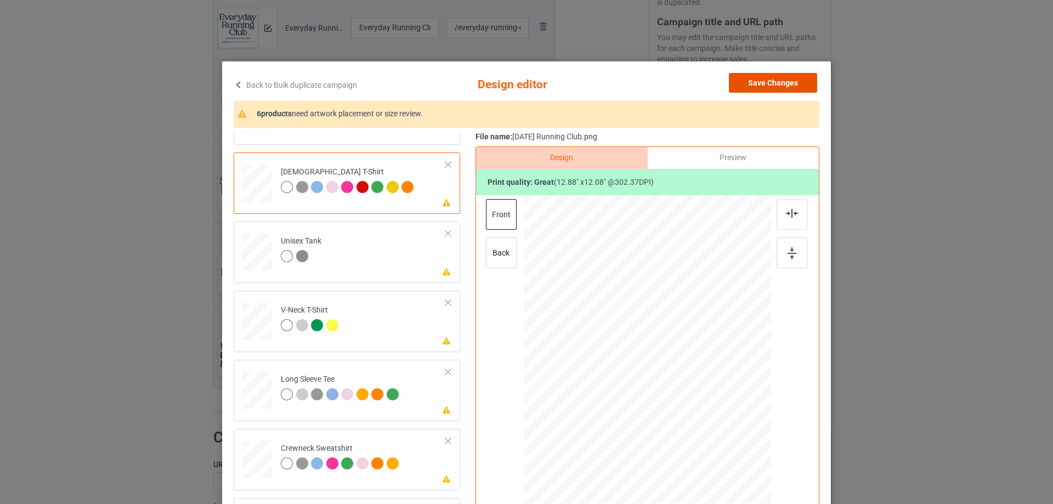
click at [760, 81] on button "Save Changes" at bounding box center [773, 83] width 88 height 20
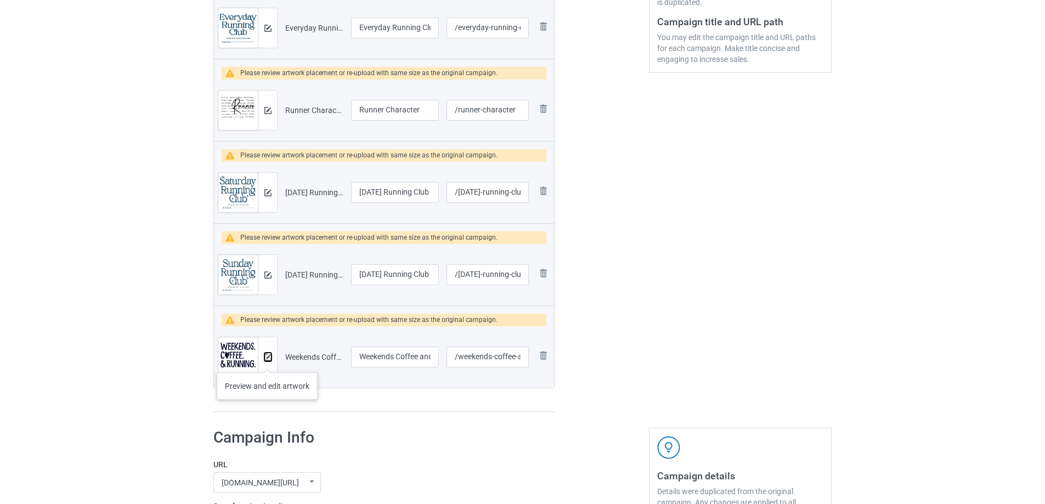
click at [269, 361] on button at bounding box center [267, 357] width 7 height 9
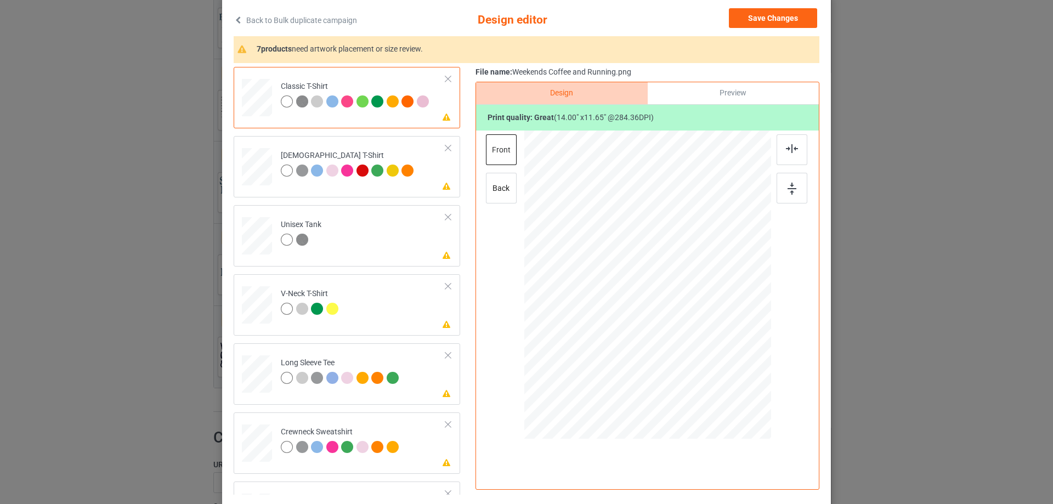
scroll to position [92, 0]
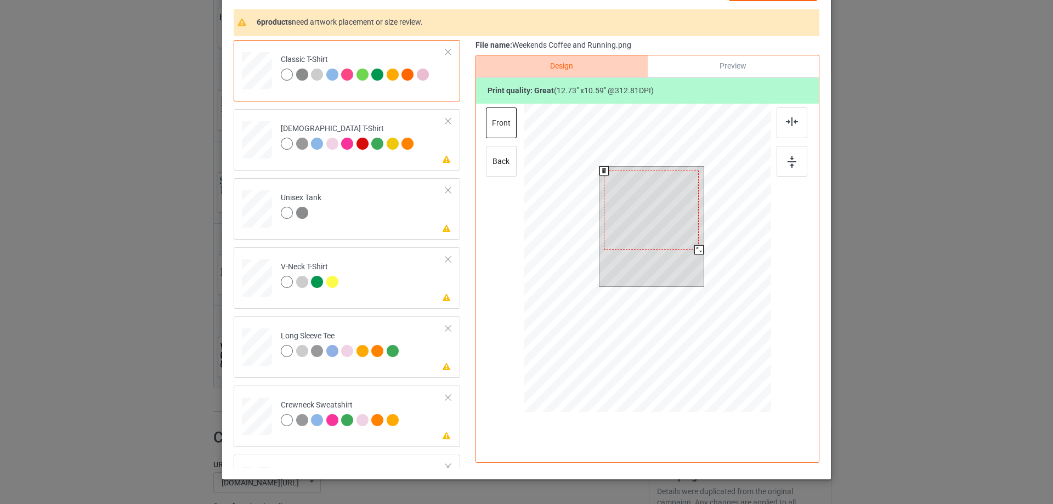
drag, startPoint x: 699, startPoint y: 251, endPoint x: 694, endPoint y: 248, distance: 5.9
click at [694, 248] on div at bounding box center [698, 249] width 9 height 9
click at [337, 162] on div "Please review artwork placement [DEMOGRAPHIC_DATA] T-Shirt" at bounding box center [347, 139] width 226 height 61
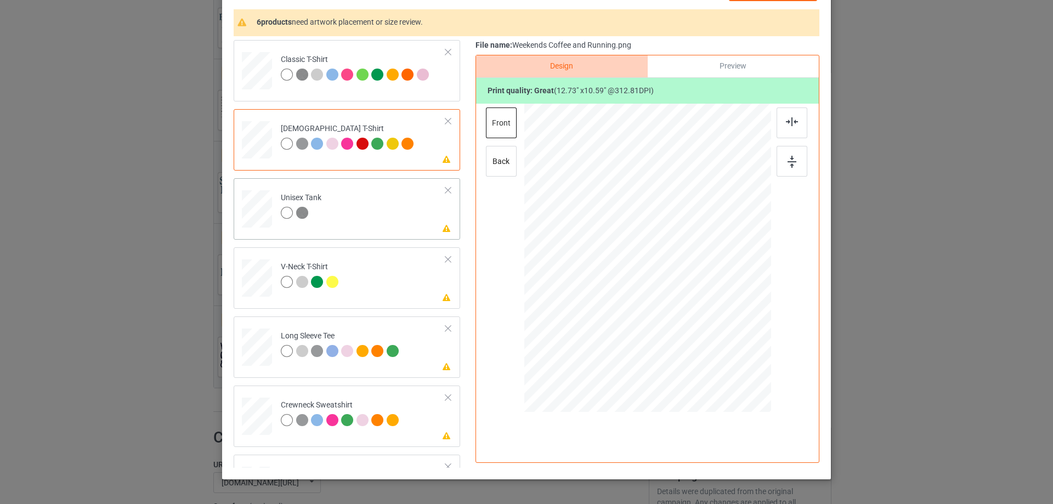
click at [371, 223] on td "Please review artwork placement Unisex Tank" at bounding box center [363, 207] width 177 height 48
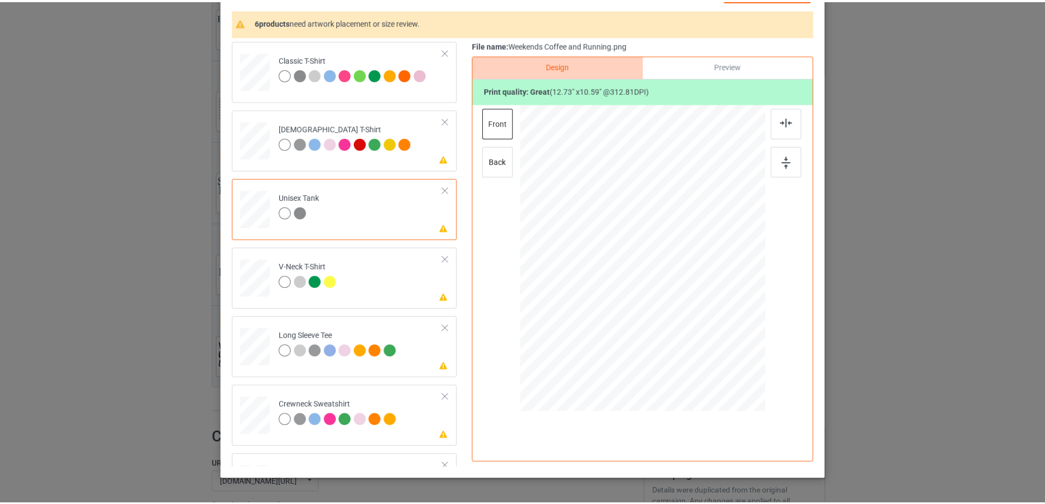
scroll to position [0, 0]
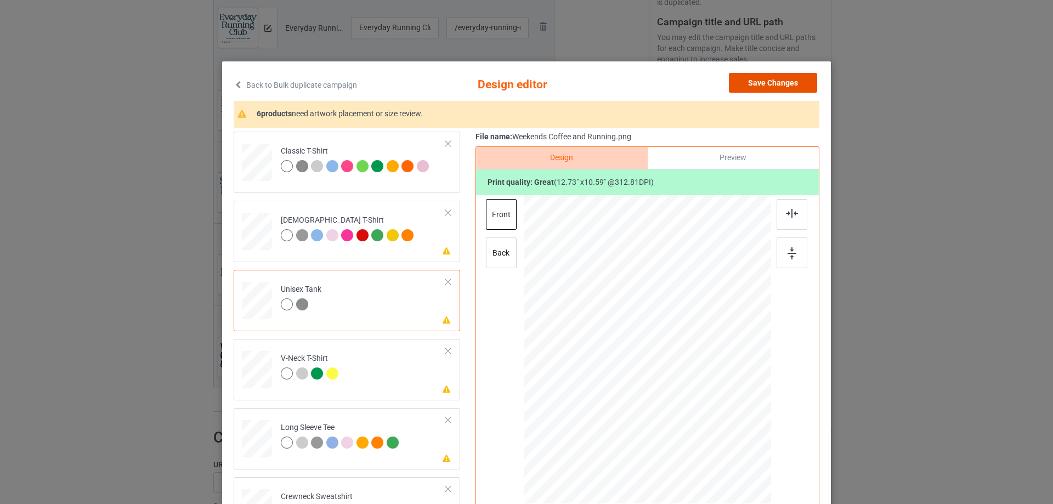
click at [775, 89] on button "Save Changes" at bounding box center [773, 83] width 88 height 20
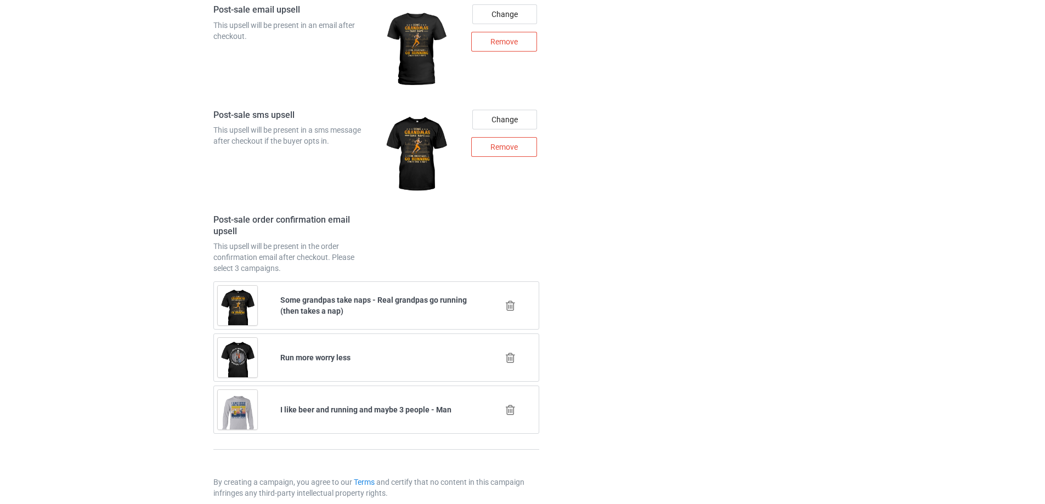
scroll to position [1881, 0]
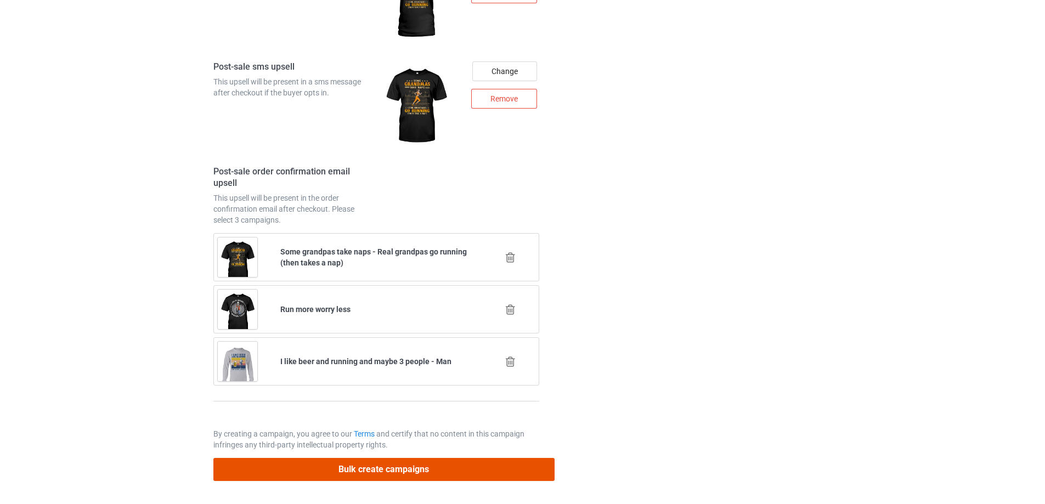
click at [366, 470] on button "Bulk create campaigns" at bounding box center [383, 469] width 341 height 22
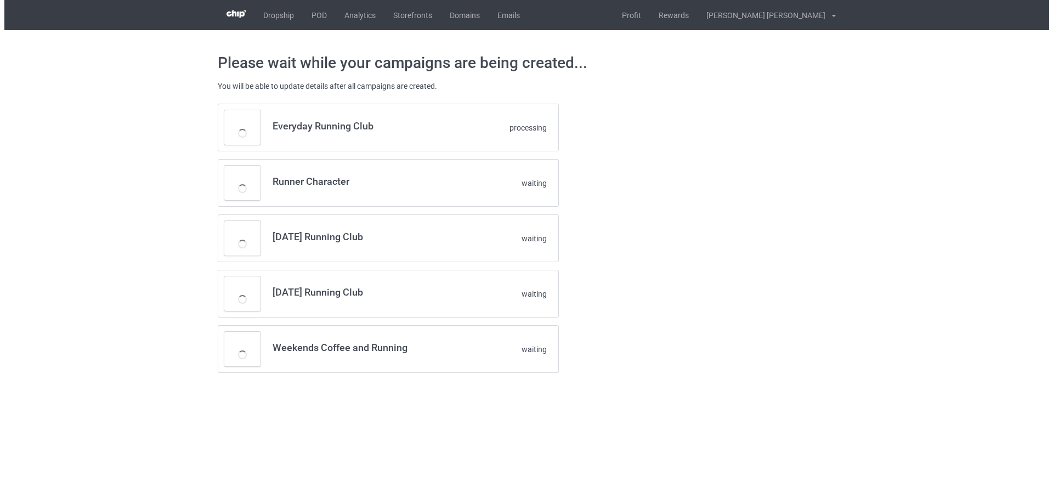
scroll to position [0, 0]
